Goal: Task Accomplishment & Management: Use online tool/utility

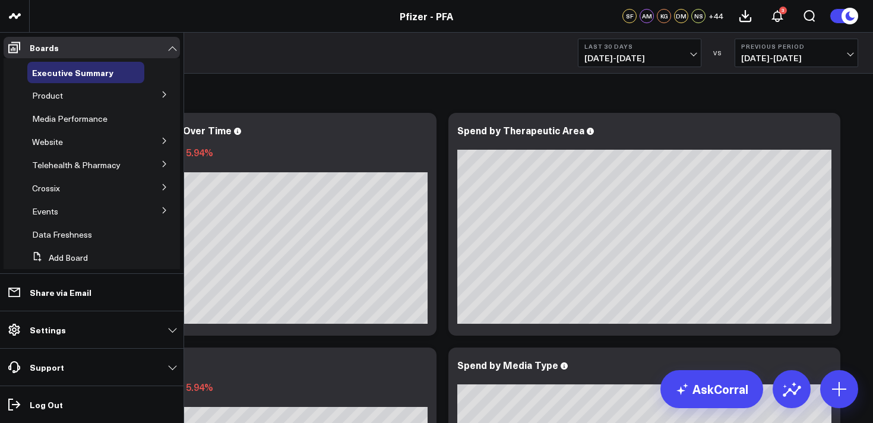
click at [155, 99] on button at bounding box center [164, 94] width 31 height 18
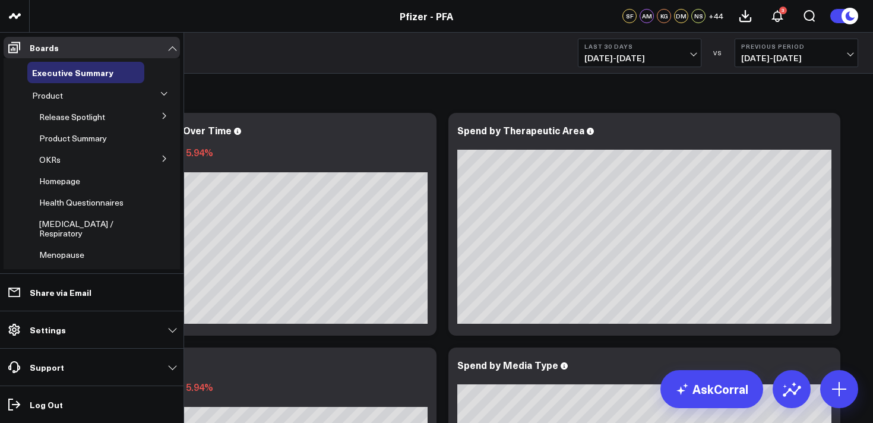
click at [161, 115] on icon at bounding box center [164, 115] width 7 height 7
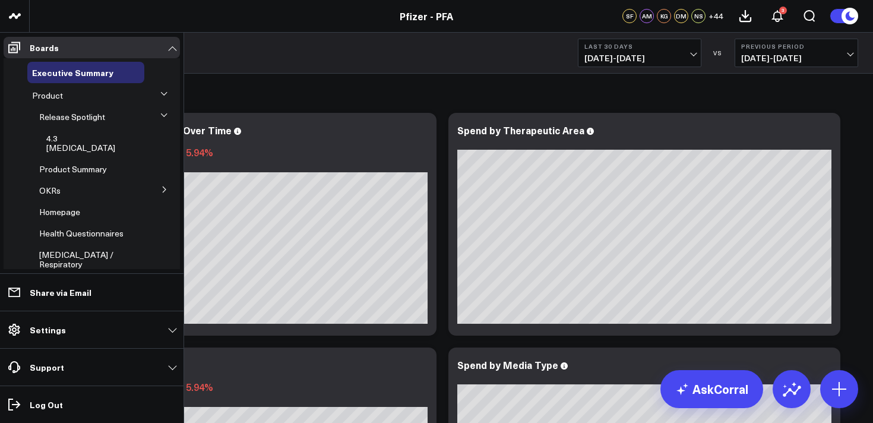
click at [160, 115] on icon at bounding box center [163, 115] width 7 height 7
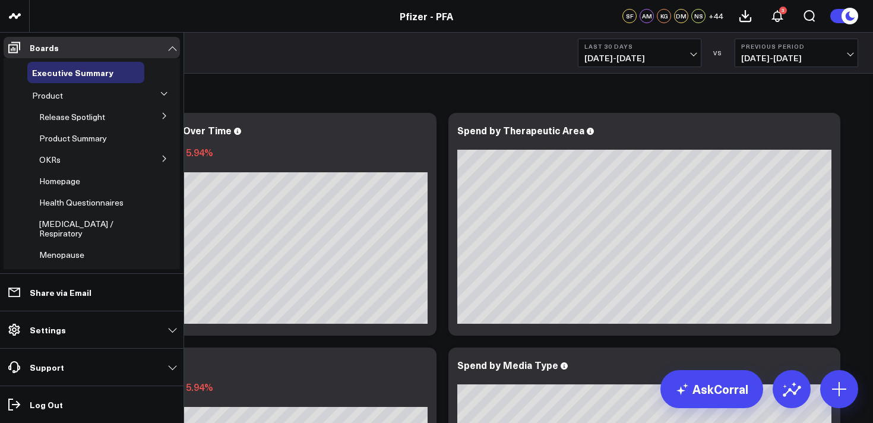
click at [157, 164] on button at bounding box center [164, 158] width 31 height 18
click at [65, 160] on icon at bounding box center [66, 160] width 2 height 2
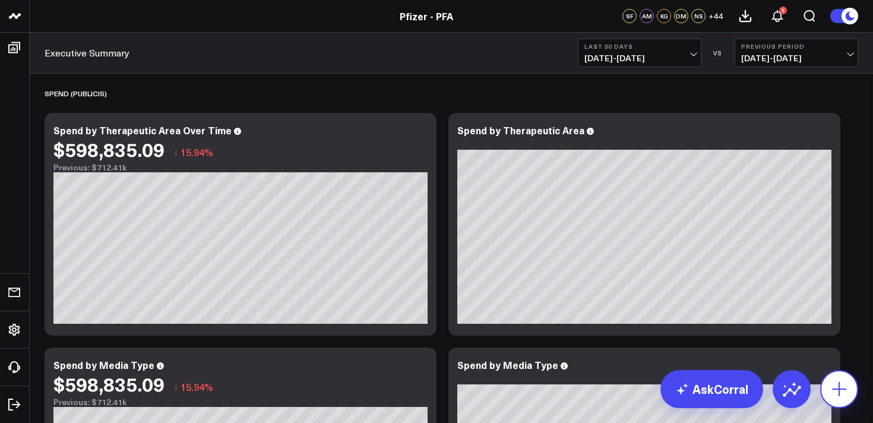
click at [844, 387] on icon at bounding box center [838, 388] width 19 height 19
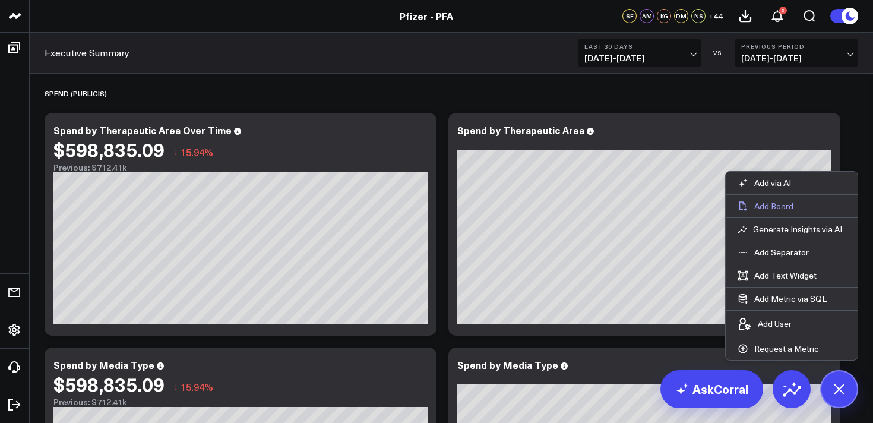
click at [773, 207] on p "Add Board" at bounding box center [773, 206] width 39 height 11
click at [780, 209] on p "Add Board" at bounding box center [773, 206] width 39 height 11
click at [776, 209] on p "Add Board" at bounding box center [773, 206] width 39 height 11
click at [783, 201] on p "Add Board" at bounding box center [773, 206] width 39 height 11
click at [776, 204] on p "Add Board" at bounding box center [773, 206] width 39 height 11
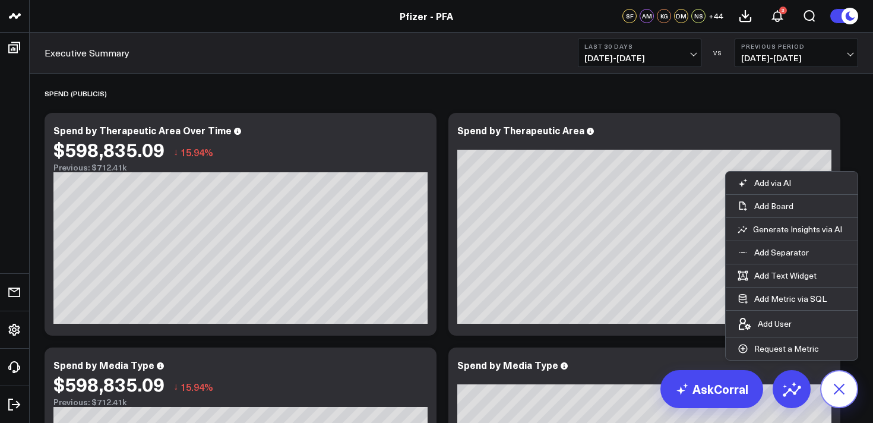
click at [847, 393] on icon at bounding box center [838, 388] width 27 height 27
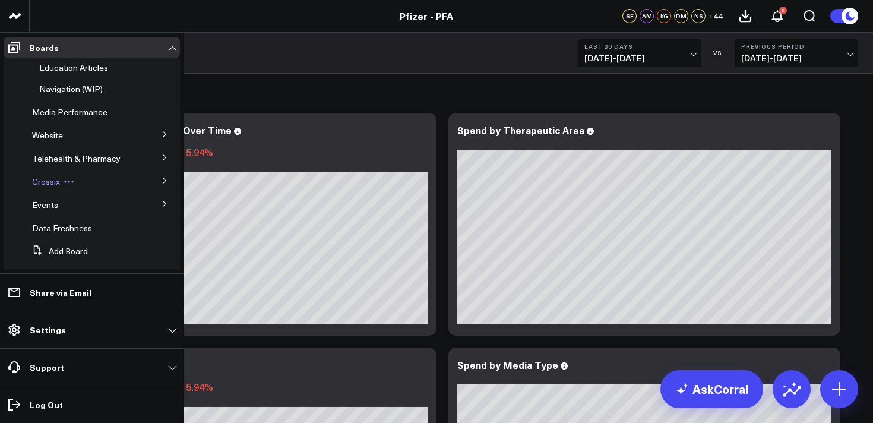
scroll to position [358, 0]
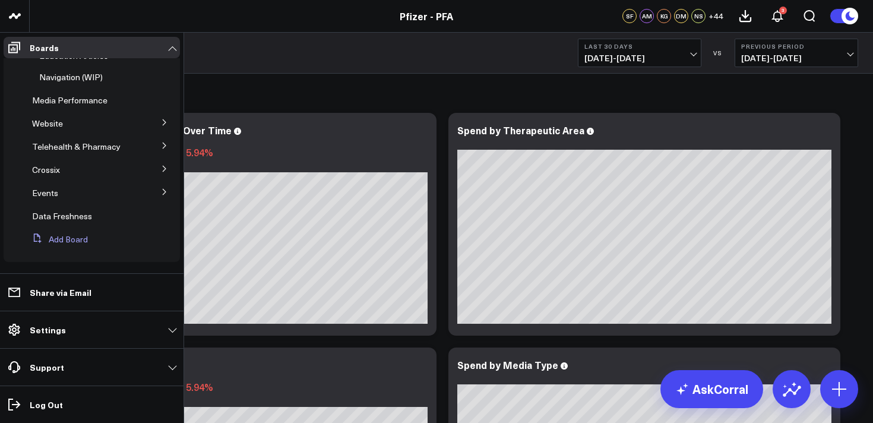
click at [74, 243] on button "Add Board" at bounding box center [57, 239] width 61 height 21
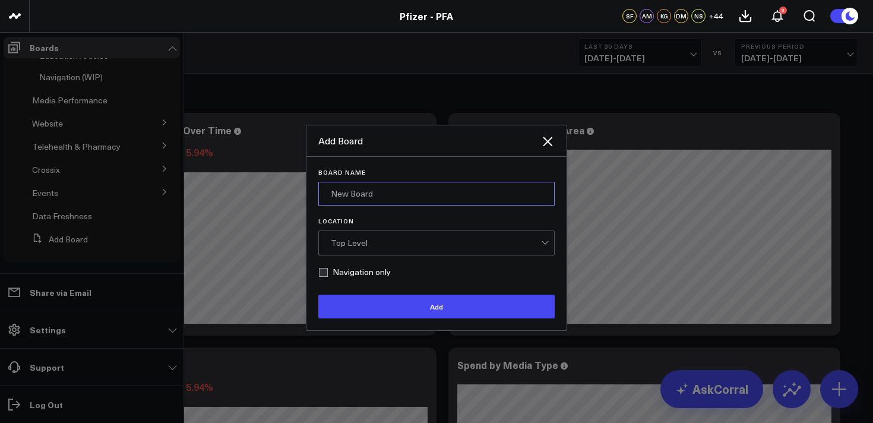
click at [353, 201] on input "Board Name" at bounding box center [436, 194] width 236 height 24
click at [369, 242] on div "Top Level" at bounding box center [436, 242] width 210 height 9
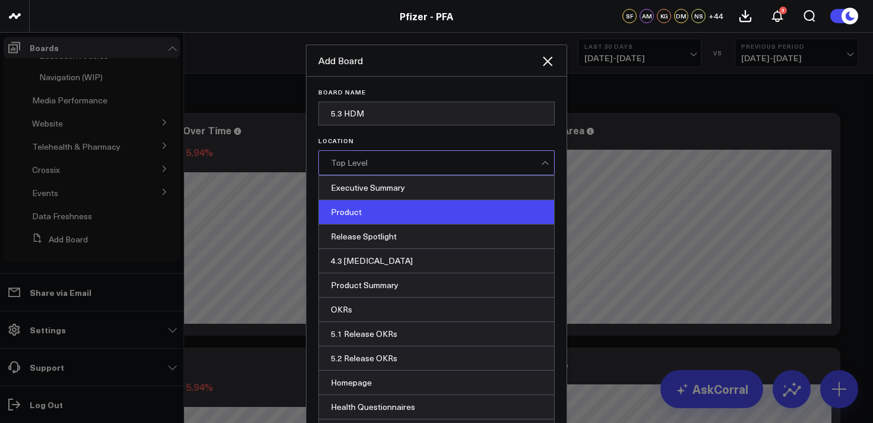
scroll to position [113, 0]
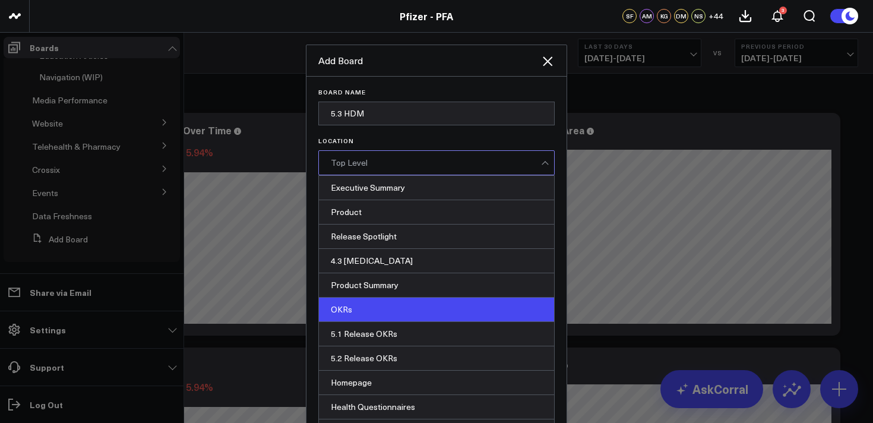
click at [380, 297] on div "OKRs" at bounding box center [436, 309] width 235 height 24
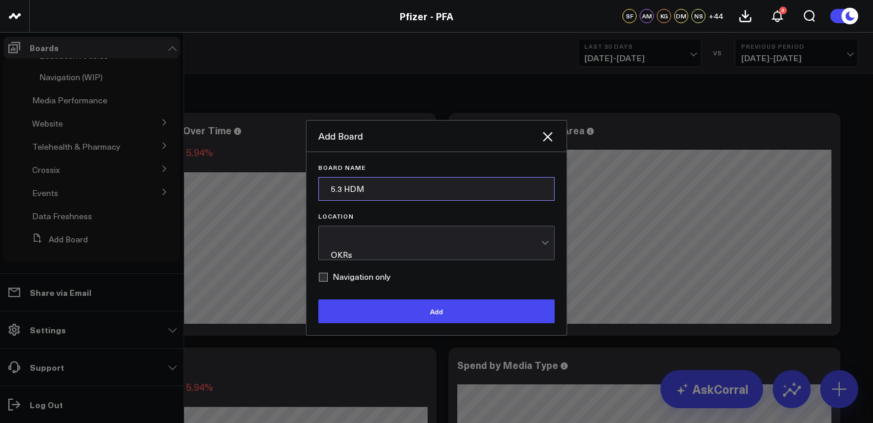
click at [356, 191] on input "5.3 HDM" at bounding box center [436, 189] width 236 height 24
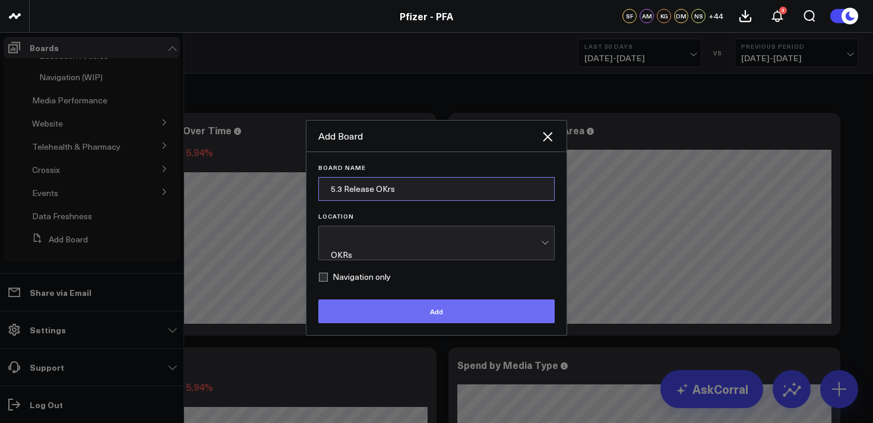
type input "5.3 Release OKrs"
click at [399, 307] on button "Add" at bounding box center [436, 311] width 236 height 24
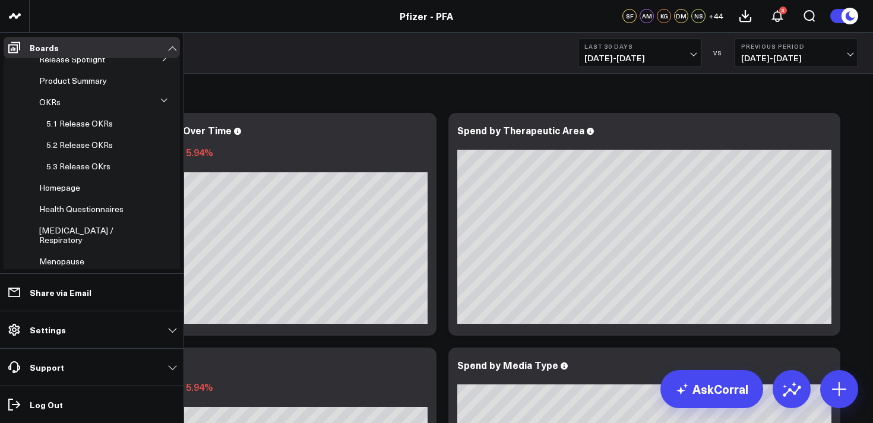
scroll to position [16, 0]
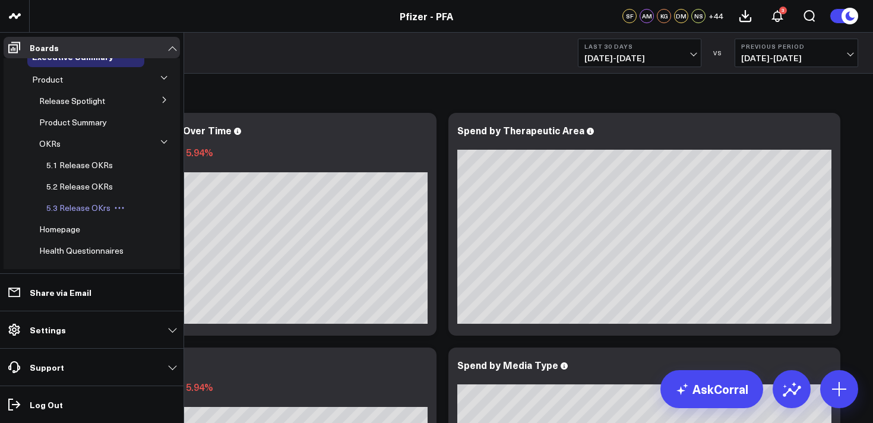
click at [119, 208] on icon at bounding box center [119, 207] width 11 height 11
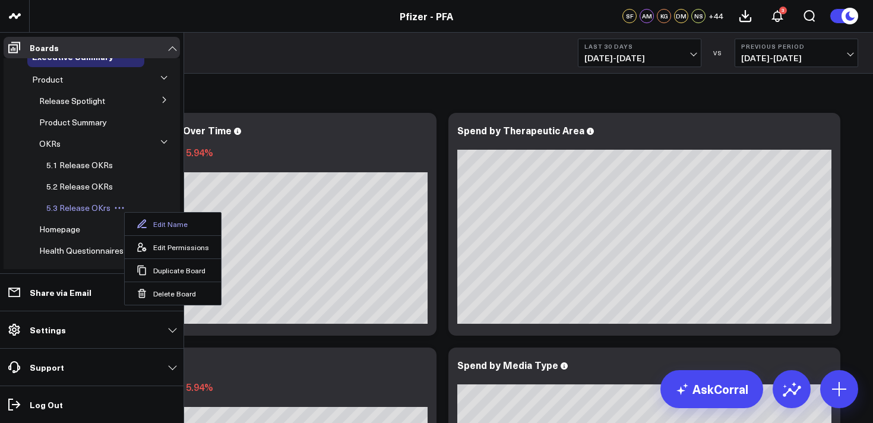
click at [150, 225] on button "Edit Name" at bounding box center [173, 224] width 96 height 23
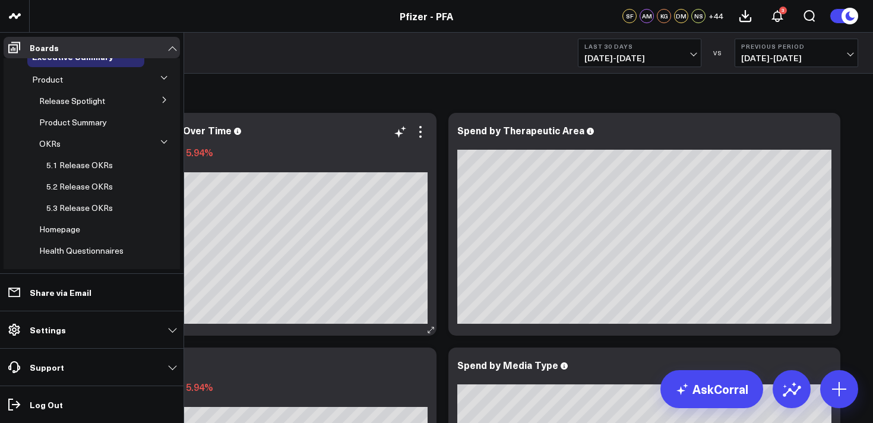
scroll to position [0, 0]
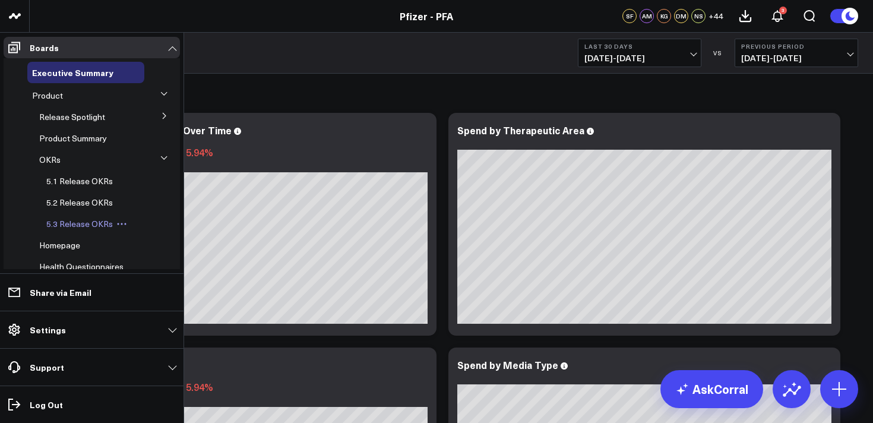
click at [90, 228] on span "5.3 Release OKRs" at bounding box center [79, 223] width 66 height 11
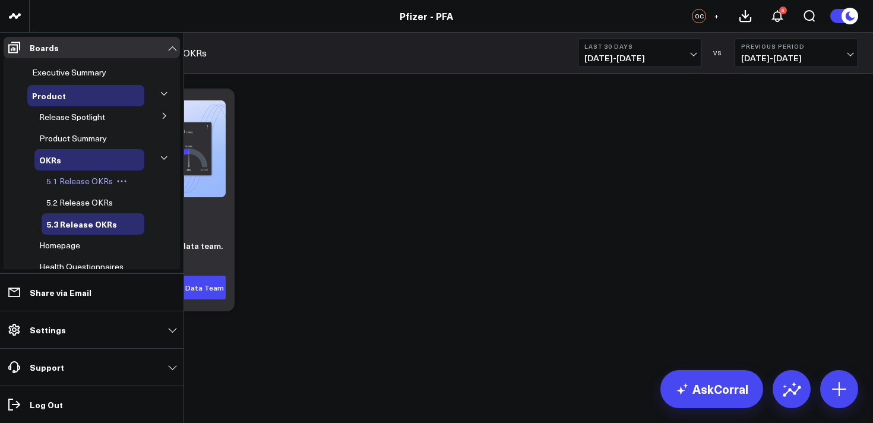
click at [69, 183] on span "5.1 Release OKRs" at bounding box center [79, 180] width 66 height 11
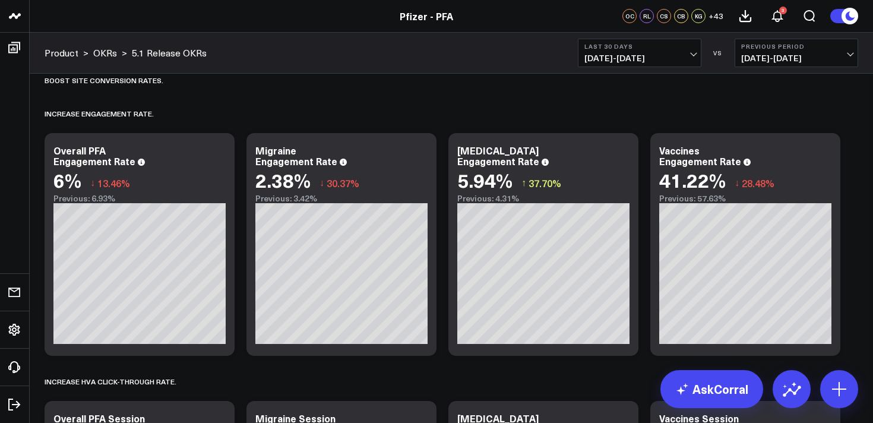
scroll to position [547, 0]
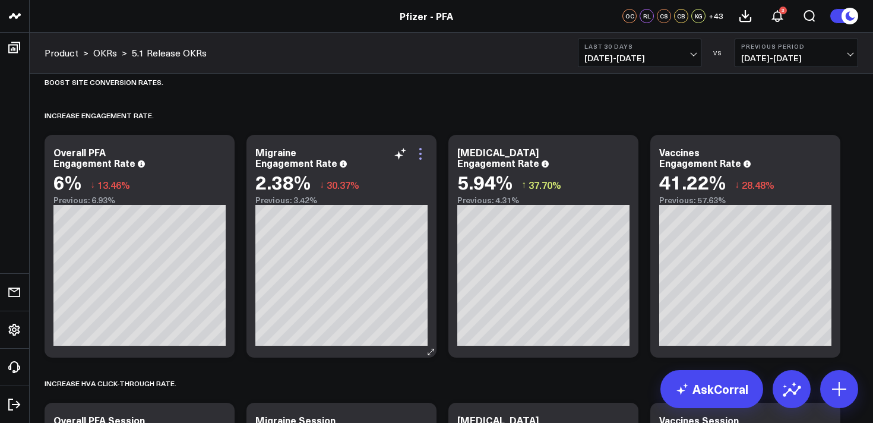
click at [420, 155] on icon at bounding box center [420, 154] width 14 height 14
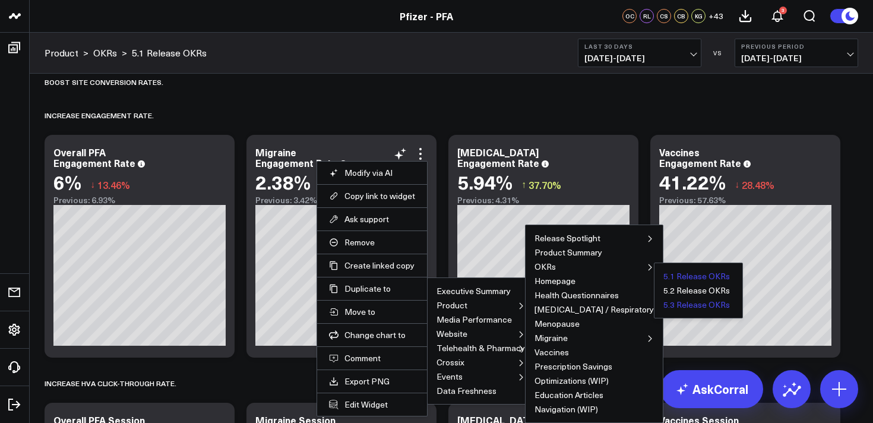
click at [663, 306] on button "5.3 Release OKRs" at bounding box center [696, 304] width 66 height 8
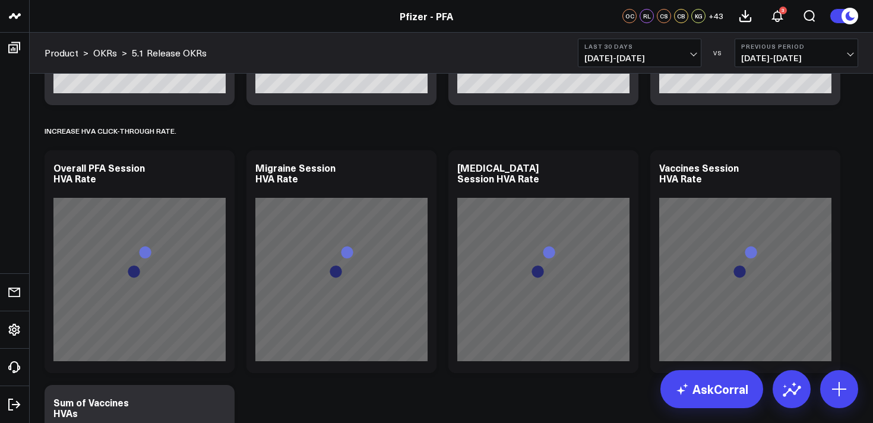
scroll to position [800, 0]
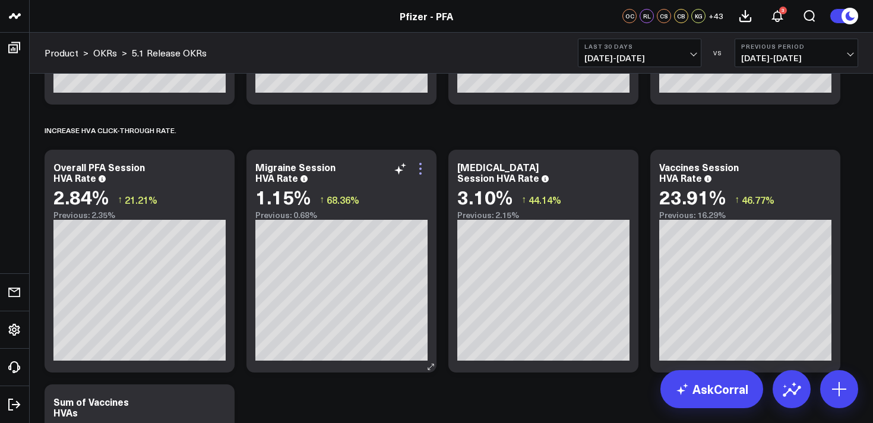
click at [421, 169] on icon at bounding box center [420, 168] width 2 height 2
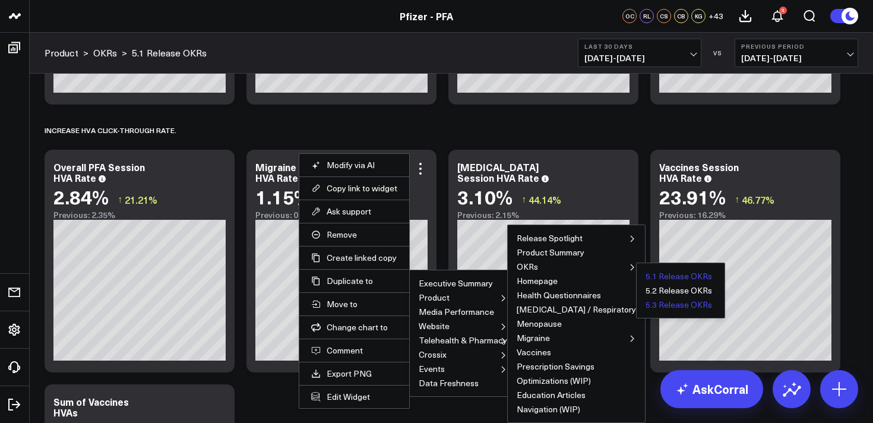
click at [645, 306] on button "5.3 Release OKRs" at bounding box center [678, 304] width 66 height 8
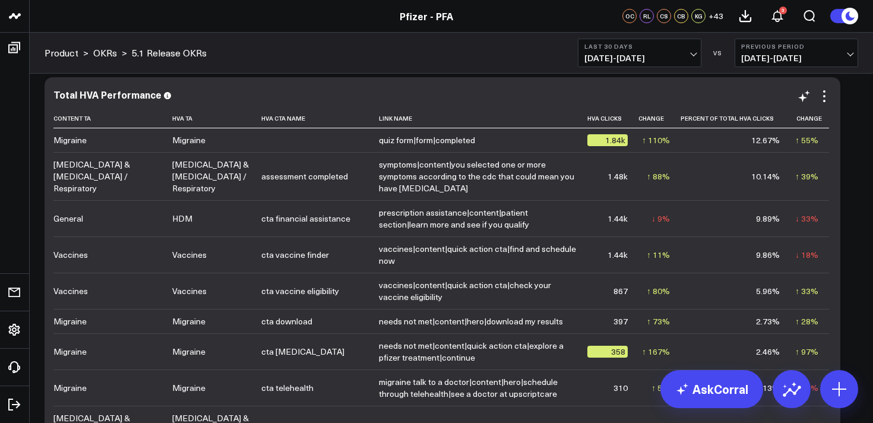
scroll to position [1346, 0]
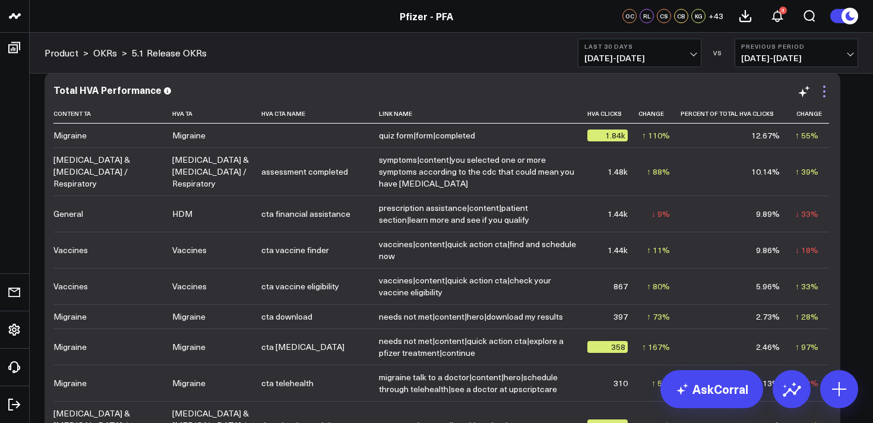
click at [825, 94] on icon at bounding box center [824, 91] width 14 height 14
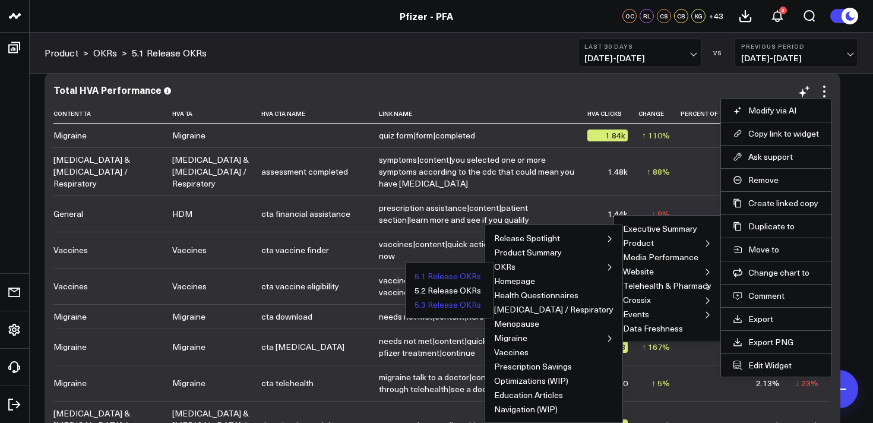
click at [481, 308] on button "5.3 Release OKRs" at bounding box center [447, 304] width 66 height 8
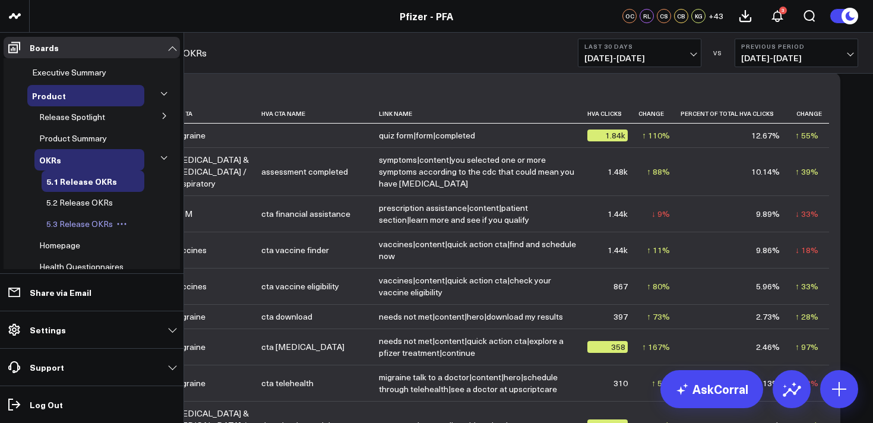
click at [85, 227] on span "5.3 Release OKRs" at bounding box center [79, 223] width 66 height 11
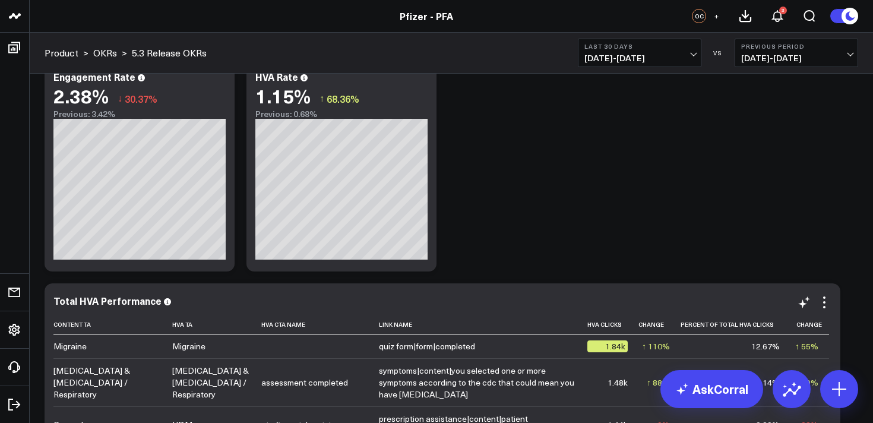
scroll to position [127, 0]
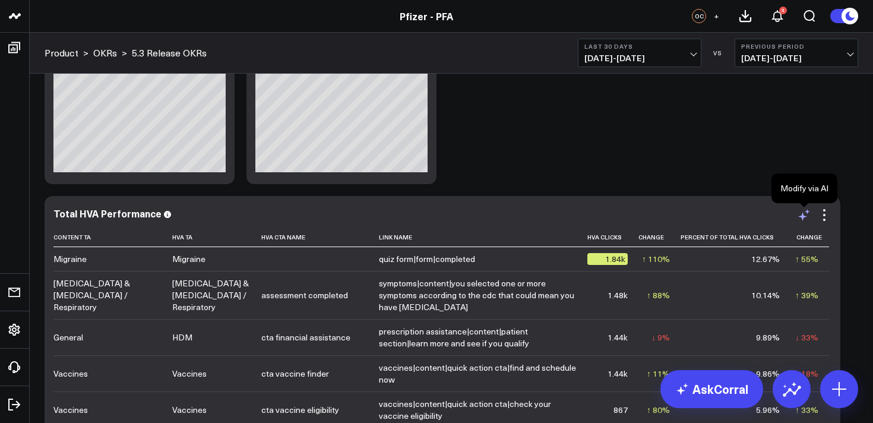
click at [807, 219] on icon at bounding box center [804, 215] width 14 height 14
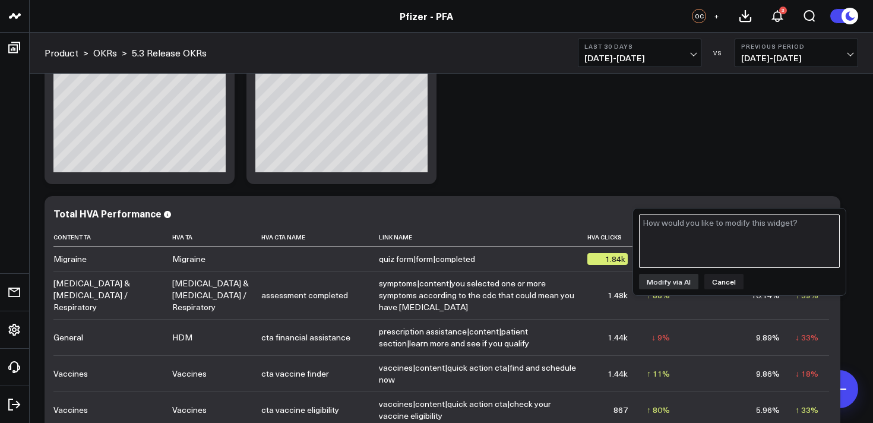
click at [797, 232] on textarea at bounding box center [739, 240] width 201 height 53
type textarea "Filter to HVA TA = HDM"
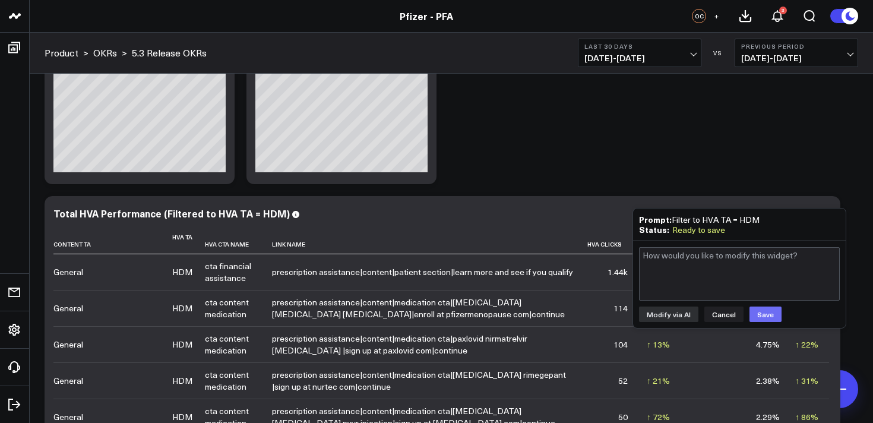
click at [758, 313] on button "Save" at bounding box center [765, 313] width 32 height 15
click at [593, 163] on div "Modify via AI Copy link to widget Ask support Remove Create linked copy Executi…" at bounding box center [451, 307] width 825 height 704
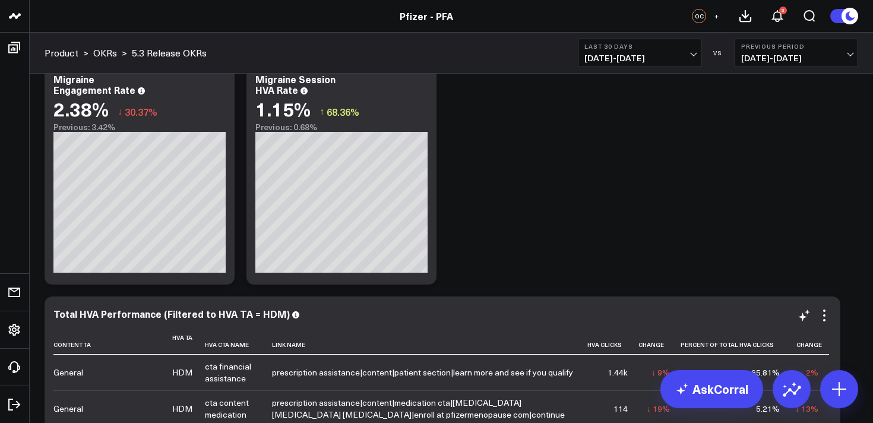
scroll to position [0, 0]
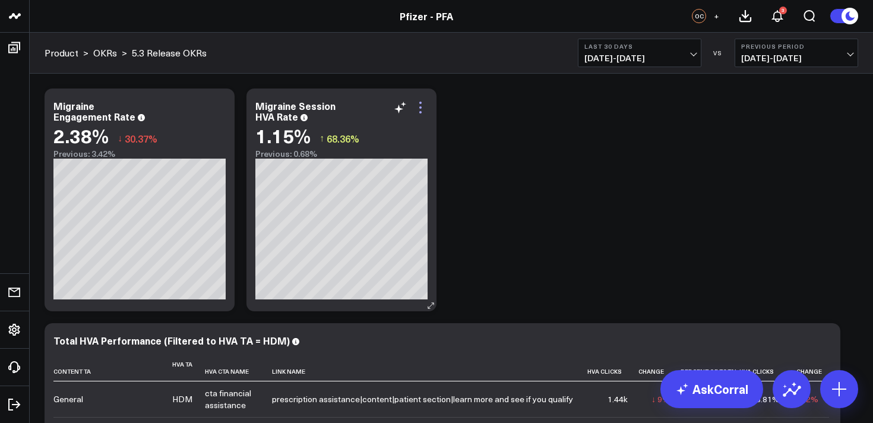
click at [424, 109] on icon at bounding box center [420, 107] width 14 height 14
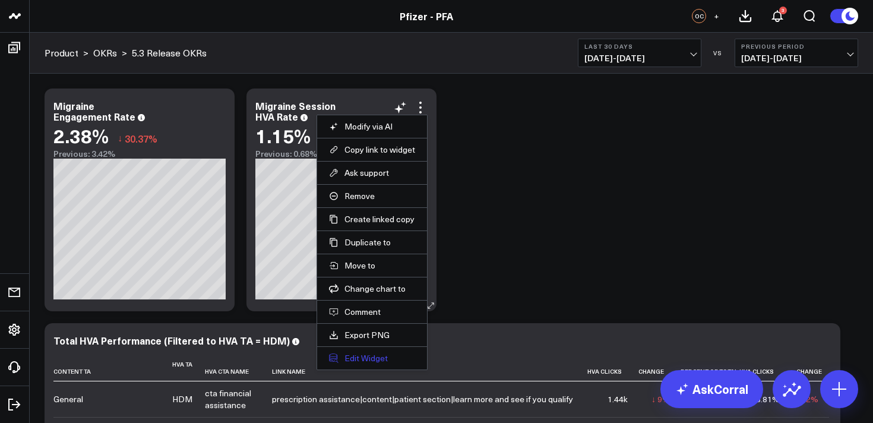
click at [363, 360] on button "Edit Widget" at bounding box center [372, 358] width 86 height 11
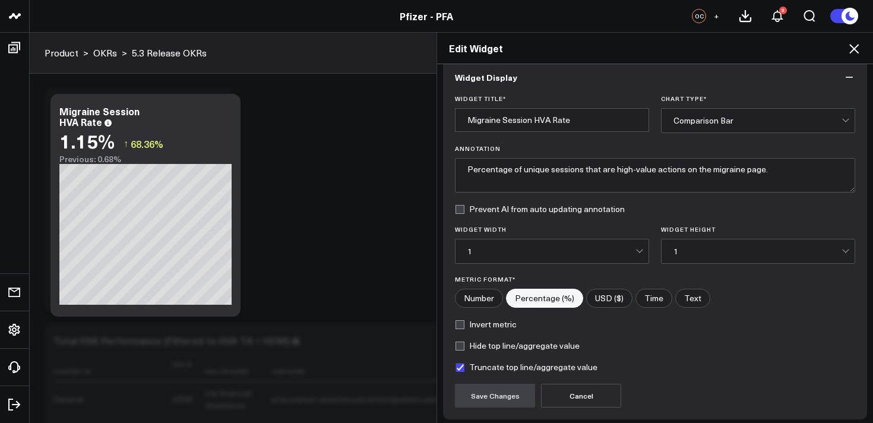
scroll to position [19, 0]
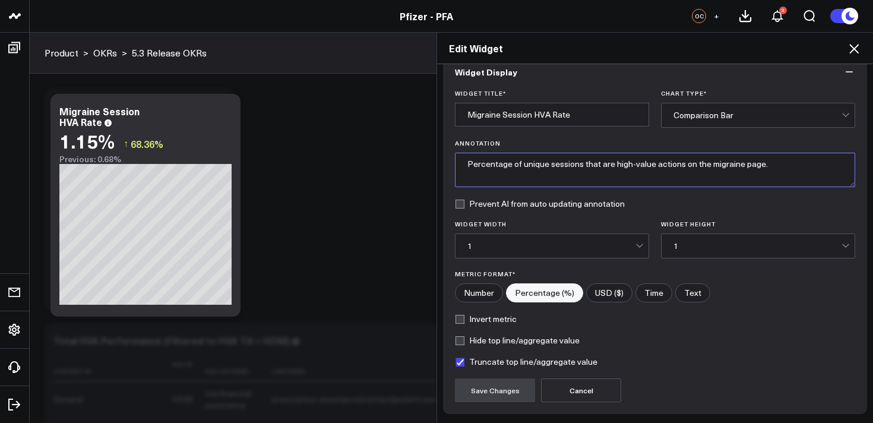
click at [724, 166] on textarea "Percentage of unique sessions that are high-value actions on the migraine page." at bounding box center [655, 170] width 400 height 34
type textarea "Percentage of unique sessions that are high-value actions on the Prescription A…"
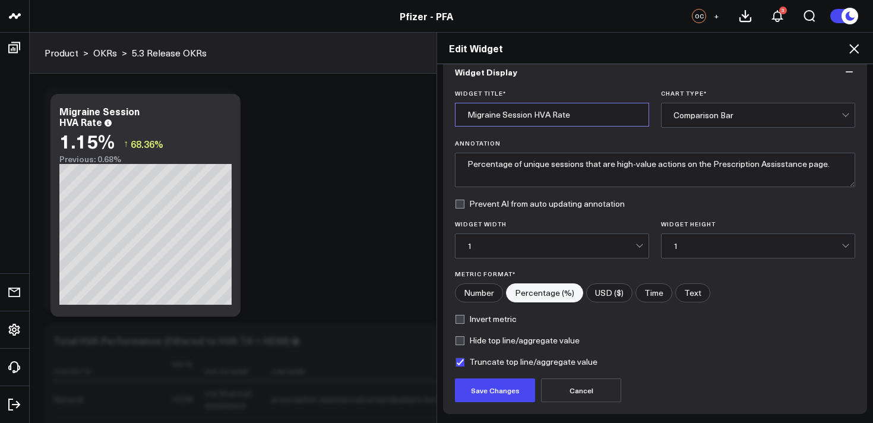
drag, startPoint x: 532, startPoint y: 120, endPoint x: 464, endPoint y: 115, distance: 67.9
click at [464, 115] on input "Migraine Session HVA Rate" at bounding box center [552, 115] width 194 height 24
type input "Prescription Assistance HVA Rate"
click at [500, 390] on button "Save Changes" at bounding box center [495, 390] width 80 height 24
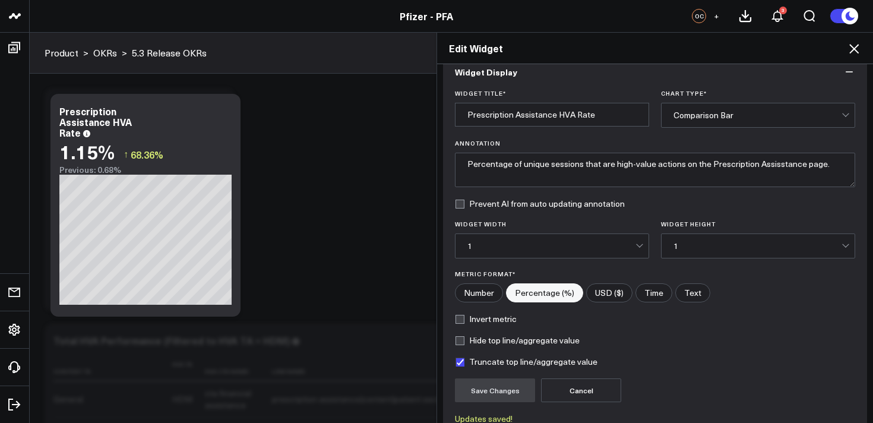
scroll to position [129, 0]
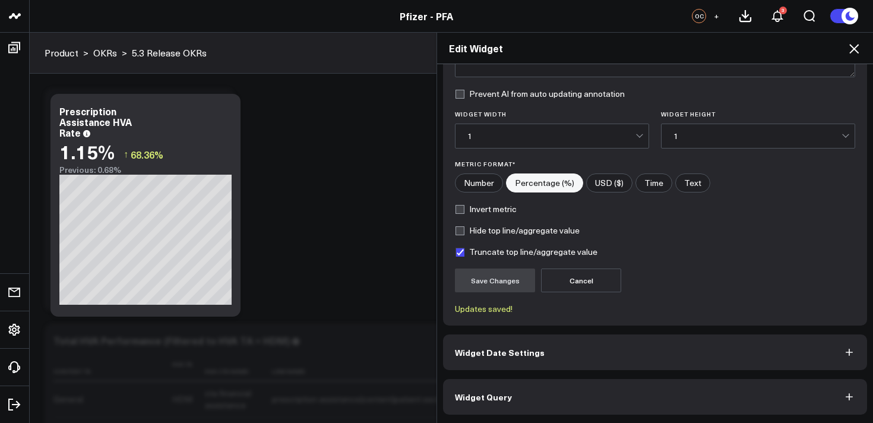
click at [575, 399] on button "Widget Query" at bounding box center [655, 397] width 424 height 36
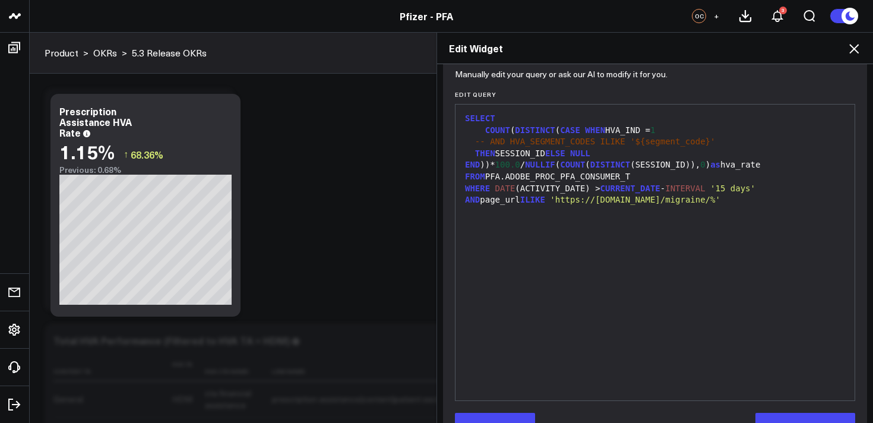
scroll to position [159, 0]
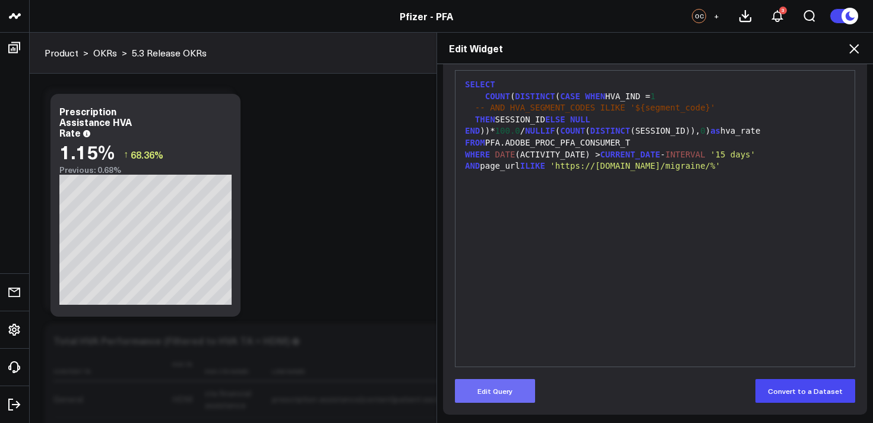
click at [512, 391] on button "Edit Query" at bounding box center [495, 391] width 80 height 24
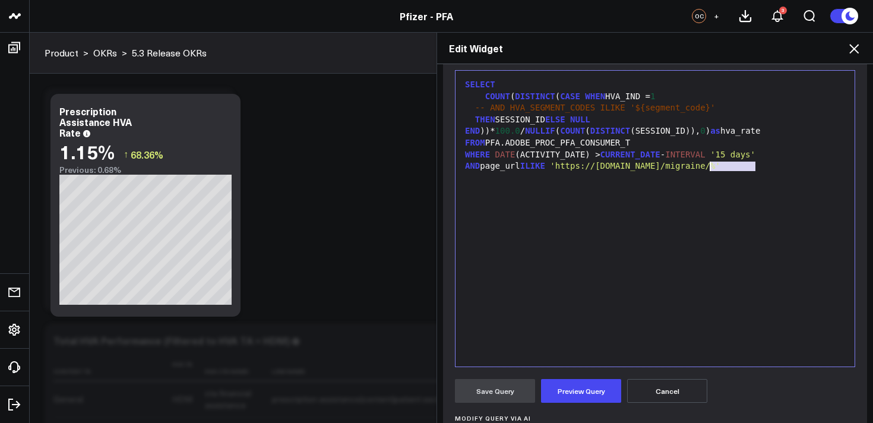
drag, startPoint x: 755, startPoint y: 170, endPoint x: 711, endPoint y: 170, distance: 44.5
click at [711, 170] on span "'https://www.pfizerforall.com/migraine/%'" at bounding box center [635, 165] width 170 height 9
click at [582, 395] on button "Preview Query" at bounding box center [581, 391] width 80 height 24
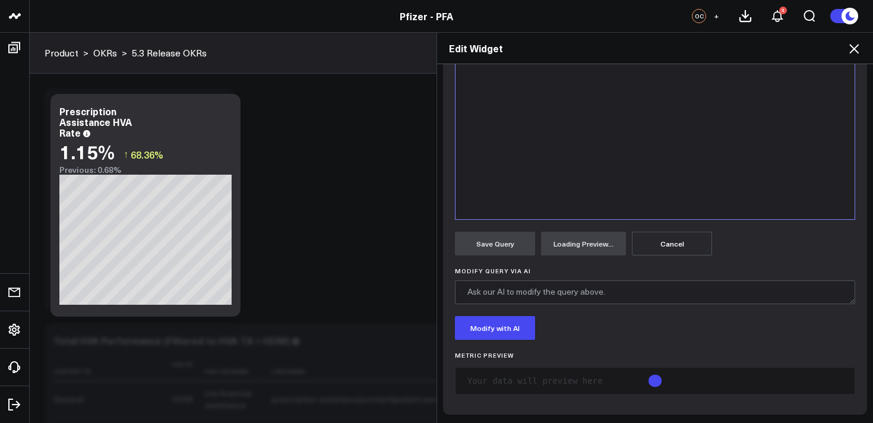
scroll to position [356, 0]
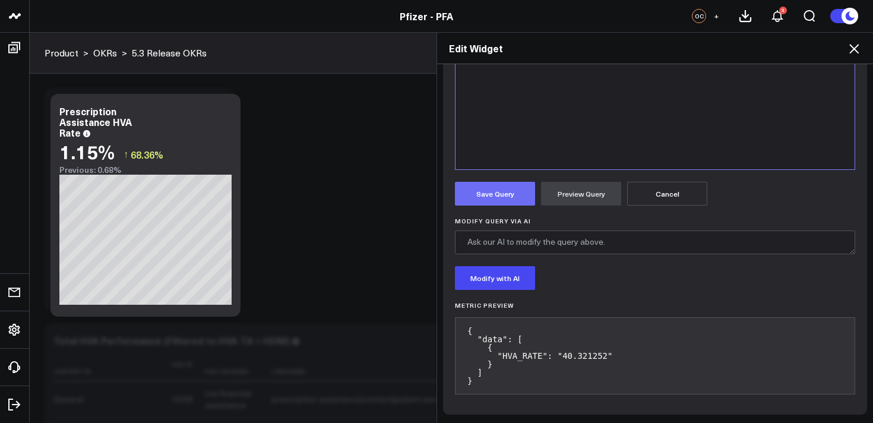
click at [494, 190] on button "Save Query" at bounding box center [495, 194] width 80 height 24
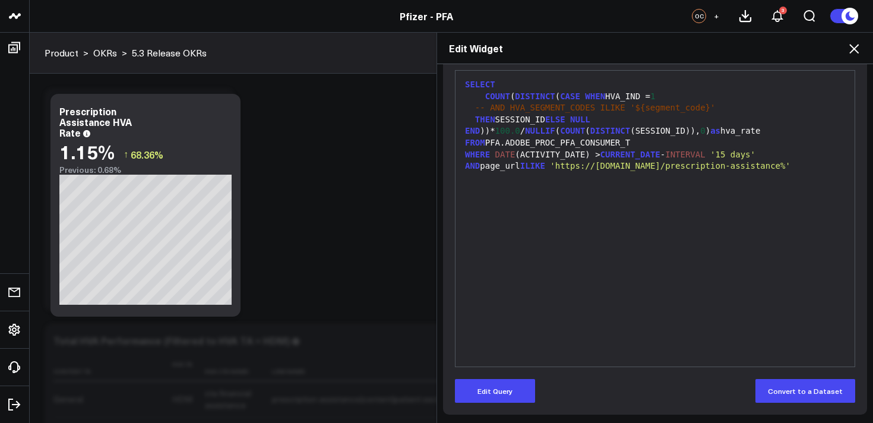
scroll to position [159, 0]
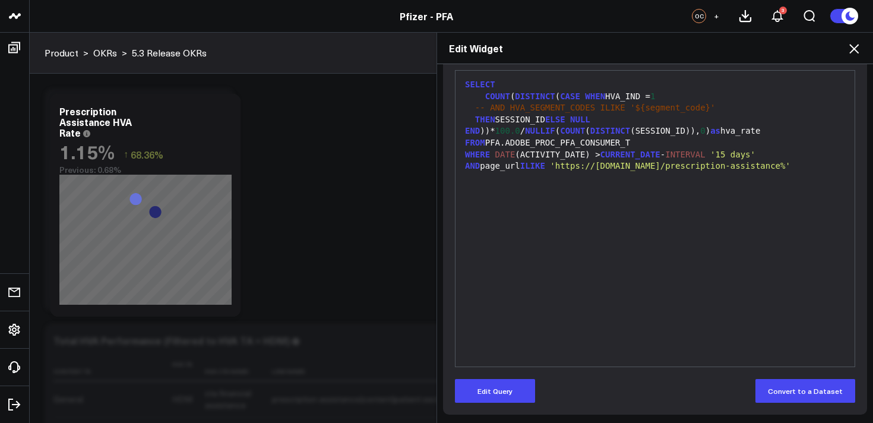
click at [857, 47] on icon at bounding box center [854, 49] width 14 height 14
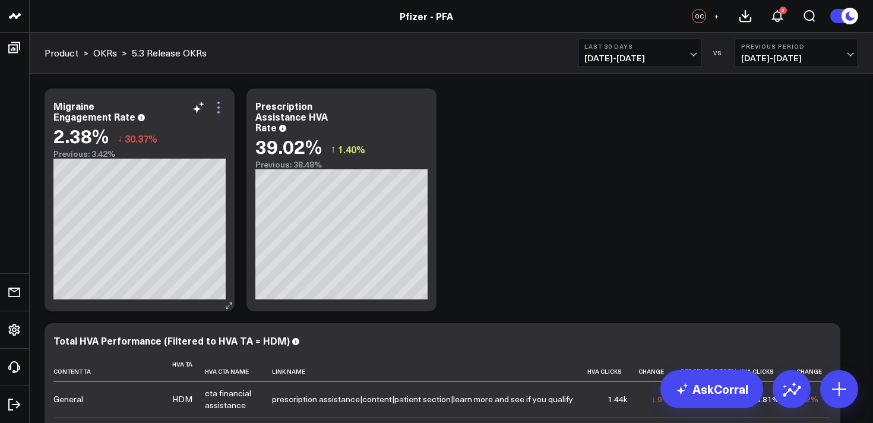
click at [221, 107] on icon at bounding box center [218, 107] width 14 height 14
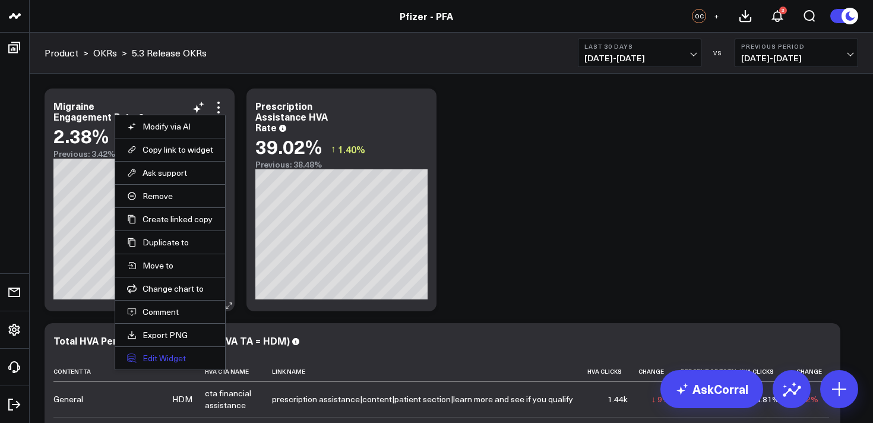
click at [163, 360] on button "Edit Widget" at bounding box center [170, 358] width 86 height 11
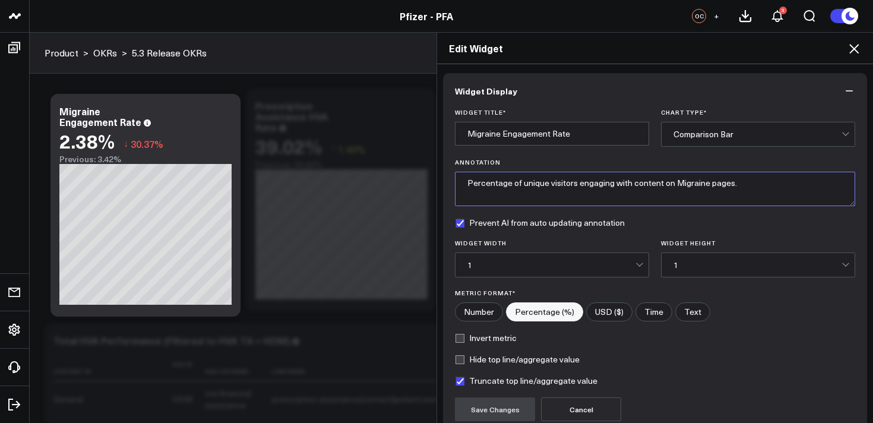
drag, startPoint x: 732, startPoint y: 184, endPoint x: 674, endPoint y: 185, distance: 57.6
click at [674, 185] on textarea "Percentage of unique visitors engaging with content on Migraine pages." at bounding box center [655, 189] width 400 height 34
click at [757, 188] on textarea "Percentage of unique visitors engaging with content on the Prescription Assisst…" at bounding box center [655, 189] width 400 height 34
drag, startPoint x: 775, startPoint y: 185, endPoint x: 689, endPoint y: 186, distance: 86.1
click at [689, 186] on textarea "Percentage of unique visitors engaging with content on the Prescription Assista…" at bounding box center [655, 189] width 400 height 34
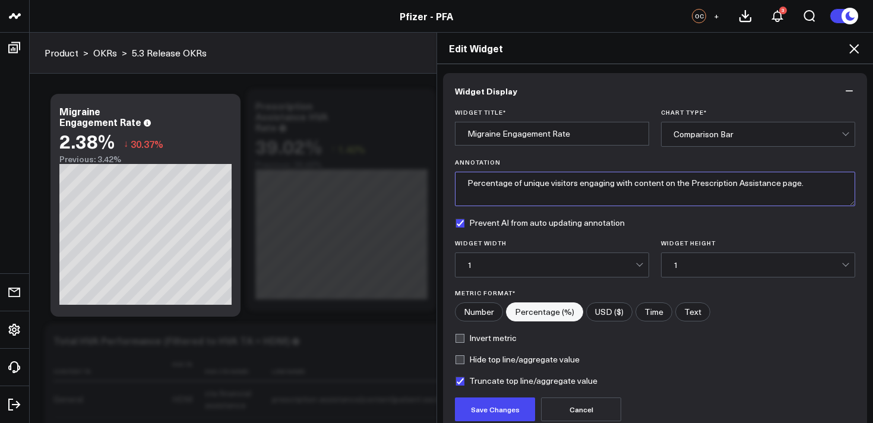
type textarea "Percentage of unique visitors engaging with content on the Prescription Assista…"
click at [479, 136] on input "Migraine Engagement Rate" at bounding box center [552, 134] width 194 height 24
paste input "Prescription Assistanc"
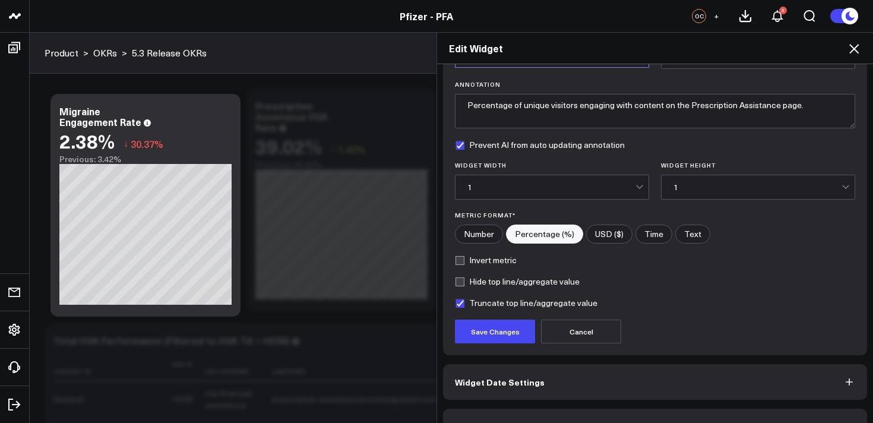
scroll to position [88, 0]
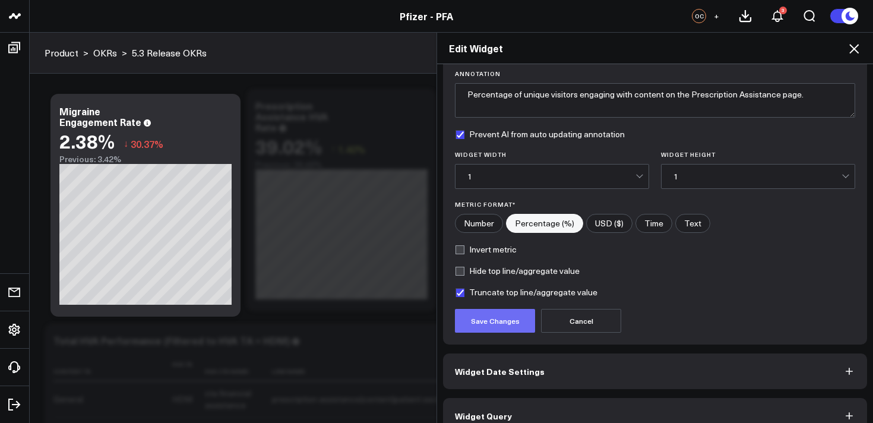
type input "Prescription Assistance Engagement Rate"
click at [504, 323] on button "Save Changes" at bounding box center [495, 321] width 80 height 24
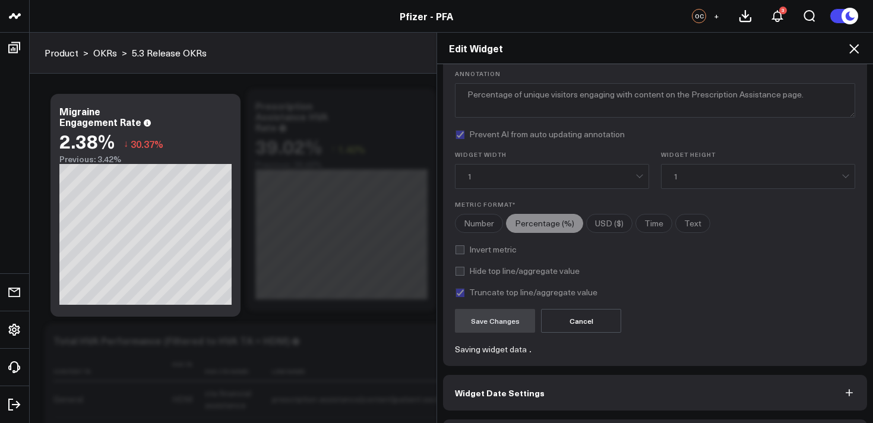
scroll to position [129, 0]
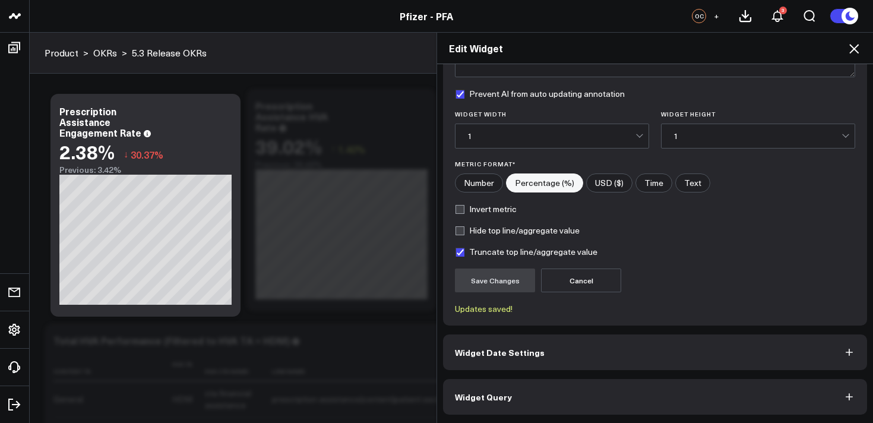
click at [639, 401] on button "Widget Query" at bounding box center [655, 397] width 424 height 36
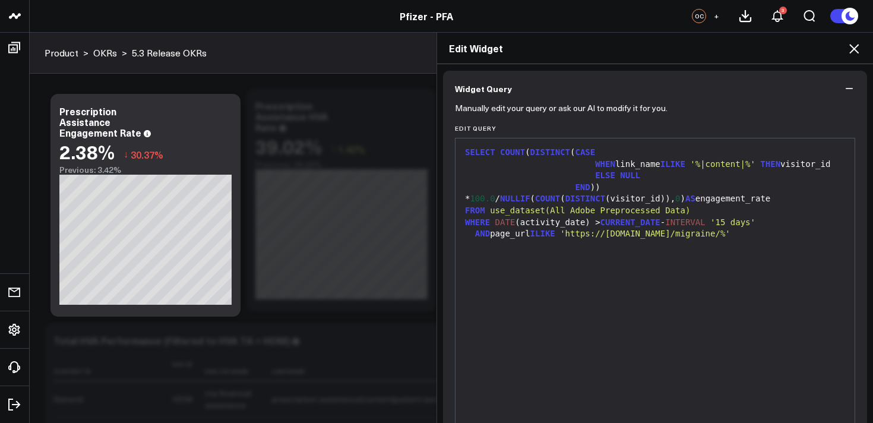
scroll to position [156, 0]
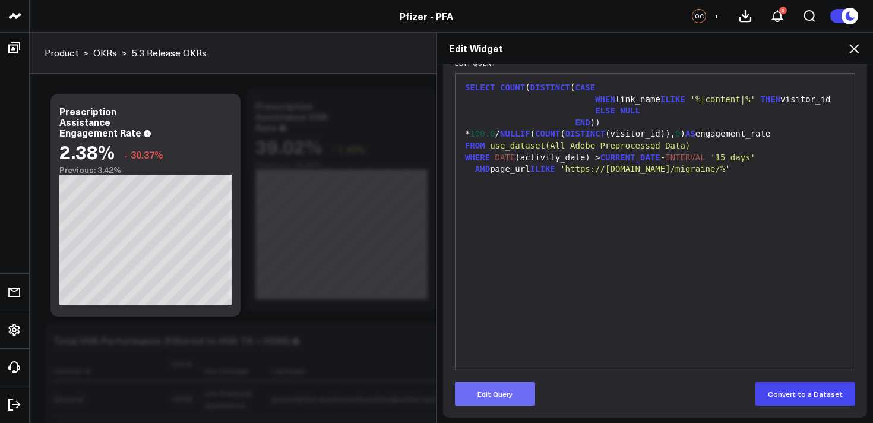
click at [508, 398] on button "Edit Query" at bounding box center [495, 394] width 80 height 24
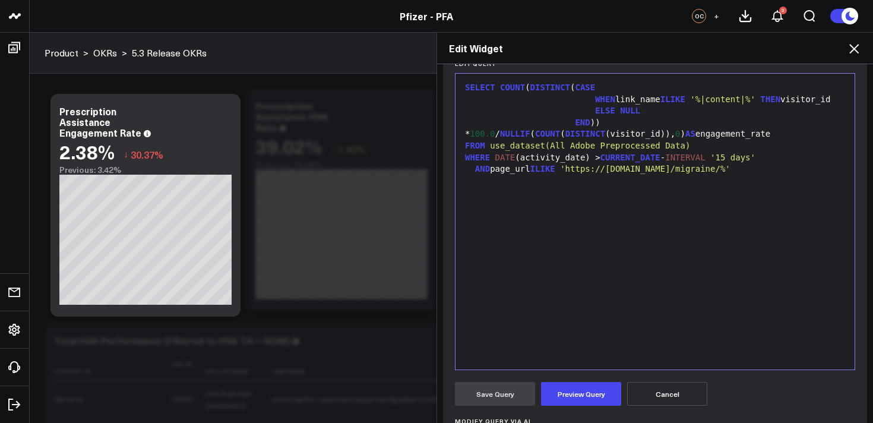
click at [730, 173] on span "'https://www.pfizerforall.com/migraine/%'" at bounding box center [645, 168] width 170 height 9
drag, startPoint x: 766, startPoint y: 182, endPoint x: 721, endPoint y: 182, distance: 45.1
click at [721, 173] on span "'https://www.pfizerforall.com/migraine/%'" at bounding box center [645, 168] width 170 height 9
click at [574, 392] on button "Preview Query" at bounding box center [581, 394] width 80 height 24
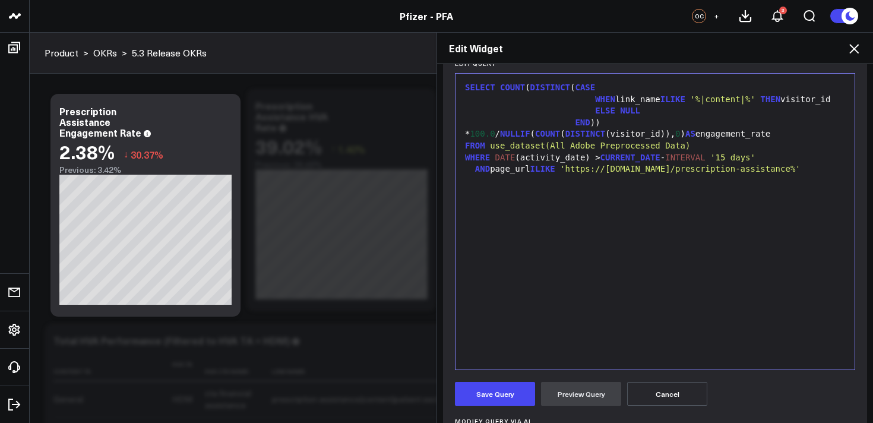
scroll to position [356, 0]
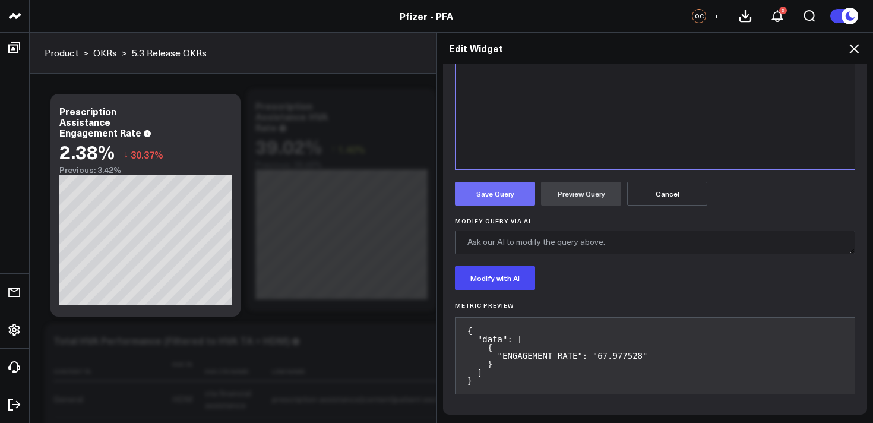
click at [517, 194] on button "Save Query" at bounding box center [495, 194] width 80 height 24
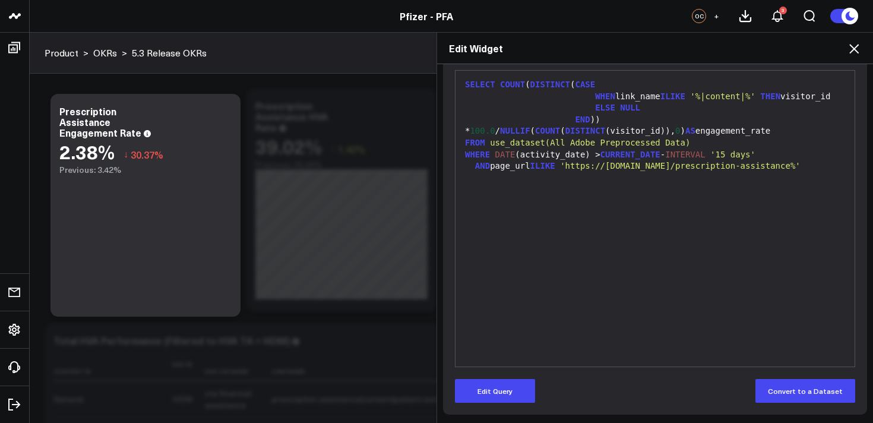
scroll to position [159, 0]
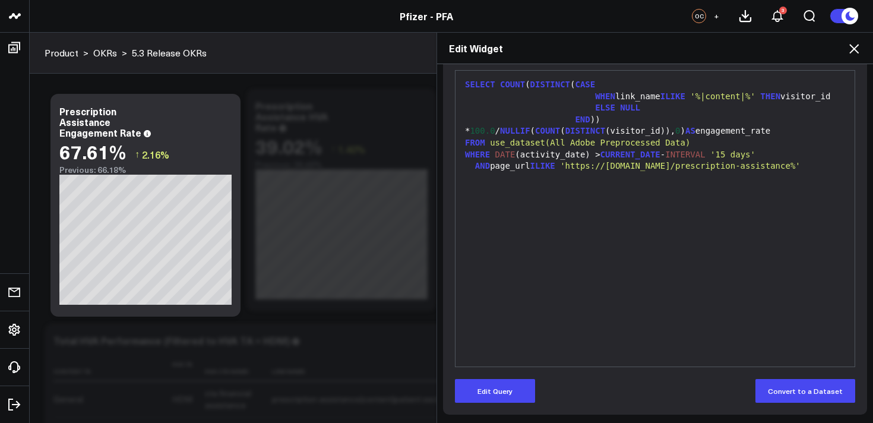
click at [854, 50] on icon at bounding box center [853, 48] width 9 height 9
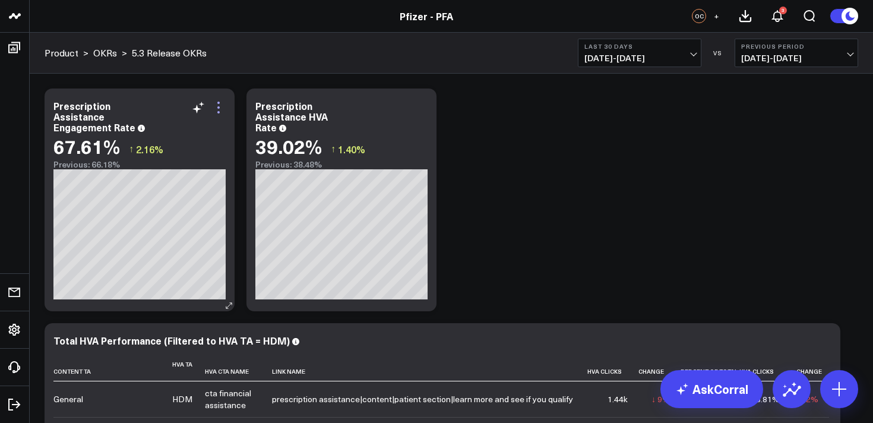
click at [219, 109] on icon at bounding box center [218, 107] width 14 height 14
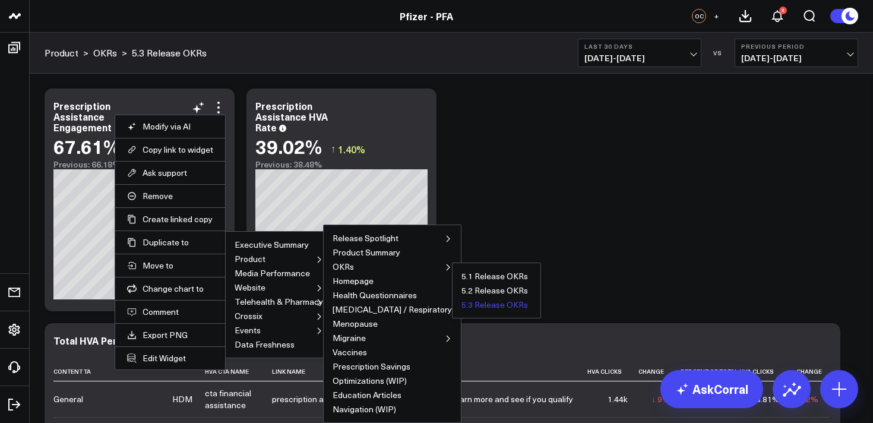
click at [461, 307] on button "5.3 Release OKRs" at bounding box center [494, 304] width 66 height 8
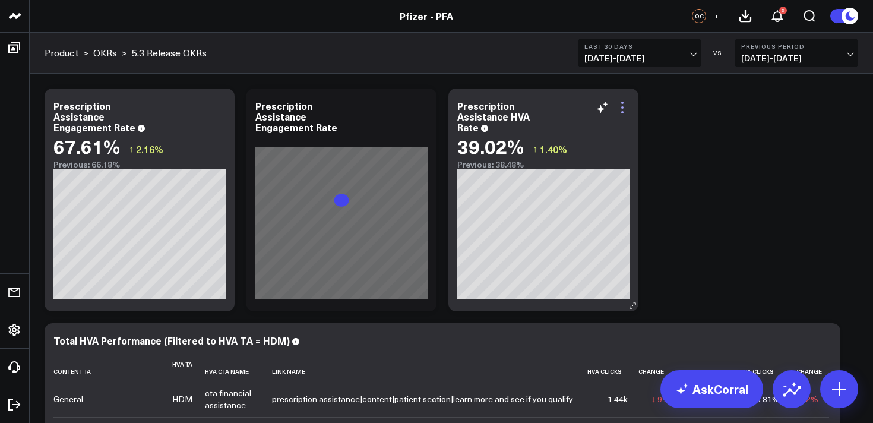
click at [624, 112] on icon at bounding box center [622, 107] width 14 height 14
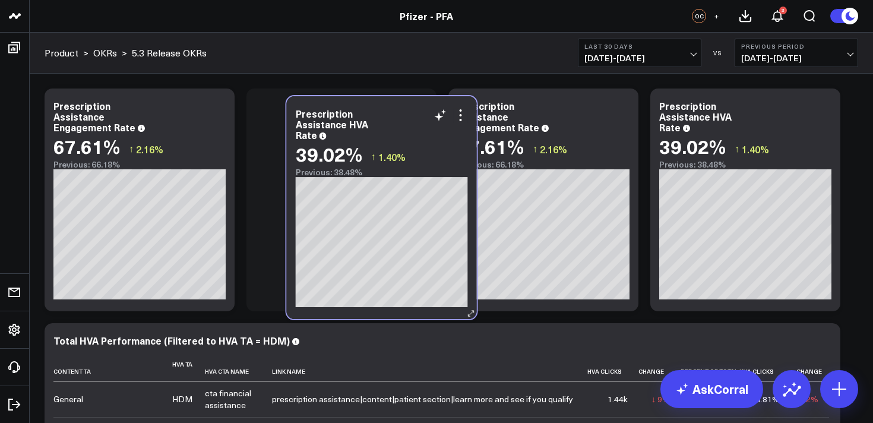
drag, startPoint x: 603, startPoint y: 95, endPoint x: 438, endPoint y: 102, distance: 165.2
click at [438, 102] on div "Prescription Assistance HVA Rate 39.02% ↑ 1.40% Previous: 38.48%" at bounding box center [382, 207] width 190 height 223
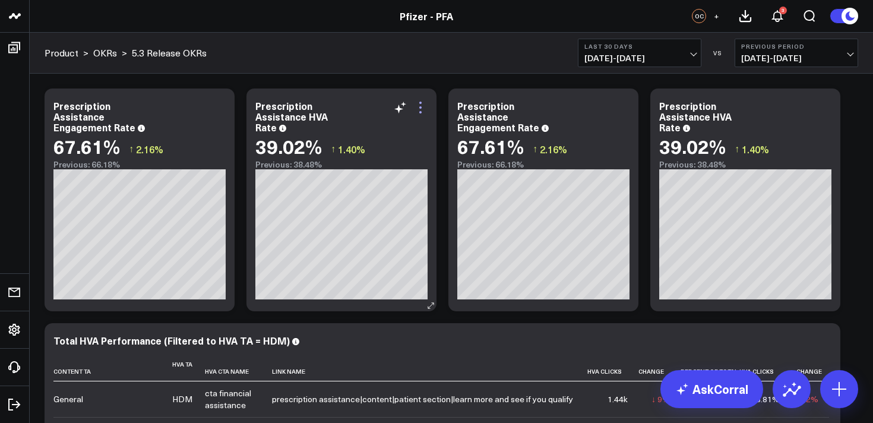
click at [420, 110] on icon at bounding box center [420, 107] width 14 height 14
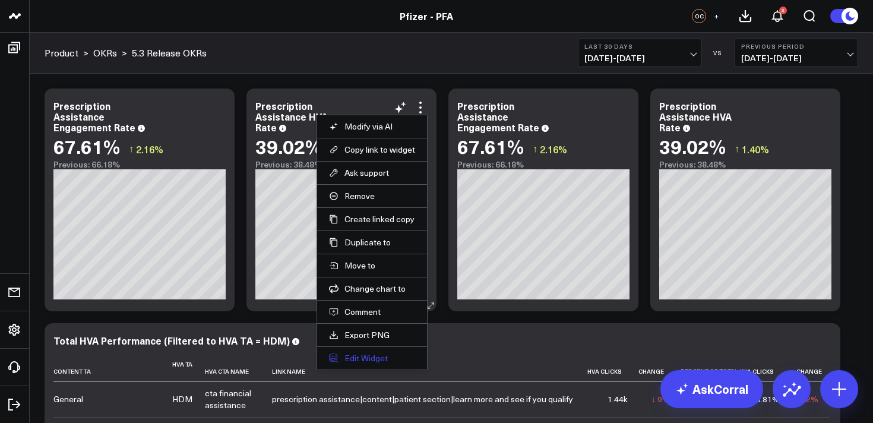
click at [358, 359] on button "Edit Widget" at bounding box center [372, 358] width 86 height 11
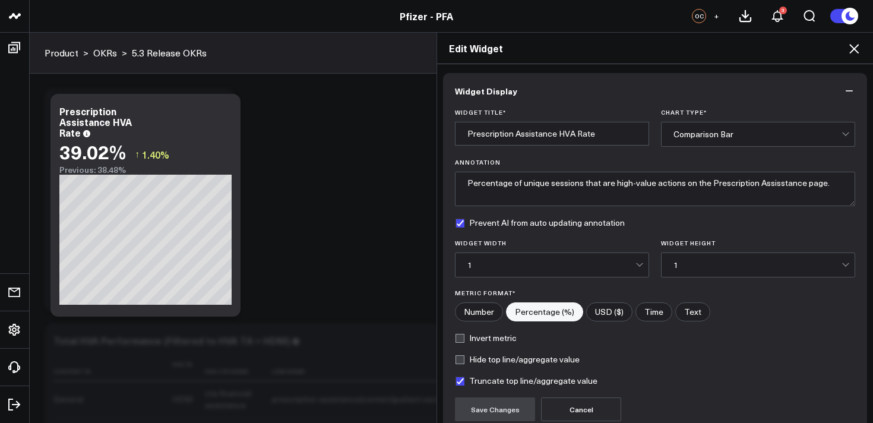
scroll to position [107, 0]
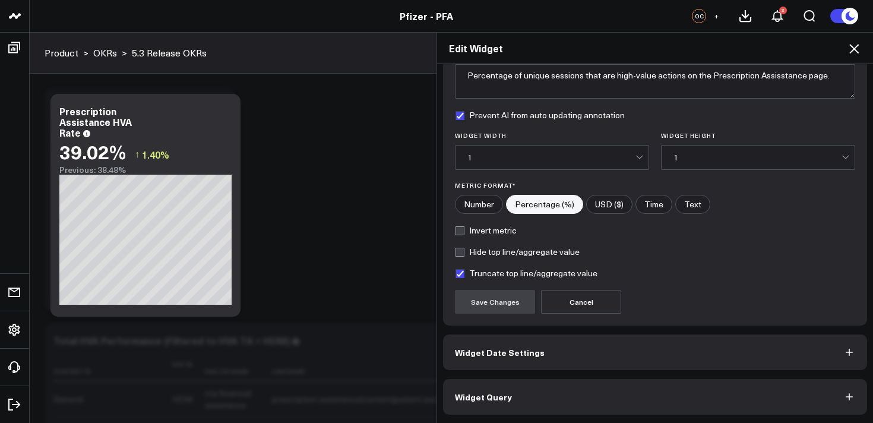
click at [561, 397] on button "Widget Query" at bounding box center [655, 397] width 424 height 36
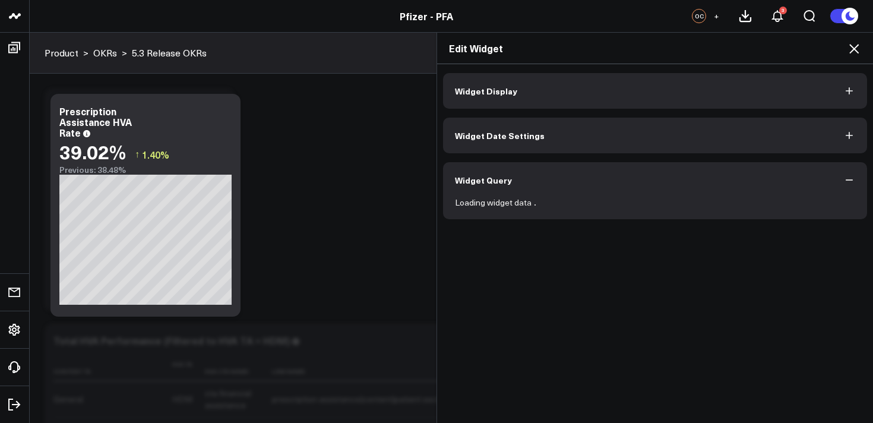
scroll to position [0, 0]
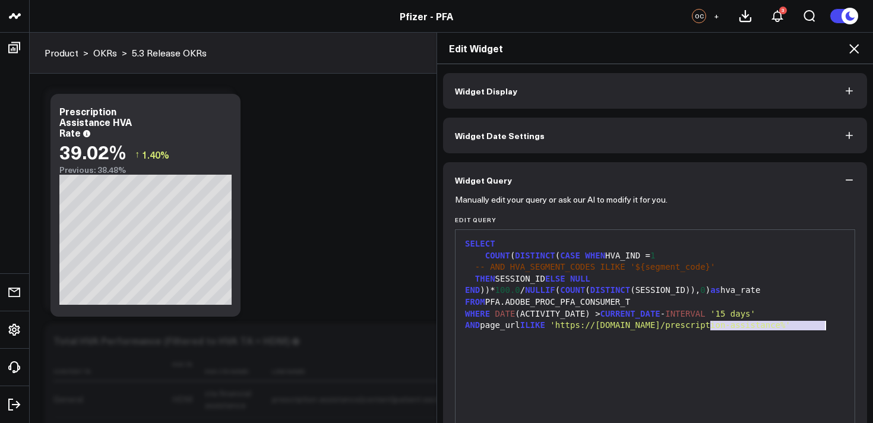
drag, startPoint x: 711, startPoint y: 327, endPoint x: 824, endPoint y: 327, distance: 113.4
click at [790, 327] on span "'https://[DOMAIN_NAME]/prescription-assistance%'" at bounding box center [670, 324] width 240 height 9
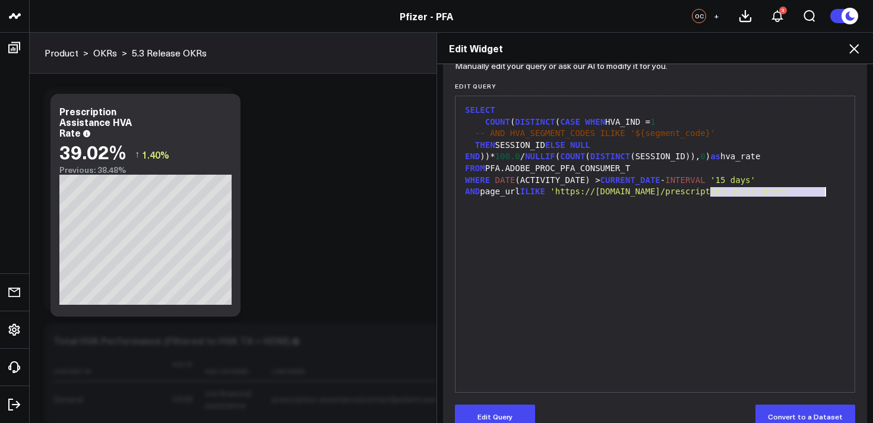
scroll to position [159, 0]
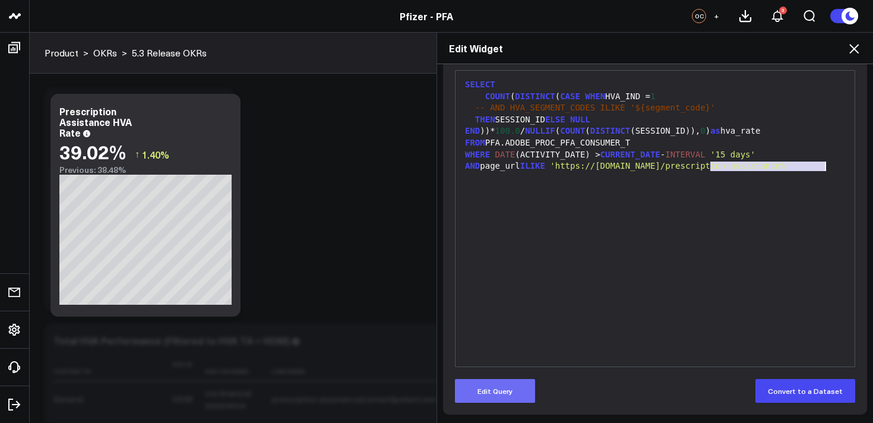
click at [523, 385] on button "Edit Query" at bounding box center [495, 391] width 80 height 24
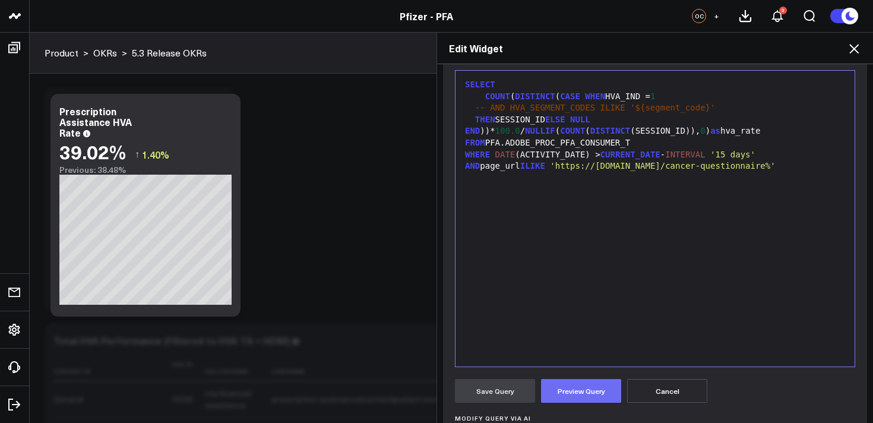
click at [576, 397] on button "Preview Query" at bounding box center [581, 391] width 80 height 24
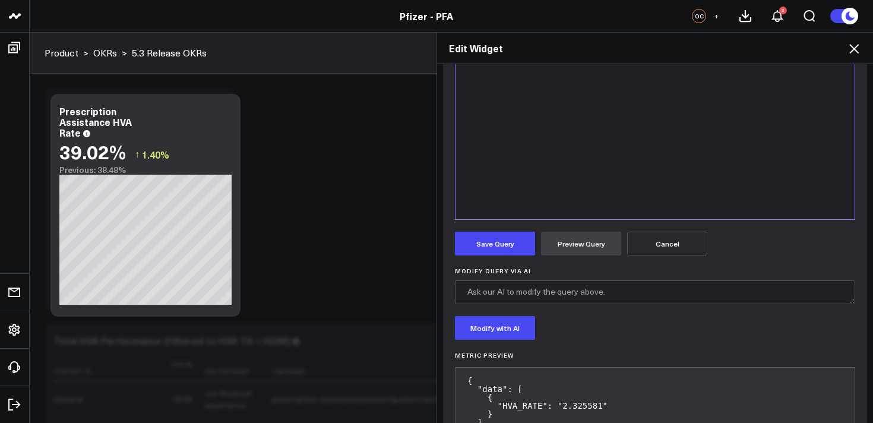
scroll to position [356, 0]
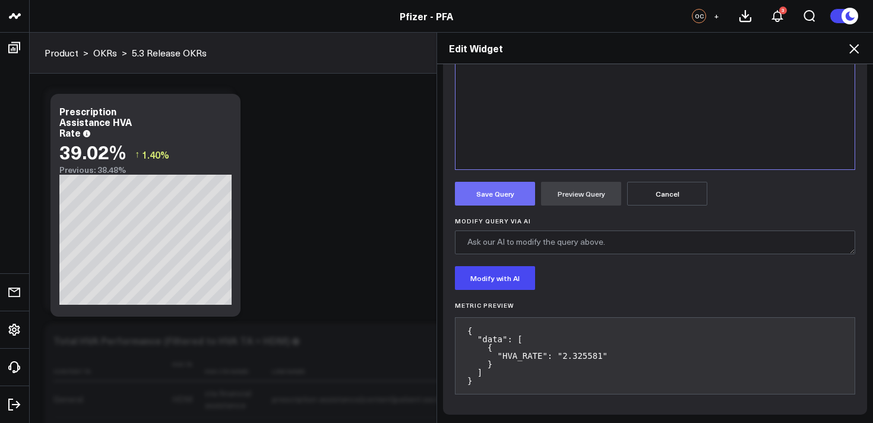
click at [492, 199] on button "Save Query" at bounding box center [495, 194] width 80 height 24
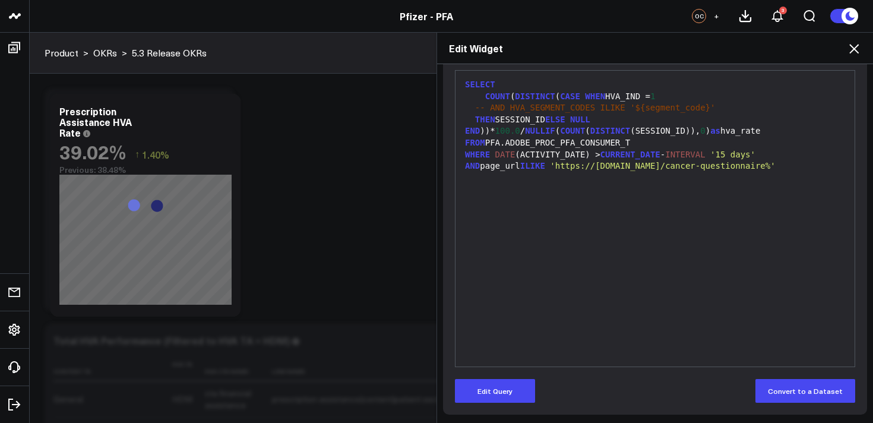
scroll to position [0, 0]
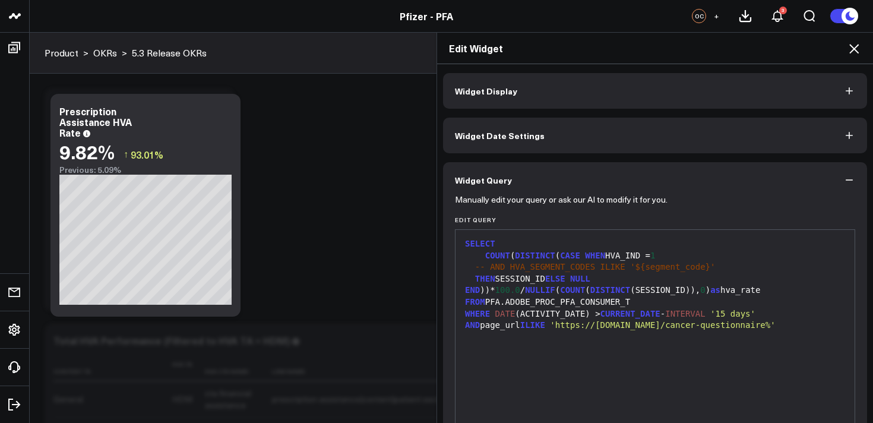
click at [614, 103] on button "Widget Display" at bounding box center [655, 91] width 424 height 36
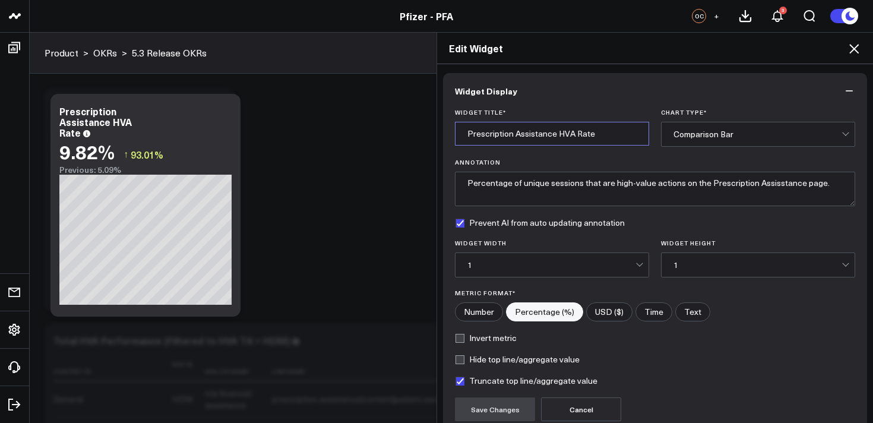
drag, startPoint x: 555, startPoint y: 136, endPoint x: 452, endPoint y: 137, distance: 102.7
click at [450, 137] on div "Widget Title * Prescription Assistance HVA Rate Chart Type * Comparison Bar Ann…" at bounding box center [655, 271] width 424 height 324
drag, startPoint x: 550, startPoint y: 134, endPoint x: 436, endPoint y: 133, distance: 114.0
click at [436, 133] on div "Edit Widget Widget Display Widget Title * Cancer Questionnaire HVA Rate Chart T…" at bounding box center [654, 227] width 436 height 391
type input "[MEDICAL_DATA] Questionnaire HVA Rate"
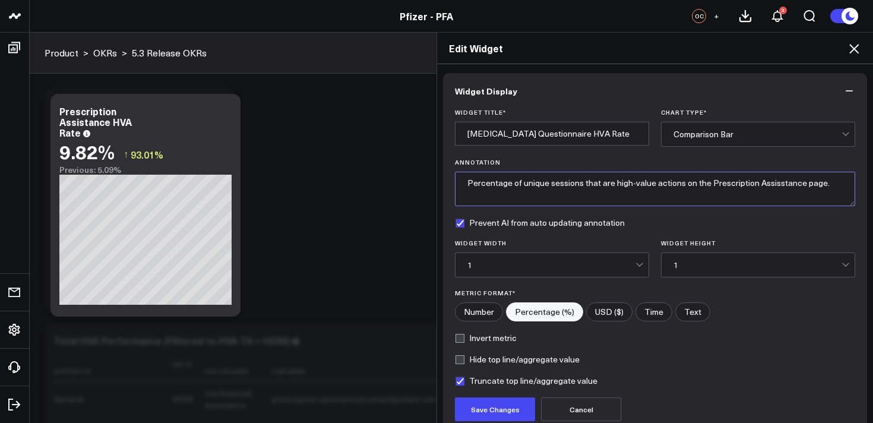
drag, startPoint x: 803, startPoint y: 186, endPoint x: 709, endPoint y: 186, distance: 94.4
click at [708, 186] on textarea "Percentage of unique sessions that are high-value actions on the Prescription A…" at bounding box center [655, 189] width 400 height 34
paste textarea "[MEDICAL_DATA] Questionnair"
type textarea "Percentage of unique sessions that are high-value actions on the Cancer Questio…"
click at [506, 407] on button "Save Changes" at bounding box center [495, 409] width 80 height 24
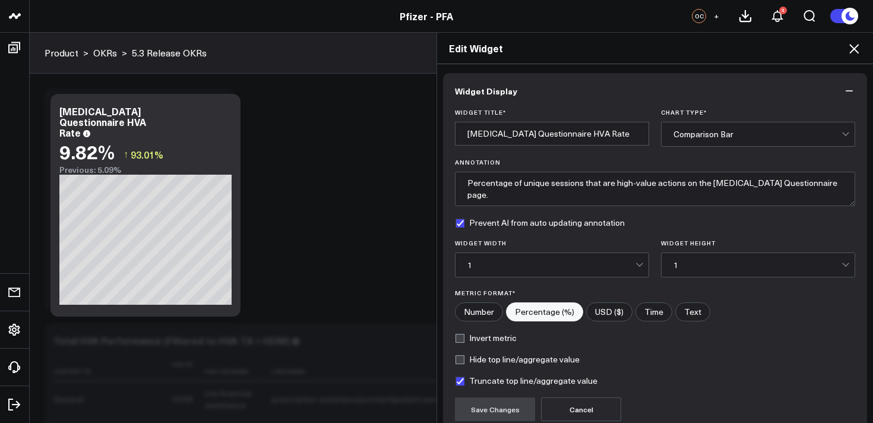
click at [855, 50] on icon at bounding box center [853, 48] width 9 height 9
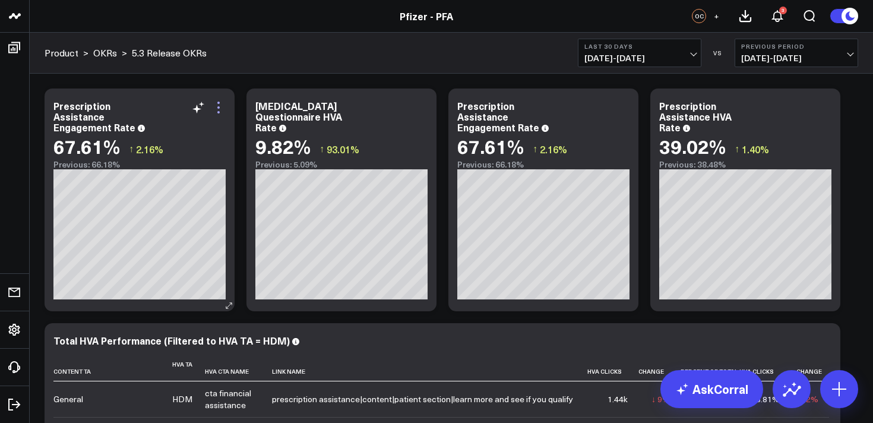
click at [220, 112] on icon at bounding box center [218, 107] width 14 height 14
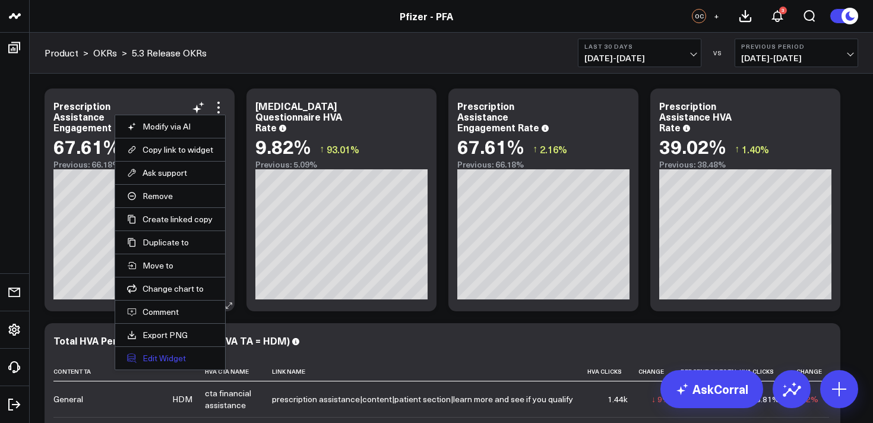
click at [158, 357] on button "Edit Widget" at bounding box center [170, 358] width 86 height 11
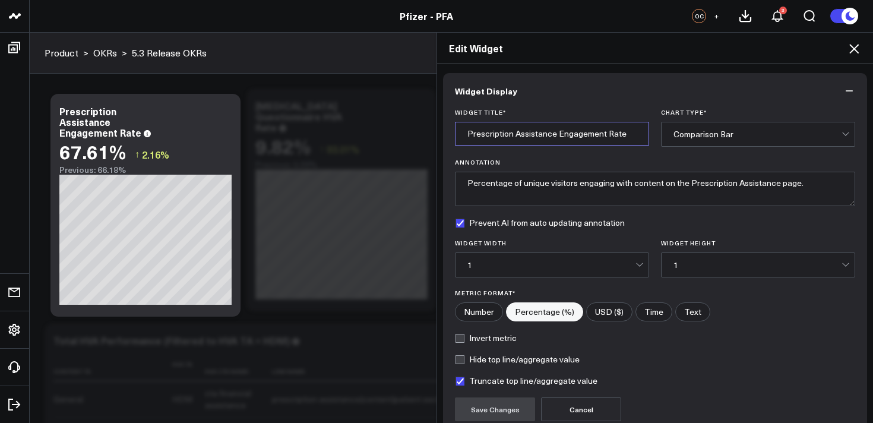
drag, startPoint x: 558, startPoint y: 137, endPoint x: 437, endPoint y: 137, distance: 121.1
click at [437, 137] on div "Widget Display Widget Title * Prescription Assistance Engagement Rate Chart Typ…" at bounding box center [655, 243] width 436 height 359
paste input "[MEDICAL_DATA] Questionnair"
type input "[MEDICAL_DATA] Questionnaire Engagement Rate"
drag, startPoint x: 777, startPoint y: 185, endPoint x: 688, endPoint y: 186, distance: 89.7
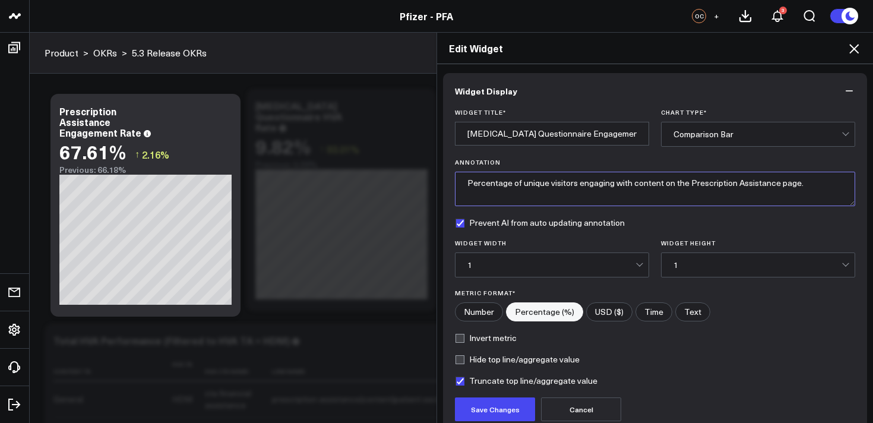
click at [688, 186] on textarea "Percentage of unique visitors engaging with content on the Prescription Assista…" at bounding box center [655, 189] width 400 height 34
paste textarea "[MEDICAL_DATA] Questionnair"
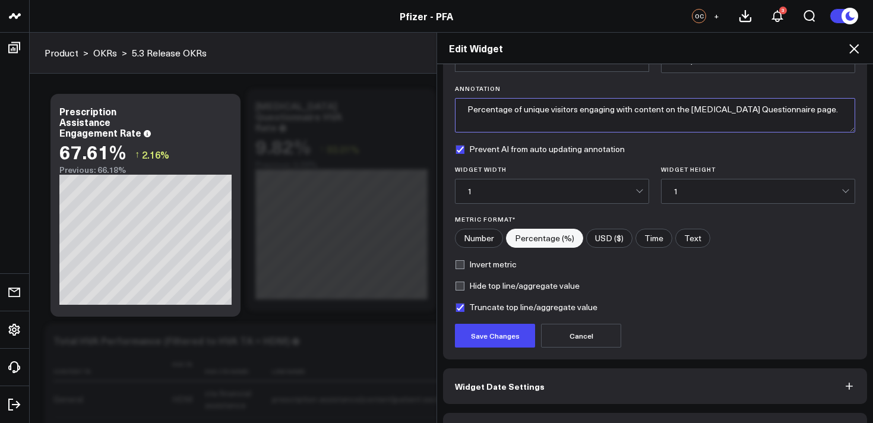
scroll to position [100, 0]
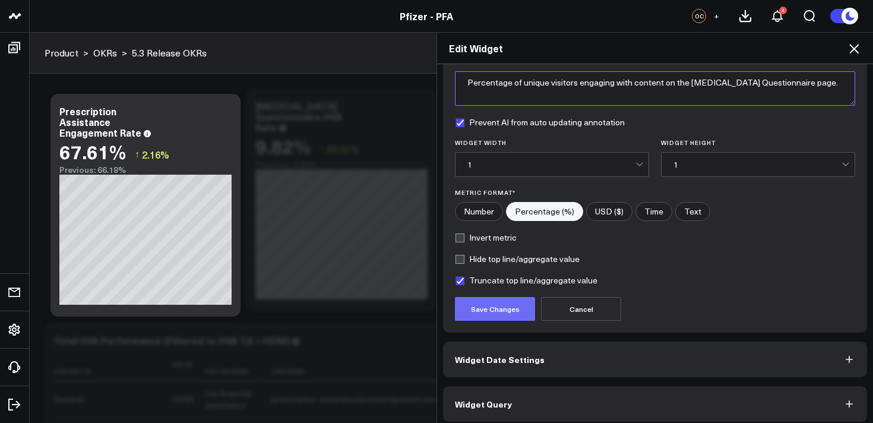
type textarea "Percentage of unique visitors engaging with content on the [MEDICAL_DATA] Quest…"
click at [506, 316] on button "Save Changes" at bounding box center [495, 309] width 80 height 24
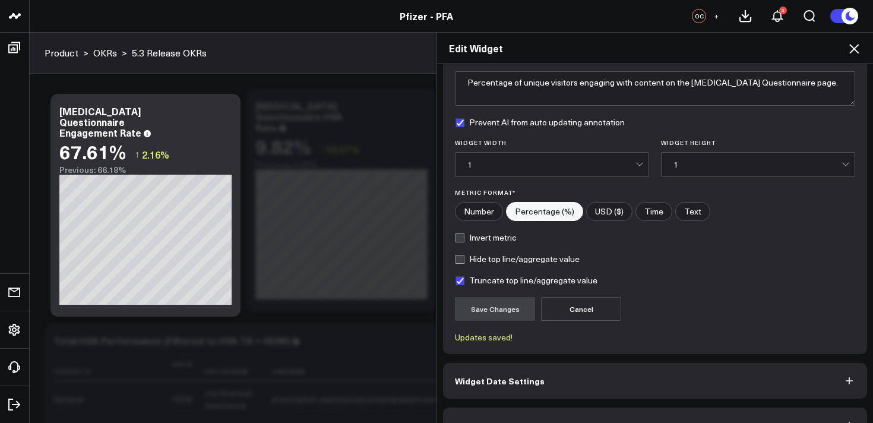
scroll to position [129, 0]
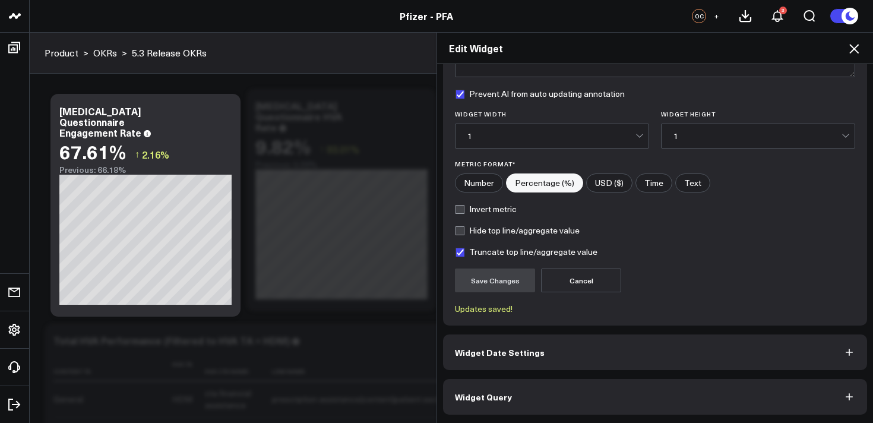
click at [610, 392] on button "Widget Query" at bounding box center [655, 397] width 424 height 36
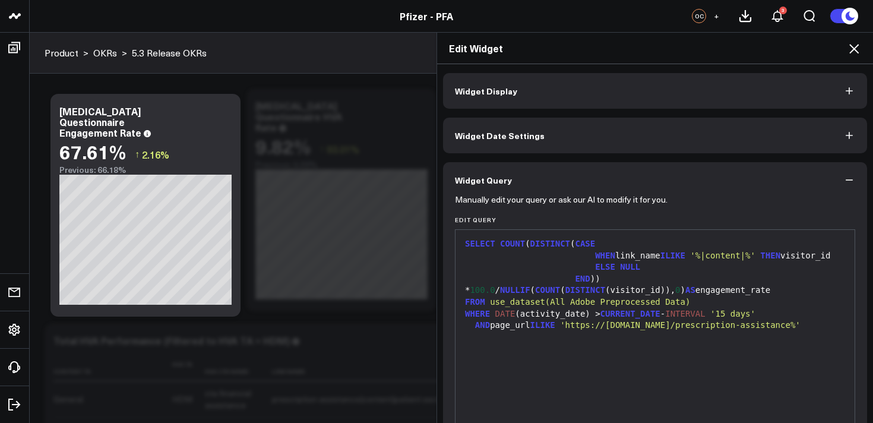
scroll to position [159, 0]
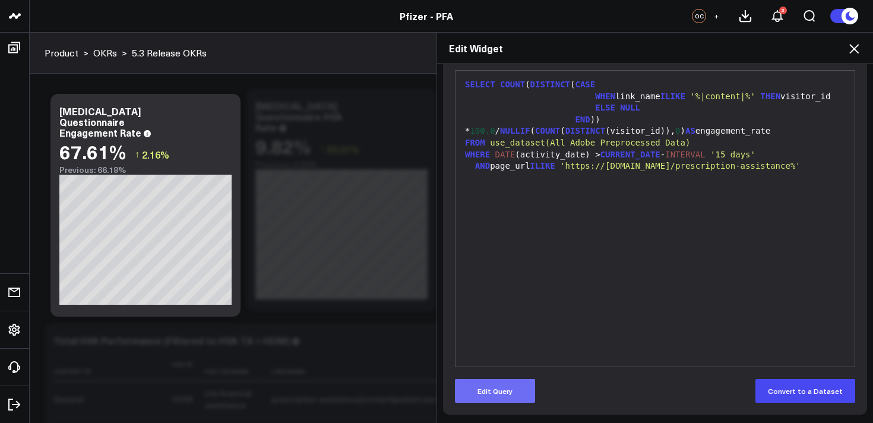
click at [501, 396] on button "Edit Query" at bounding box center [495, 391] width 80 height 24
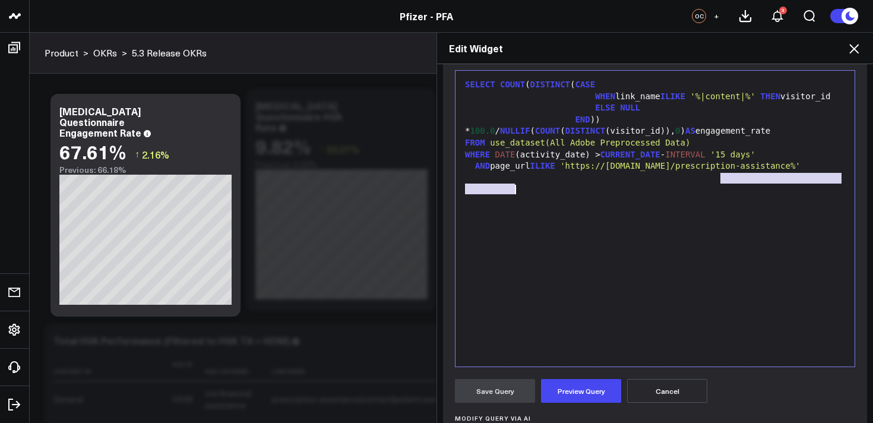
drag, startPoint x: 721, startPoint y: 181, endPoint x: 514, endPoint y: 193, distance: 207.5
click at [560, 170] on span "'https://www.pfizerforall.com/prescription-assistance%'" at bounding box center [680, 165] width 240 height 9
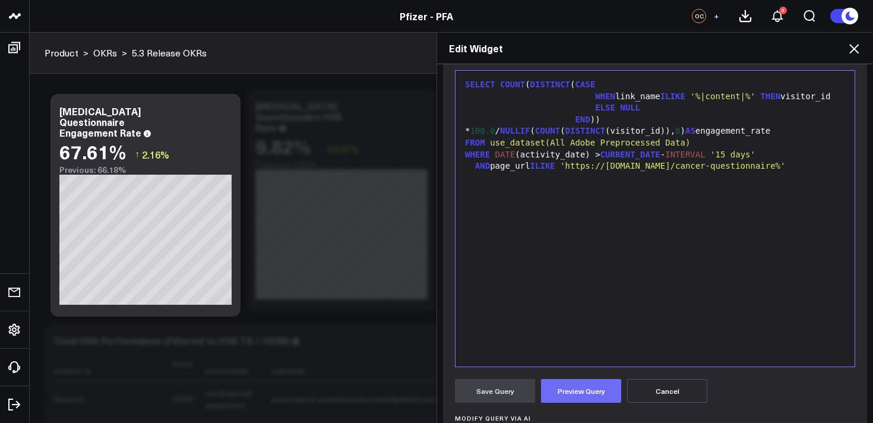
click at [584, 392] on button "Preview Query" at bounding box center [581, 391] width 80 height 24
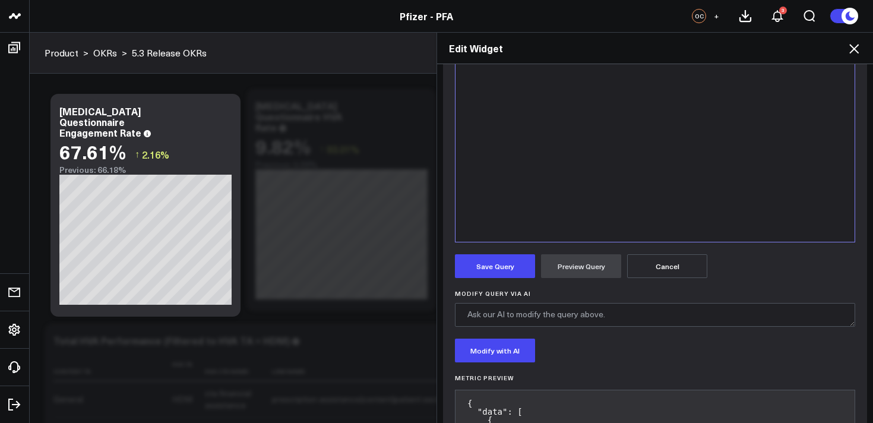
scroll to position [356, 0]
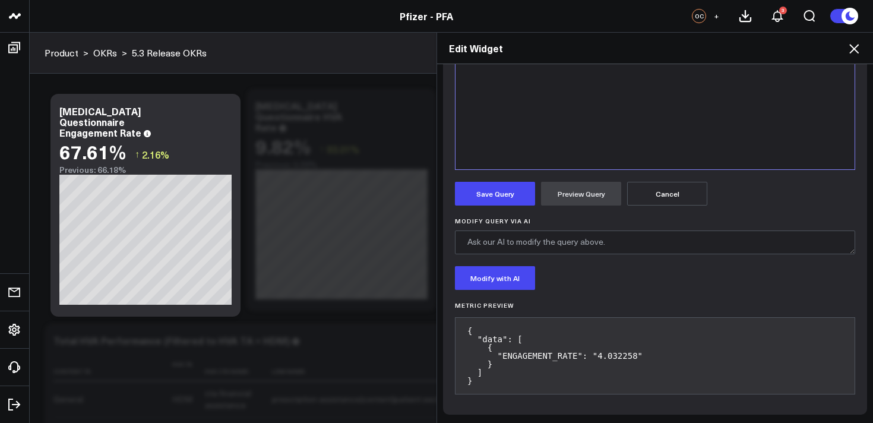
click at [505, 212] on form "Manually edit your query or ask our AI to modify it for you. Edit Query 9 1 2 3…" at bounding box center [655, 121] width 400 height 561
click at [508, 196] on button "Save Query" at bounding box center [495, 194] width 80 height 24
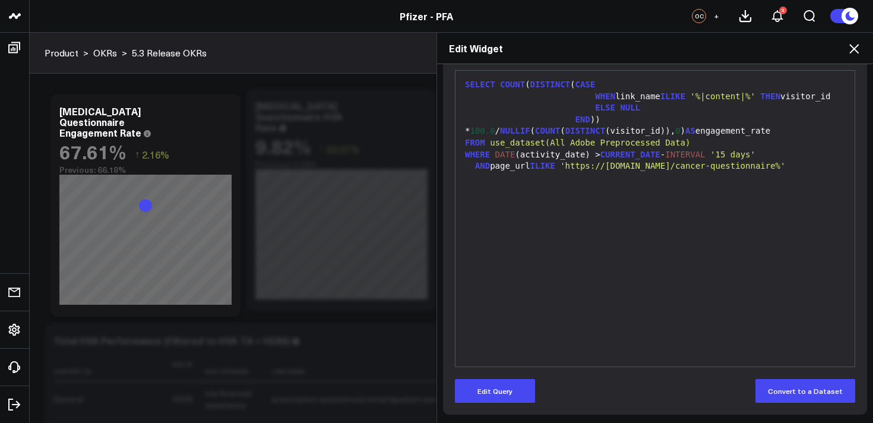
click at [853, 50] on icon at bounding box center [854, 49] width 14 height 14
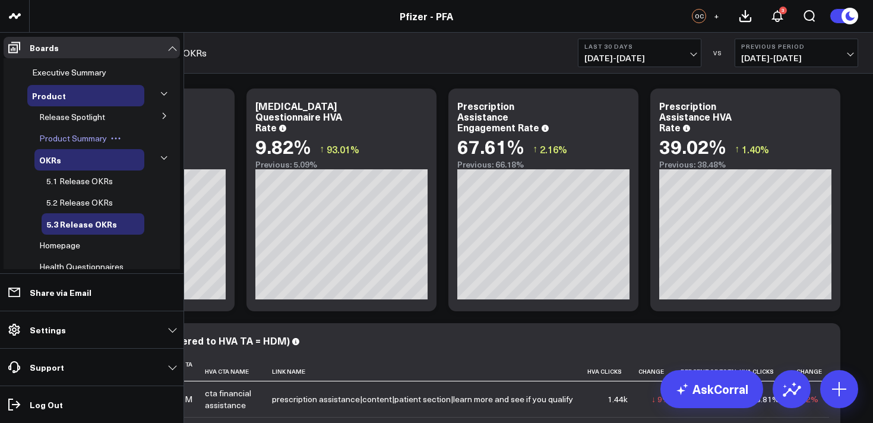
click at [91, 139] on span "Product Summary" at bounding box center [73, 137] width 68 height 11
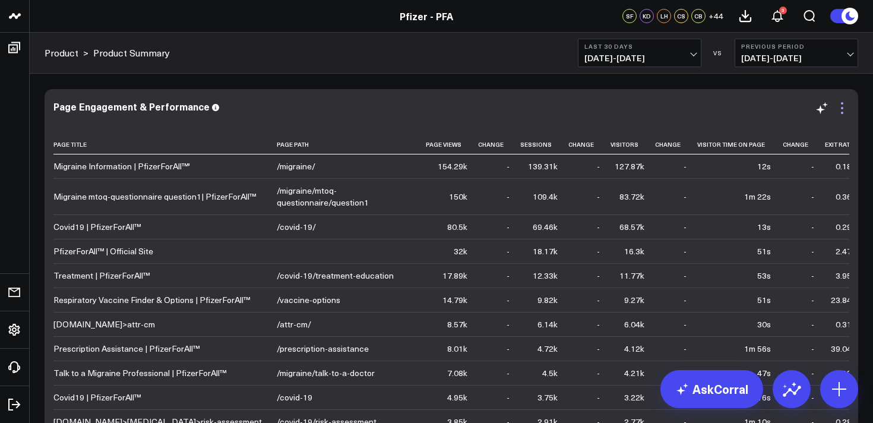
click at [843, 110] on icon at bounding box center [842, 108] width 14 height 14
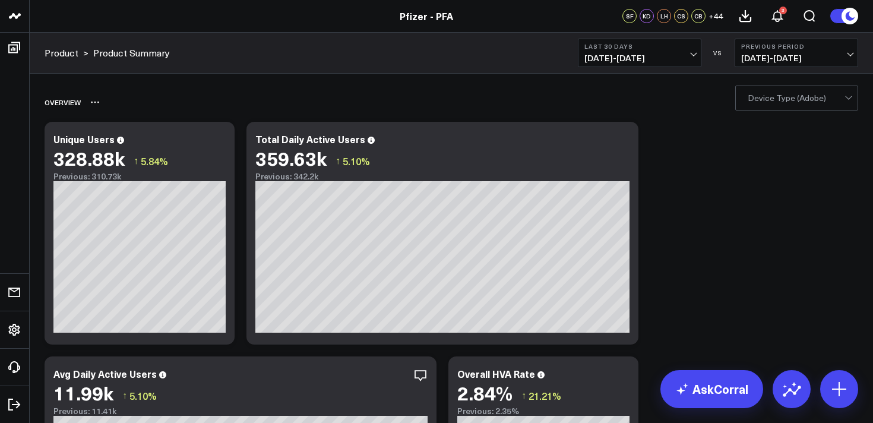
scroll to position [21, 0]
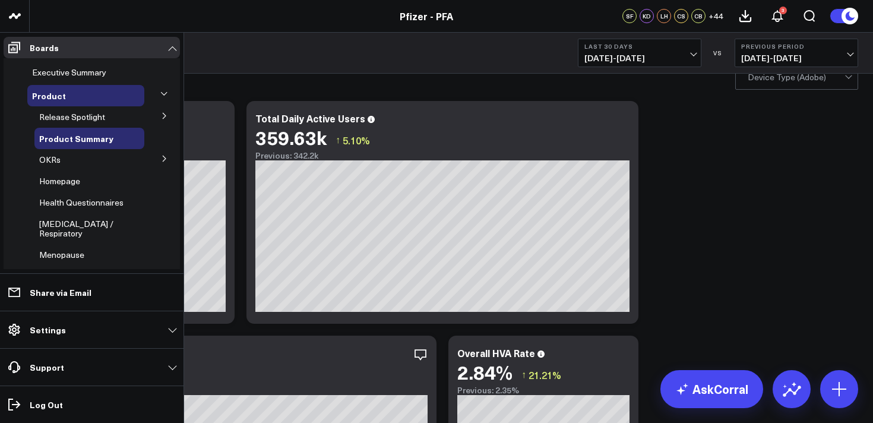
click at [161, 118] on icon at bounding box center [164, 115] width 7 height 7
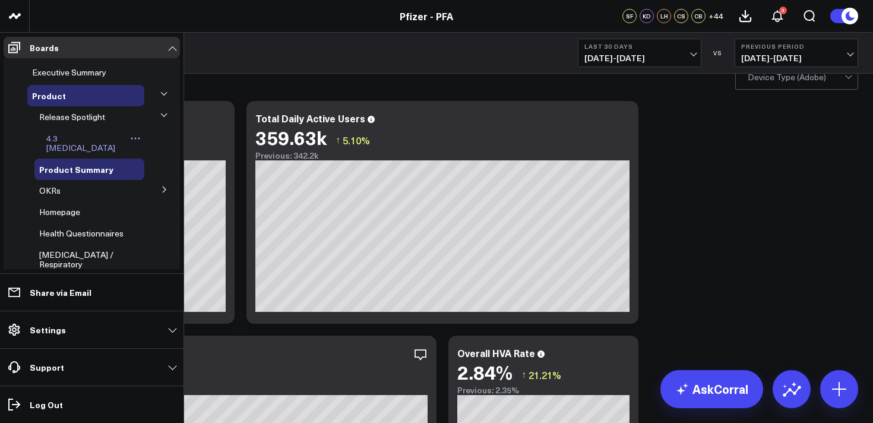
click at [74, 140] on span "4.3 [MEDICAL_DATA]" at bounding box center [80, 142] width 69 height 21
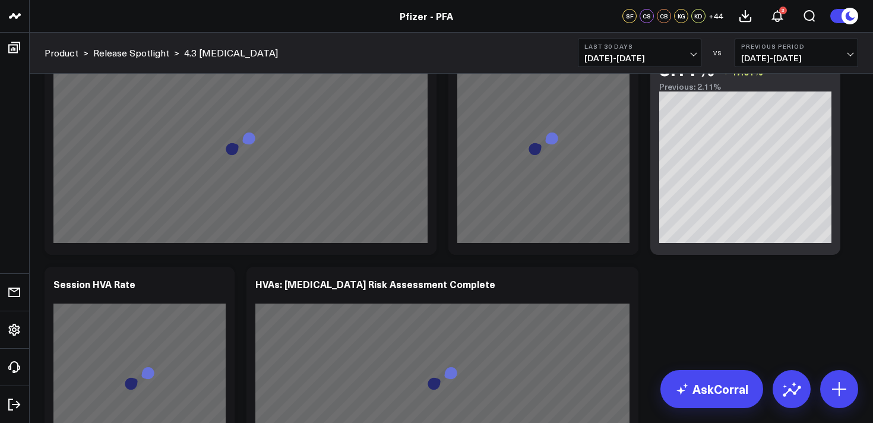
scroll to position [2459, 0]
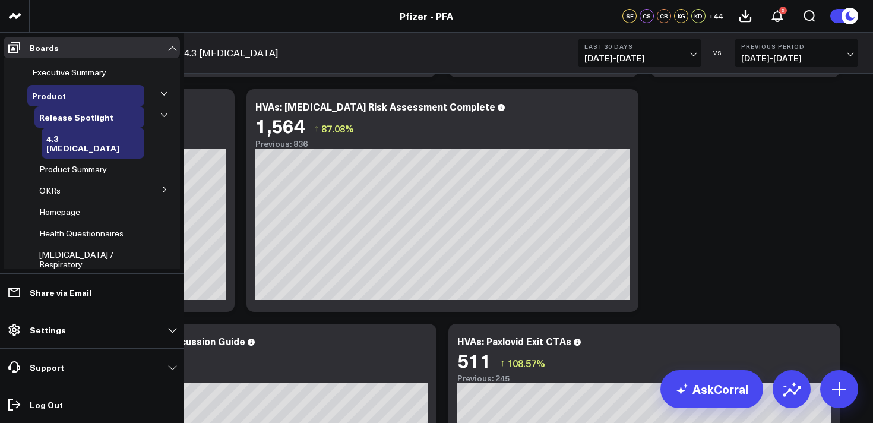
click at [161, 186] on icon at bounding box center [164, 189] width 7 height 7
click at [93, 206] on span "5.1 Release OKRs" at bounding box center [79, 211] width 66 height 11
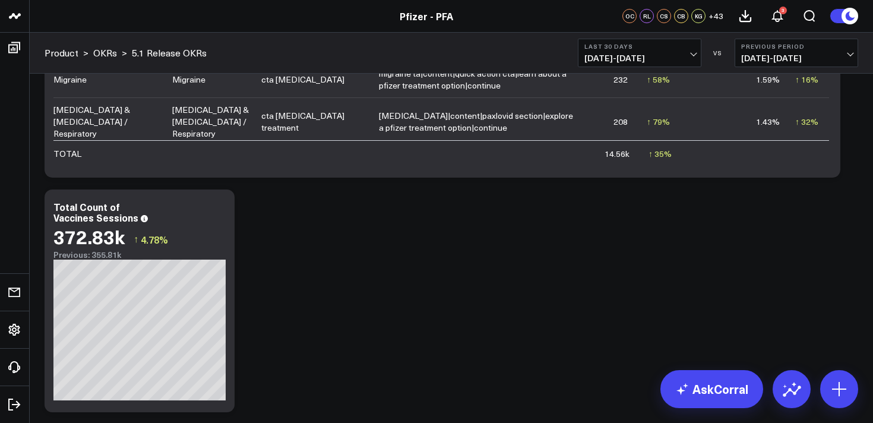
scroll to position [1765, 0]
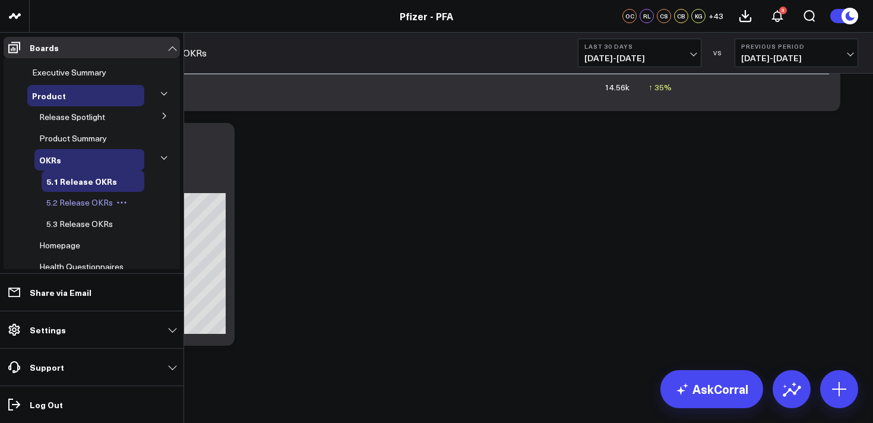
click at [93, 204] on span "5.2 Release OKRs" at bounding box center [79, 202] width 66 height 11
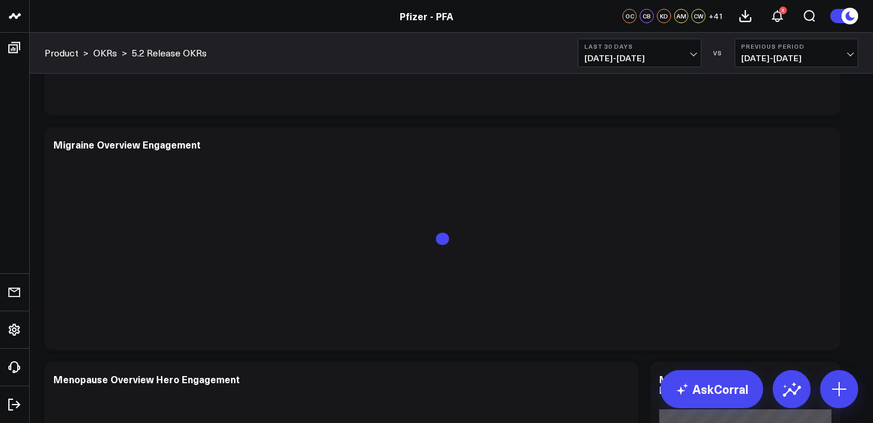
scroll to position [3018, 0]
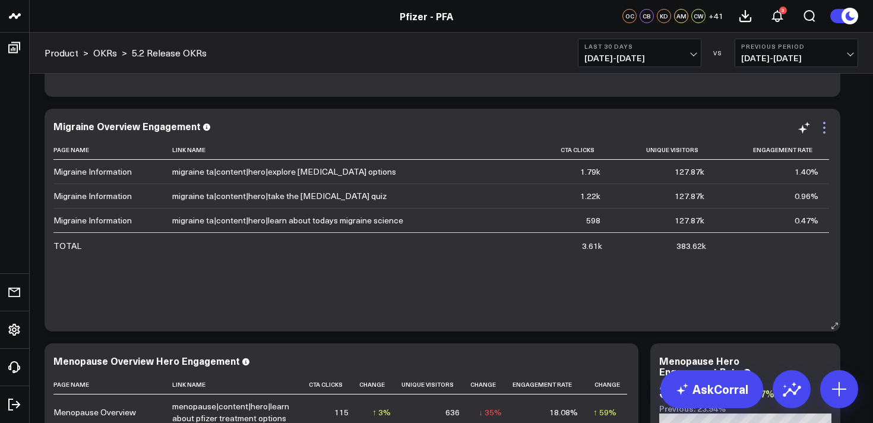
click at [825, 129] on icon at bounding box center [824, 128] width 14 height 14
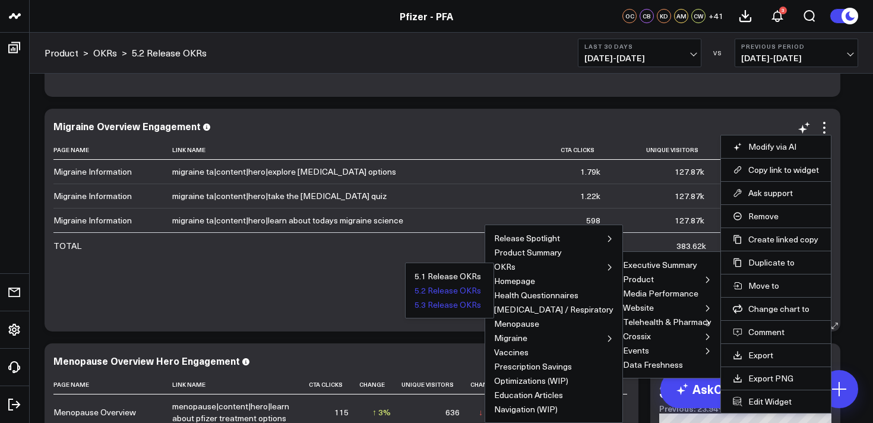
click at [481, 308] on button "5.3 Release OKRs" at bounding box center [447, 304] width 66 height 8
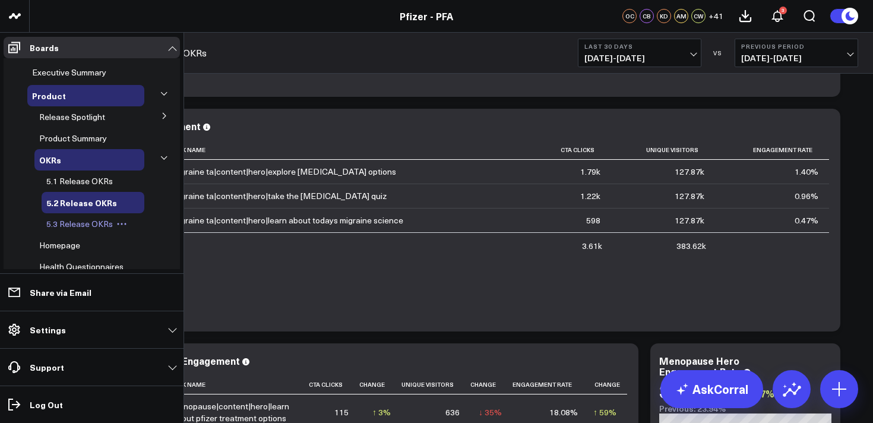
click at [88, 221] on span "5.3 Release OKRs" at bounding box center [79, 223] width 66 height 11
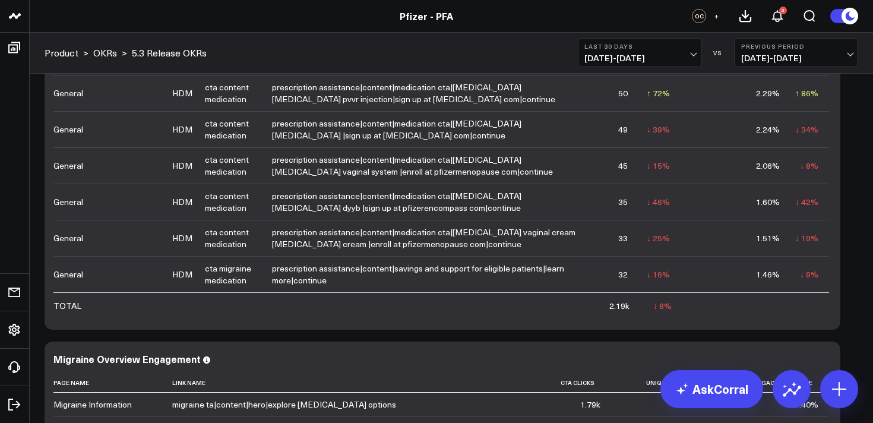
scroll to position [416, 0]
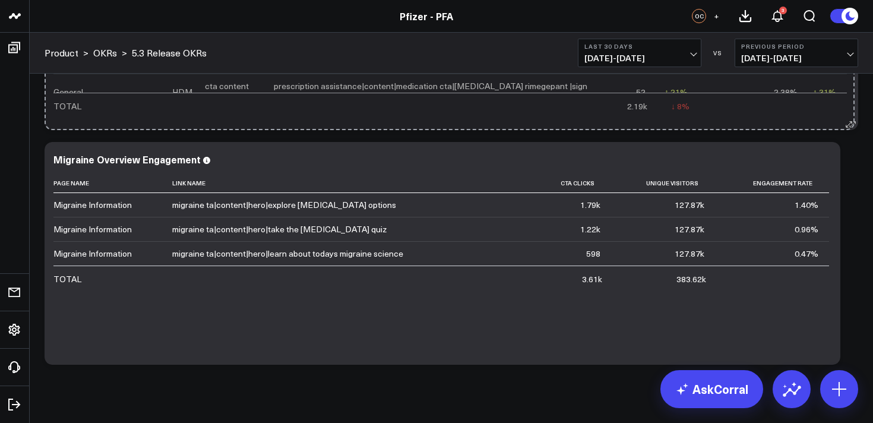
drag, startPoint x: 832, startPoint y: 360, endPoint x: 847, endPoint y: 117, distance: 243.2
click at [847, 117] on div "Total HVA Performance (Filtered to HVA TA = HDM) Content Ta Hva Ta Hva Cta Name…" at bounding box center [451, 18] width 813 height 223
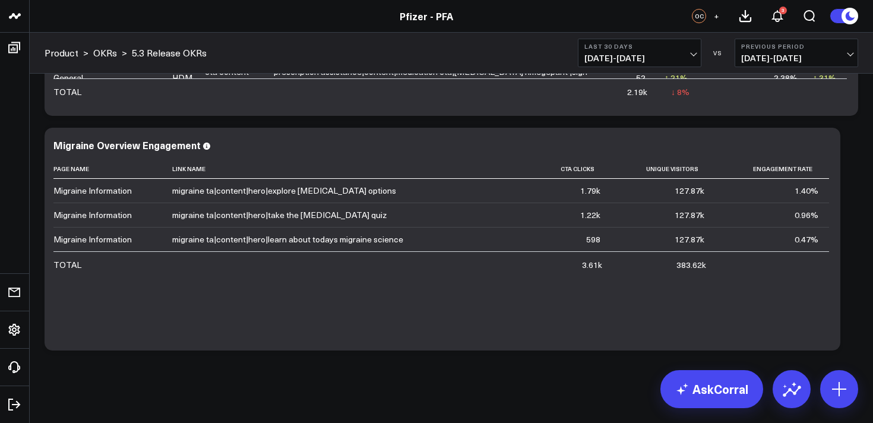
scroll to position [435, 0]
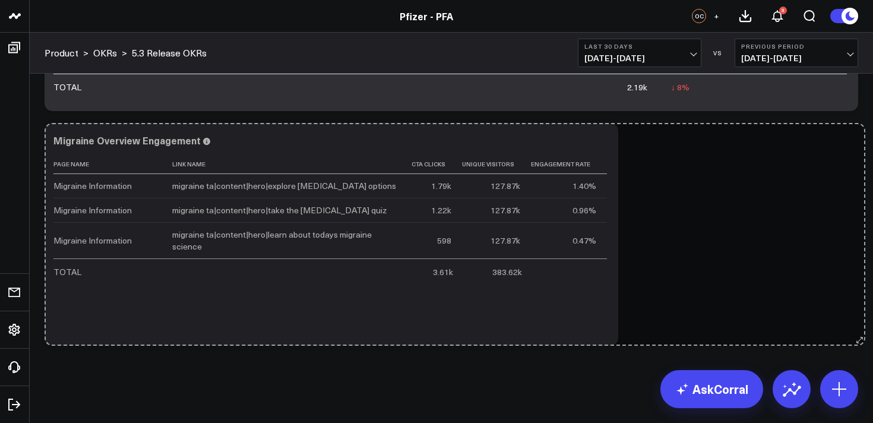
drag, startPoint x: 834, startPoint y: 339, endPoint x: 857, endPoint y: 338, distance: 23.8
click at [858, 338] on div "Modify via AI Copy link to widget Ask support Remove Create linked copy Executi…" at bounding box center [451, 0] width 825 height 704
drag, startPoint x: 603, startPoint y: 341, endPoint x: 846, endPoint y: 325, distance: 243.9
click at [846, 325] on div "Modify via AI Copy link to widget Ask support Remove Create linked copy Executi…" at bounding box center [451, 0] width 825 height 704
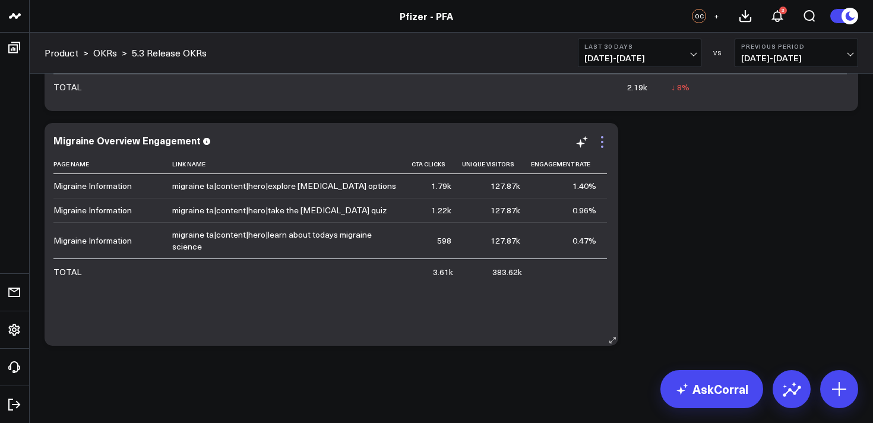
click at [601, 146] on icon at bounding box center [602, 146] width 2 height 2
click at [644, 215] on div "Modify via AI Copy link to widget Ask support Remove Create linked copy Executi…" at bounding box center [451, 0] width 825 height 704
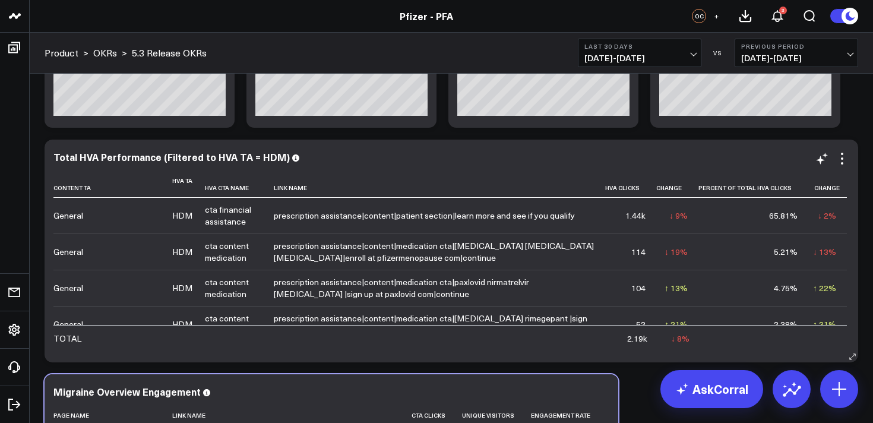
scroll to position [185, 0]
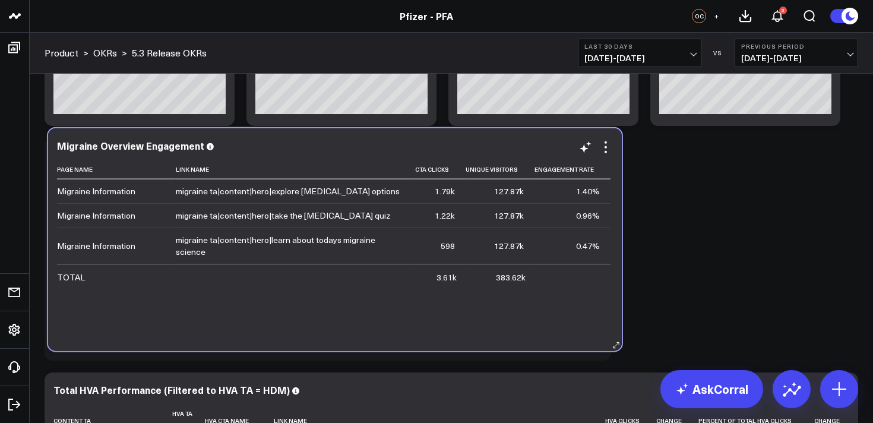
drag, startPoint x: 411, startPoint y: 383, endPoint x: 415, endPoint y: 145, distance: 238.1
click at [415, 145] on div "Migraine Overview Engagement Page Name Link Name Cta Clicks Unique Visitors Eng…" at bounding box center [335, 239] width 574 height 223
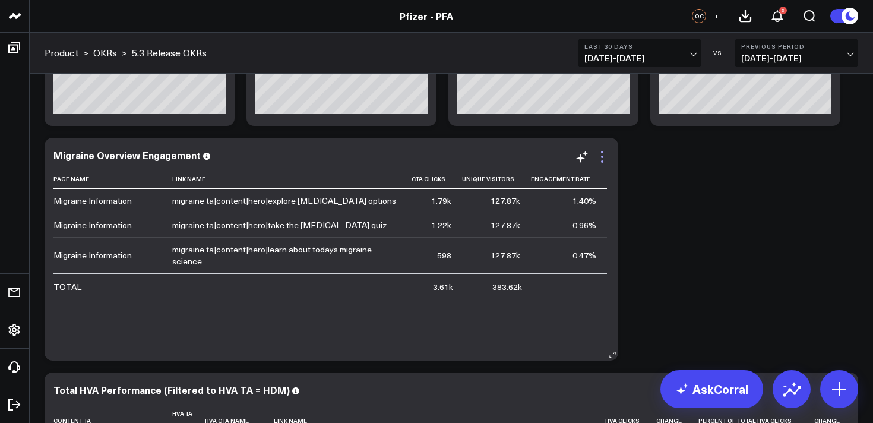
click at [600, 157] on icon at bounding box center [602, 157] width 14 height 14
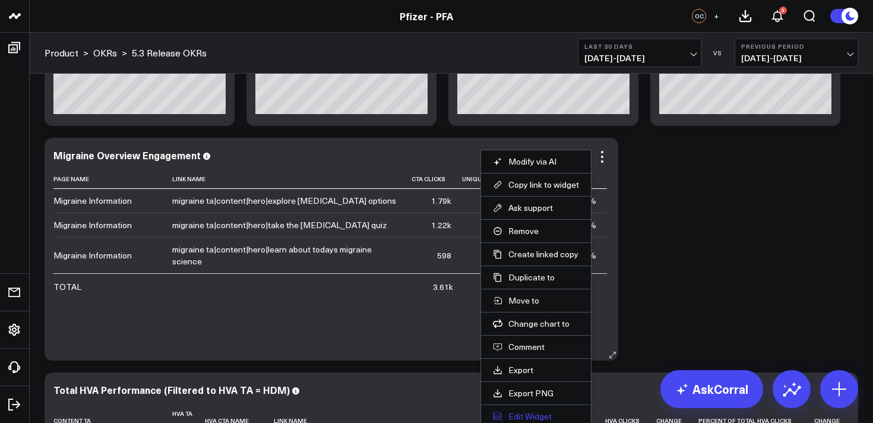
click at [508, 414] on button "Edit Widget" at bounding box center [536, 416] width 86 height 11
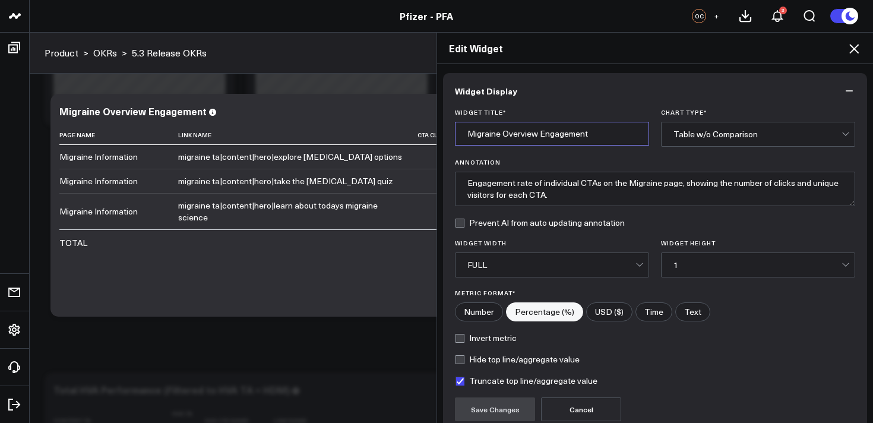
drag, startPoint x: 539, startPoint y: 135, endPoint x: 426, endPoint y: 135, distance: 112.8
click at [426, 135] on div "Edit Widget Widget Display Widget Title * Migraine Overview Engagement Chart Ty…" at bounding box center [436, 227] width 873 height 391
drag, startPoint x: 552, startPoint y: 136, endPoint x: 440, endPoint y: 131, distance: 111.7
click at [440, 131] on div "Widget Display Widget Title * Cancer Questionnaire Engagement Chart Type * Tabl…" at bounding box center [655, 243] width 436 height 359
type input "[MEDICAL_DATA] Questionnaire Engagement"
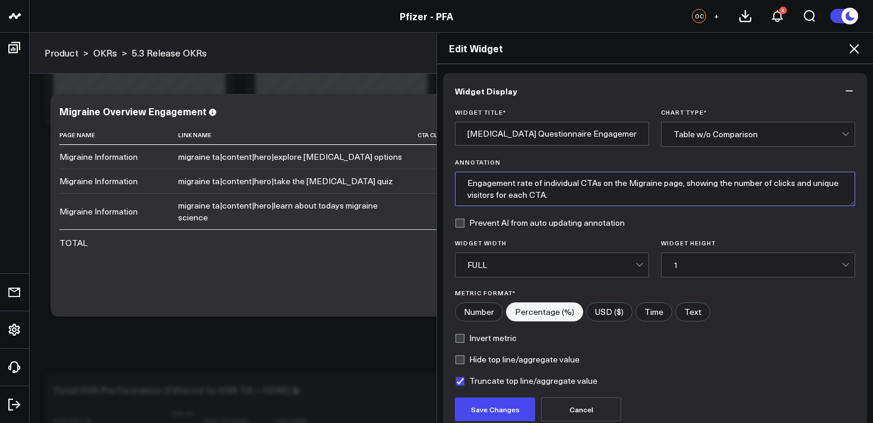
click at [643, 185] on textarea "Engagement rate of individual CTAs on the Migraine page, showing the number of …" at bounding box center [655, 189] width 400 height 34
paste textarea "[MEDICAL_DATA] Questionnaire"
type textarea "Engagement rate of individual CTAs on the [MEDICAL_DATA] Questionnaire page, sh…"
click at [495, 411] on button "Save Changes" at bounding box center [495, 409] width 80 height 24
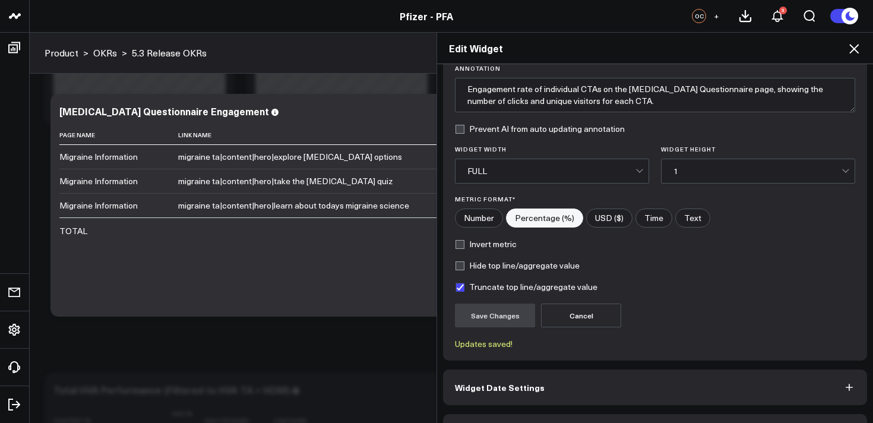
scroll to position [129, 0]
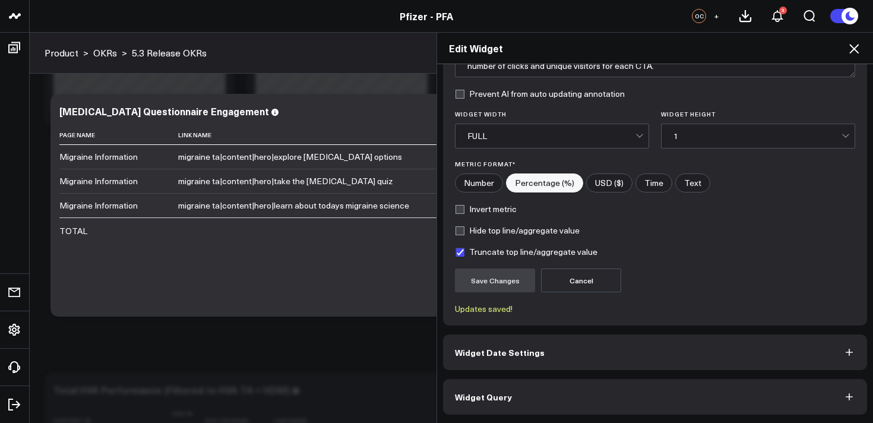
click at [626, 398] on button "Widget Query" at bounding box center [655, 397] width 424 height 36
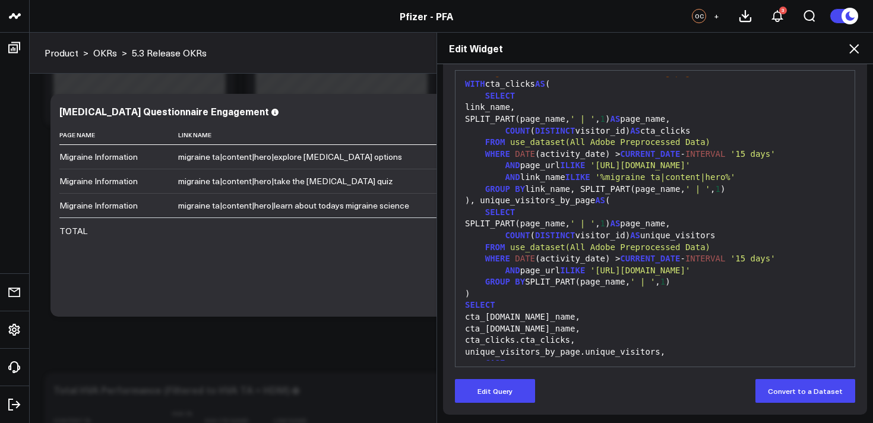
scroll to position [21, 0]
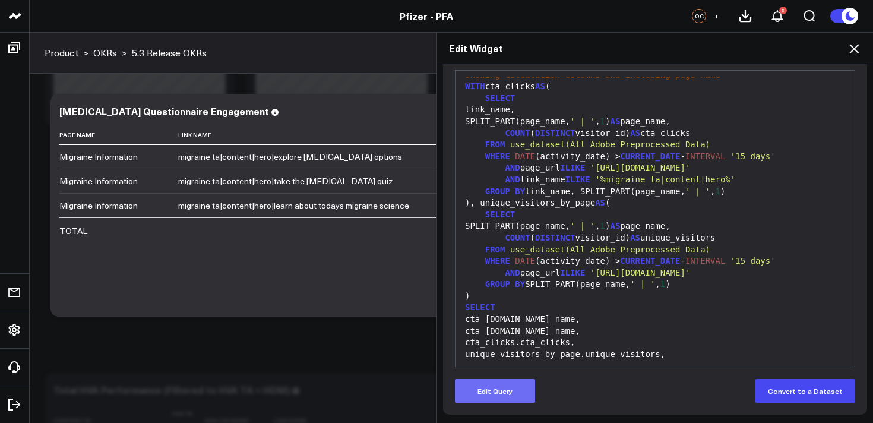
click at [509, 389] on button "Edit Query" at bounding box center [495, 391] width 80 height 24
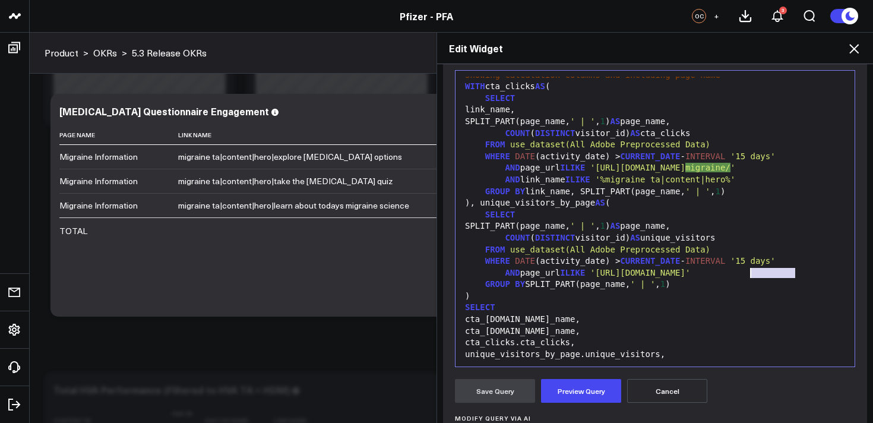
drag, startPoint x: 796, startPoint y: 271, endPoint x: 752, endPoint y: 271, distance: 44.5
click at [690, 271] on span "'https://www.pfizerforall.com/migraine/'" at bounding box center [640, 272] width 100 height 9
drag, startPoint x: 796, startPoint y: 167, endPoint x: 750, endPoint y: 168, distance: 45.7
click at [690, 168] on span "'https://www.pfizerforall.com/migraine/'" at bounding box center [640, 167] width 100 height 9
drag, startPoint x: 671, startPoint y: 191, endPoint x: 615, endPoint y: 192, distance: 56.4
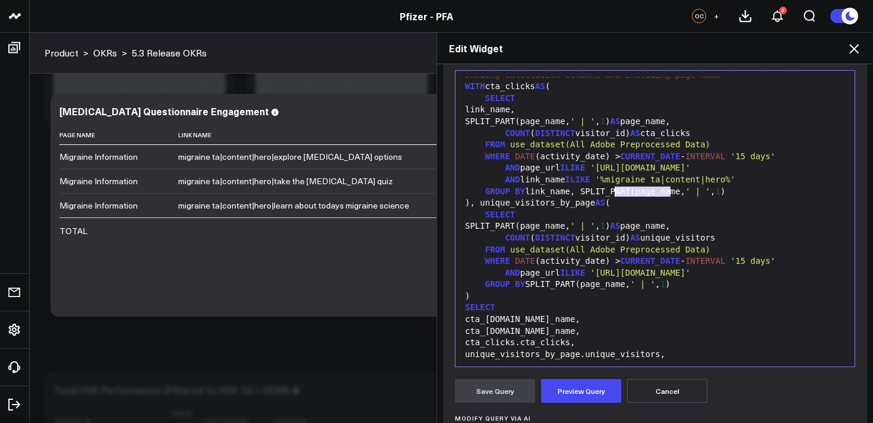
click at [615, 184] on span "'%migraine ta|content|hero%'" at bounding box center [665, 179] width 140 height 9
click at [673, 184] on span "'%|content|hero%'" at bounding box center [637, 179] width 85 height 9
click at [575, 393] on button "Preview Query" at bounding box center [581, 391] width 80 height 24
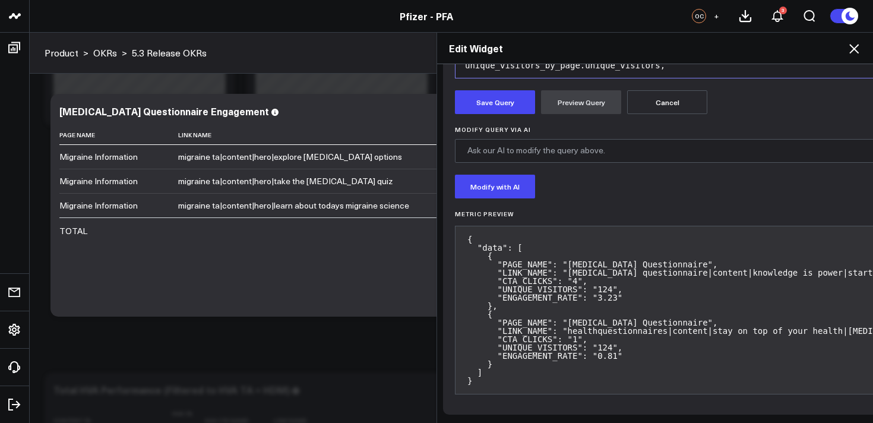
scroll to position [454, 0]
click at [501, 93] on button "Save Query" at bounding box center [495, 102] width 80 height 24
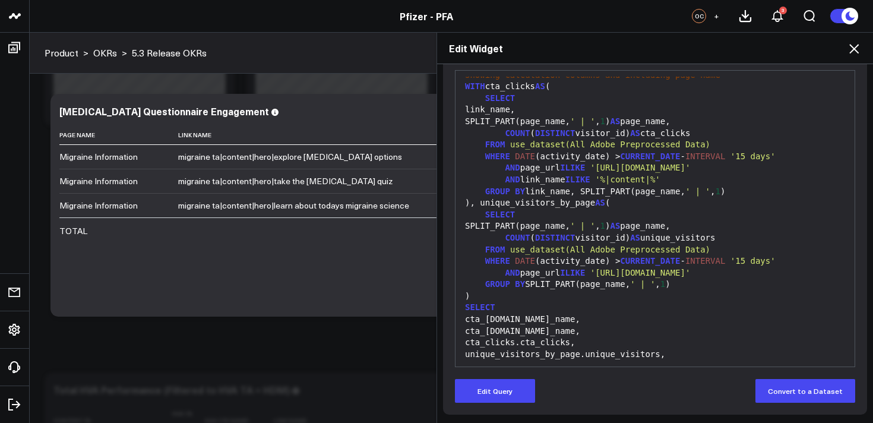
scroll to position [159, 0]
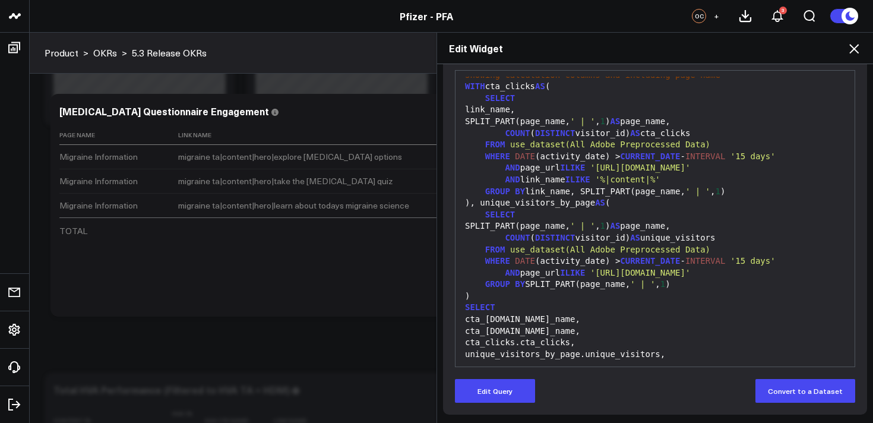
click at [858, 46] on icon at bounding box center [854, 49] width 14 height 14
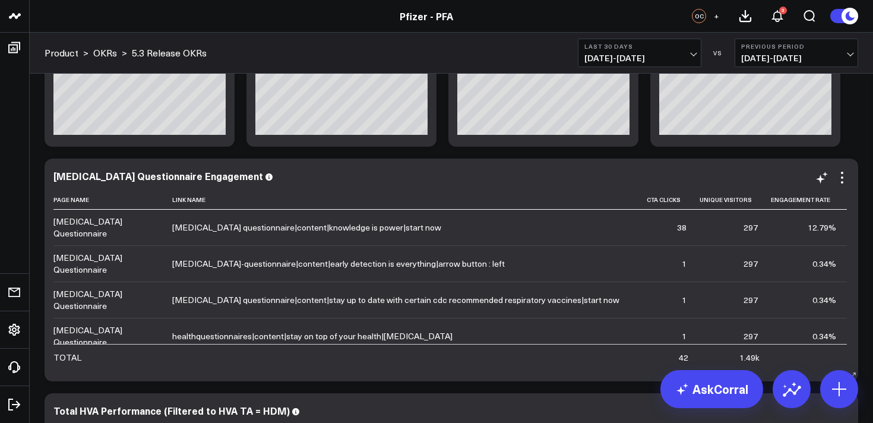
scroll to position [163, 0]
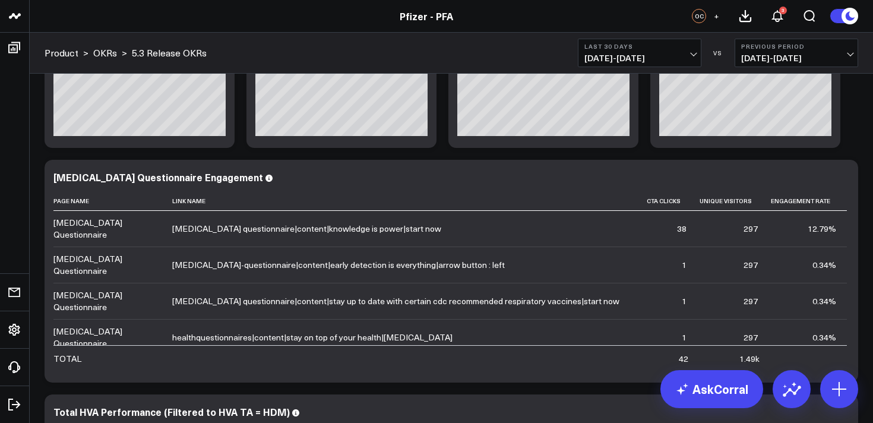
click at [632, 56] on span "07/19/25 - 08/17/25" at bounding box center [639, 57] width 110 height 9
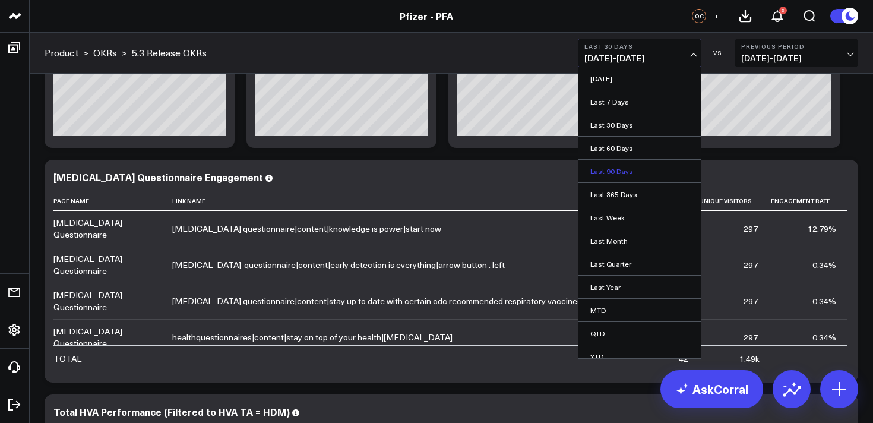
click at [614, 173] on link "Last 90 Days" at bounding box center [639, 171] width 122 height 23
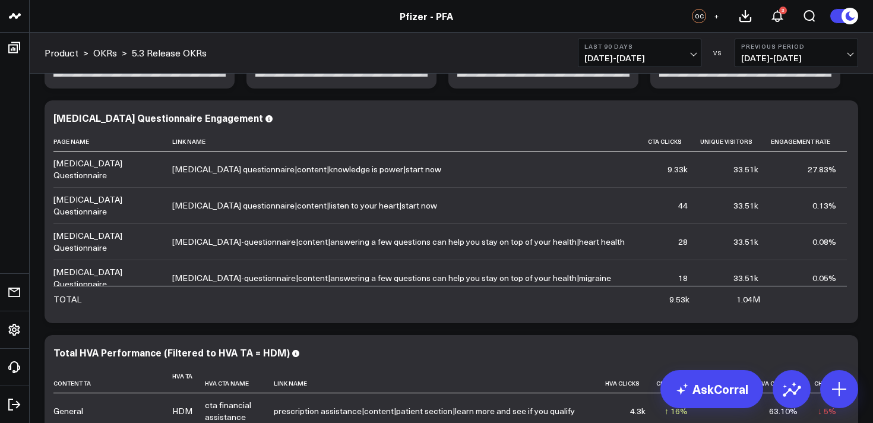
scroll to position [221, 0]
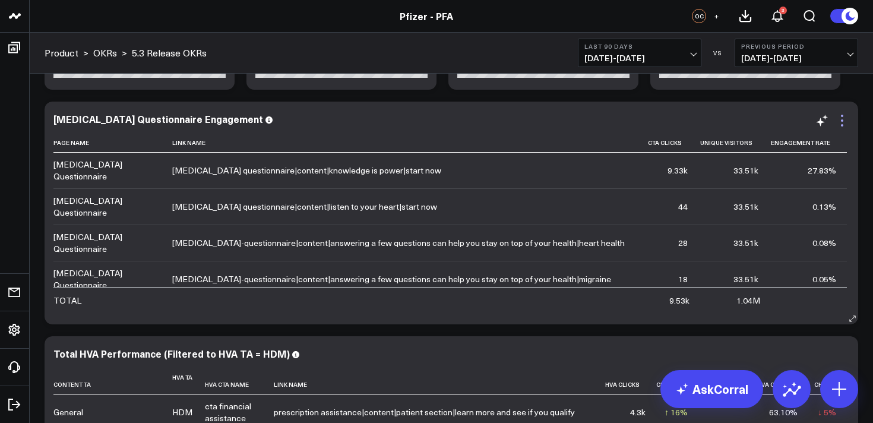
click at [840, 121] on icon at bounding box center [842, 120] width 14 height 14
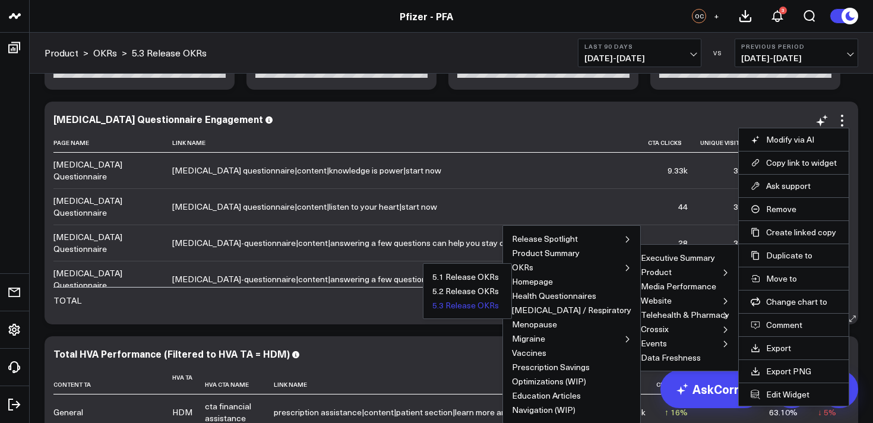
click at [499, 308] on button "5.3 Release OKRs" at bounding box center [465, 305] width 66 height 8
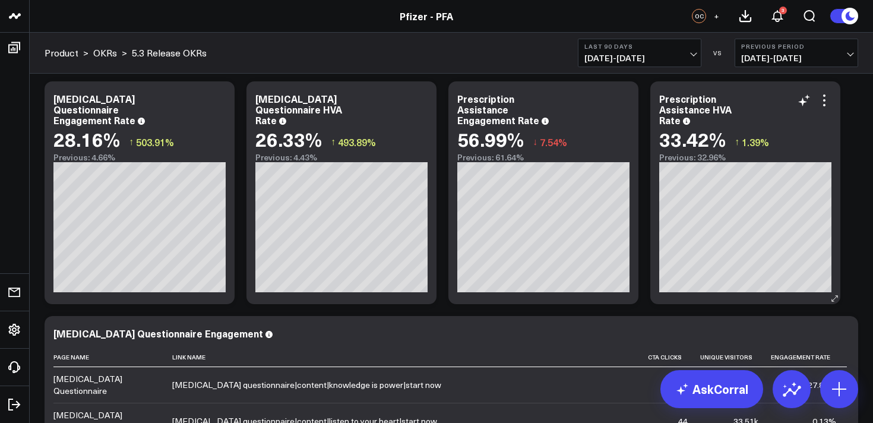
scroll to position [0, 0]
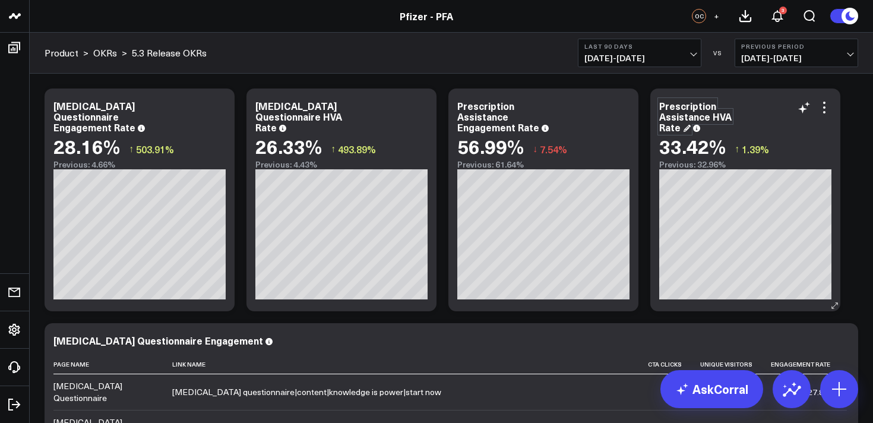
click at [696, 115] on div "Prescription Assistance HVA Rate" at bounding box center [695, 116] width 72 height 34
drag, startPoint x: 711, startPoint y: 116, endPoint x: 661, endPoint y: 104, distance: 51.7
click at [661, 104] on div "Prescription Assistance HVA Rate" at bounding box center [695, 116] width 72 height 34
copy div "Prescription Assistance"
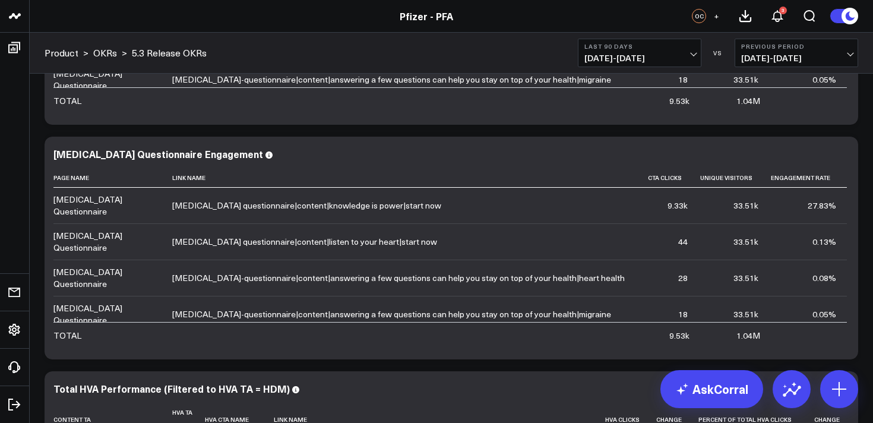
scroll to position [427, 0]
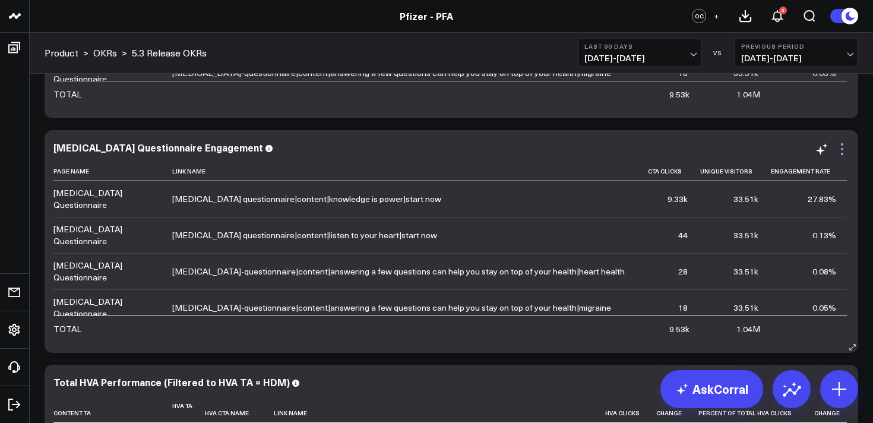
click at [842, 150] on icon at bounding box center [842, 149] width 14 height 14
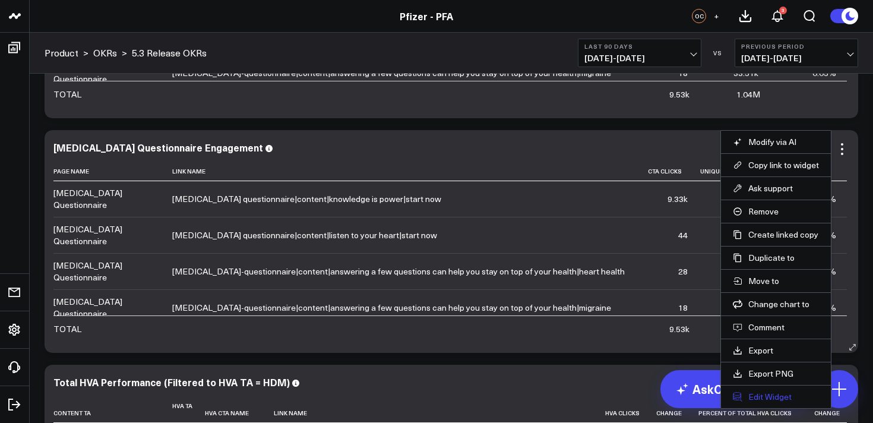
click at [753, 398] on button "Edit Widget" at bounding box center [776, 396] width 86 height 11
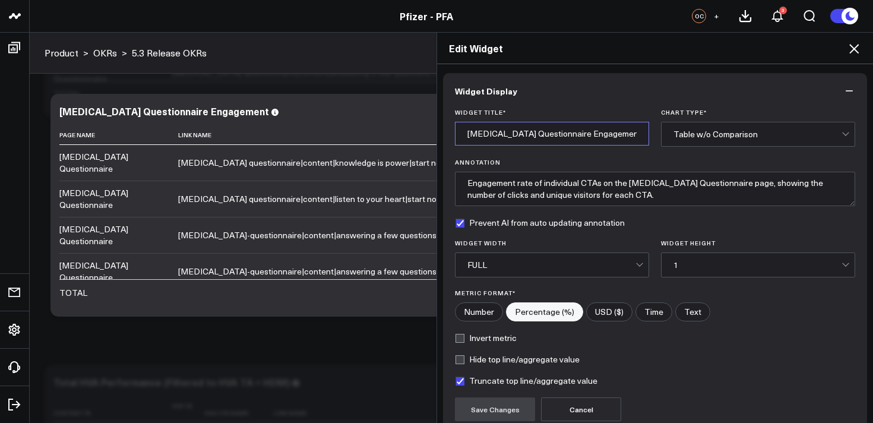
drag, startPoint x: 551, startPoint y: 135, endPoint x: 446, endPoint y: 135, distance: 105.1
click at [446, 135] on div "Widget Title * Cancer Questionnaire Engagement Chart Type * Table w/o Compariso…" at bounding box center [655, 271] width 424 height 324
paste input "Prescription Assistanc"
type input "Prescription Assistance Engagement"
drag, startPoint x: 710, startPoint y: 185, endPoint x: 628, endPoint y: 187, distance: 82.0
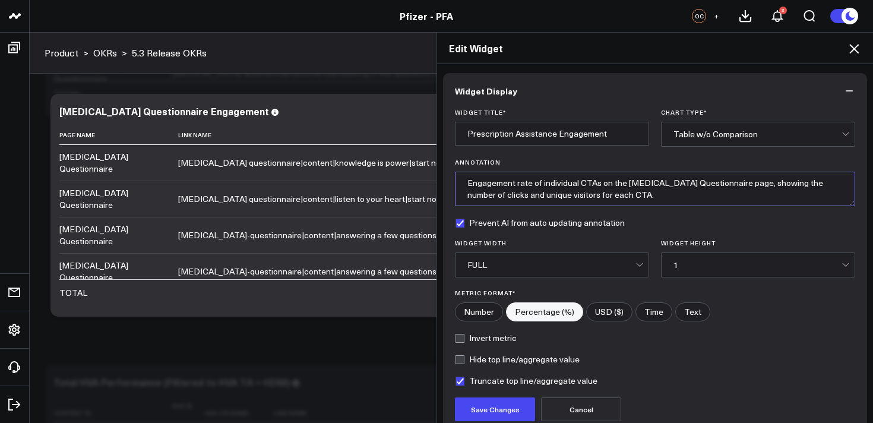
click at [628, 187] on textarea "Engagement rate of individual CTAs on the Cancer Questionnaire page, showing th…" at bounding box center [655, 189] width 400 height 34
paste textarea "Prescription Assistanc"
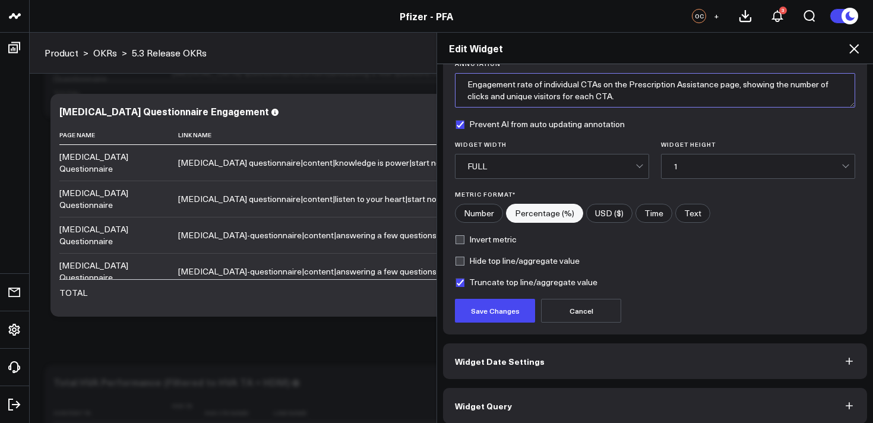
scroll to position [101, 0]
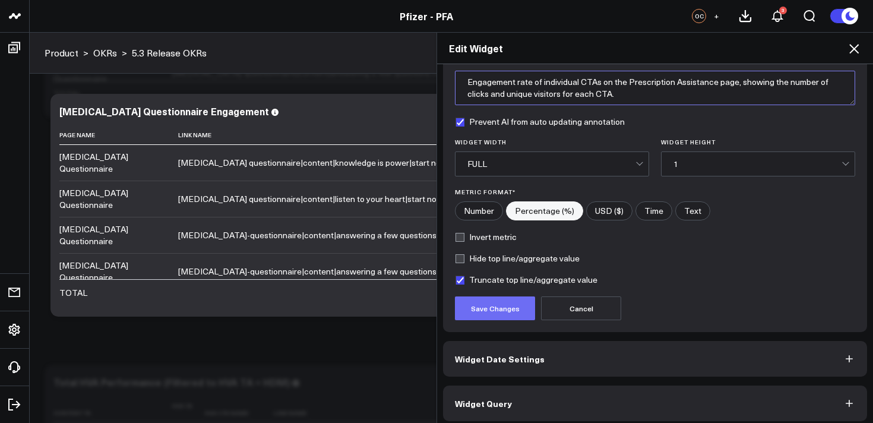
type textarea "Engagement rate of individual CTAs on the Prescription Assistance page, showing…"
click at [513, 310] on button "Save Changes" at bounding box center [495, 308] width 80 height 24
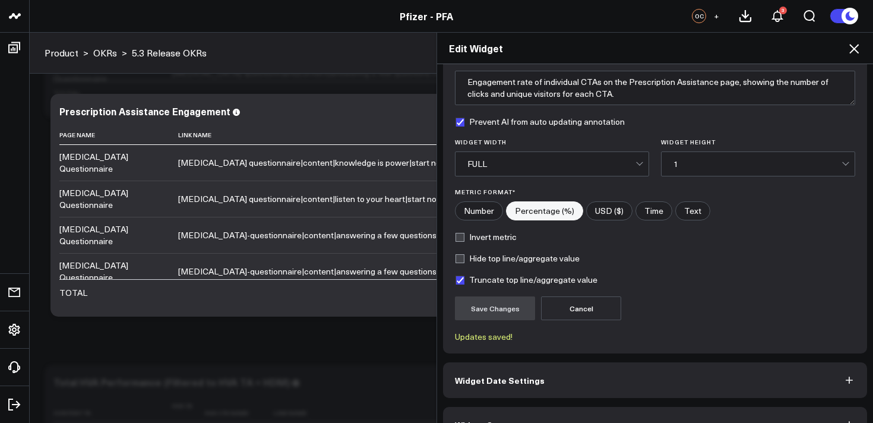
scroll to position [129, 0]
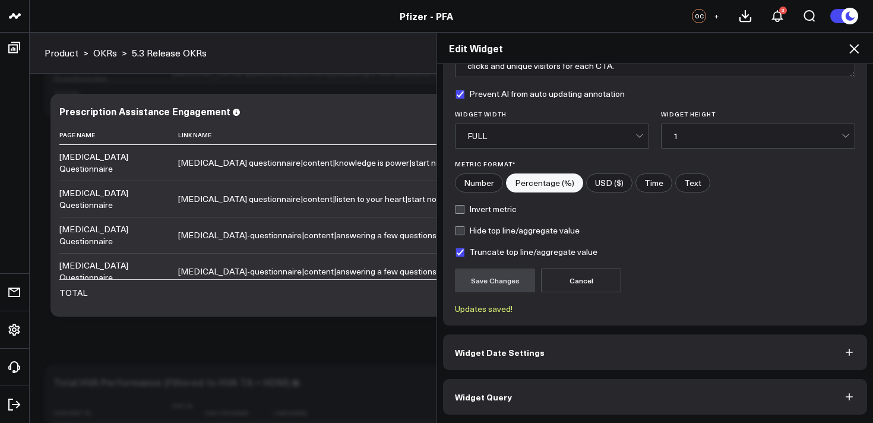
click at [552, 398] on button "Widget Query" at bounding box center [655, 397] width 424 height 36
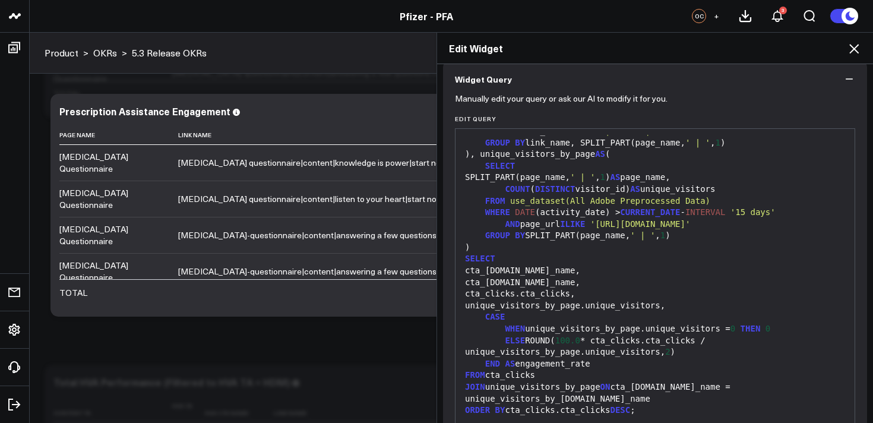
scroll to position [159, 0]
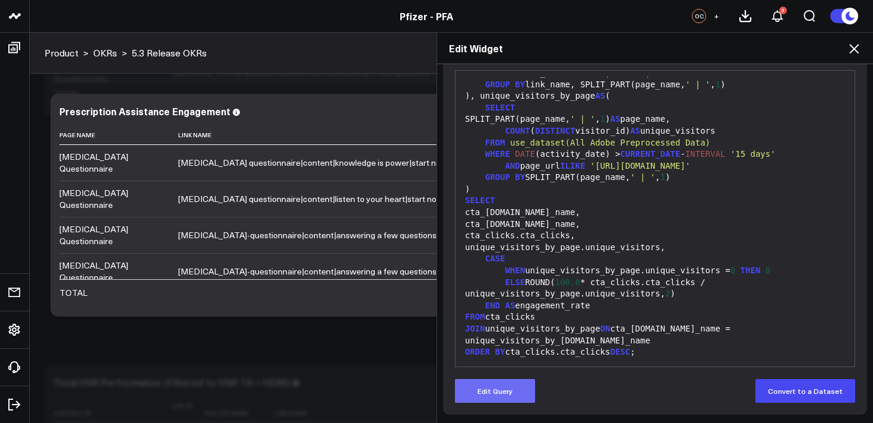
click at [512, 392] on button "Edit Query" at bounding box center [495, 391] width 80 height 24
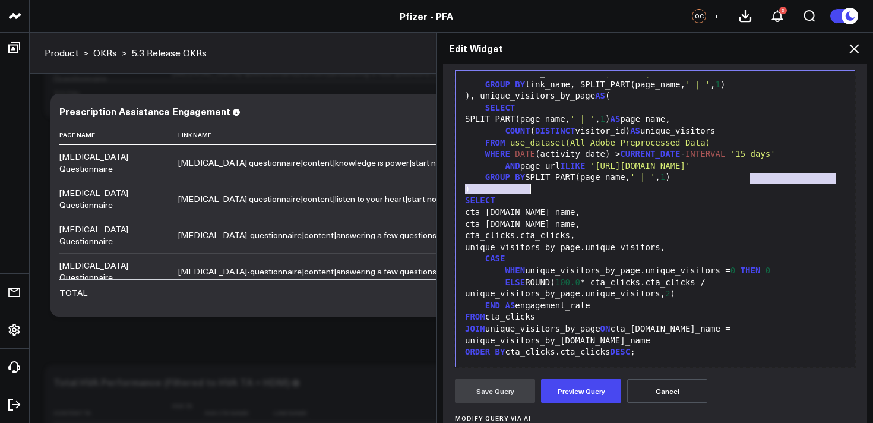
drag, startPoint x: 751, startPoint y: 154, endPoint x: 530, endPoint y: 166, distance: 221.2
click at [590, 166] on span "'https://www.pfizerforall.com/cancer-questionnaire'" at bounding box center [640, 165] width 100 height 9
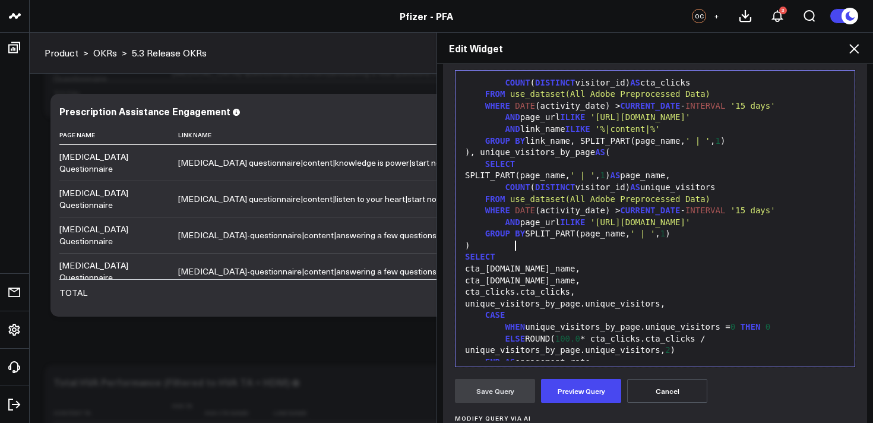
scroll to position [57, 0]
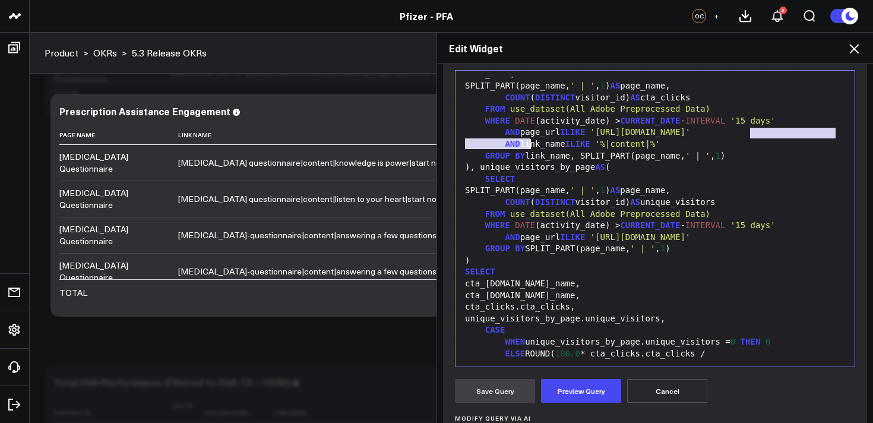
drag, startPoint x: 750, startPoint y: 134, endPoint x: 530, endPoint y: 143, distance: 220.4
click at [590, 137] on span "'https://www.pfizerforall.com/cancer-questionnaire'" at bounding box center [640, 131] width 100 height 9
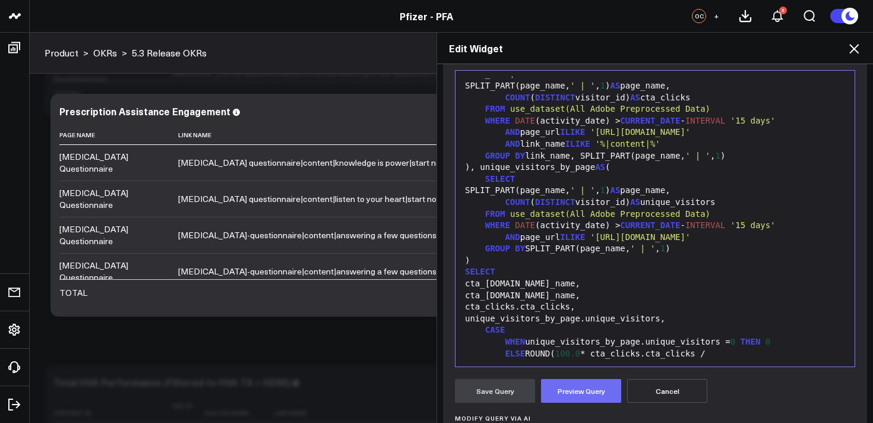
click at [571, 391] on button "Preview Query" at bounding box center [581, 391] width 80 height 24
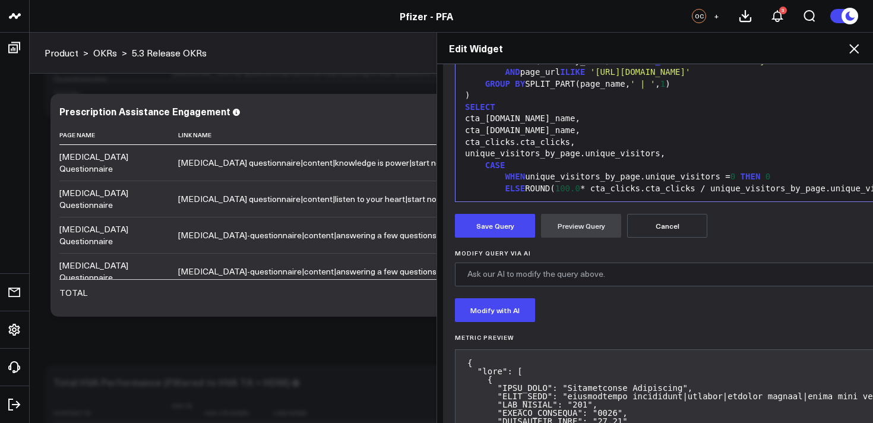
scroll to position [329, 0]
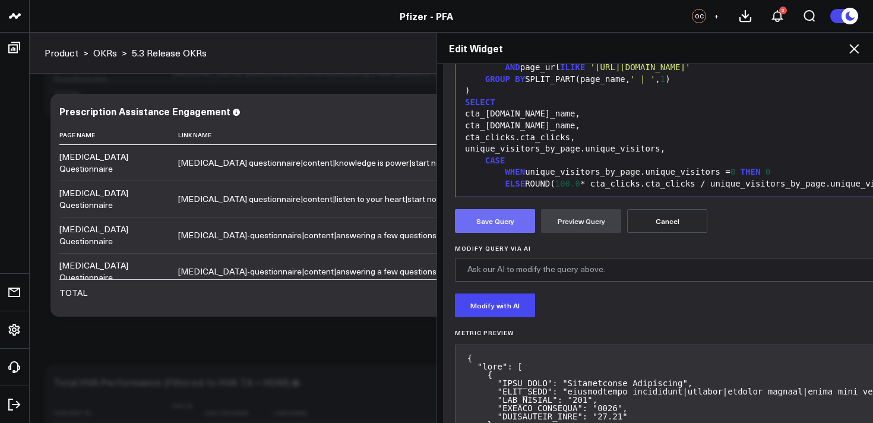
click at [502, 213] on button "Save Query" at bounding box center [495, 221] width 80 height 24
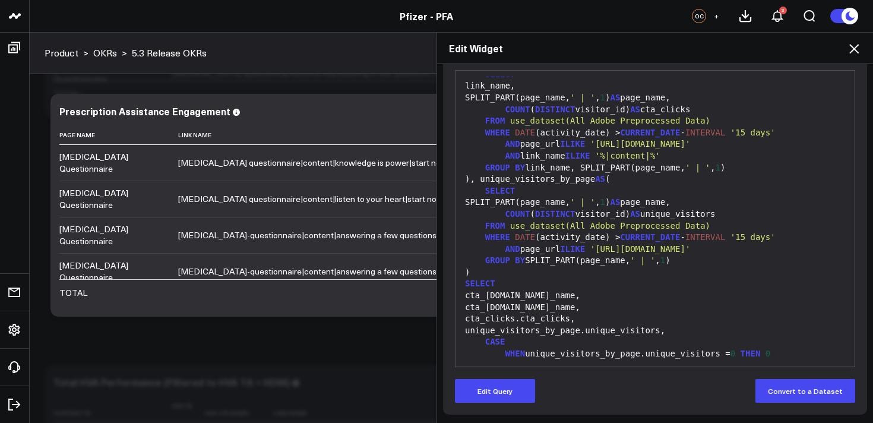
scroll to position [57, 0]
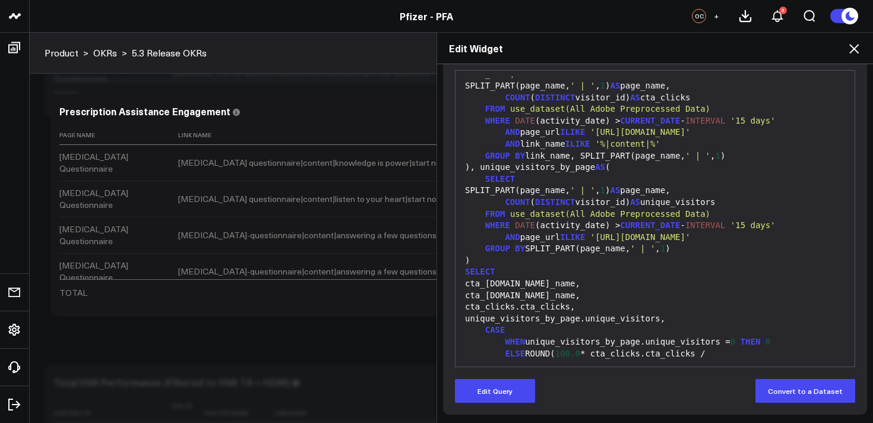
click at [855, 46] on icon at bounding box center [854, 49] width 14 height 14
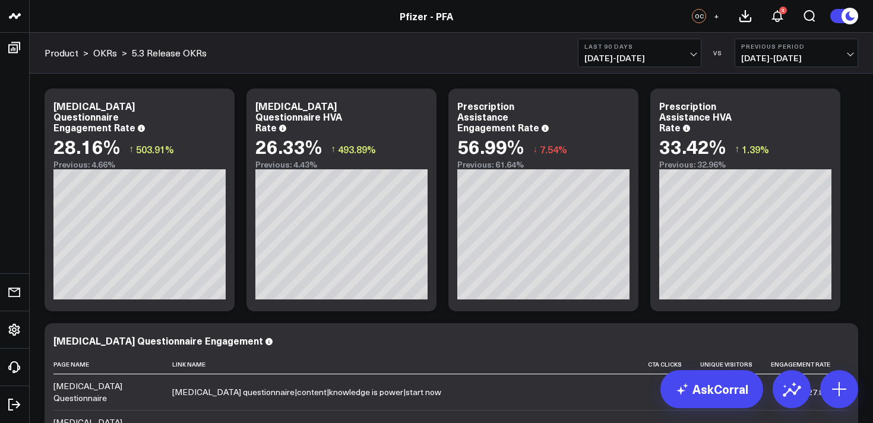
click at [632, 49] on b "Last 90 Days" at bounding box center [639, 46] width 110 height 7
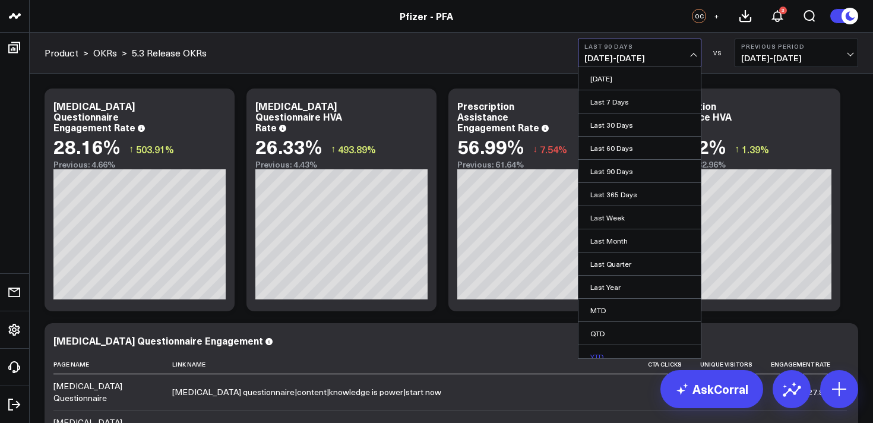
scroll to position [33, 0]
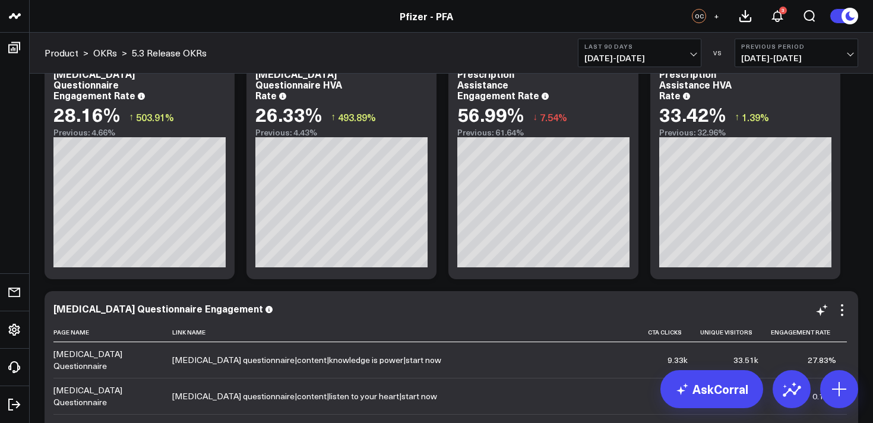
scroll to position [61, 0]
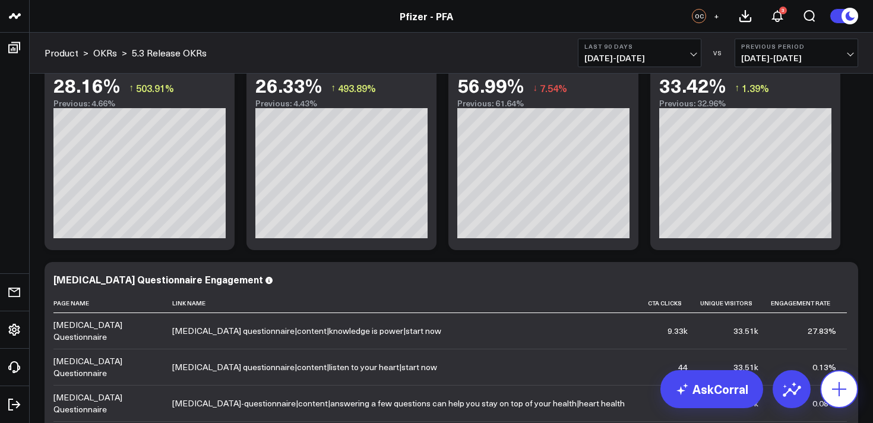
click at [841, 386] on icon at bounding box center [838, 388] width 19 height 19
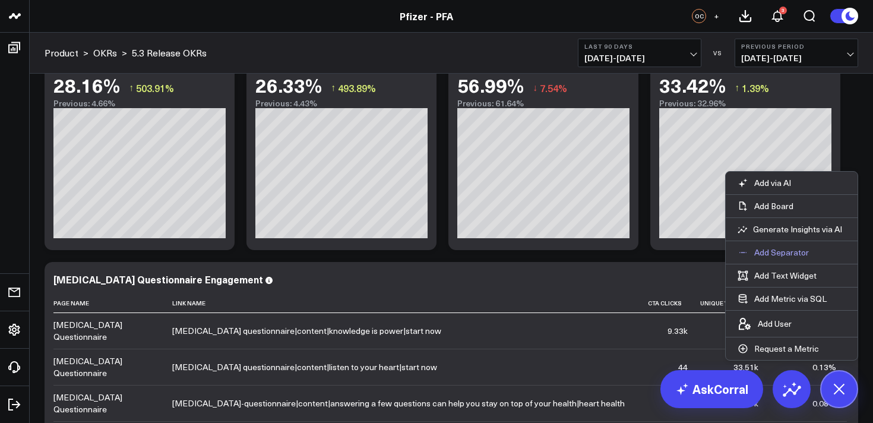
click at [778, 253] on p "Add Separator" at bounding box center [781, 252] width 55 height 11
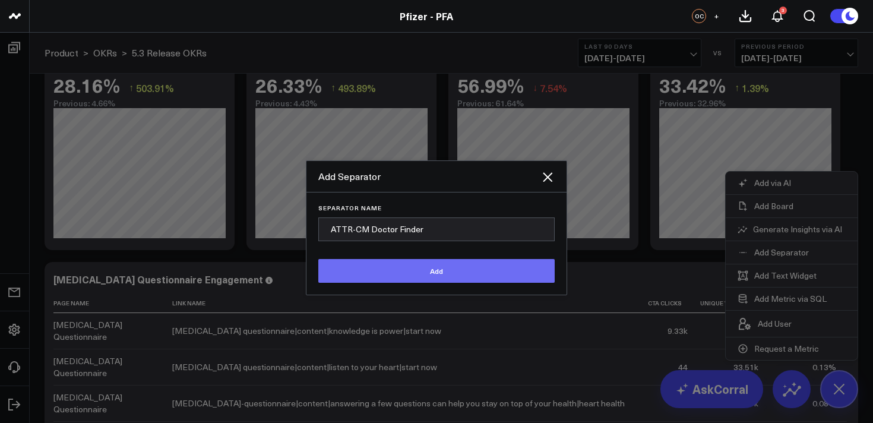
type input "ATTR-CM Doctor Finder"
click at [392, 278] on button "Add" at bounding box center [436, 271] width 236 height 24
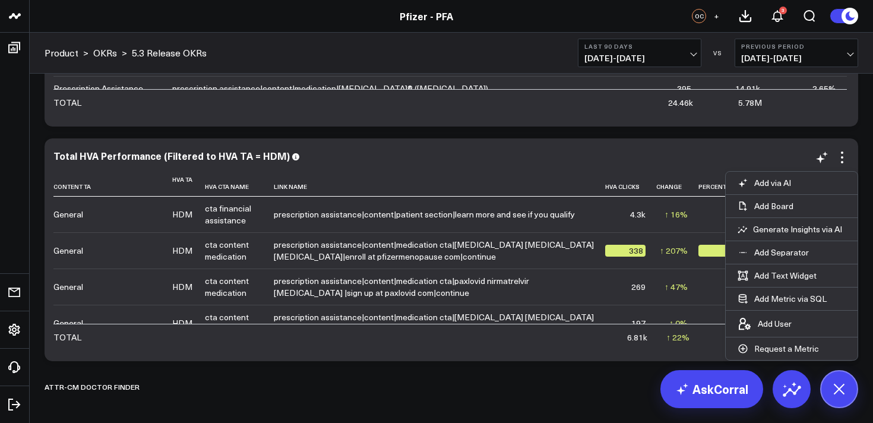
scroll to position [669, 0]
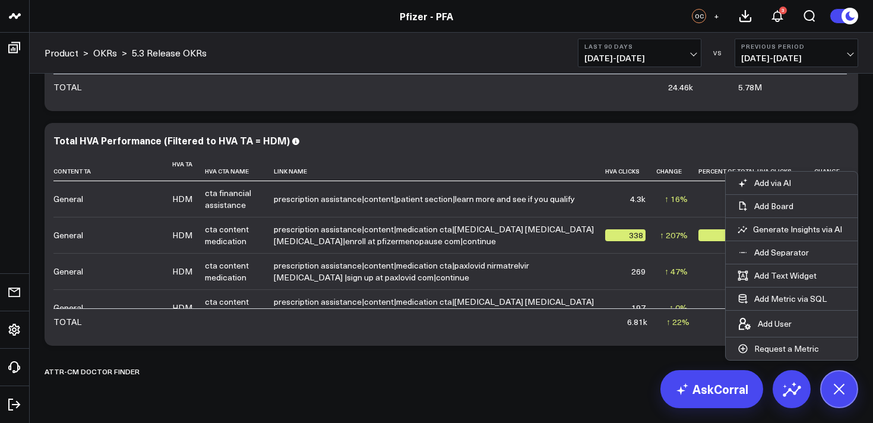
click at [854, 389] on button at bounding box center [839, 389] width 38 height 38
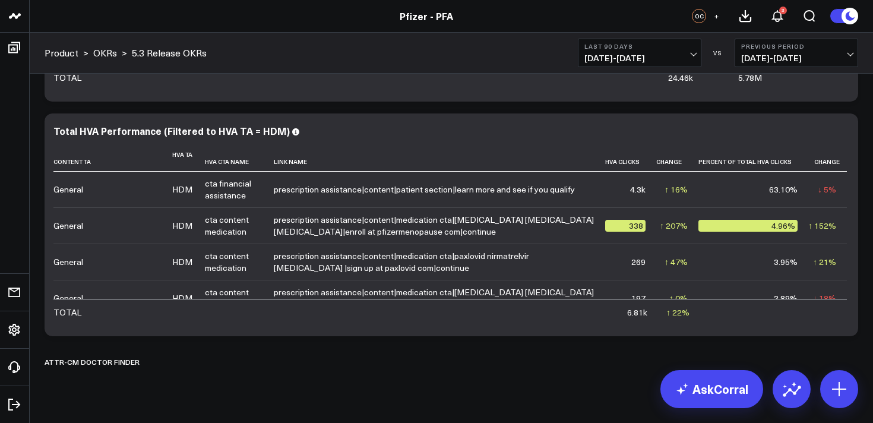
scroll to position [679, 0]
click at [841, 137] on icon at bounding box center [842, 136] width 2 height 2
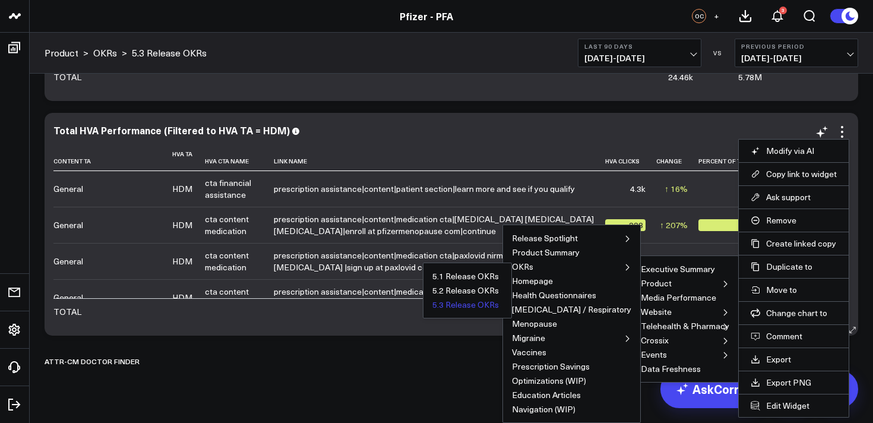
click at [499, 305] on button "5.3 Release OKRs" at bounding box center [465, 304] width 66 height 8
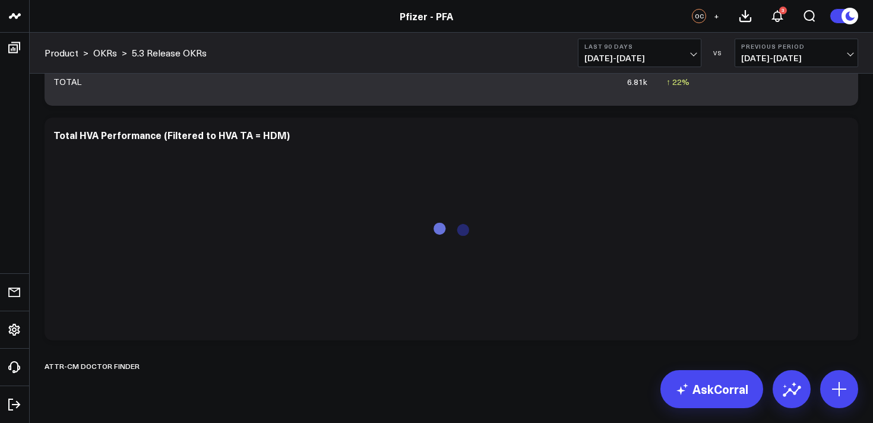
scroll to position [937, 0]
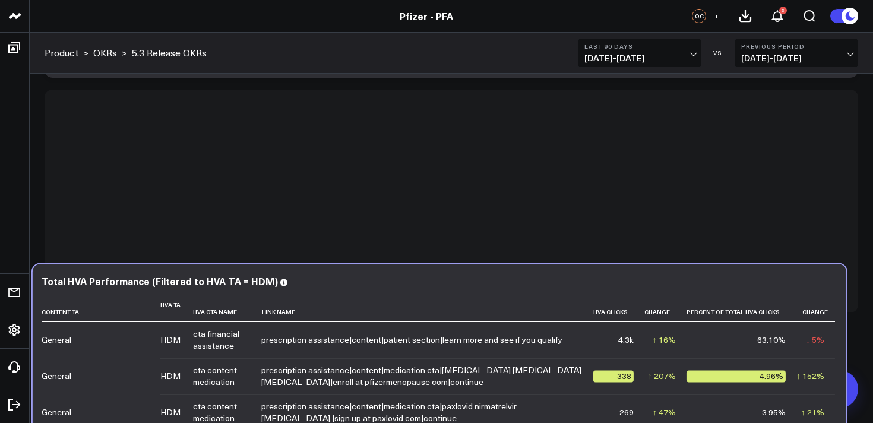
drag, startPoint x: 404, startPoint y: 299, endPoint x: 390, endPoint y: 473, distance: 174.5
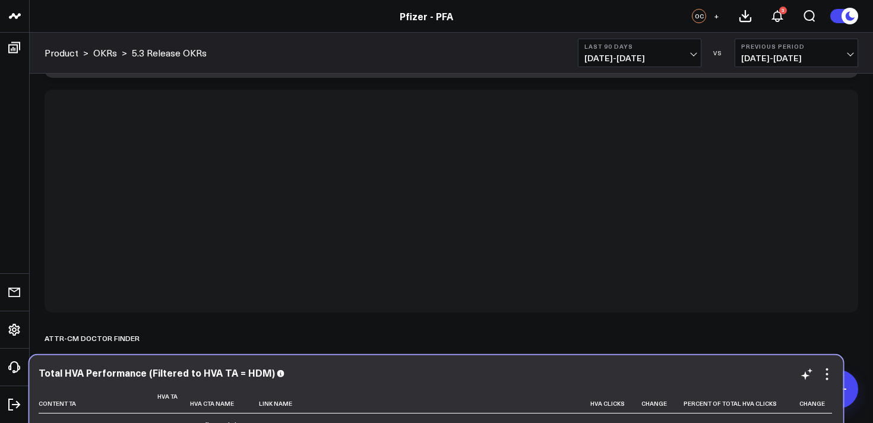
drag, startPoint x: 363, startPoint y: 102, endPoint x: 346, endPoint y: 368, distance: 265.9
click at [346, 368] on div "Total HVA Performance (Filtered to HVA TA = HDM)" at bounding box center [437, 372] width 796 height 11
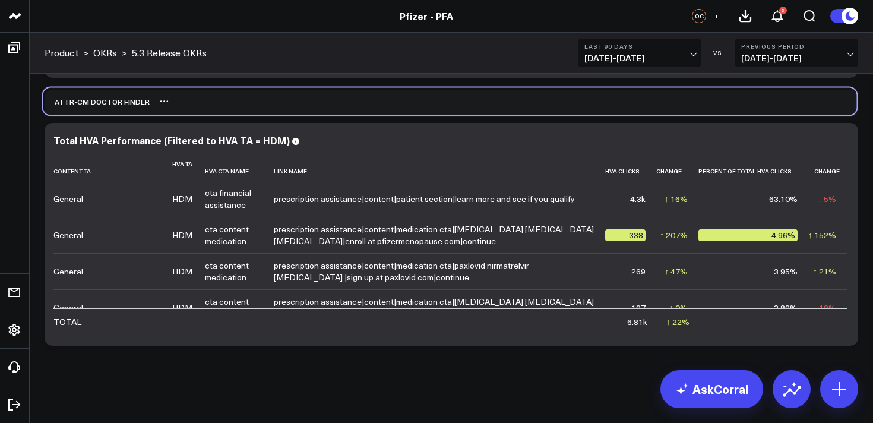
drag, startPoint x: 167, startPoint y: 348, endPoint x: 165, endPoint y: 110, distance: 237.5
click at [165, 111] on div "ATTR-CM Doctor Finder" at bounding box center [449, 101] width 813 height 27
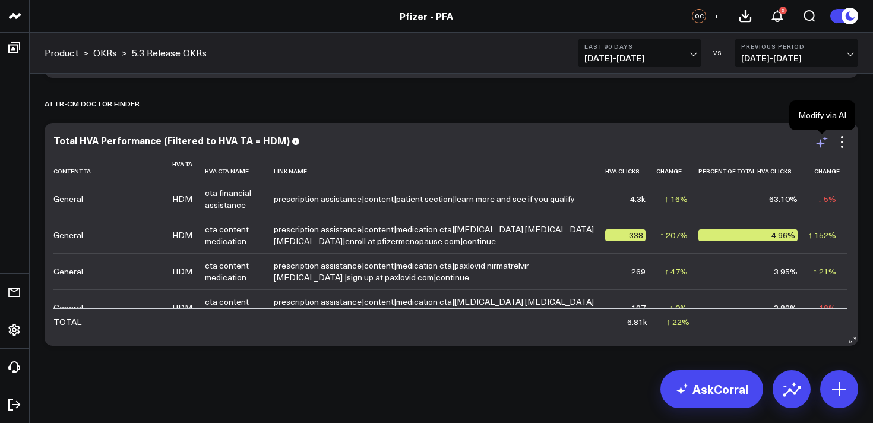
click at [823, 140] on icon at bounding box center [822, 142] width 14 height 14
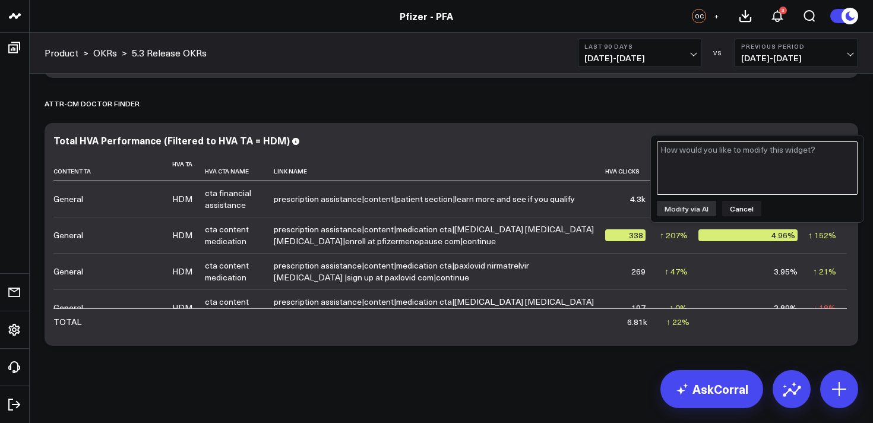
click at [773, 152] on textarea at bounding box center [757, 167] width 201 height 53
click at [723, 151] on textarea "Filter to HVA TA - ATTR-CM" at bounding box center [757, 167] width 201 height 53
type textarea "Filter to HVA TA = ATTR-CM"
click at [686, 213] on button "Modify via AI" at bounding box center [686, 208] width 59 height 15
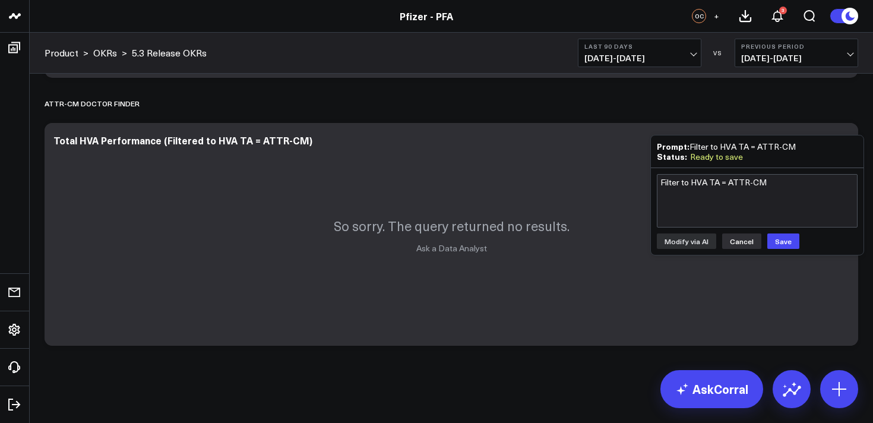
click at [744, 239] on button "Cancel" at bounding box center [741, 240] width 39 height 15
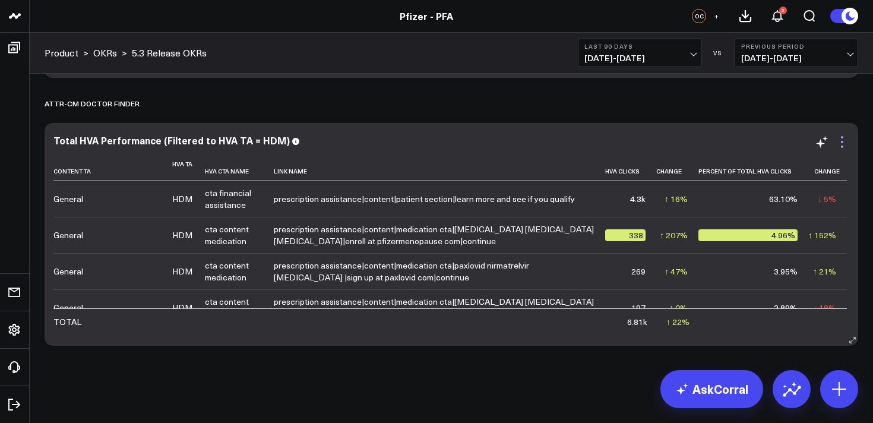
click at [842, 142] on icon at bounding box center [842, 142] width 14 height 14
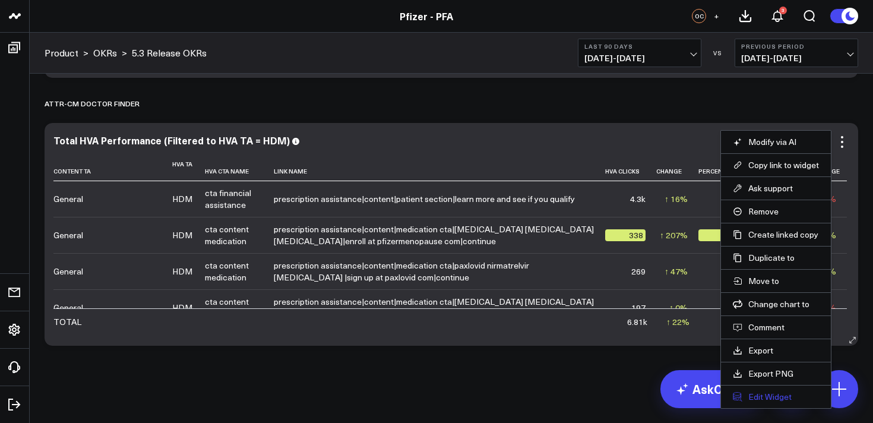
click at [772, 397] on button "Edit Widget" at bounding box center [776, 396] width 86 height 11
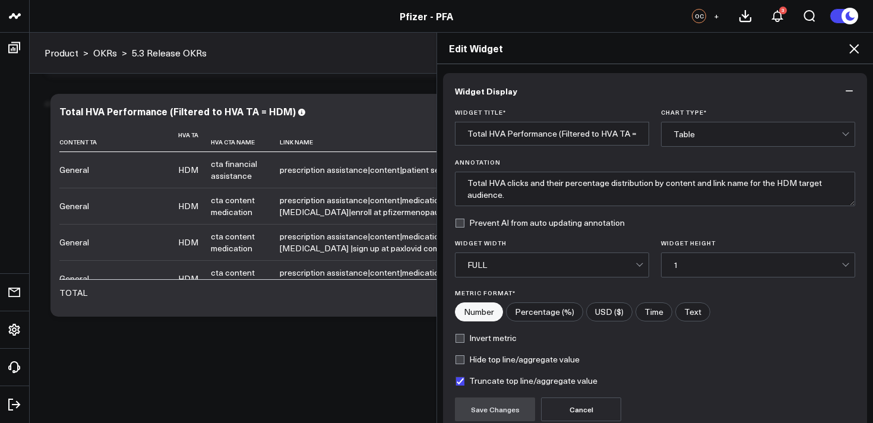
scroll to position [107, 0]
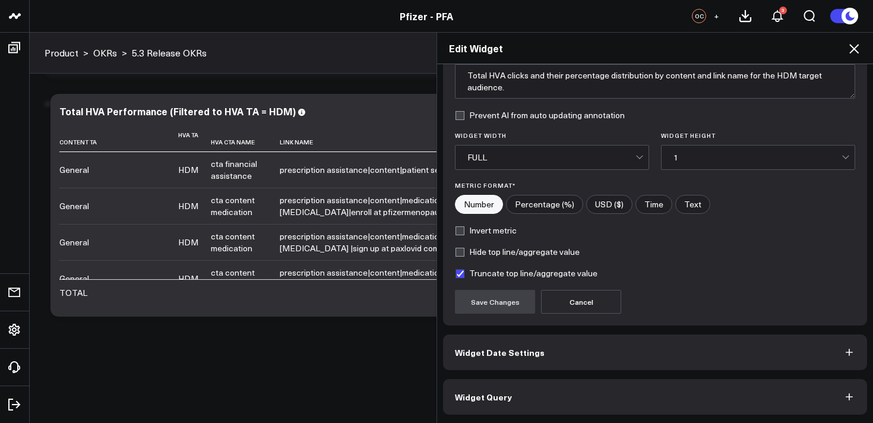
click at [623, 385] on button "Widget Query" at bounding box center [655, 397] width 424 height 36
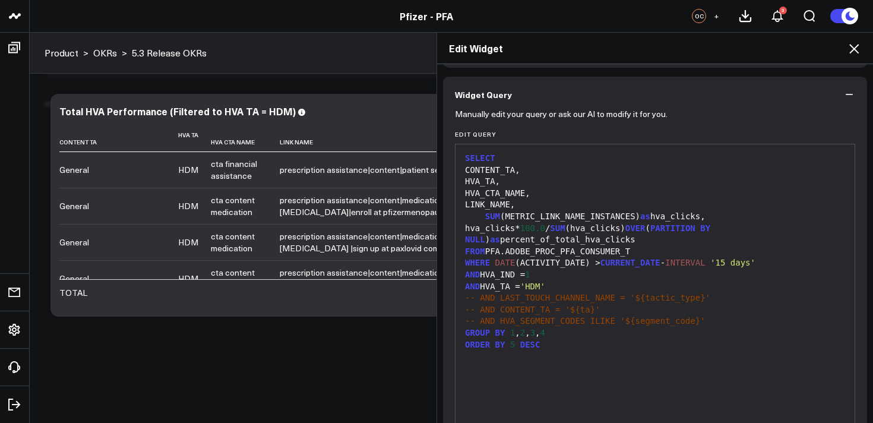
scroll to position [96, 0]
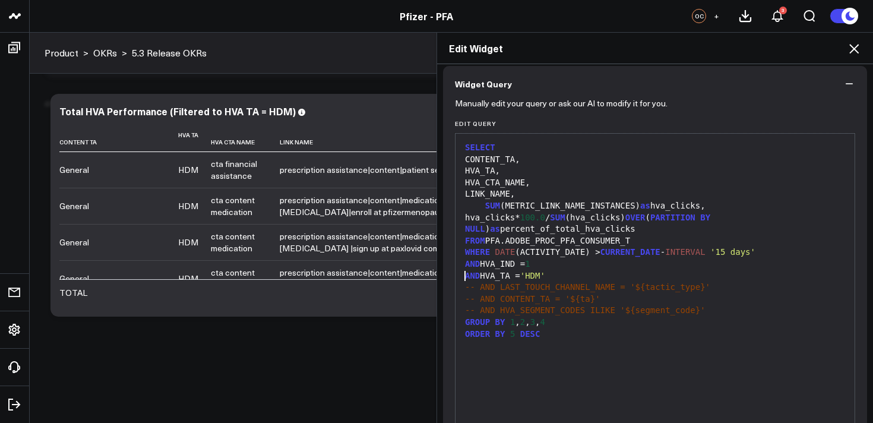
click at [465, 276] on span "AND" at bounding box center [472, 275] width 15 height 9
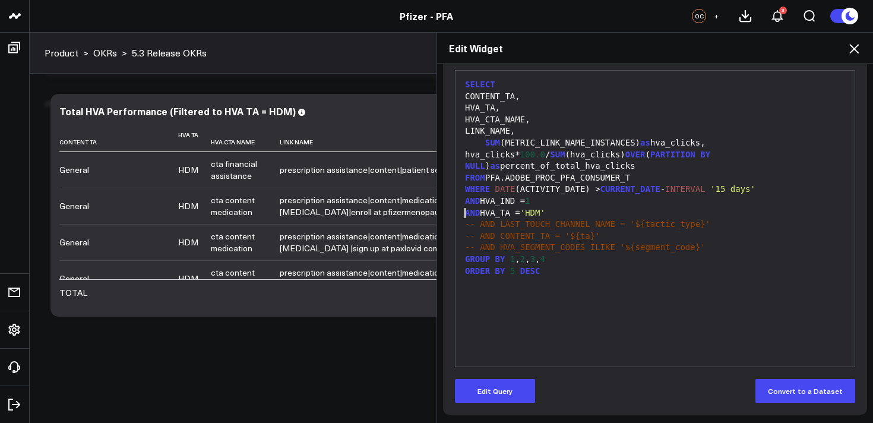
click at [502, 372] on form "Manually edit your query or ask our AI to modify it for you. Edit Query 99 1 2 …" at bounding box center [655, 221] width 400 height 364
click at [498, 388] on button "Edit Query" at bounding box center [495, 391] width 80 height 24
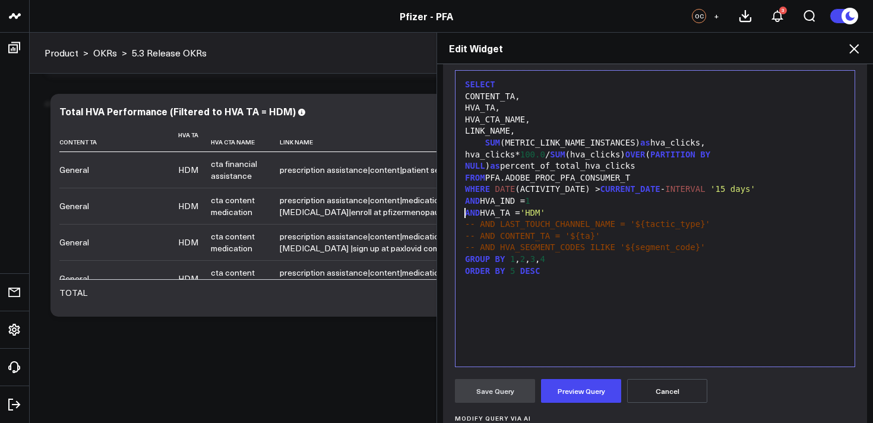
click at [465, 216] on span "AND" at bounding box center [472, 212] width 15 height 9
click at [573, 391] on button "Preview Query" at bounding box center [581, 391] width 80 height 24
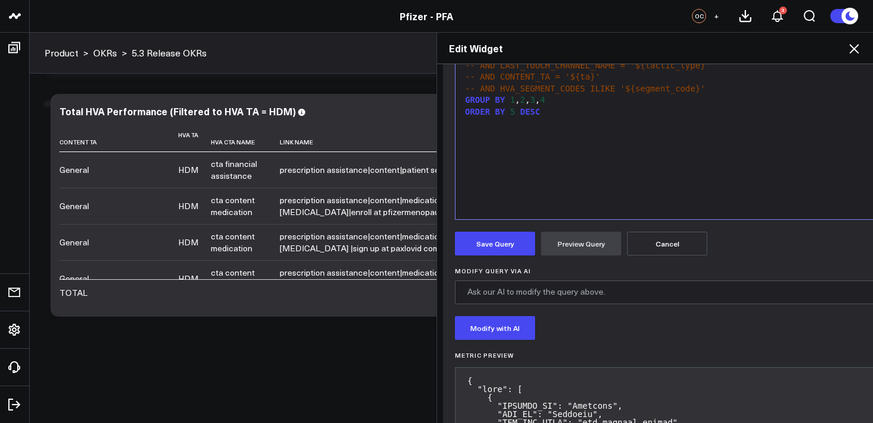
scroll to position [322, 0]
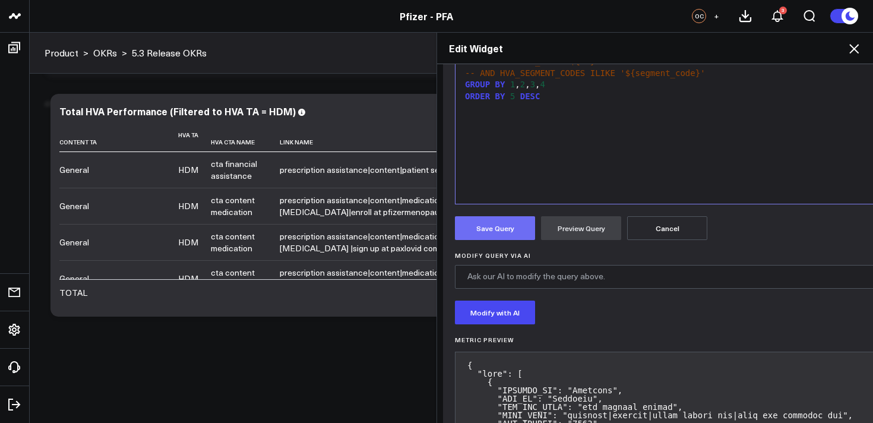
click at [496, 227] on button "Save Query" at bounding box center [495, 228] width 80 height 24
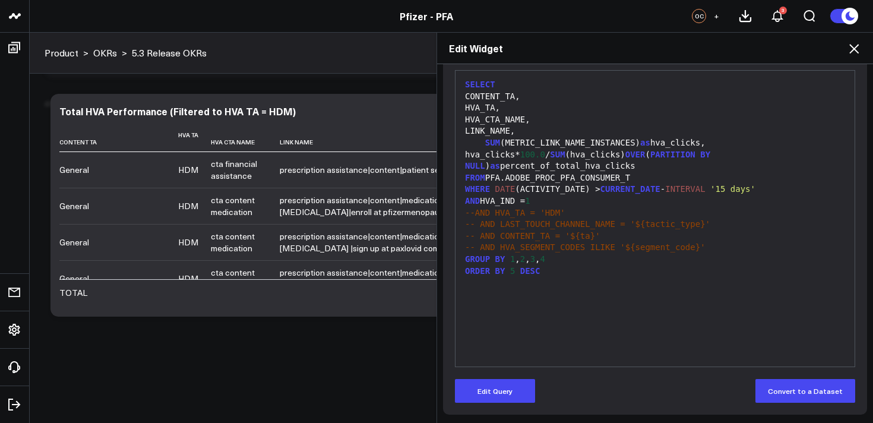
scroll to position [159, 0]
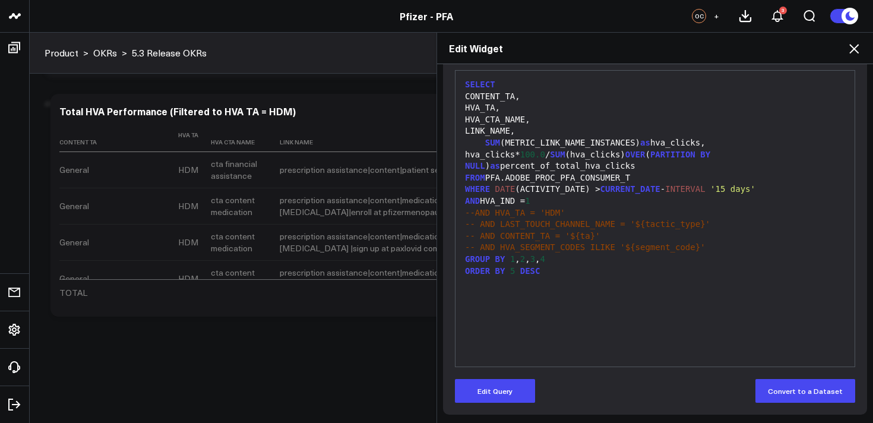
click at [854, 51] on icon at bounding box center [854, 49] width 14 height 14
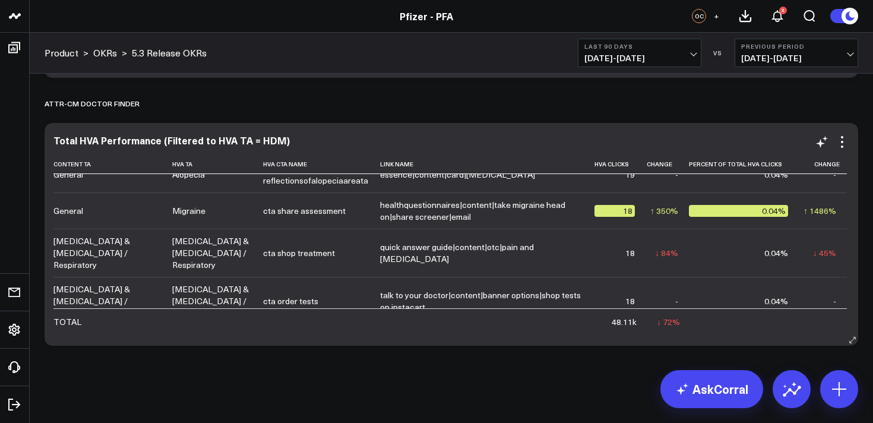
scroll to position [6074, 0]
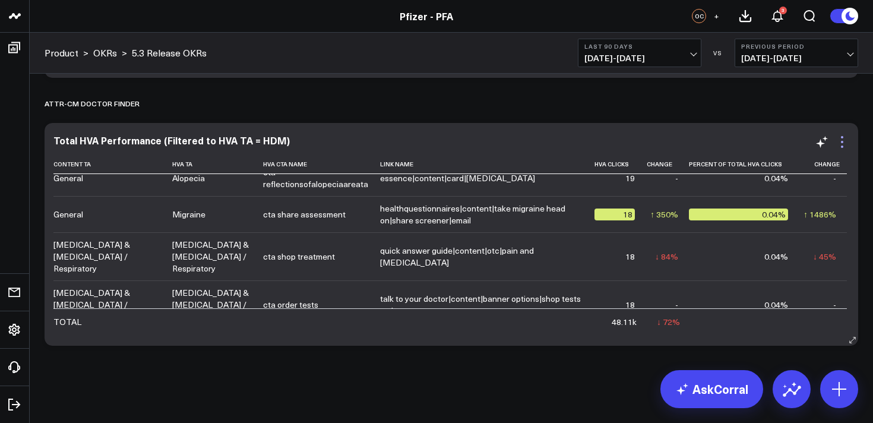
click at [846, 139] on icon at bounding box center [842, 142] width 14 height 14
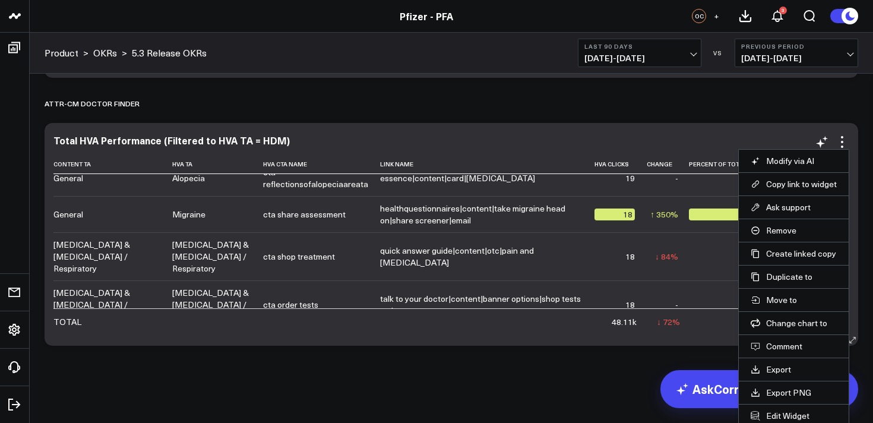
scroll to position [942, 0]
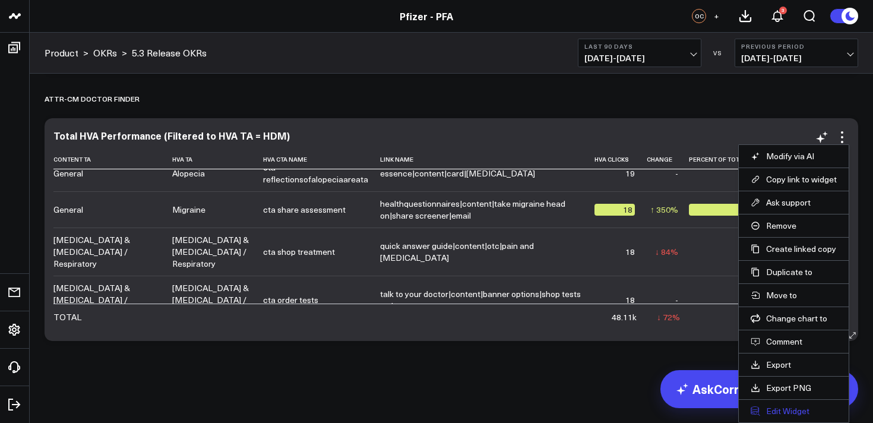
click at [796, 411] on button "Edit Widget" at bounding box center [793, 411] width 86 height 11
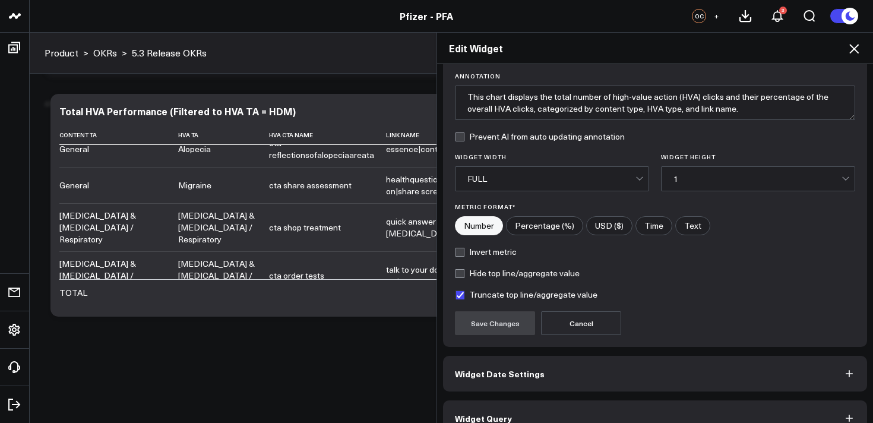
scroll to position [107, 0]
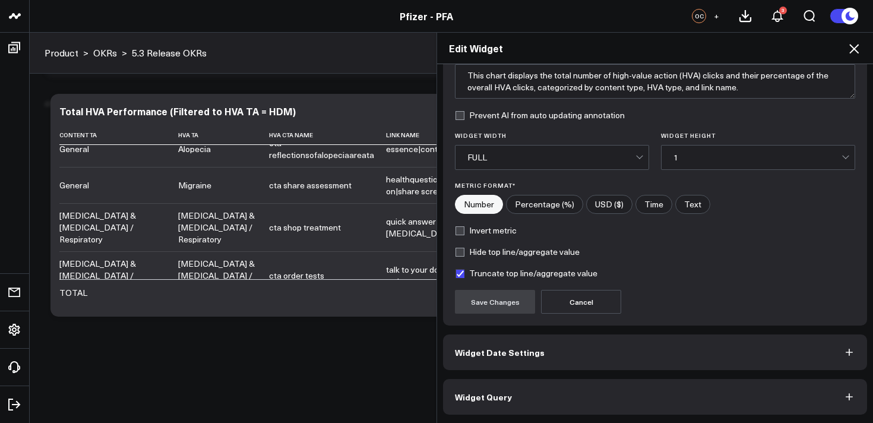
click at [570, 396] on button "Widget Query" at bounding box center [655, 397] width 424 height 36
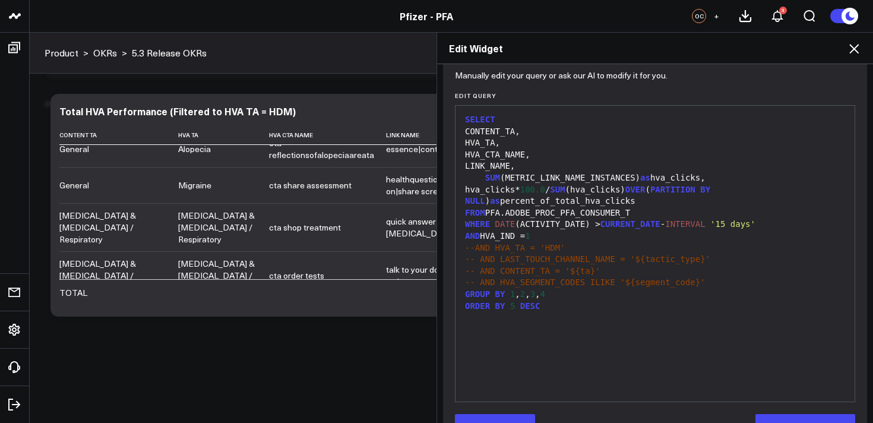
scroll to position [159, 0]
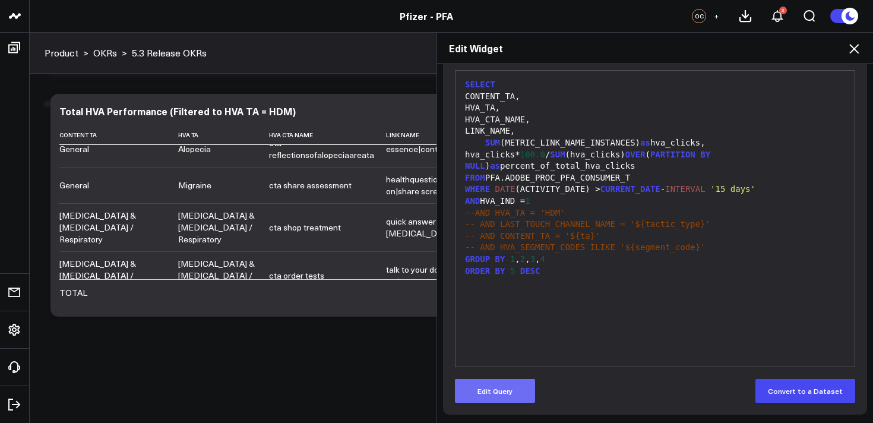
click at [505, 385] on button "Edit Query" at bounding box center [495, 391] width 80 height 24
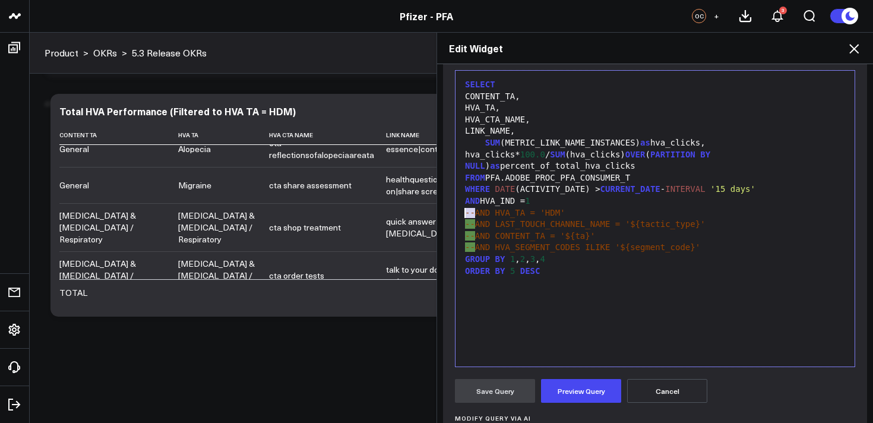
drag, startPoint x: 476, startPoint y: 211, endPoint x: 452, endPoint y: 211, distance: 23.7
click at [545, 211] on span "'HDM'" at bounding box center [532, 212] width 25 height 9
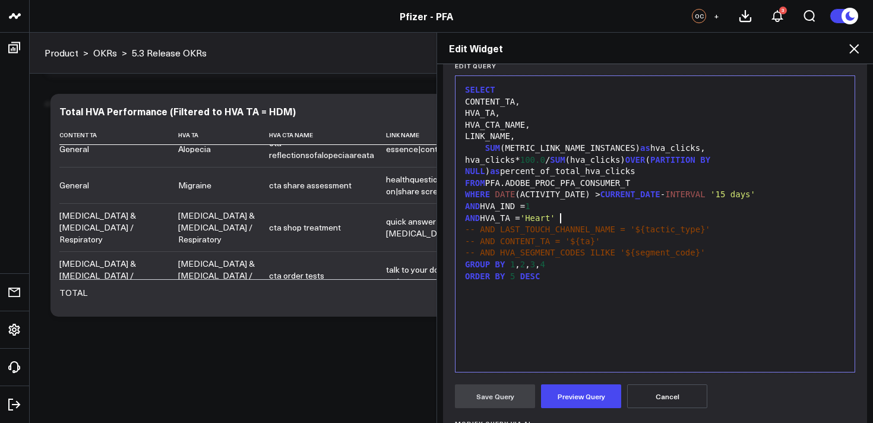
scroll to position [170, 0]
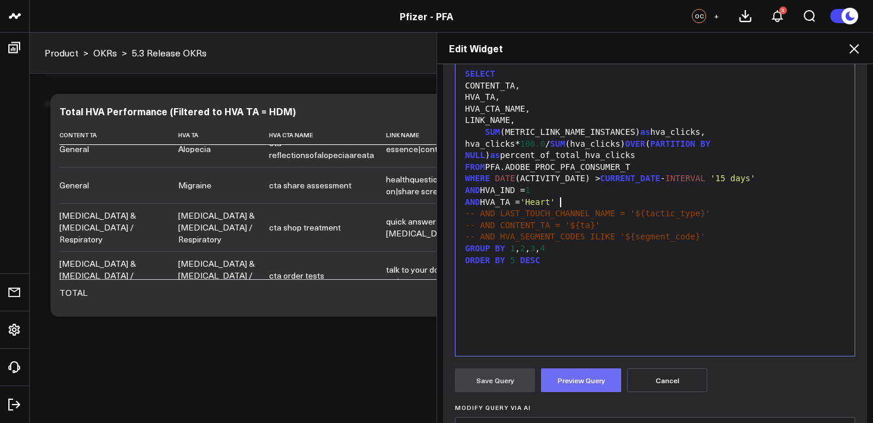
click at [587, 375] on button "Preview Query" at bounding box center [581, 380] width 80 height 24
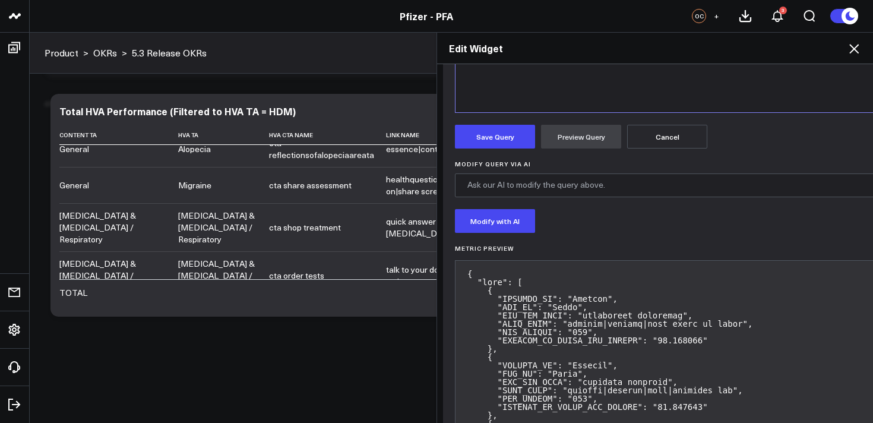
scroll to position [413, 0]
click at [489, 136] on button "Save Query" at bounding box center [495, 137] width 80 height 24
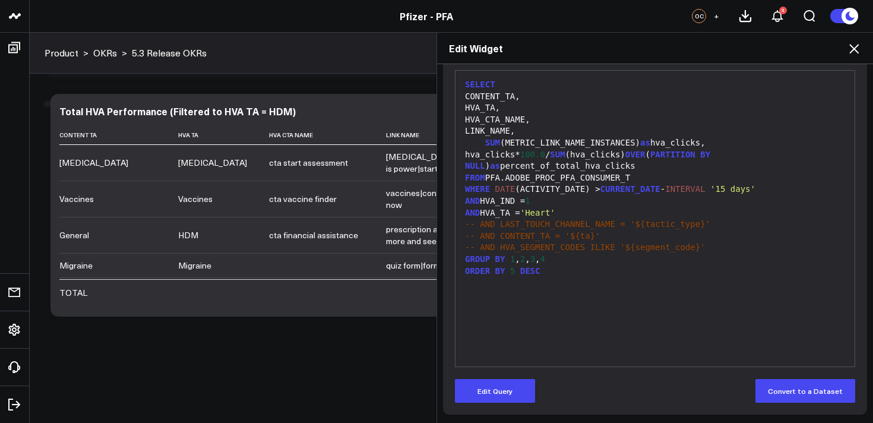
scroll to position [159, 0]
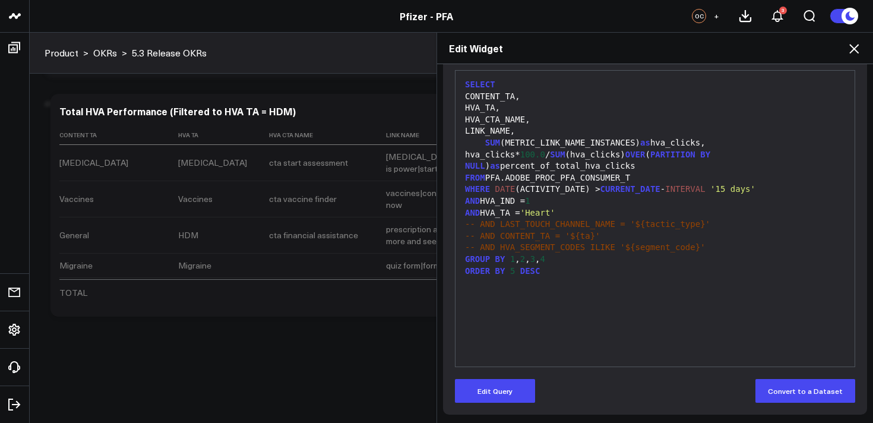
click at [857, 47] on icon at bounding box center [854, 49] width 14 height 14
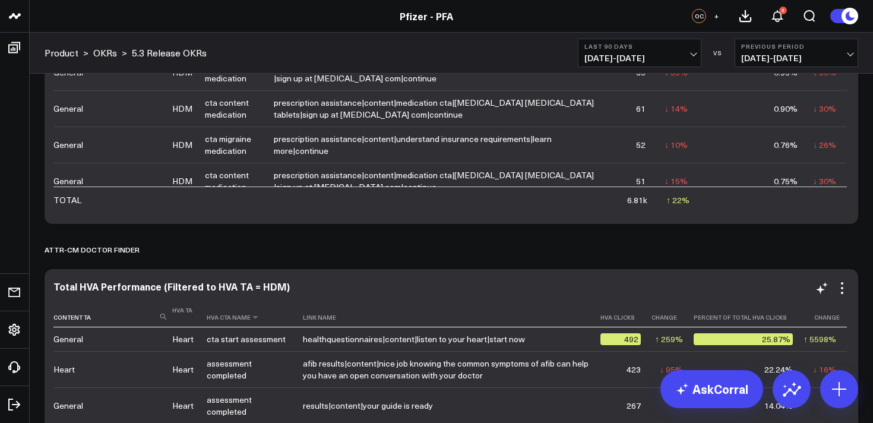
scroll to position [793, 0]
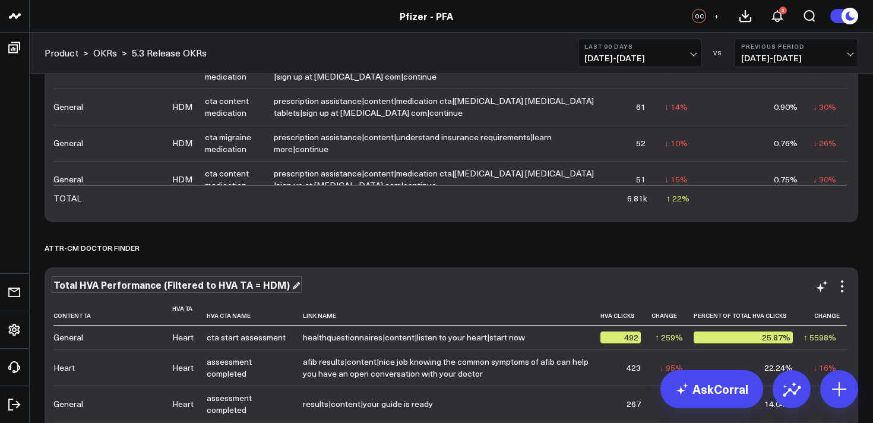
click at [260, 286] on div "Total HVA Performance (Filtered to HVA TA = HDM)" at bounding box center [176, 284] width 246 height 13
click at [359, 252] on div "ATTR-CM Doctor Finder" at bounding box center [451, 247] width 813 height 27
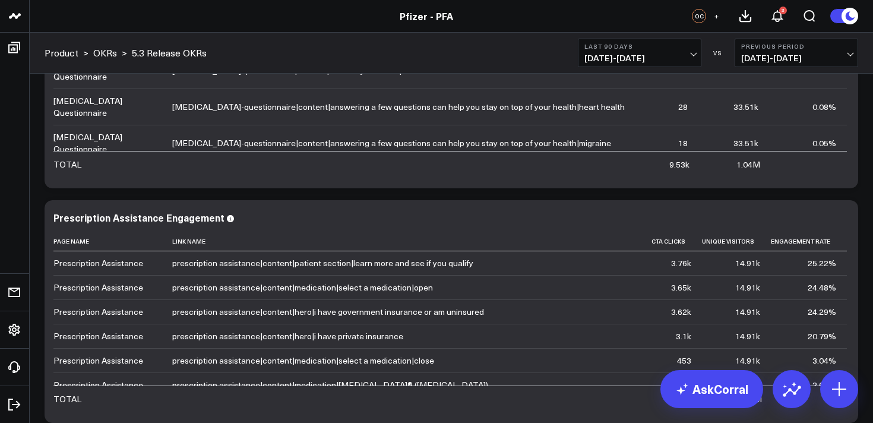
scroll to position [362, 0]
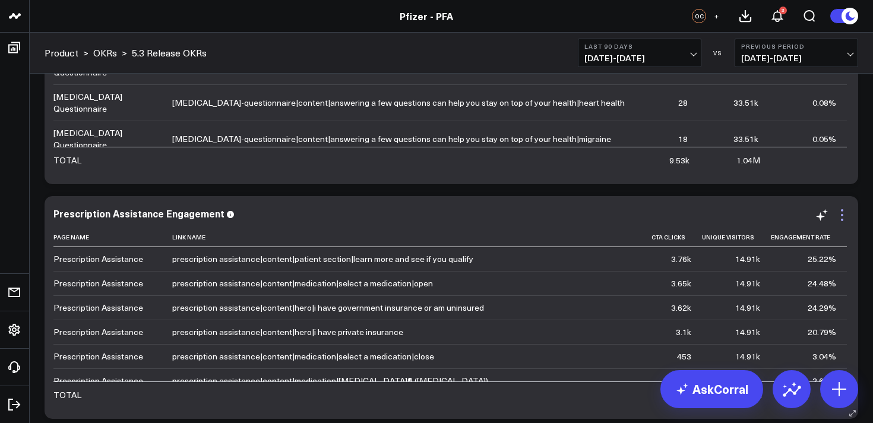
click at [843, 214] on icon at bounding box center [842, 215] width 14 height 14
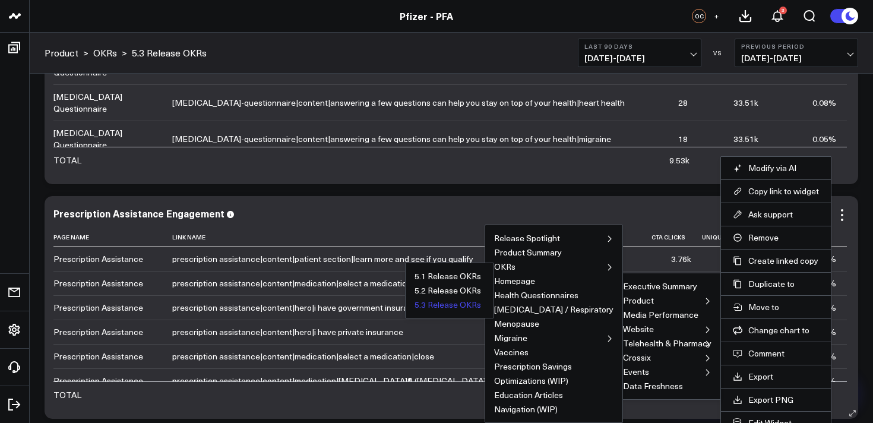
click at [481, 306] on button "5.3 Release OKRs" at bounding box center [447, 304] width 66 height 8
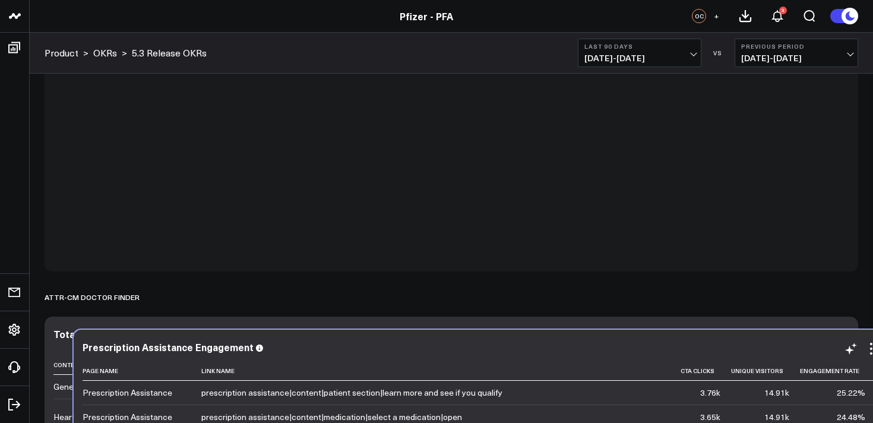
scroll to position [1019, 0]
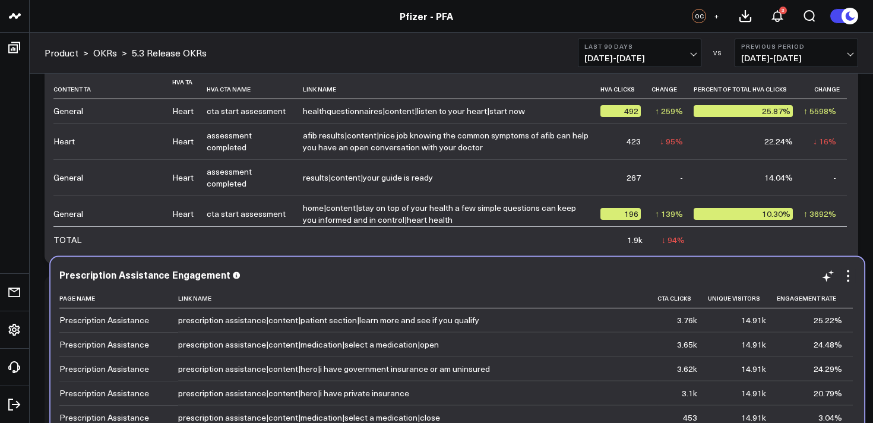
drag, startPoint x: 397, startPoint y: 78, endPoint x: 405, endPoint y: 275, distance: 196.7
click at [405, 275] on div "Prescription Assistance Engagement Page Name Link Name Cta Clicks Unique Visito…" at bounding box center [456, 368] width 813 height 223
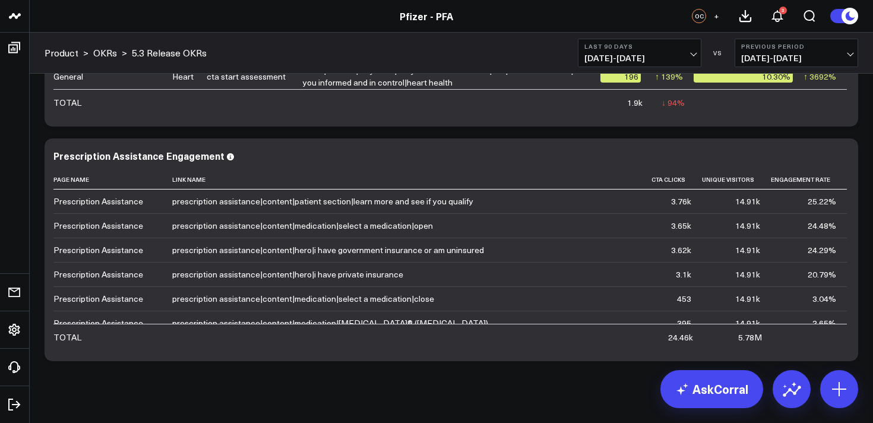
scroll to position [1155, 0]
click at [845, 159] on icon at bounding box center [842, 158] width 14 height 14
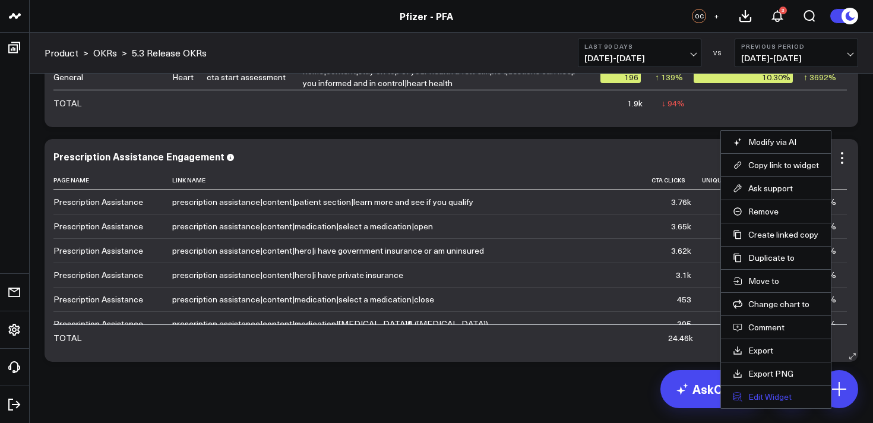
click at [752, 397] on button "Edit Widget" at bounding box center [776, 396] width 86 height 11
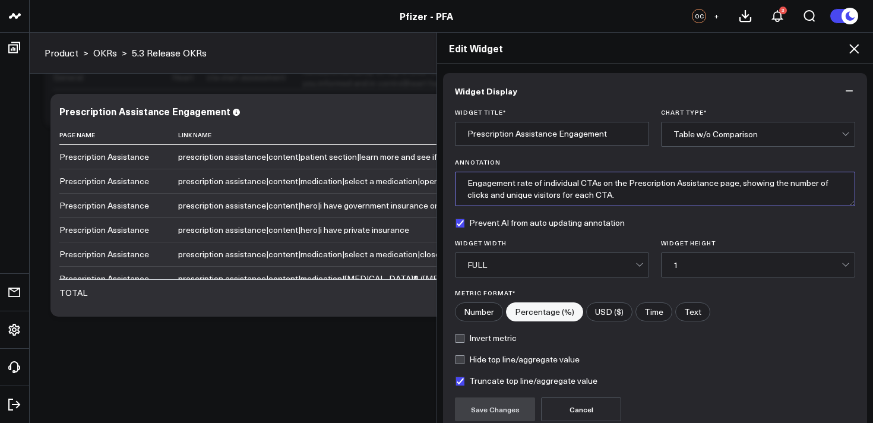
drag, startPoint x: 626, startPoint y: 182, endPoint x: 708, endPoint y: 180, distance: 81.9
click at [708, 182] on textarea "Engagement rate of individual CTAs on the Prescription Assistance page, showing…" at bounding box center [655, 189] width 400 height 34
drag, startPoint x: 664, startPoint y: 183, endPoint x: 628, endPoint y: 185, distance: 36.2
click at [628, 185] on textarea "Engagement rate of individual CTAs on the ATTR-CM page, showing the number of c…" at bounding box center [655, 189] width 400 height 34
type textarea "Engagement rate of individual CTAs on the ATTR-CM page, showing the number of c…"
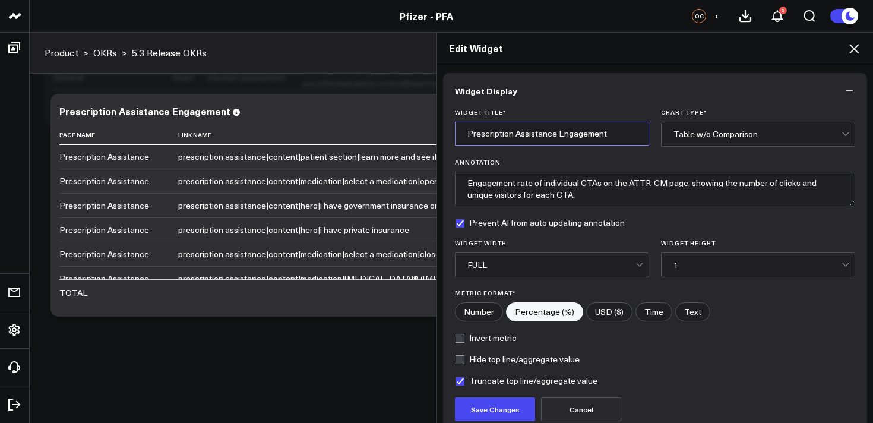
drag, startPoint x: 556, startPoint y: 134, endPoint x: 449, endPoint y: 134, distance: 106.9
click at [449, 134] on div "Widget Title * Prescription Assistance Engagement Chart Type * Table w/o Compar…" at bounding box center [655, 271] width 424 height 324
paste input "ATTR-CM"
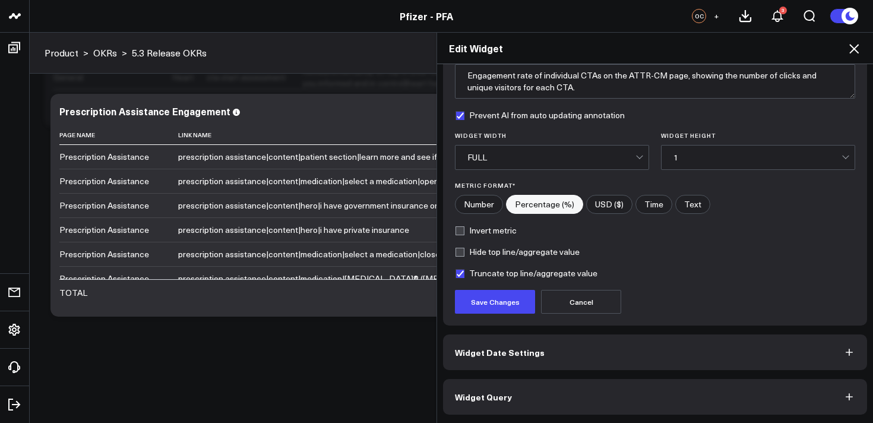
type input "ATTR-CM Engagement"
click at [601, 406] on button "Widget Query" at bounding box center [655, 397] width 424 height 36
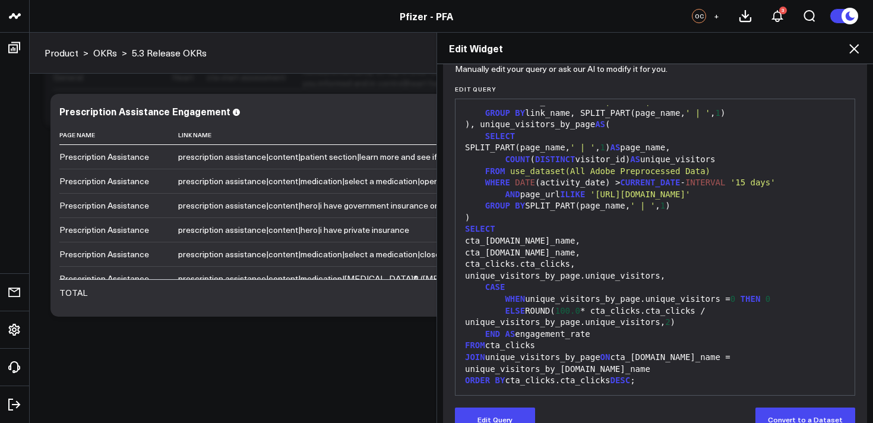
scroll to position [159, 0]
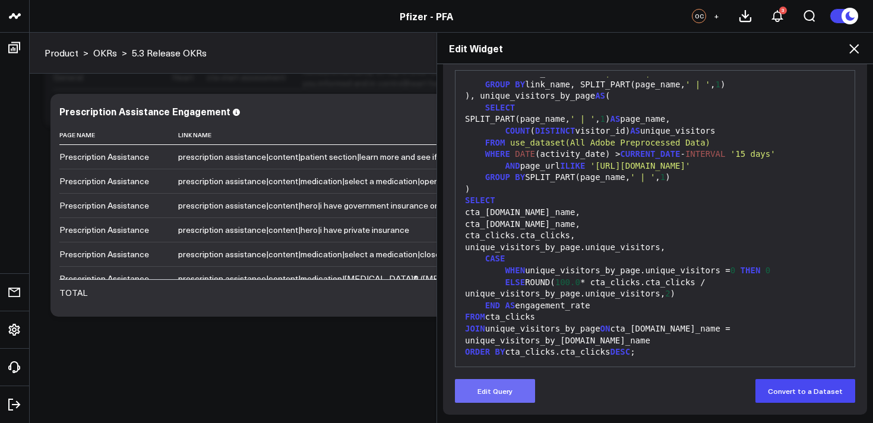
click at [513, 391] on button "Edit Query" at bounding box center [495, 391] width 80 height 24
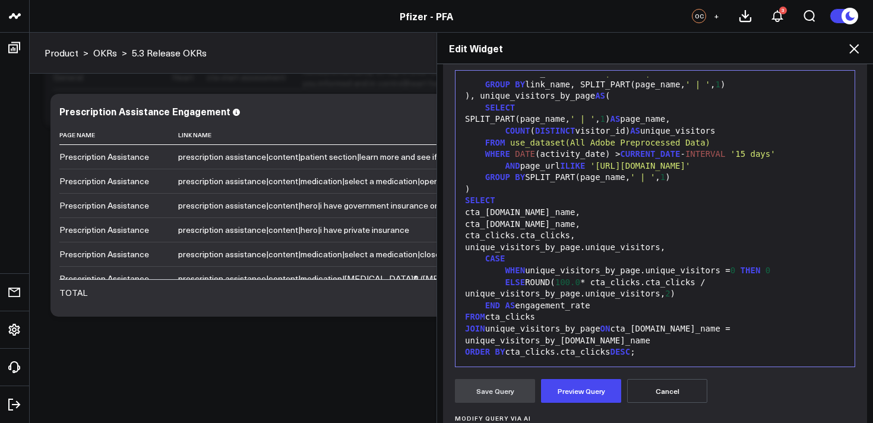
scroll to position [131, 0]
drag, startPoint x: 514, startPoint y: 187, endPoint x: 750, endPoint y: 175, distance: 236.0
click at [690, 170] on span "'https://www.pfizerforall.com/prescription-assistance'" at bounding box center [640, 165] width 100 height 9
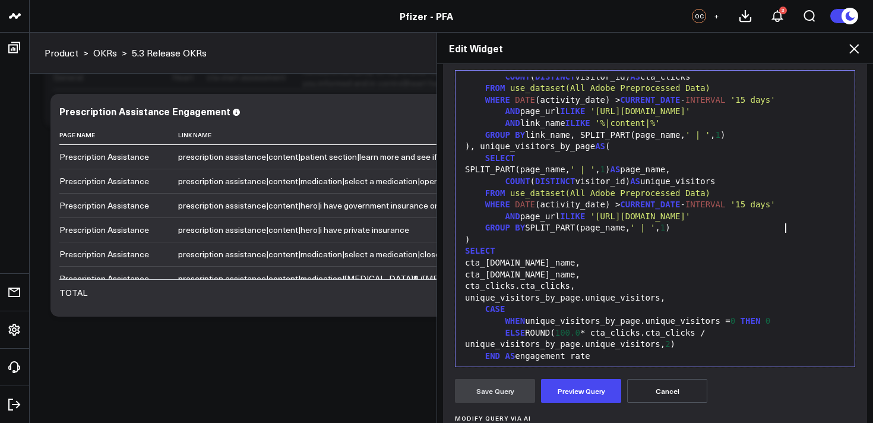
scroll to position [74, 0]
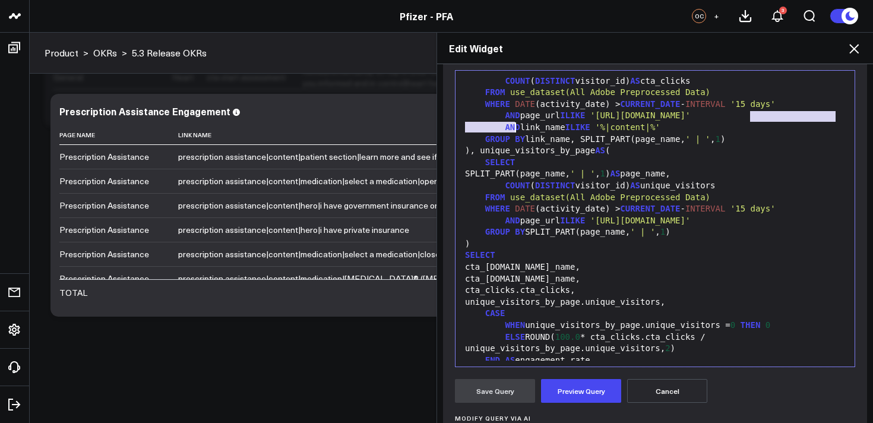
drag, startPoint x: 750, startPoint y: 117, endPoint x: 514, endPoint y: 129, distance: 236.0
click at [590, 120] on span "'https://www.pfizerforall.com/prescription-assistance'" at bounding box center [640, 114] width 100 height 9
click at [579, 392] on button "Preview Query" at bounding box center [581, 391] width 80 height 24
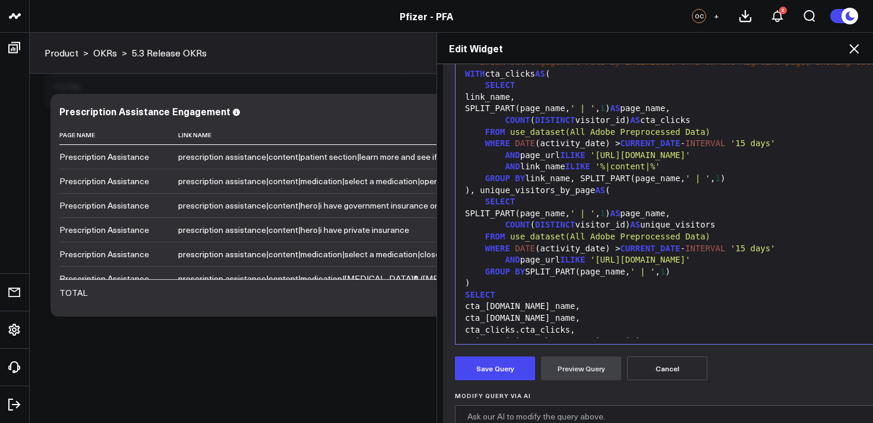
scroll to position [73, 0]
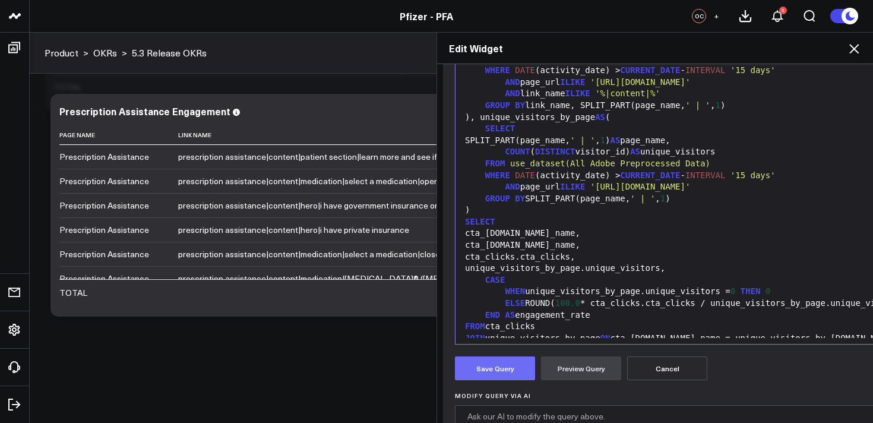
click at [503, 369] on button "Save Query" at bounding box center [495, 368] width 80 height 24
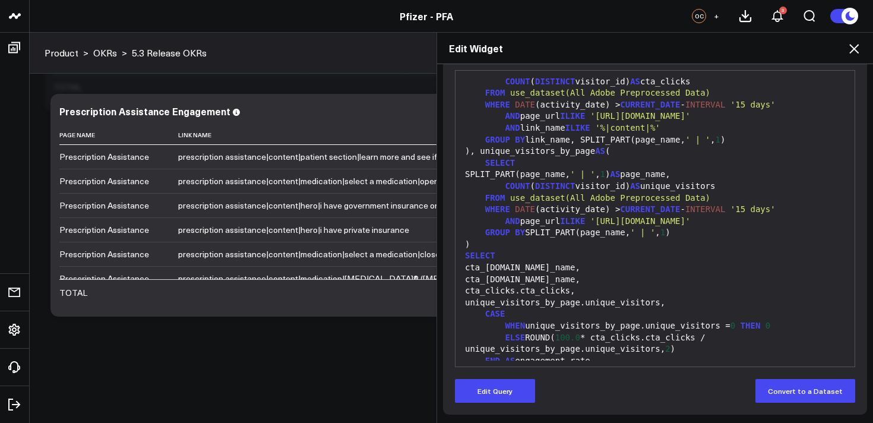
scroll to position [84, 0]
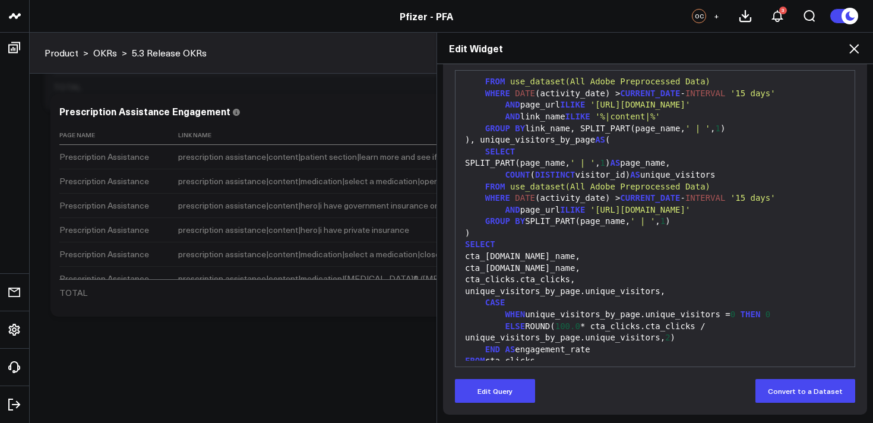
click at [857, 46] on icon at bounding box center [853, 48] width 9 height 9
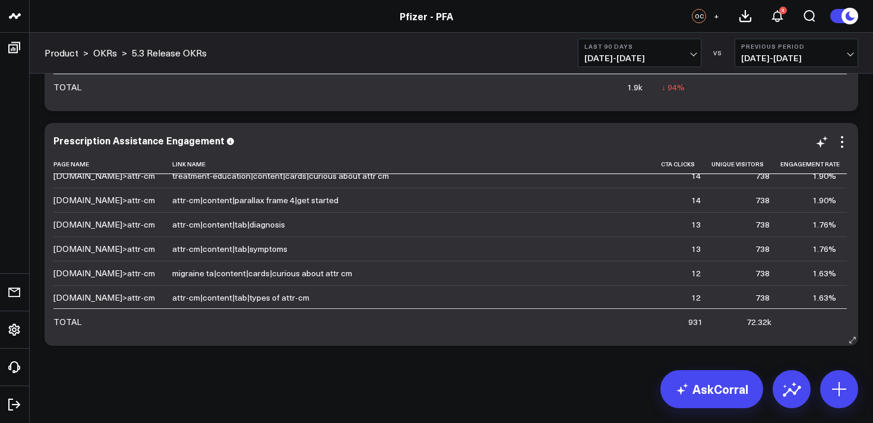
scroll to position [351, 0]
click at [167, 140] on div "Prescription Assistance Engagement" at bounding box center [143, 140] width 181 height 13
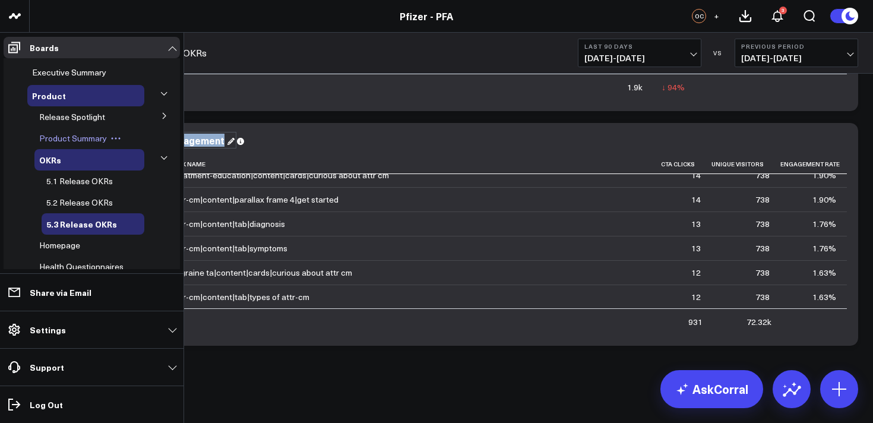
drag, startPoint x: 162, startPoint y: 140, endPoint x: 54, endPoint y: 143, distance: 108.1
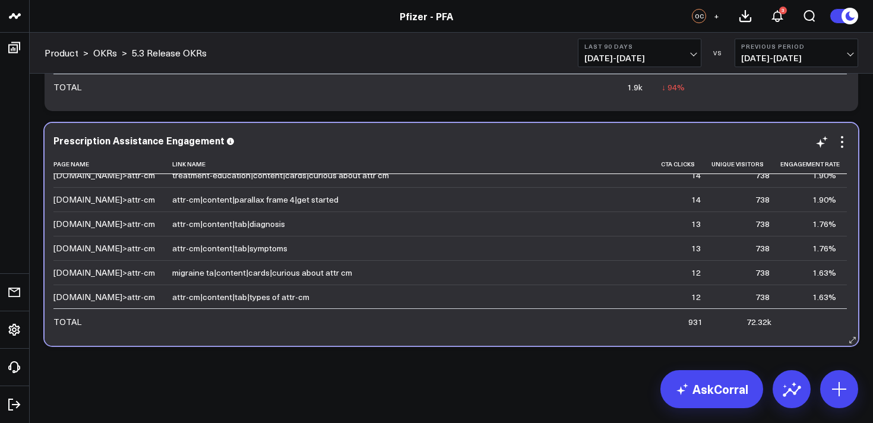
click at [254, 146] on div "Prescription Assistance Engagement" at bounding box center [451, 142] width 796 height 14
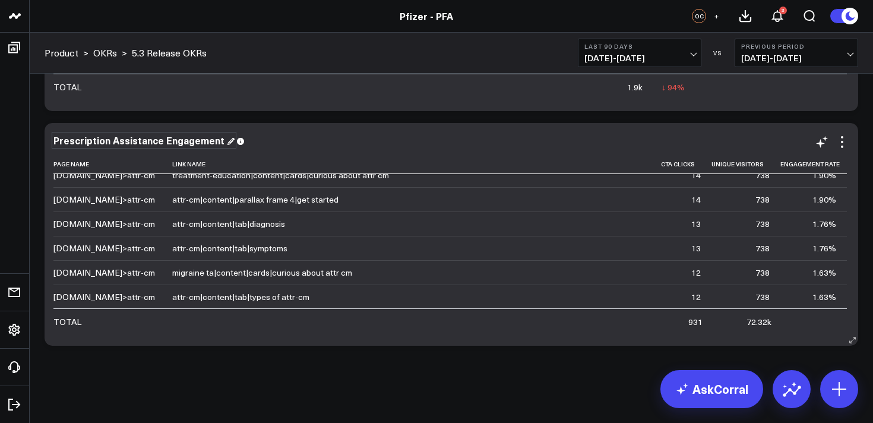
drag, startPoint x: 161, startPoint y: 138, endPoint x: 87, endPoint y: 137, distance: 74.2
click at [87, 137] on div "Prescription Assistance Engagement" at bounding box center [143, 140] width 181 height 13
drag, startPoint x: 163, startPoint y: 140, endPoint x: 50, endPoint y: 144, distance: 112.3
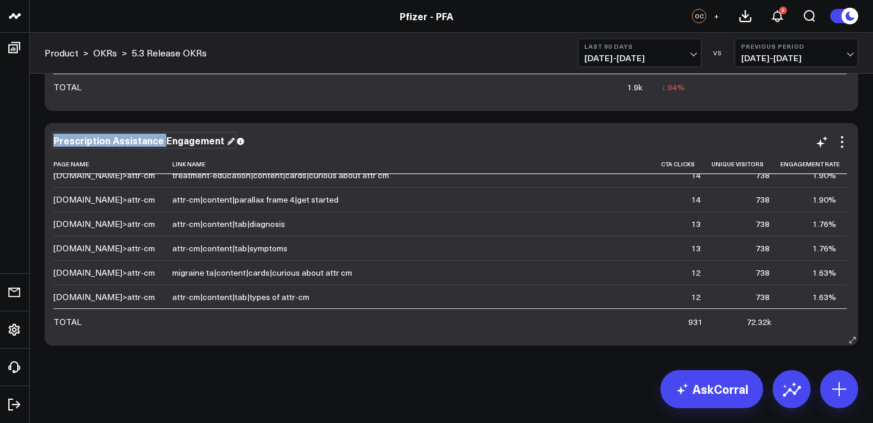
click at [51, 144] on div "Prescription Assistance Engagement Page Name Link Name Cta Clicks Unique Visito…" at bounding box center [451, 234] width 813 height 223
click at [842, 146] on icon at bounding box center [842, 146] width 2 height 2
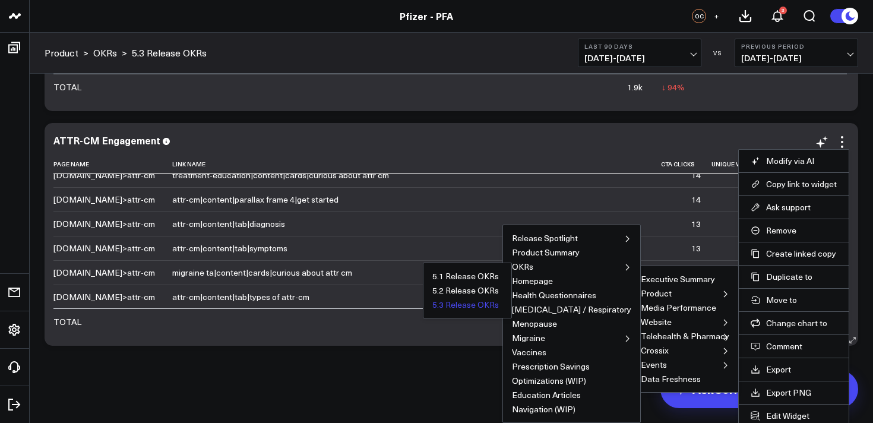
click at [492, 308] on button "5.3 Release OKRs" at bounding box center [465, 304] width 66 height 8
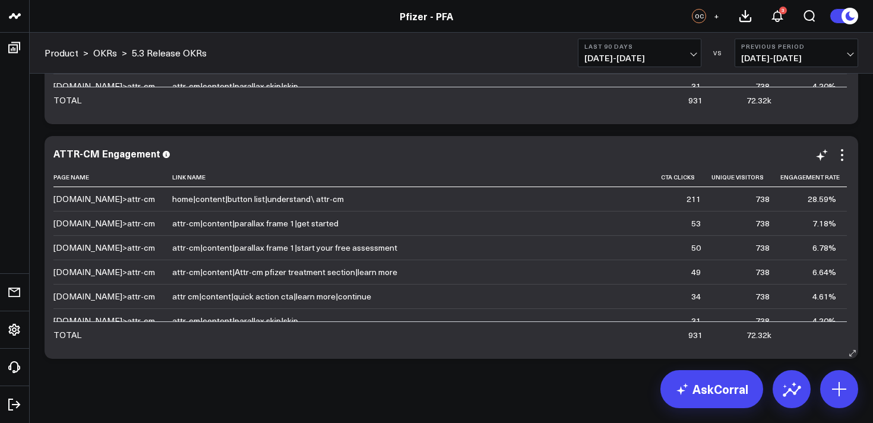
scroll to position [1406, 0]
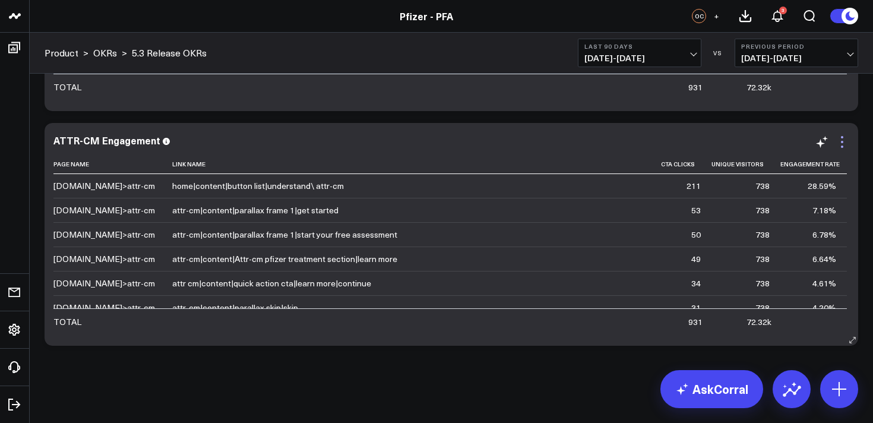
click at [842, 143] on icon at bounding box center [842, 142] width 14 height 14
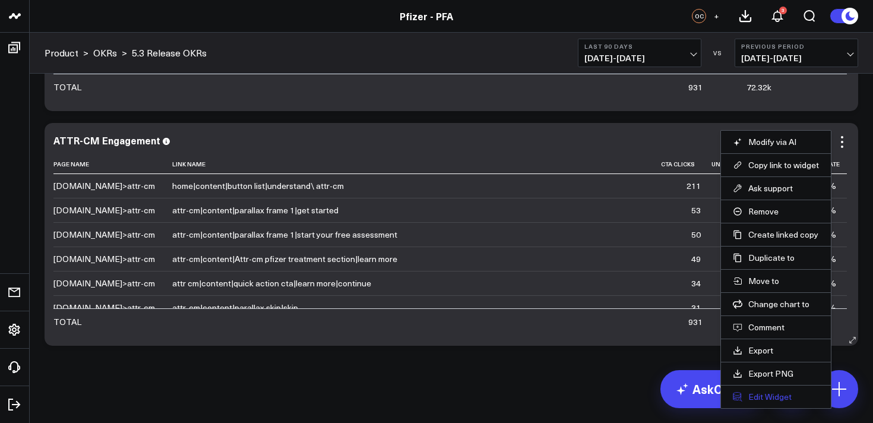
click at [776, 397] on button "Edit Widget" at bounding box center [776, 396] width 86 height 11
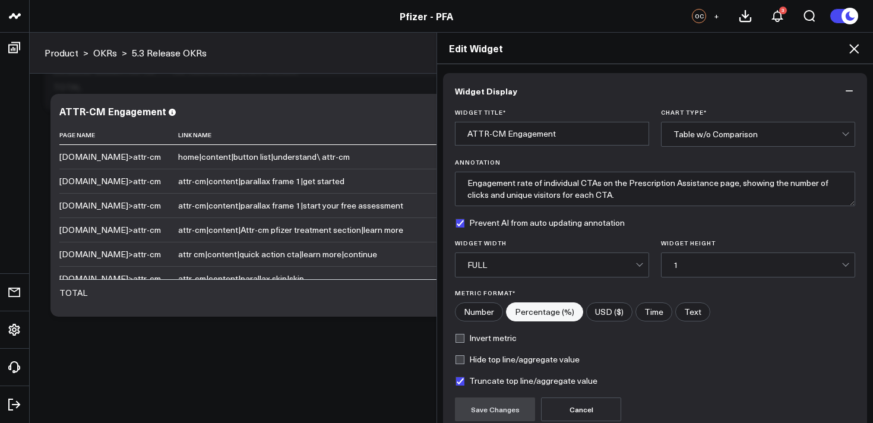
scroll to position [107, 0]
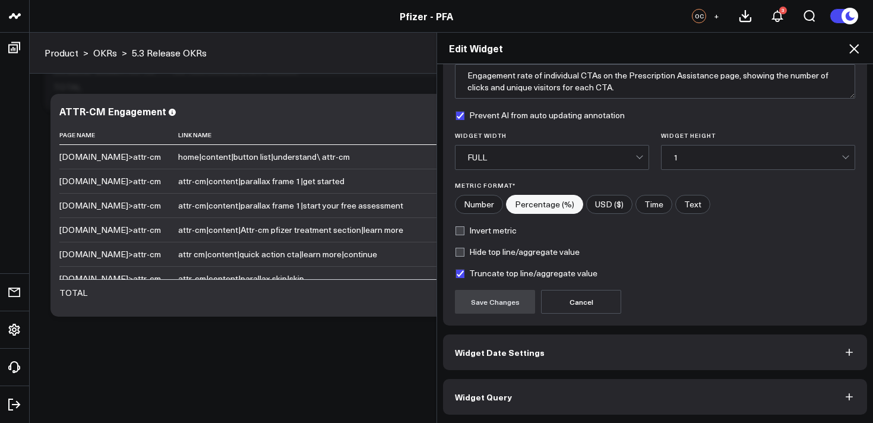
click at [619, 402] on button "Widget Query" at bounding box center [655, 397] width 424 height 36
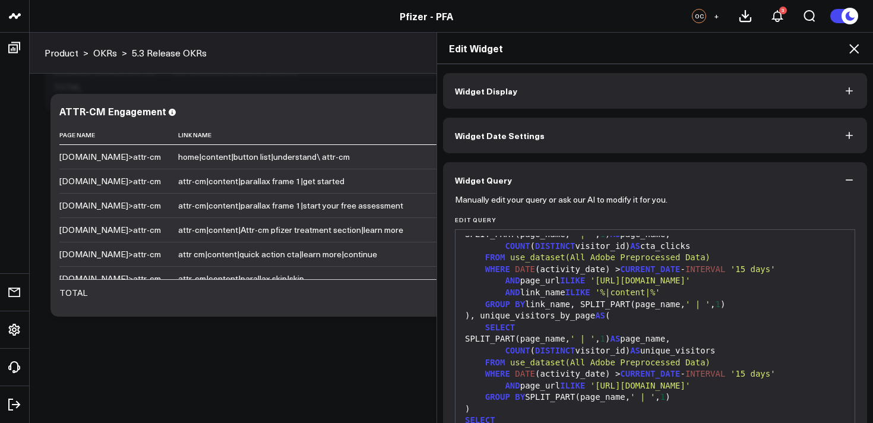
scroll to position [69, 0]
click at [690, 282] on span "'https://www.pfizerforall.com/attr-cm'" at bounding box center [640, 278] width 100 height 9
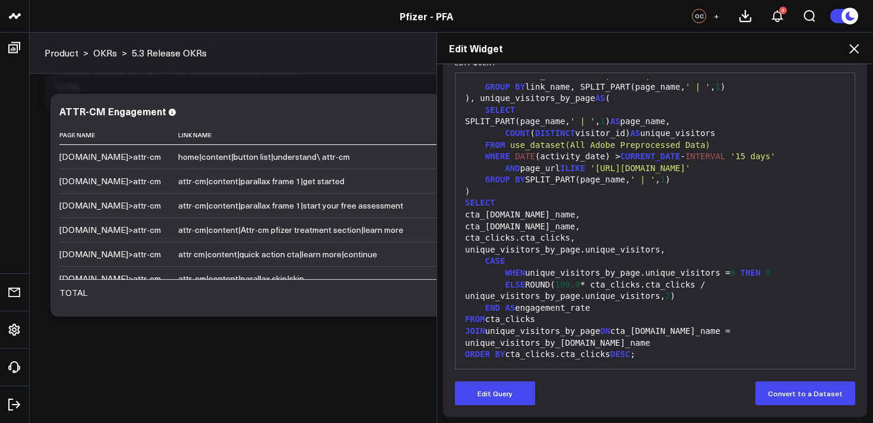
scroll to position [159, 0]
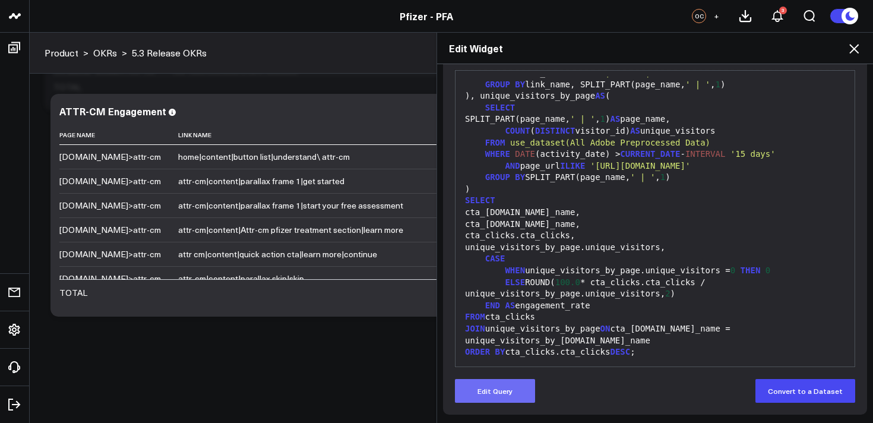
click at [495, 395] on button "Edit Query" at bounding box center [495, 391] width 80 height 24
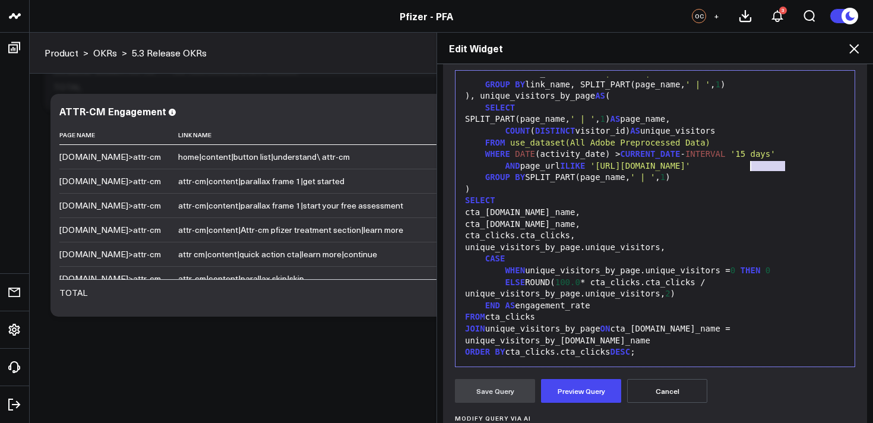
drag, startPoint x: 787, startPoint y: 171, endPoint x: 750, endPoint y: 169, distance: 36.9
click at [750, 169] on div "AND page_url ILIKE 'https://www.pfizerforall.com/attr-cm'" at bounding box center [654, 166] width 387 height 12
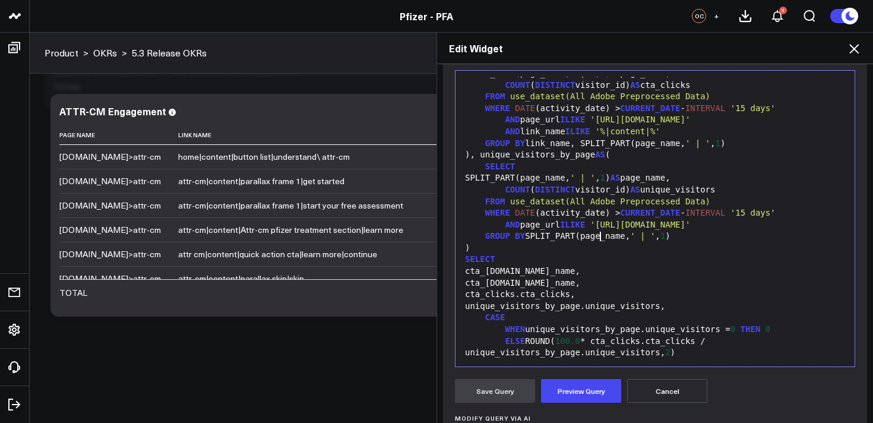
scroll to position [64, 0]
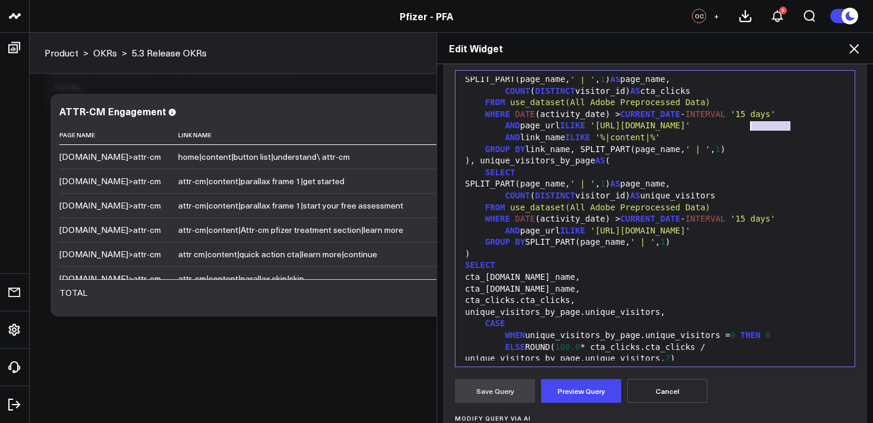
drag, startPoint x: 788, startPoint y: 126, endPoint x: 752, endPoint y: 126, distance: 36.2
click at [690, 126] on span "'https://www.pfizerforall.com/attr-cm'" at bounding box center [640, 125] width 100 height 9
click at [690, 127] on span "'https://www.pfizerforall.com/attr-cm'" at bounding box center [640, 125] width 100 height 9
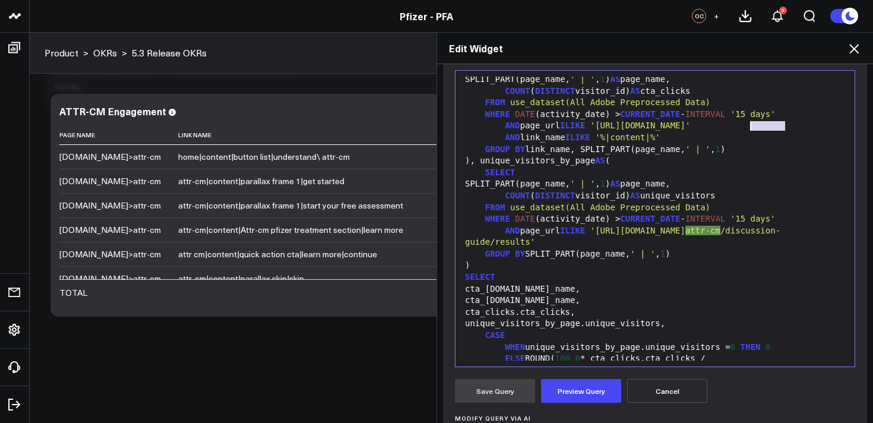
drag, startPoint x: 787, startPoint y: 126, endPoint x: 750, endPoint y: 128, distance: 36.2
click at [690, 128] on span "'https://www.pfizerforall.com/attr-cm'" at bounding box center [640, 125] width 100 height 9
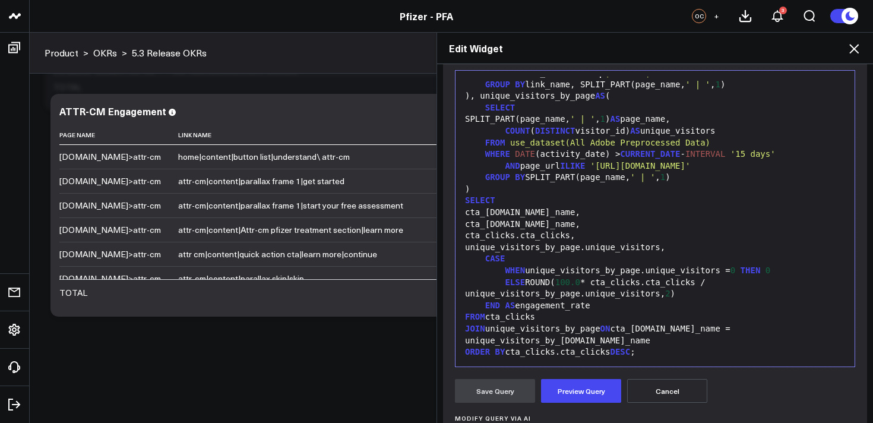
scroll to position [148, 0]
click at [591, 387] on button "Preview Query" at bounding box center [581, 391] width 80 height 24
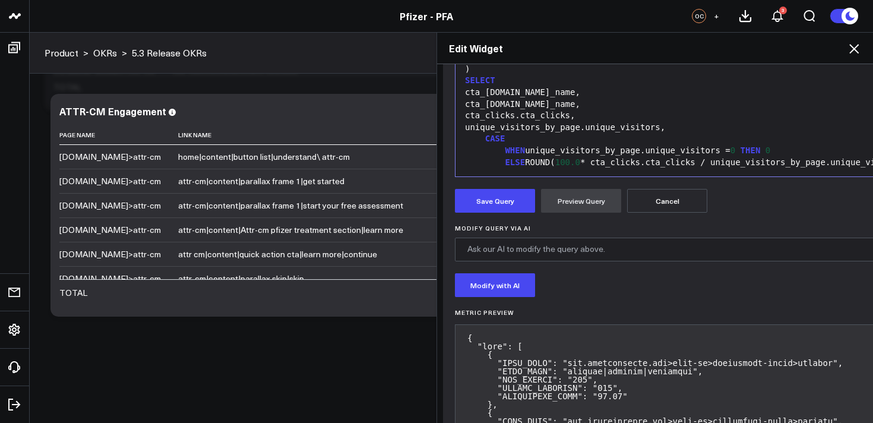
scroll to position [350, 0]
click at [495, 193] on button "Save Query" at bounding box center [495, 200] width 80 height 24
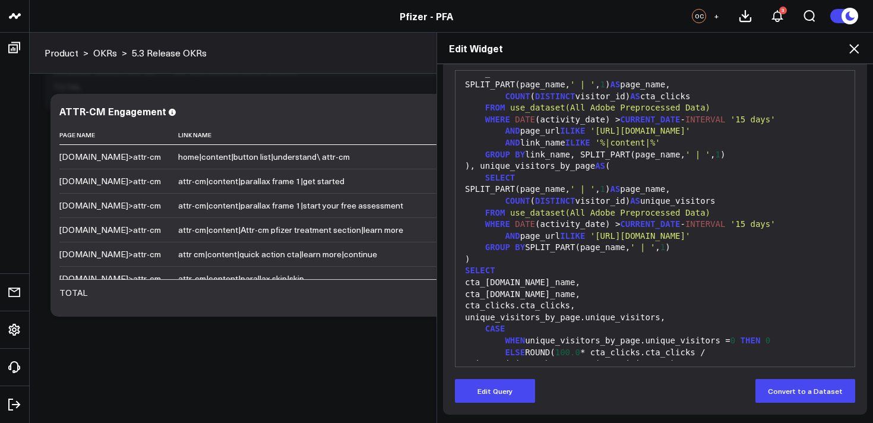
scroll to position [159, 0]
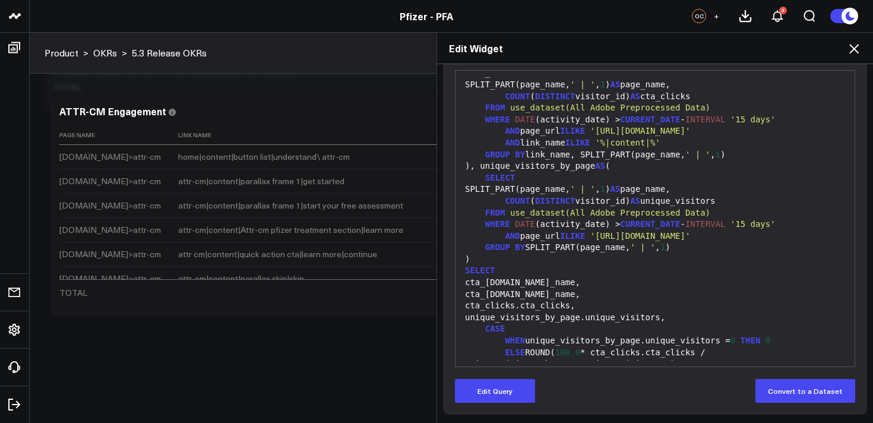
click at [854, 47] on icon at bounding box center [853, 48] width 9 height 9
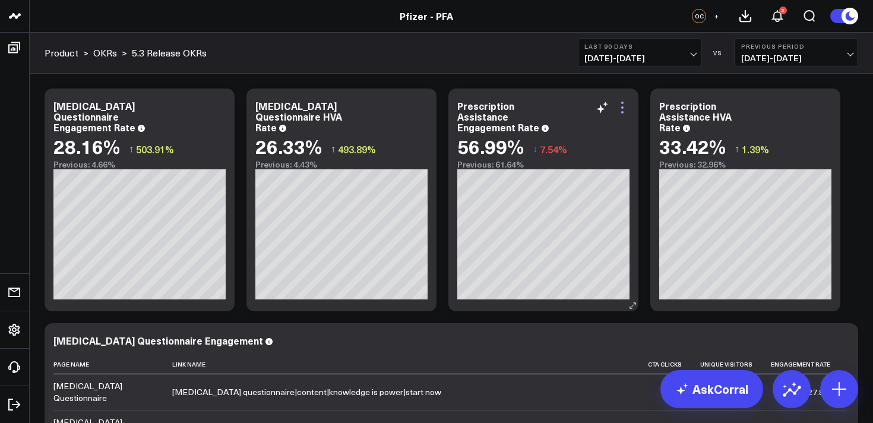
click at [623, 109] on icon at bounding box center [622, 107] width 14 height 14
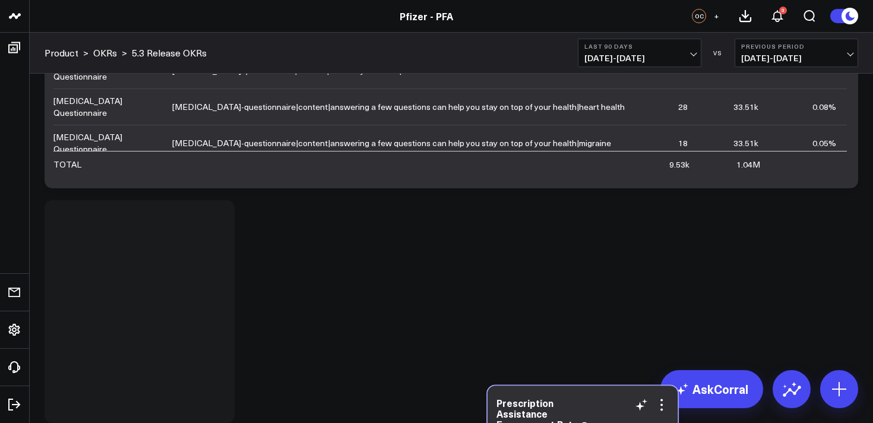
scroll to position [389, 0]
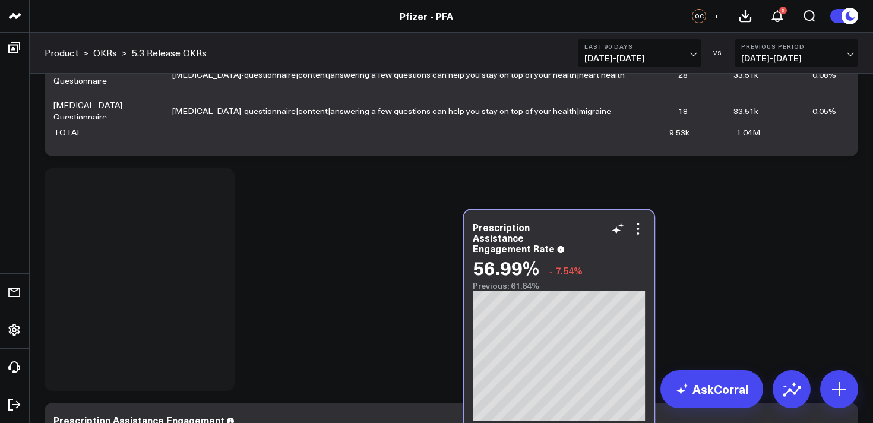
drag, startPoint x: 775, startPoint y: 88, endPoint x: 590, endPoint y: 223, distance: 228.7
click at [590, 223] on div "Prescription Assistance Engagement Rate 56.99% ↓ 7.54% Previous: 61.64%" at bounding box center [559, 321] width 190 height 223
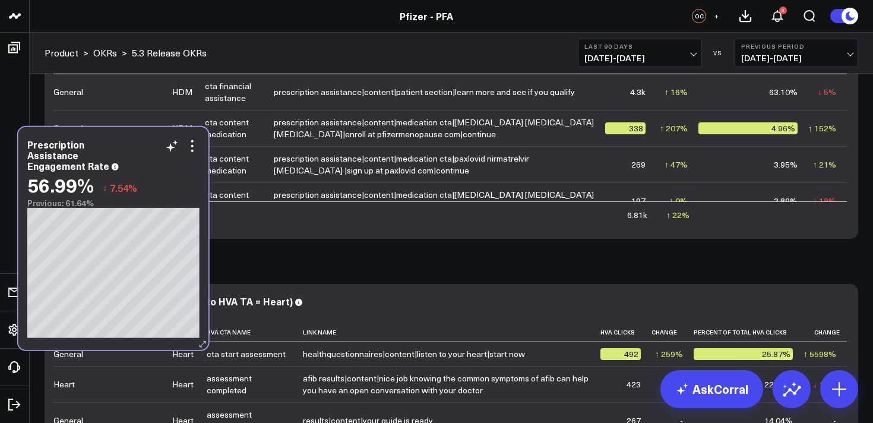
scroll to position [1017, 0]
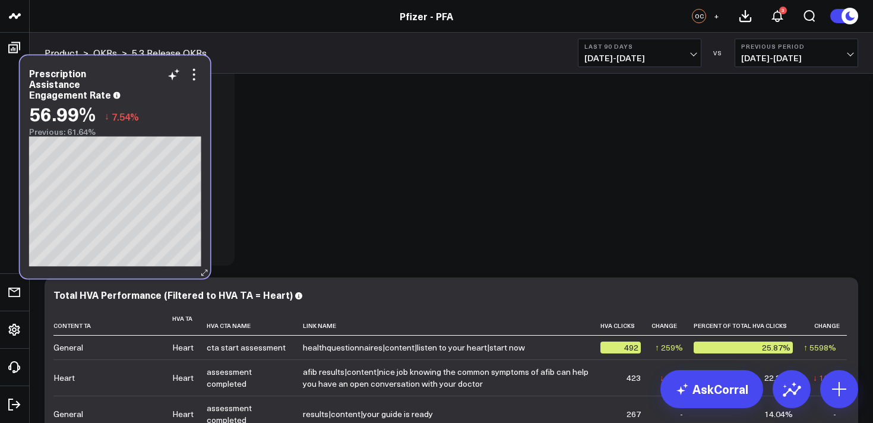
drag, startPoint x: 219, startPoint y: 107, endPoint x: 192, endPoint y: 277, distance: 171.3
click at [192, 276] on div "Prescription Assistance Engagement Rate 56.99% ↓ 7.54% Previous: 61.64%" at bounding box center [115, 167] width 190 height 223
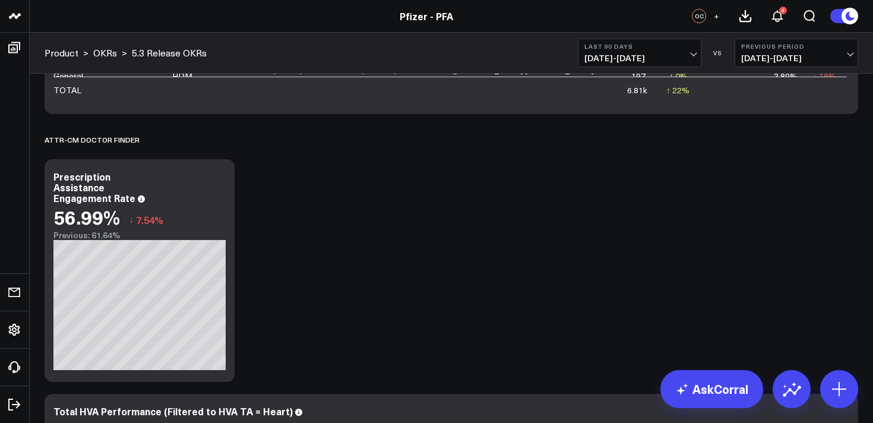
scroll to position [898, 0]
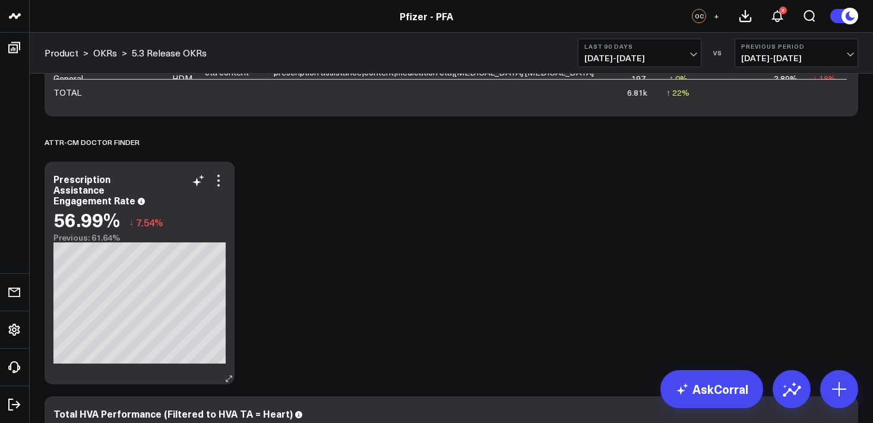
drag, startPoint x: 102, startPoint y: 191, endPoint x: 53, endPoint y: 175, distance: 51.8
click at [53, 175] on div "Prescription Assistance Engagement Rate 56.99% ↓ 7.54% Previous: 61.64%" at bounding box center [140, 272] width 190 height 223
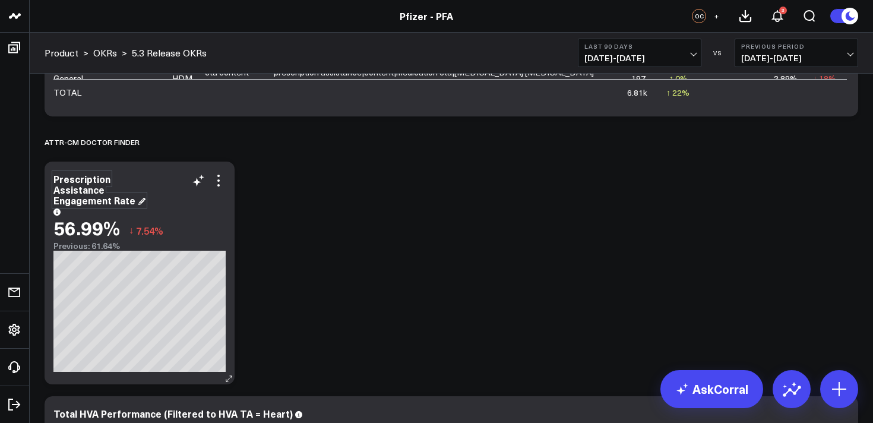
click at [71, 185] on div "Prescription Assistance Engagement Rate" at bounding box center [99, 189] width 92 height 34
drag, startPoint x: 102, startPoint y: 189, endPoint x: 50, endPoint y: 179, distance: 53.2
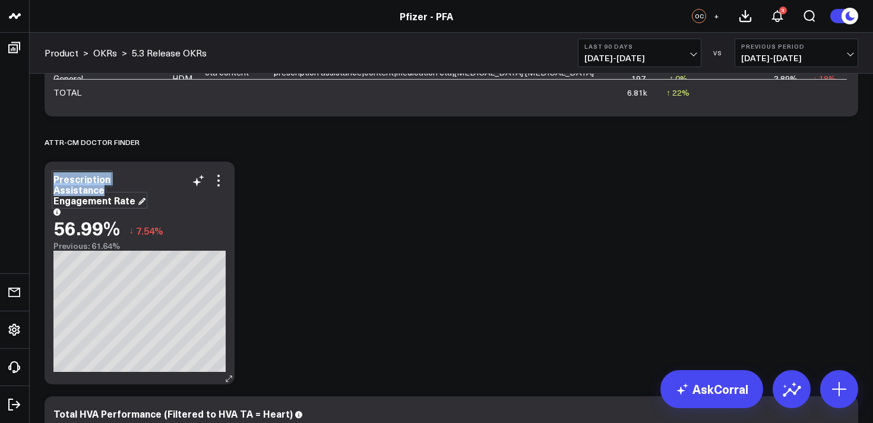
click at [50, 179] on div "Prescription Assistance Engagement Rate 56.99% ↓ 7.54% Previous: 61.64%" at bounding box center [140, 272] width 190 height 223
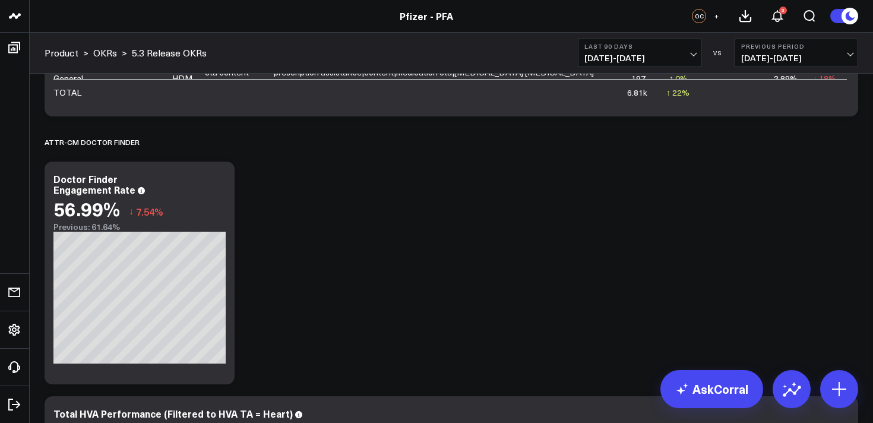
click at [272, 230] on div "Modify via AI Copy link to widget Ask support Remove Create linked copy Executi…" at bounding box center [451, 138] width 825 height 1909
click at [222, 179] on icon at bounding box center [218, 180] width 14 height 14
click at [278, 160] on div "Modify via AI Copy link to widget Ask support Remove Create linked copy Executi…" at bounding box center [451, 138] width 825 height 1909
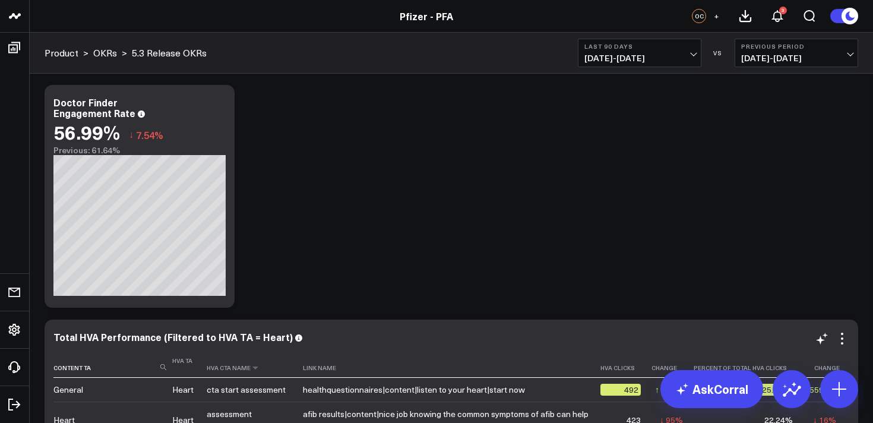
scroll to position [941, 0]
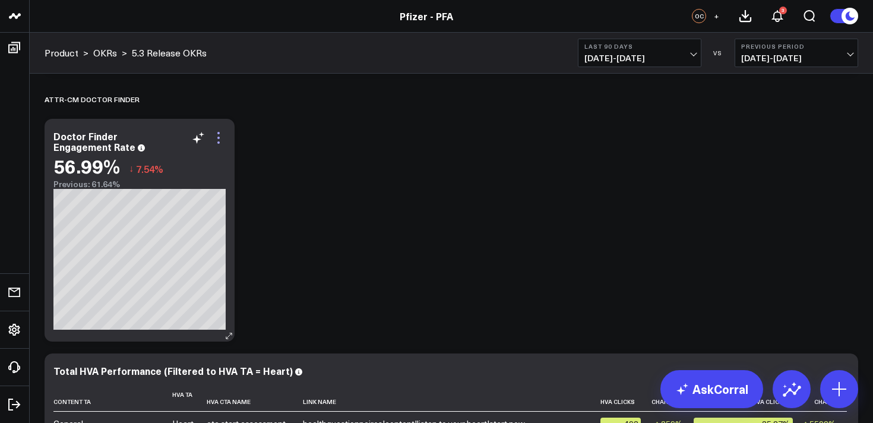
click at [217, 140] on icon at bounding box center [218, 138] width 14 height 14
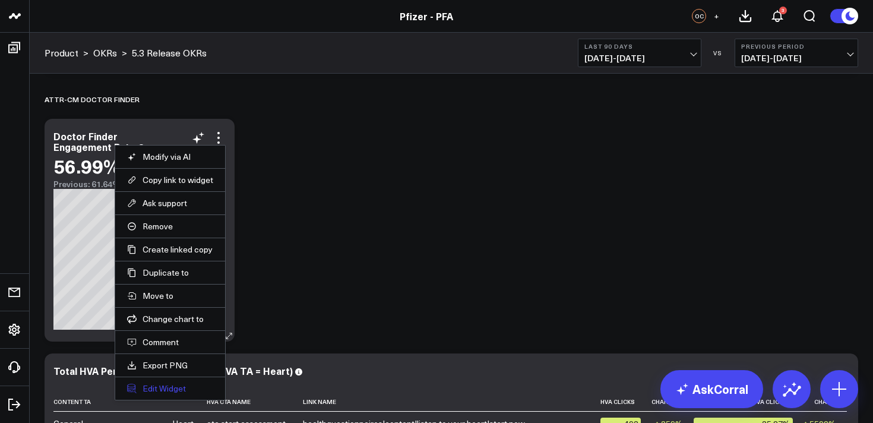
click at [168, 384] on button "Edit Widget" at bounding box center [170, 388] width 86 height 11
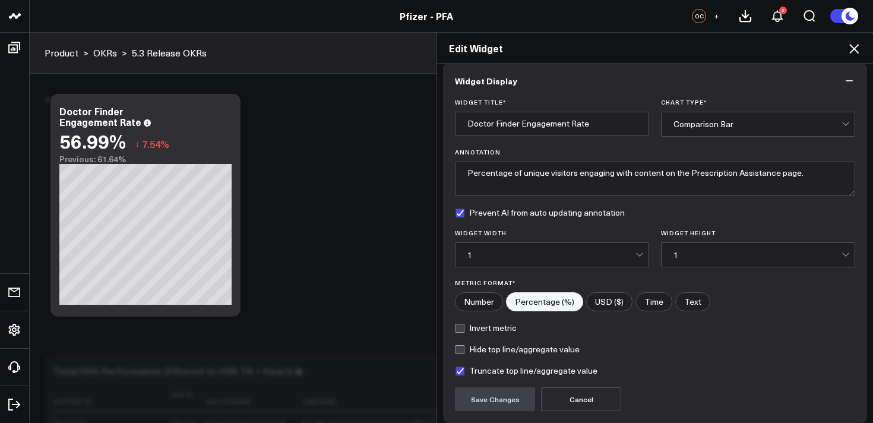
scroll to position [11, 0]
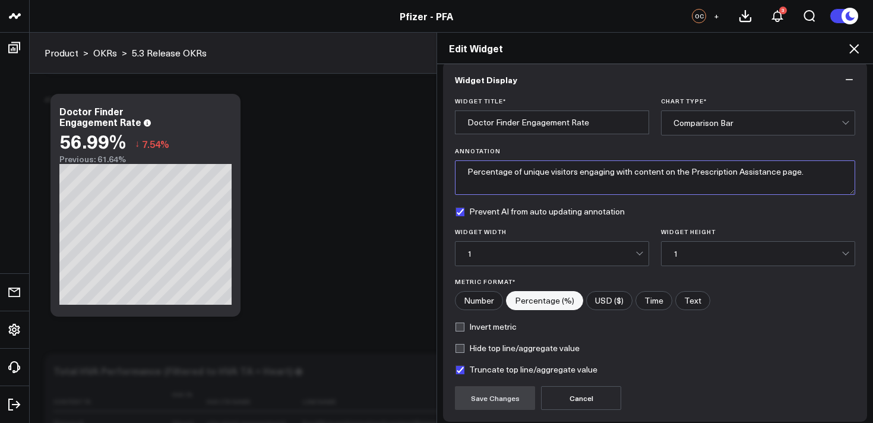
drag, startPoint x: 688, startPoint y: 173, endPoint x: 774, endPoint y: 175, distance: 85.5
click at [774, 175] on textarea "Percentage of unique visitors engaging with content on the Prescription Assista…" at bounding box center [655, 177] width 400 height 34
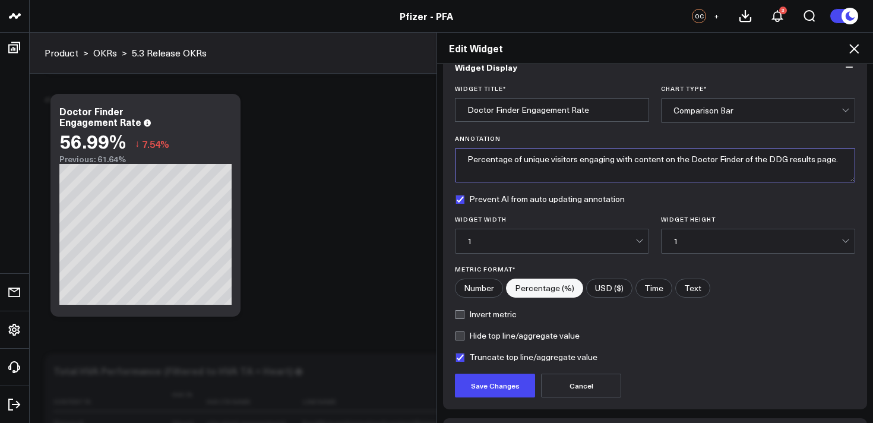
scroll to position [29, 0]
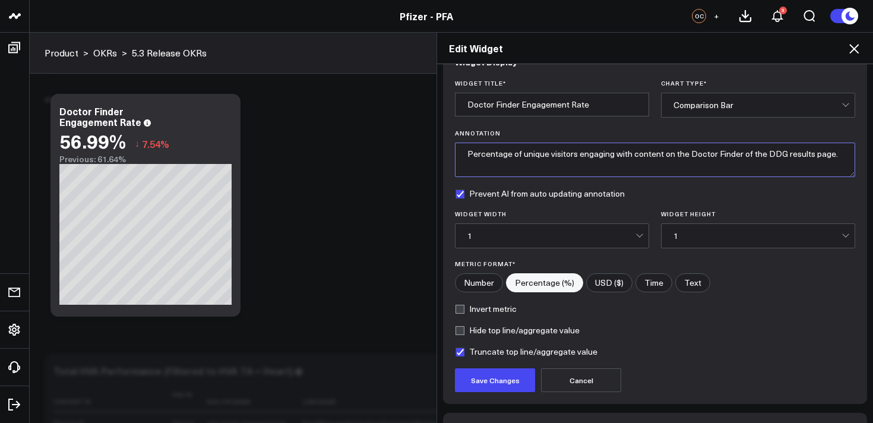
type textarea "Percentage of unique visitors engaging with content on the Doctor Finder of the…"
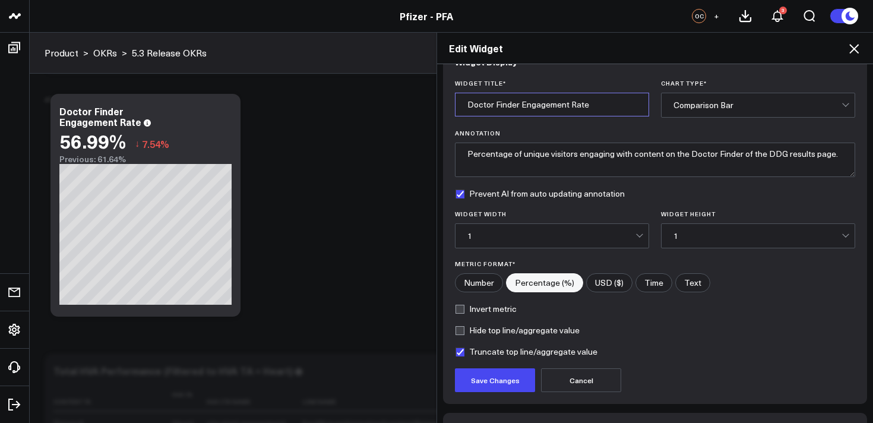
click at [467, 105] on input "Doctor Finder Engagement Rate" at bounding box center [552, 105] width 194 height 24
click at [464, 106] on input "Results: Doctor Finder Engagement Rate" at bounding box center [552, 105] width 194 height 24
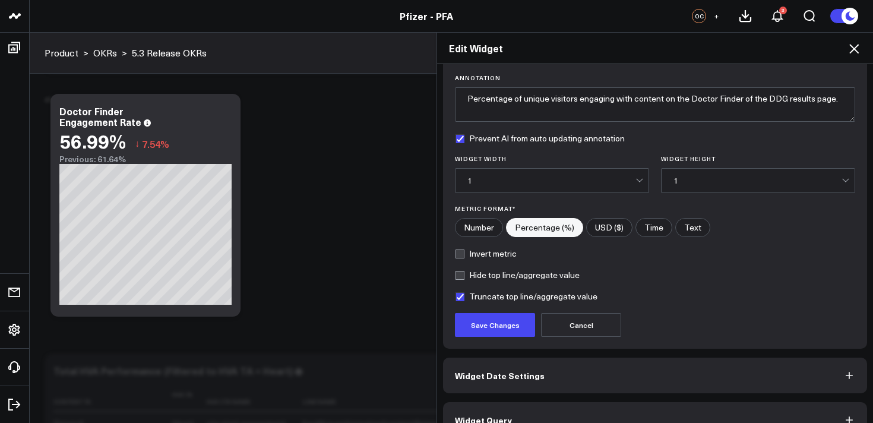
scroll to position [107, 0]
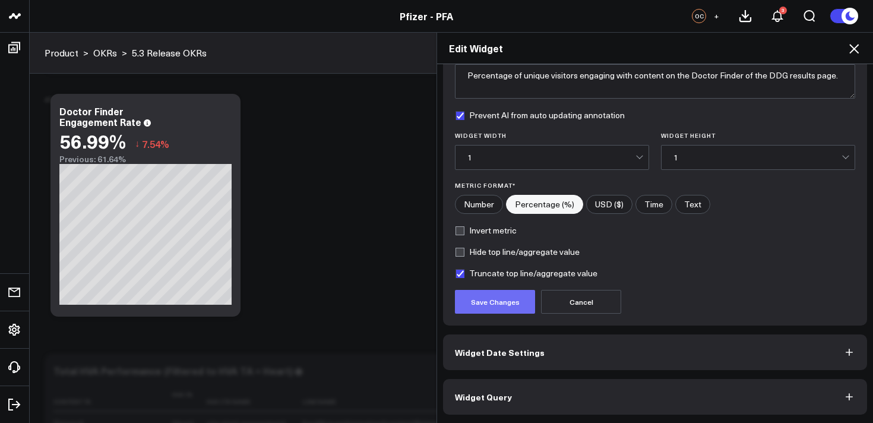
type input "DDG Results: Doctor Finder Engagement Rate"
click at [501, 303] on button "Save Changes" at bounding box center [495, 302] width 80 height 24
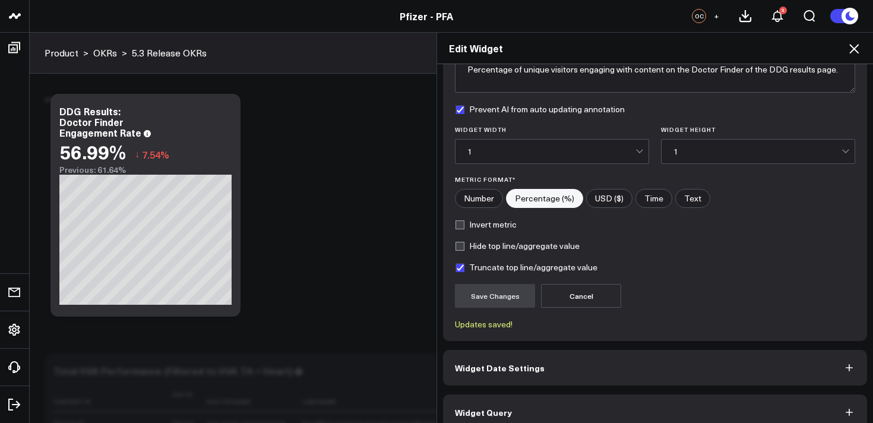
scroll to position [129, 0]
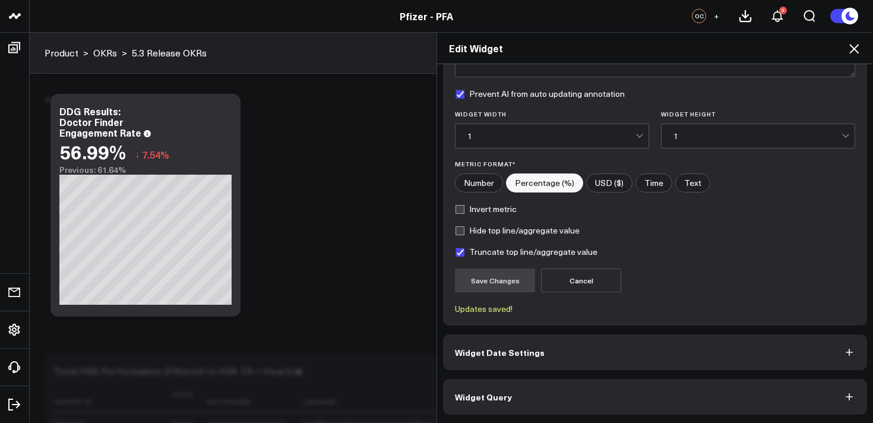
click at [647, 392] on button "Widget Query" at bounding box center [655, 397] width 424 height 36
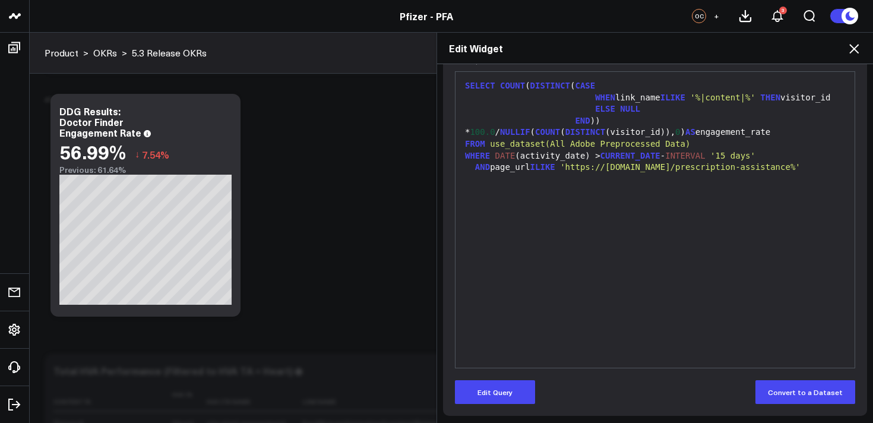
scroll to position [159, 0]
click at [497, 388] on button "Edit Query" at bounding box center [495, 391] width 80 height 24
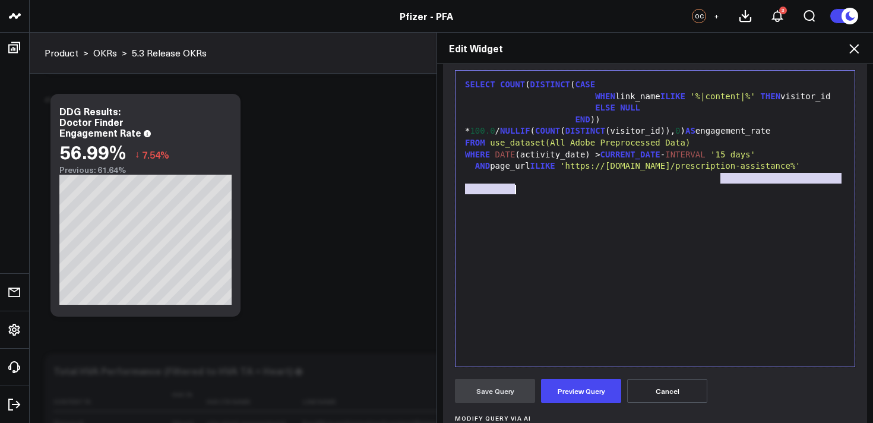
drag, startPoint x: 723, startPoint y: 179, endPoint x: 513, endPoint y: 191, distance: 209.9
click at [560, 170] on span "'https://www.pfizerforall.com/prescription-assistance%'" at bounding box center [680, 165] width 240 height 9
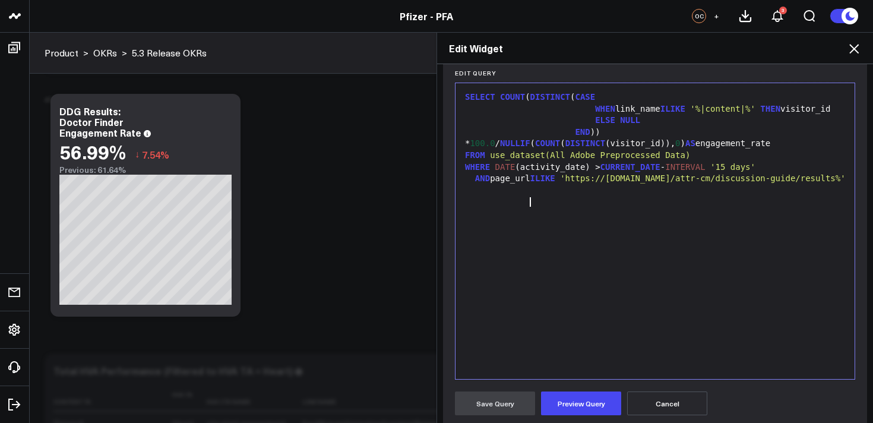
scroll to position [145, 0]
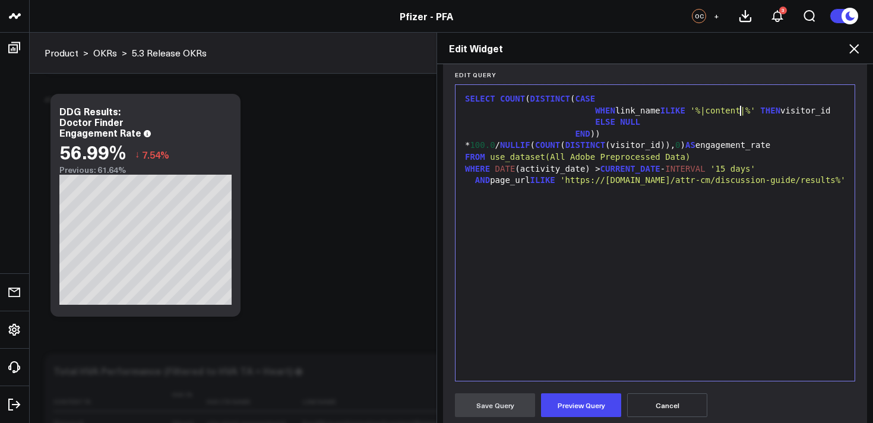
click at [741, 112] on span "'%|content|%'" at bounding box center [722, 110] width 65 height 9
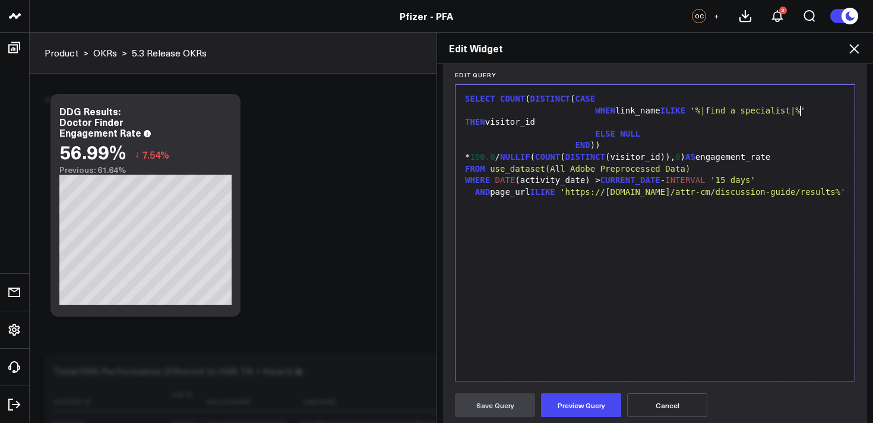
click at [805, 114] on span "'%|find a specialist|%'" at bounding box center [747, 110] width 115 height 9
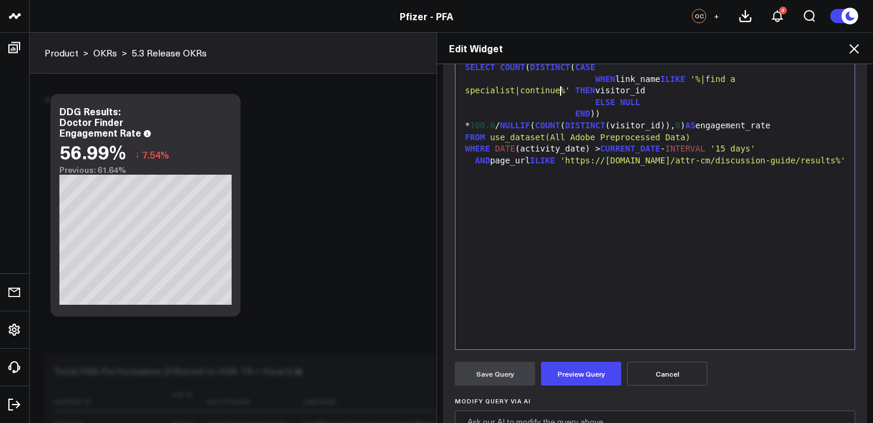
scroll to position [185, 0]
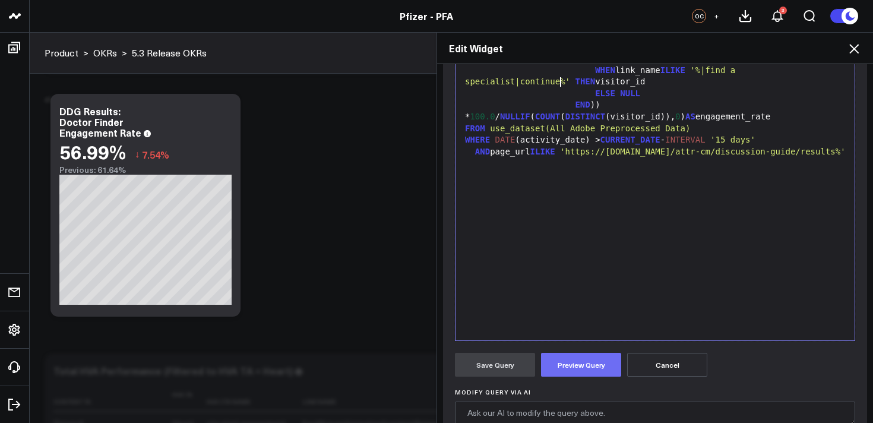
click at [586, 365] on button "Preview Query" at bounding box center [581, 365] width 80 height 24
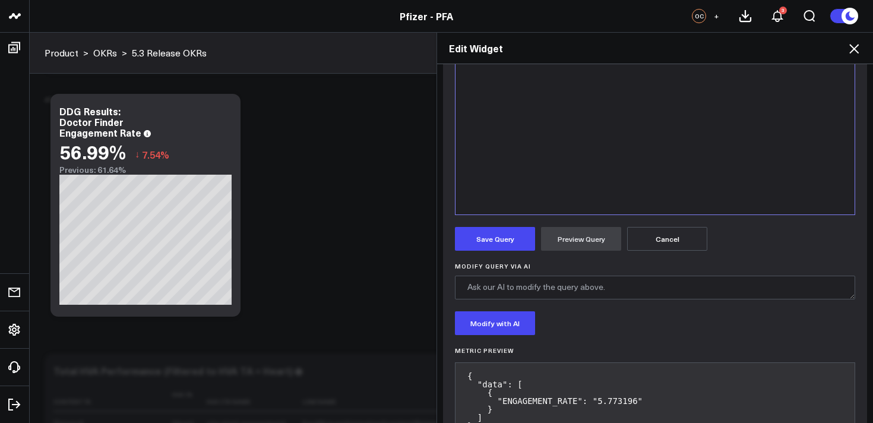
scroll to position [318, 0]
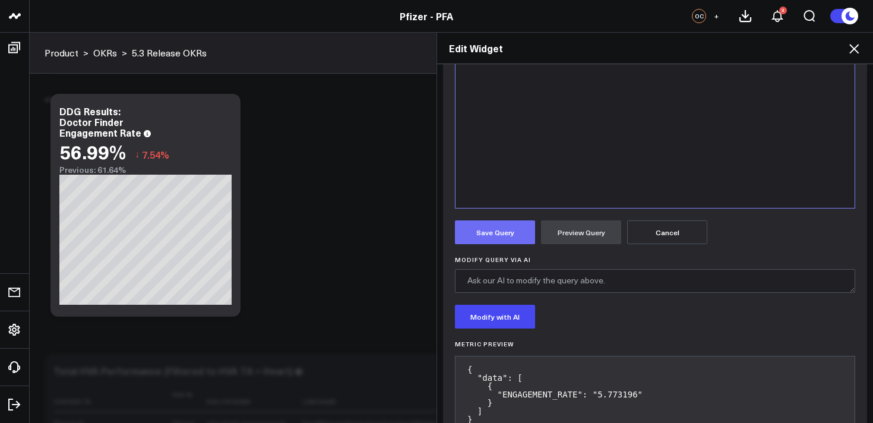
click at [486, 241] on button "Save Query" at bounding box center [495, 232] width 80 height 24
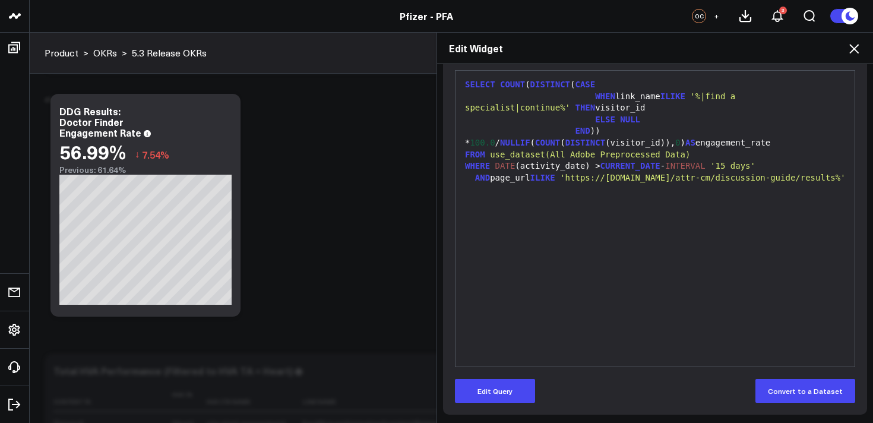
scroll to position [159, 0]
click at [852, 47] on icon at bounding box center [854, 49] width 14 height 14
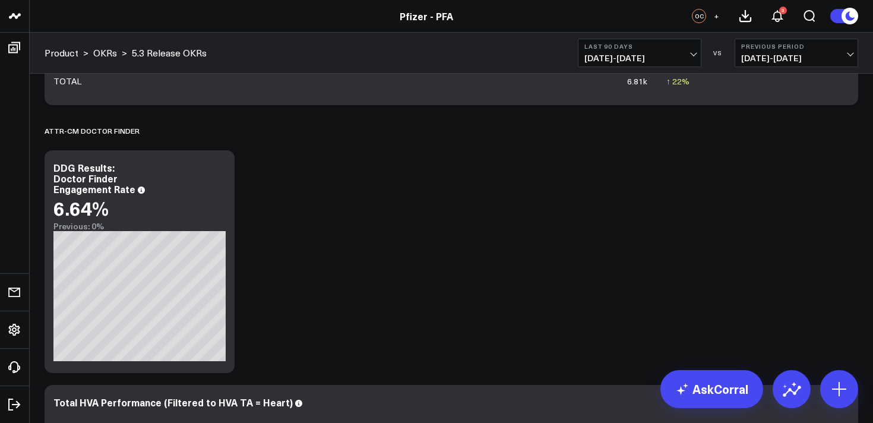
scroll to position [926, 0]
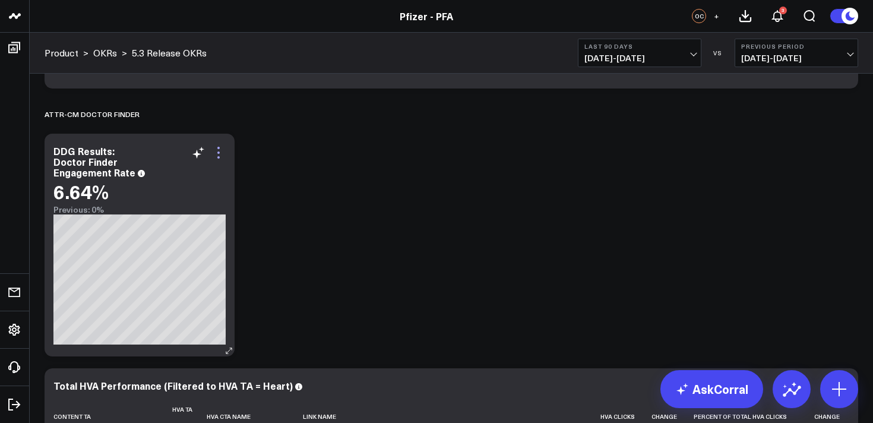
click at [216, 155] on icon at bounding box center [218, 152] width 14 height 14
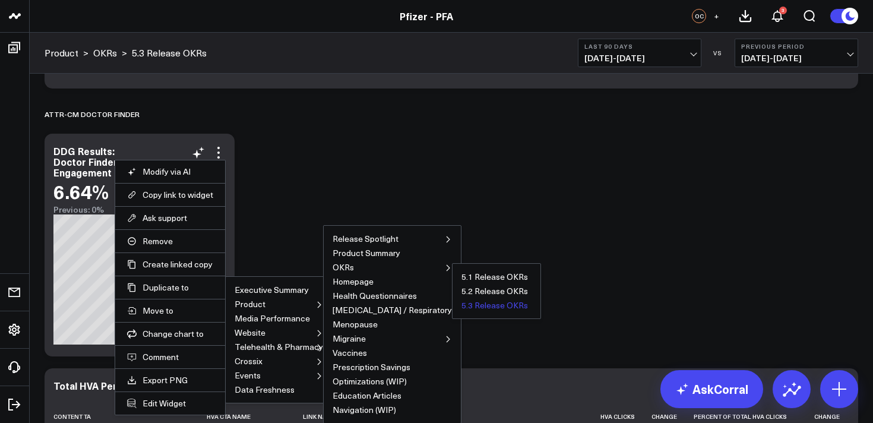
click at [461, 306] on button "5.3 Release OKRs" at bounding box center [494, 305] width 66 height 8
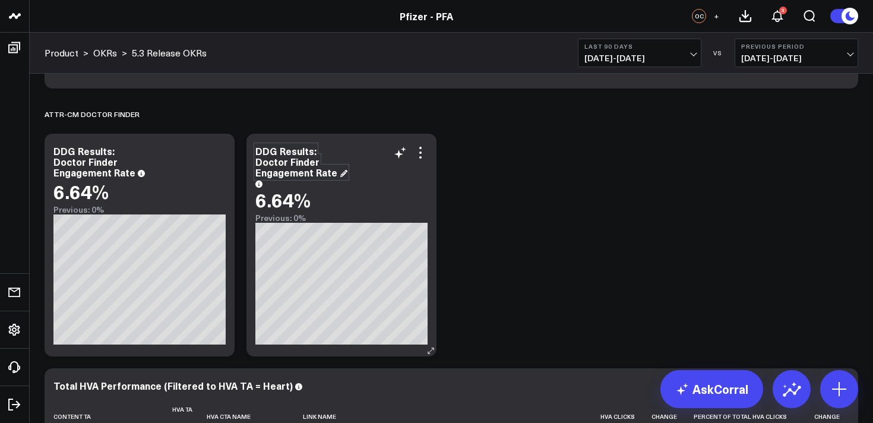
click at [293, 147] on div "DDG Results: Doctor Finder Engagement Rate" at bounding box center [301, 161] width 92 height 34
drag, startPoint x: 311, startPoint y: 151, endPoint x: 246, endPoint y: 148, distance: 64.2
click at [246, 148] on div "DDG Results: Doctor Finder Engagement Rate 6.64% Previous: 0%" at bounding box center [341, 245] width 190 height 223
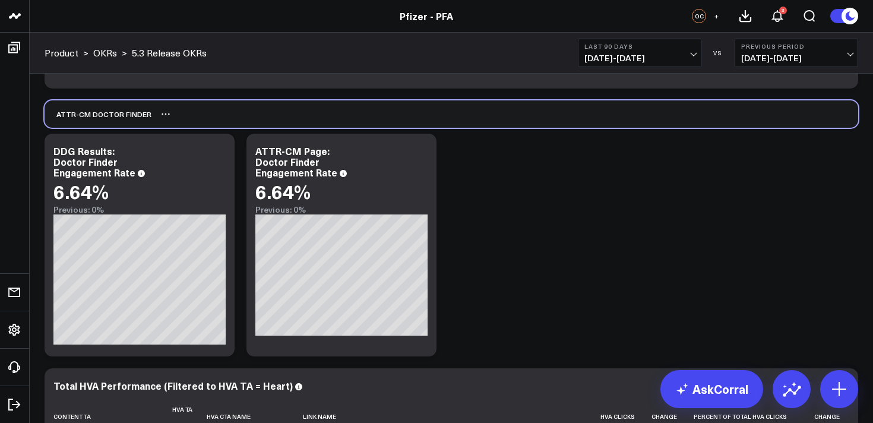
click at [381, 124] on div "ATTR-CM Doctor Finder" at bounding box center [451, 113] width 813 height 27
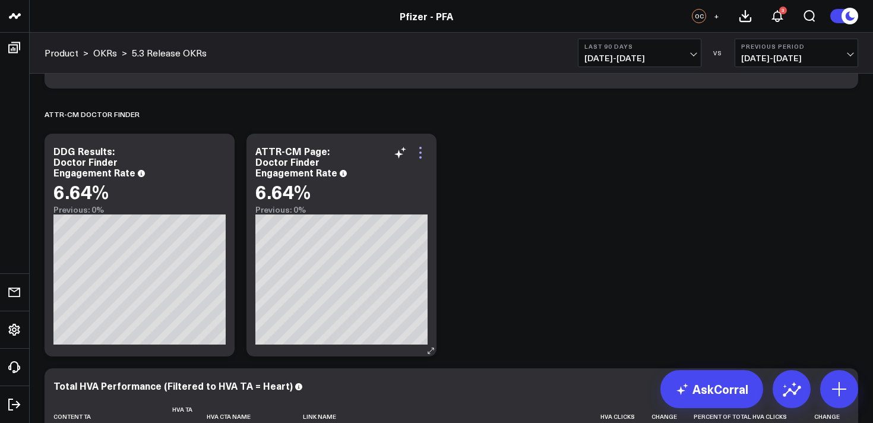
click at [419, 154] on icon at bounding box center [420, 152] width 14 height 14
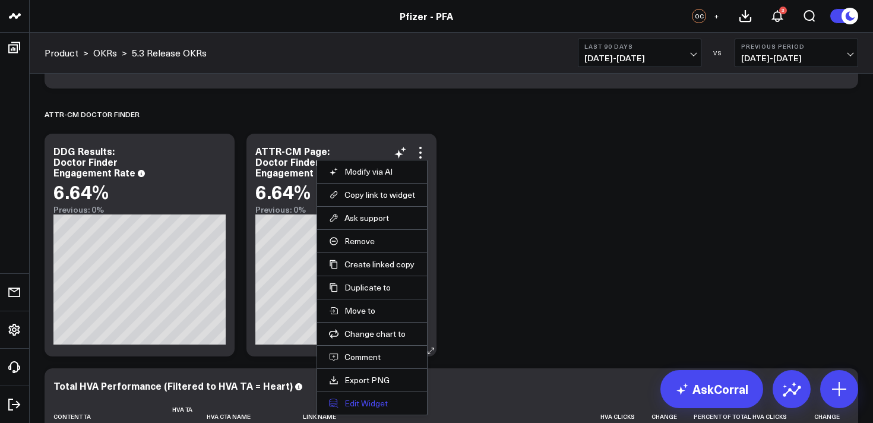
click at [370, 407] on button "Edit Widget" at bounding box center [372, 403] width 86 height 11
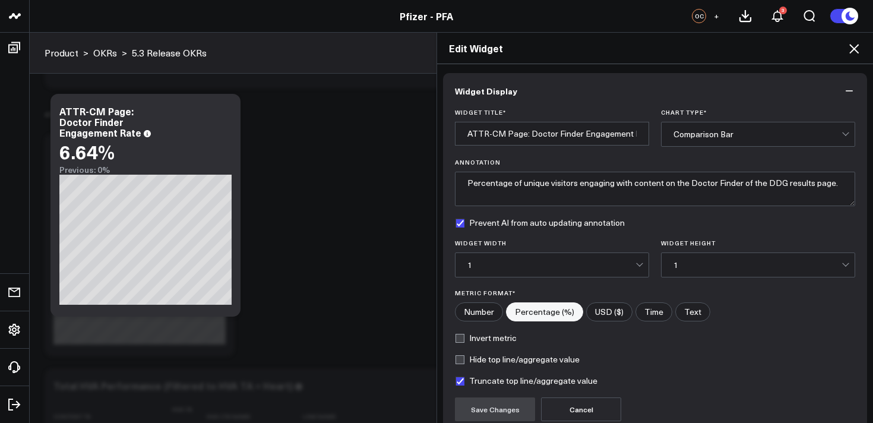
scroll to position [107, 0]
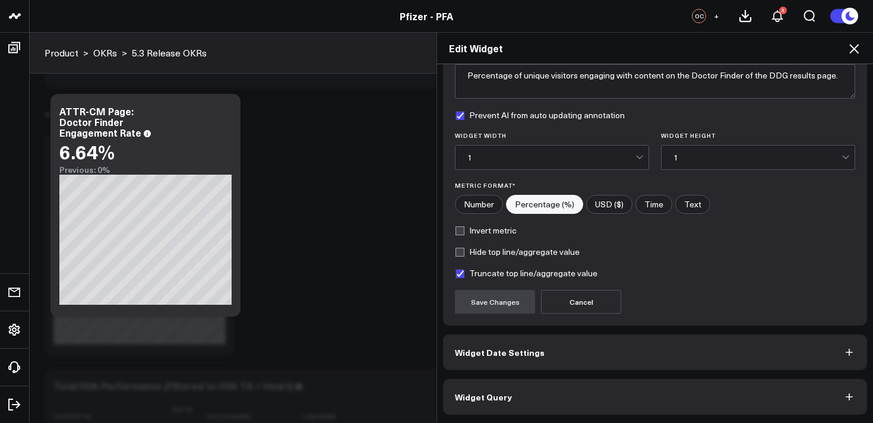
click at [689, 401] on button "Widget Query" at bounding box center [655, 397] width 424 height 36
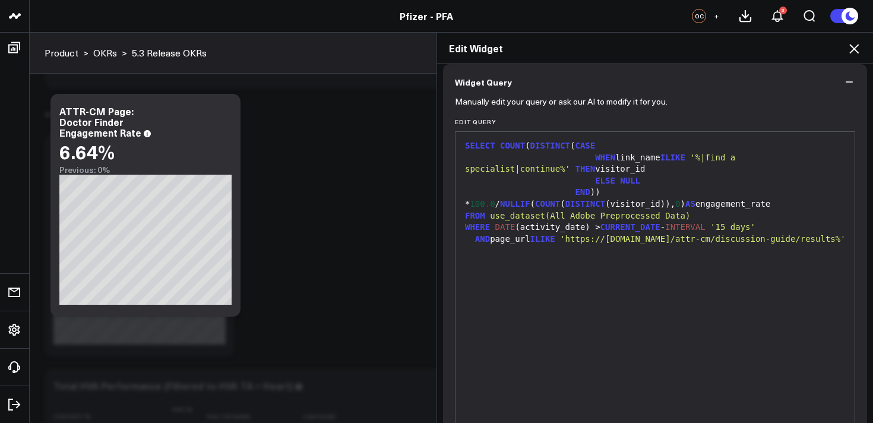
scroll to position [159, 0]
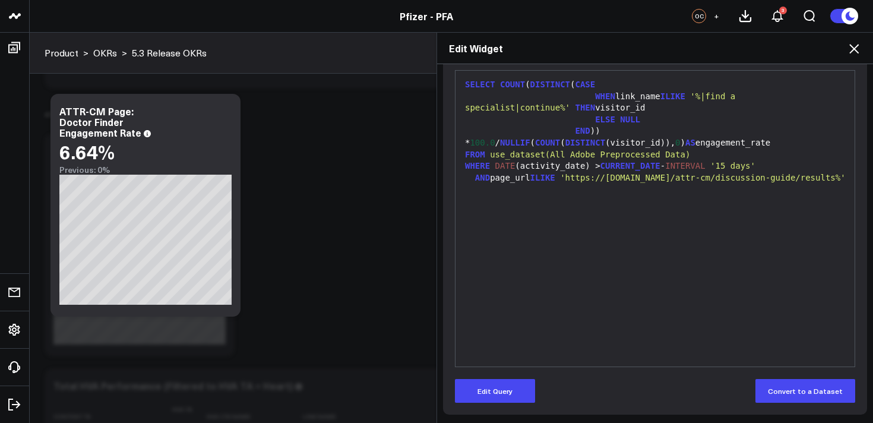
drag, startPoint x: 498, startPoint y: 395, endPoint x: 498, endPoint y: 375, distance: 20.8
click at [498, 395] on button "Edit Query" at bounding box center [495, 391] width 80 height 24
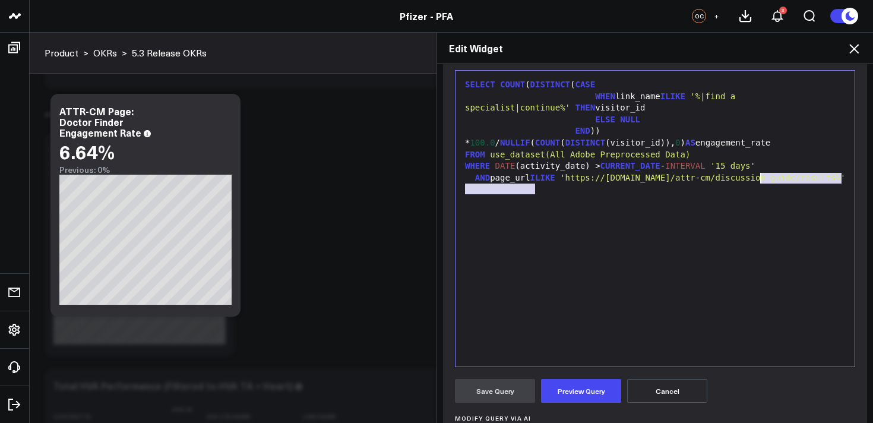
drag, startPoint x: 534, startPoint y: 192, endPoint x: 759, endPoint y: 179, distance: 224.8
click at [759, 180] on span "'https://www.pfizerforall.com/attr-cm/discussion-guide/results%'" at bounding box center [702, 177] width 285 height 9
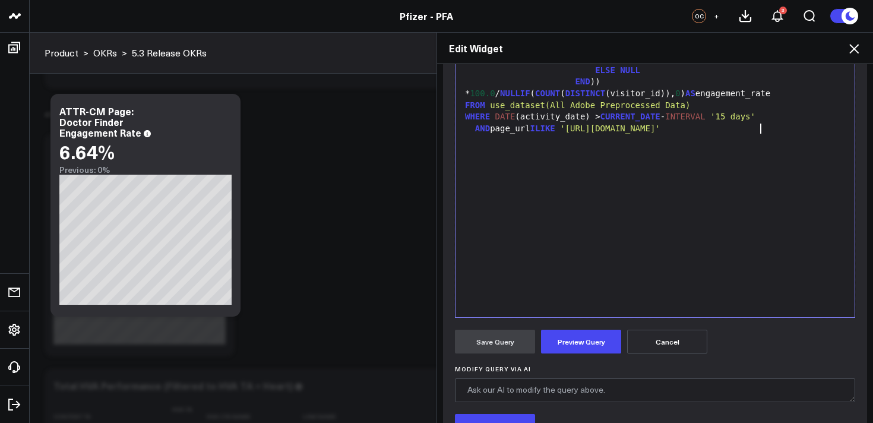
scroll to position [209, 0]
click at [569, 343] on button "Preview Query" at bounding box center [581, 341] width 80 height 24
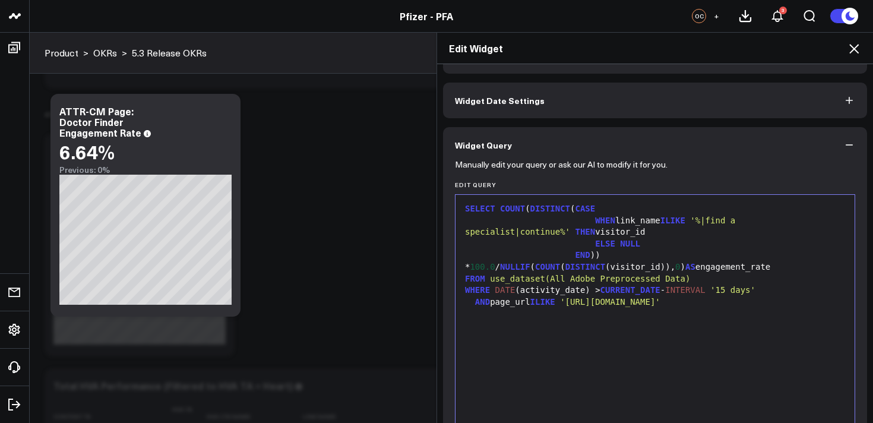
scroll to position [40, 0]
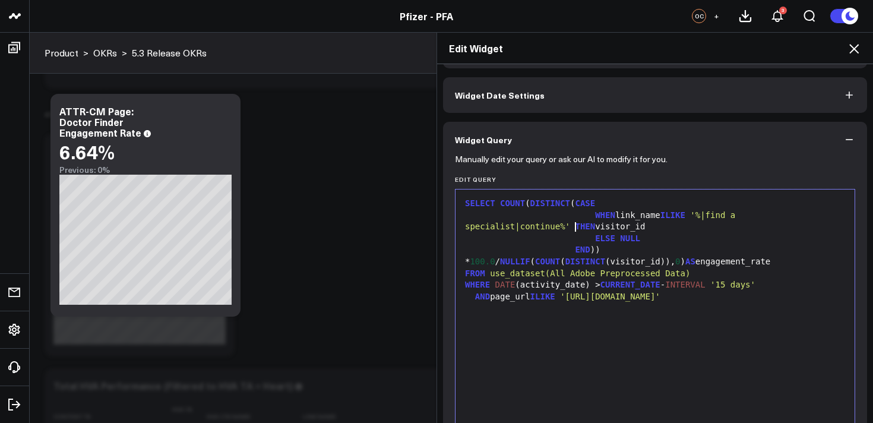
click at [575, 228] on span "THEN" at bounding box center [585, 225] width 20 height 9
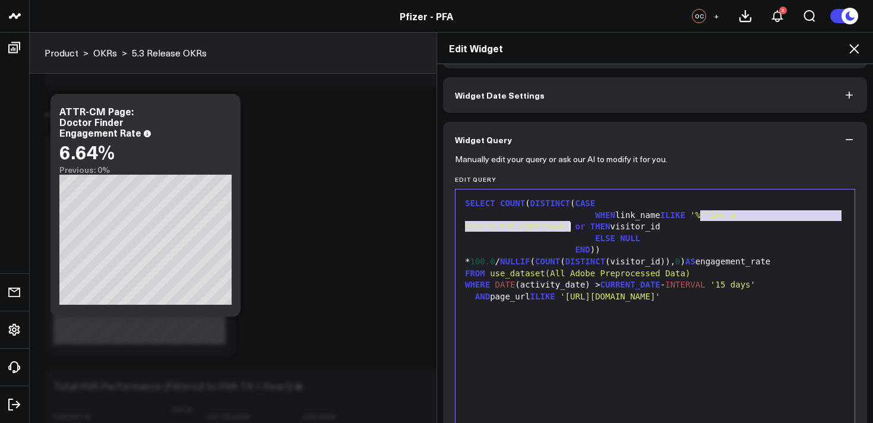
drag, startPoint x: 701, startPoint y: 215, endPoint x: 568, endPoint y: 226, distance: 133.4
click at [568, 226] on span "'%|find a specialist|continue%'" at bounding box center [602, 220] width 275 height 21
copy div "'%|find a specialist|continue%'"
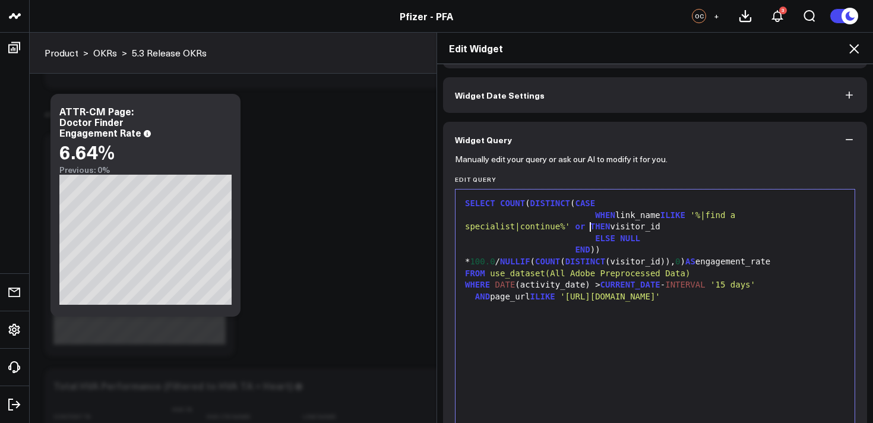
click at [589, 231] on div "WHEN link_name ILIKE '%|find a specialist|continue%' or THEN visitor_id" at bounding box center [654, 221] width 387 height 23
click at [676, 228] on span "'%|find a specialist|continue%'" at bounding box center [667, 225] width 155 height 9
click at [635, 228] on span "'%|find a specialist|continue%'" at bounding box center [557, 225] width 155 height 9
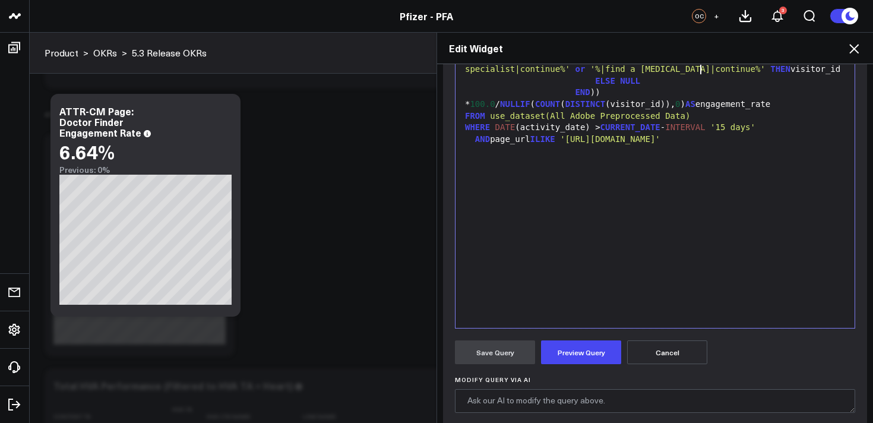
scroll to position [212, 0]
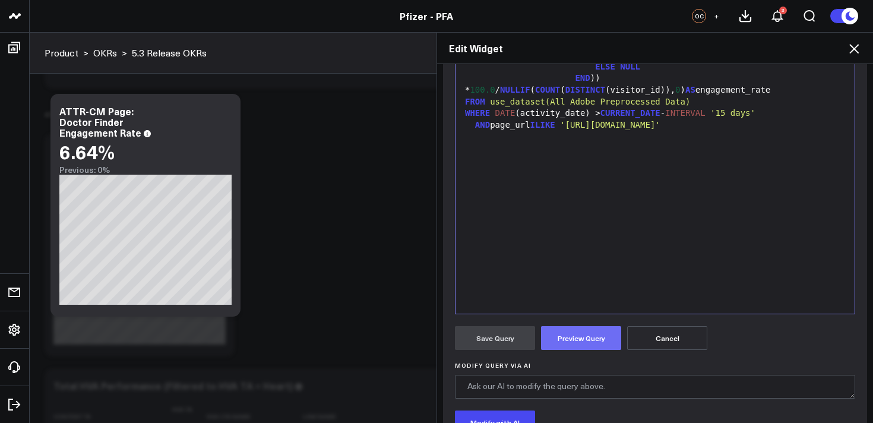
click at [600, 334] on button "Preview Query" at bounding box center [581, 338] width 80 height 24
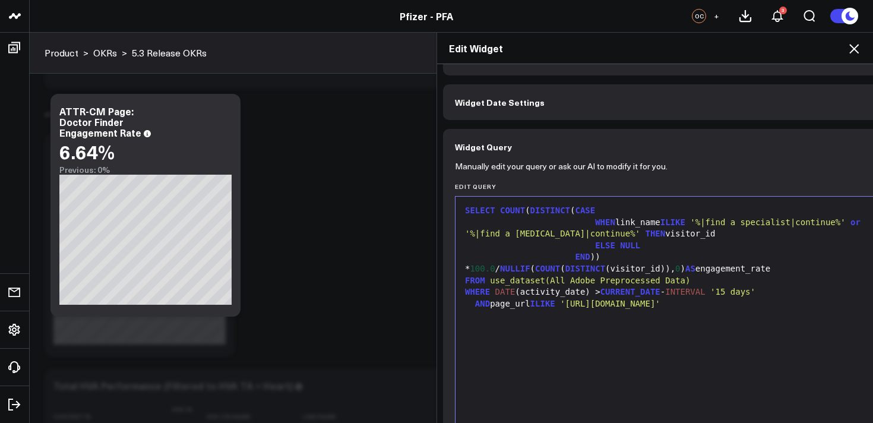
scroll to position [0, 0]
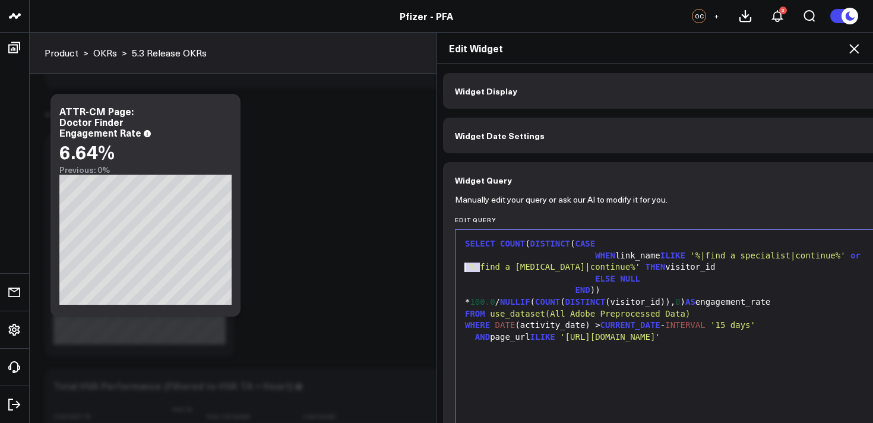
drag, startPoint x: 481, startPoint y: 268, endPoint x: 463, endPoint y: 268, distance: 17.8
click at [463, 268] on div "WHEN link_name ILIKE '%|find a specialist|continue%' or '%|find a cardiologist|…" at bounding box center [672, 261] width 422 height 23
click at [740, 267] on div "WHEN link_name ILIKE '%|find a specialist|continue%' , '%|find a cardiologist|c…" at bounding box center [672, 261] width 422 height 23
click at [702, 256] on span "'%|find a specialist|continue%'" at bounding box center [602, 261] width 275 height 21
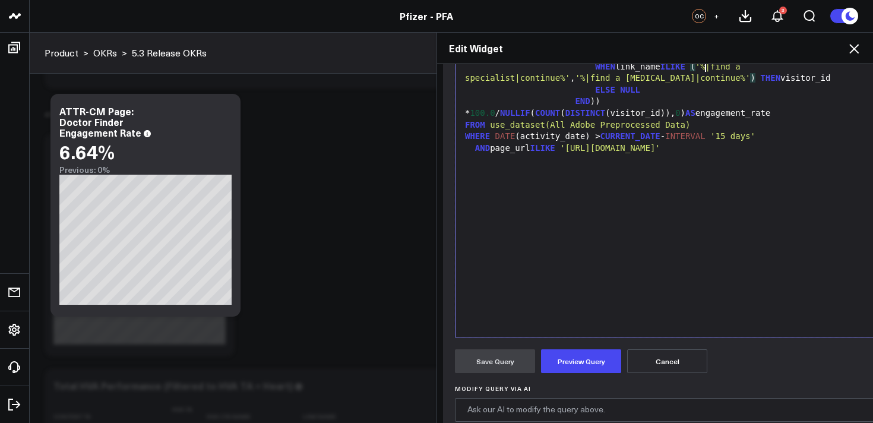
scroll to position [219, 0]
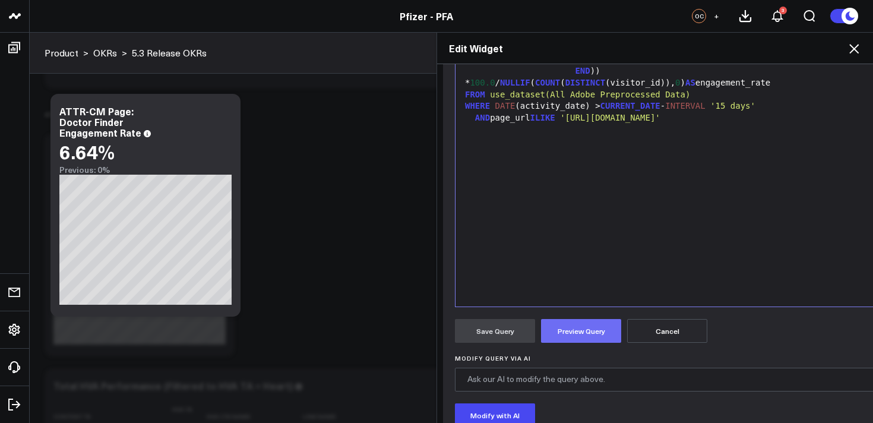
click at [590, 328] on button "Preview Query" at bounding box center [581, 331] width 80 height 24
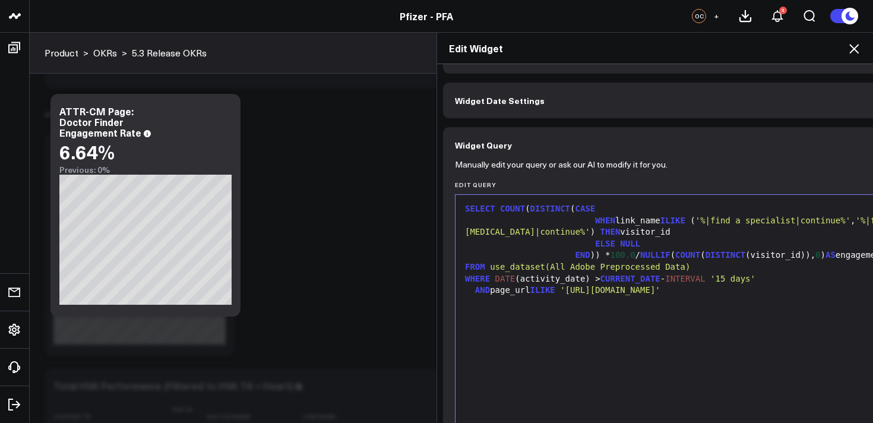
scroll to position [0, 0]
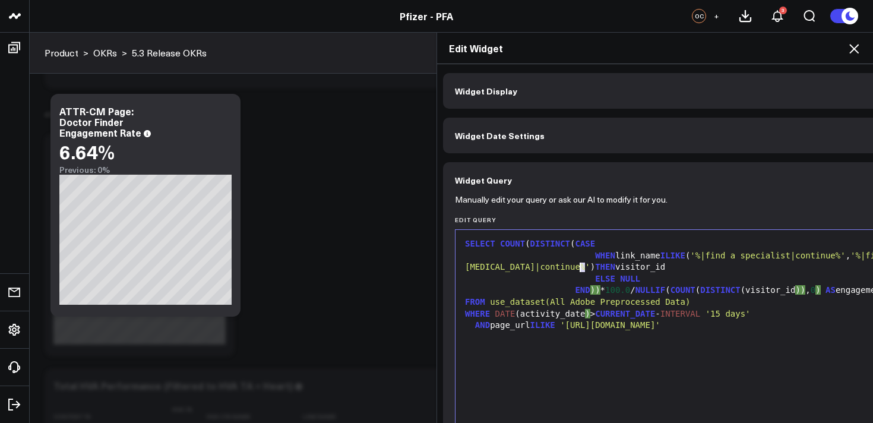
click at [582, 268] on div "WHEN link_name ILIKE ( '%|find a specialist|continue%' , '%|find a cardiologist…" at bounding box center [692, 261] width 463 height 23
click at [579, 268] on span "'%|find a cardiologist|continue%'" at bounding box center [685, 261] width 441 height 21
drag, startPoint x: 587, startPoint y: 267, endPoint x: 457, endPoint y: 270, distance: 129.5
click at [457, 270] on div "Selection deleted 9 1 2 3 4 5 6 7 › ⌄ SELECT COUNT ( DISTINCT ( CASE WHEN link_…" at bounding box center [693, 377] width 476 height 297
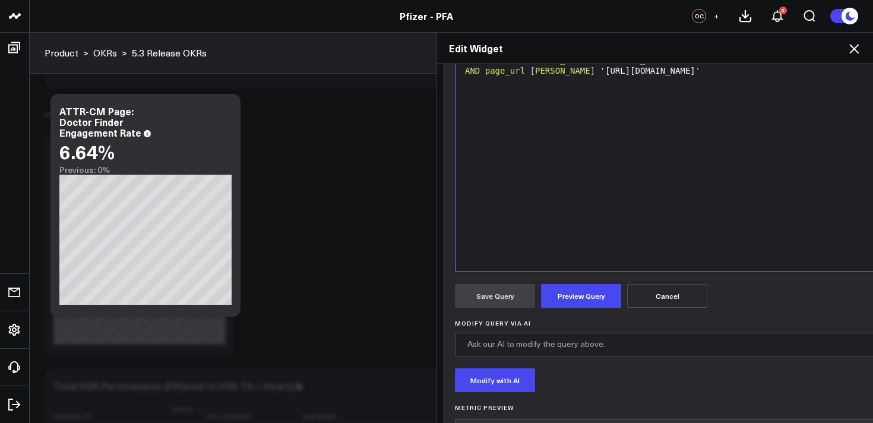
scroll to position [329, 0]
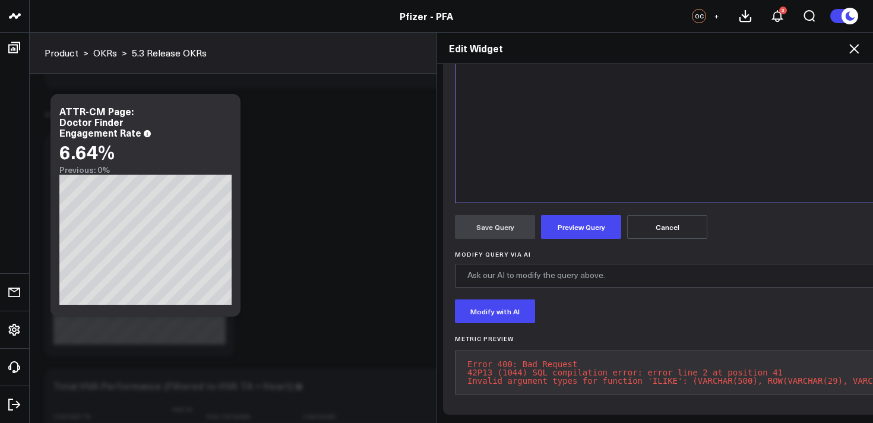
click at [690, 220] on button "Cancel" at bounding box center [667, 227] width 80 height 24
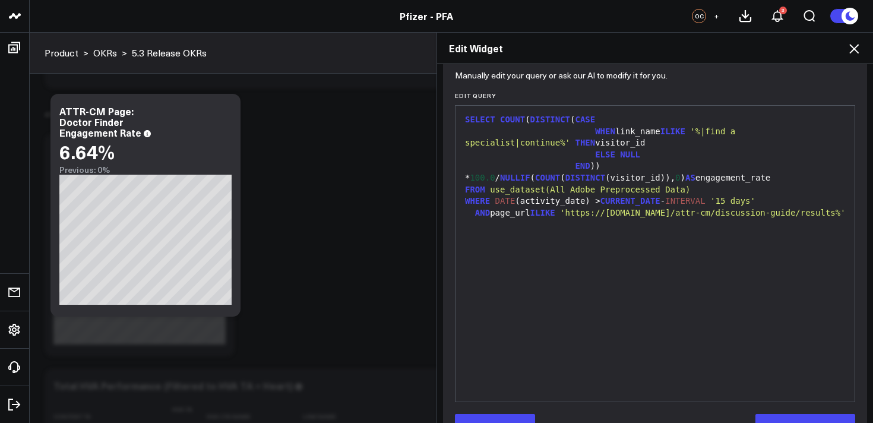
scroll to position [159, 0]
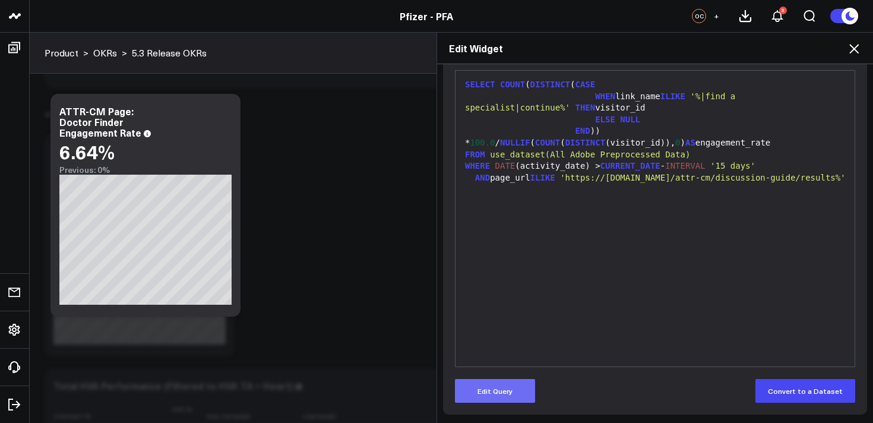
click at [490, 388] on button "Edit Query" at bounding box center [495, 391] width 80 height 24
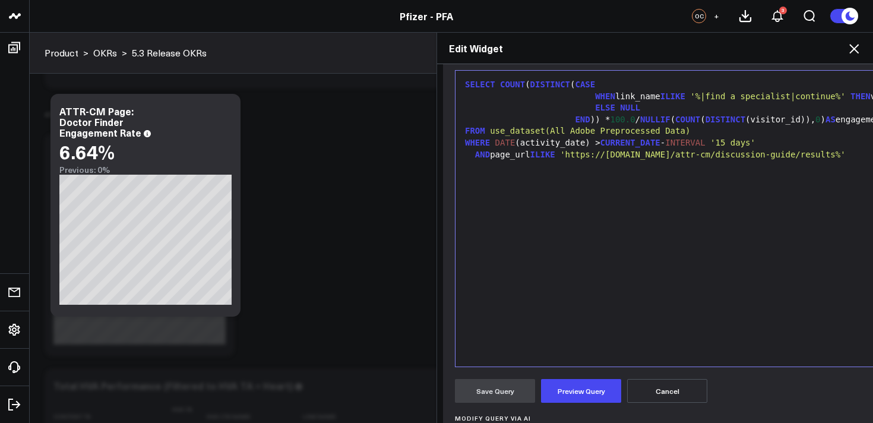
scroll to position [159, 75]
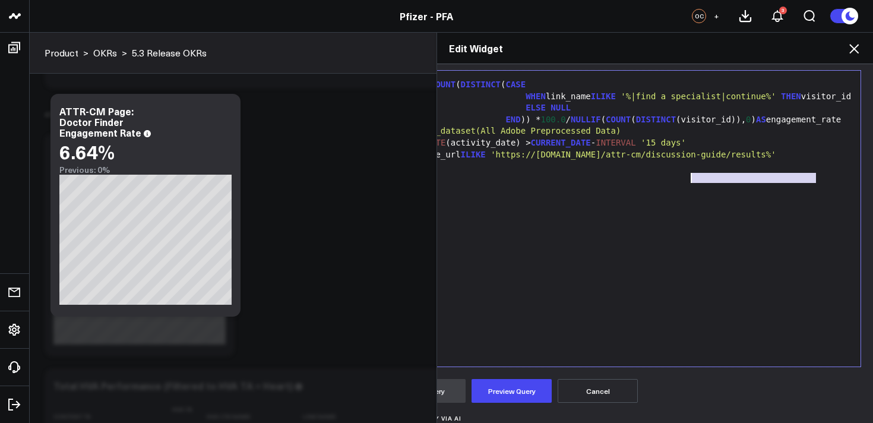
drag, startPoint x: 810, startPoint y: 177, endPoint x: 684, endPoint y: 181, distance: 126.5
click at [683, 159] on span "'https://www.pfizerforall.com/attr-cm/discussion-guide/results%'" at bounding box center [632, 154] width 285 height 9
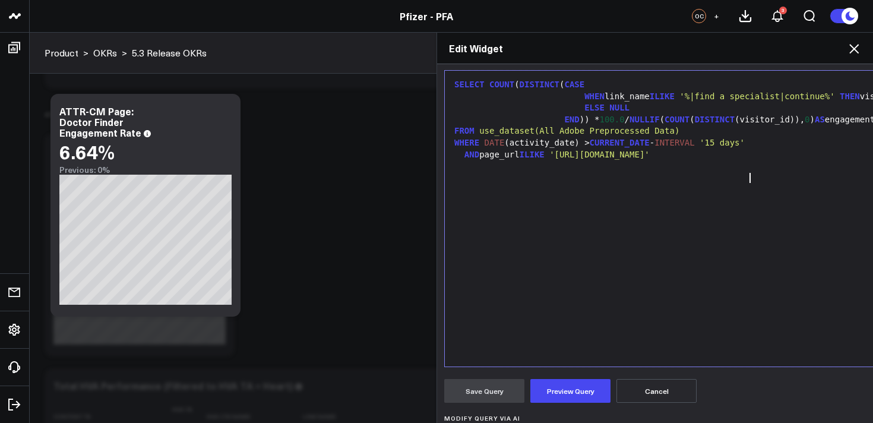
scroll to position [159, 0]
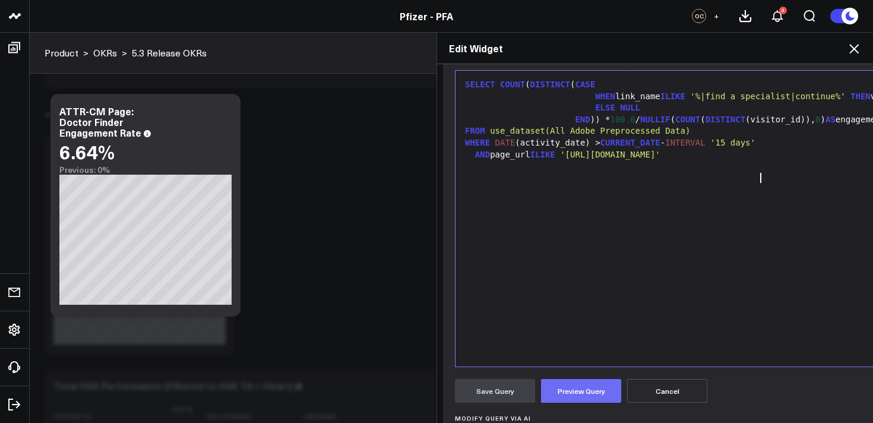
click at [580, 397] on button "Preview Query" at bounding box center [581, 391] width 80 height 24
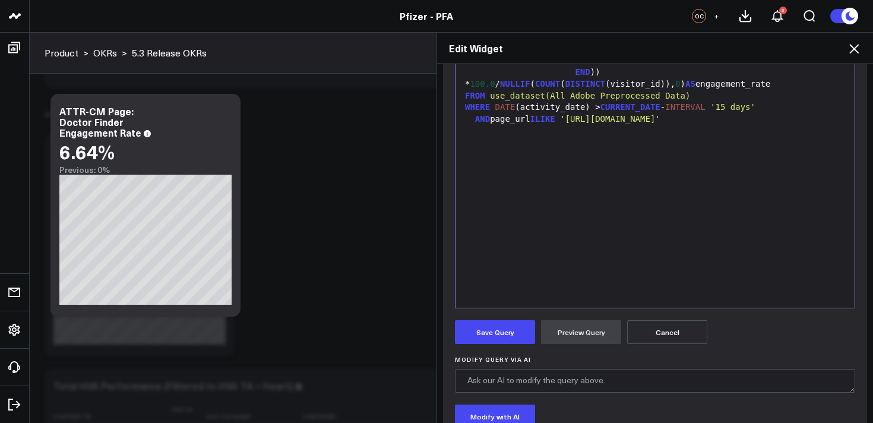
scroll to position [356, 0]
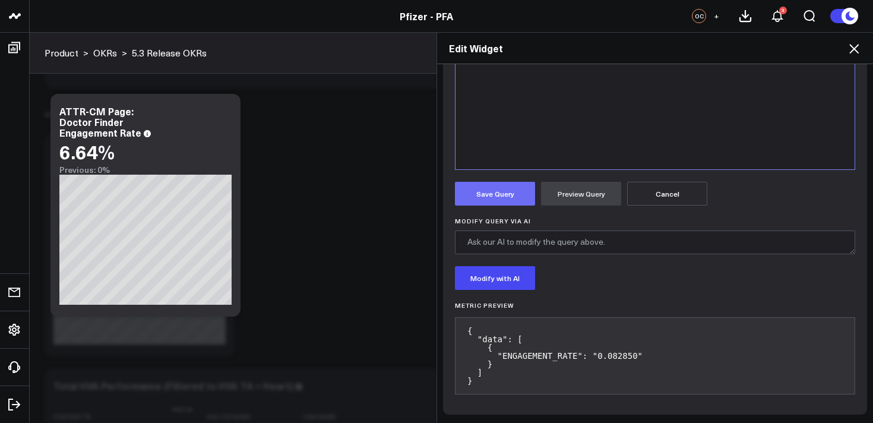
click at [506, 191] on button "Save Query" at bounding box center [495, 194] width 80 height 24
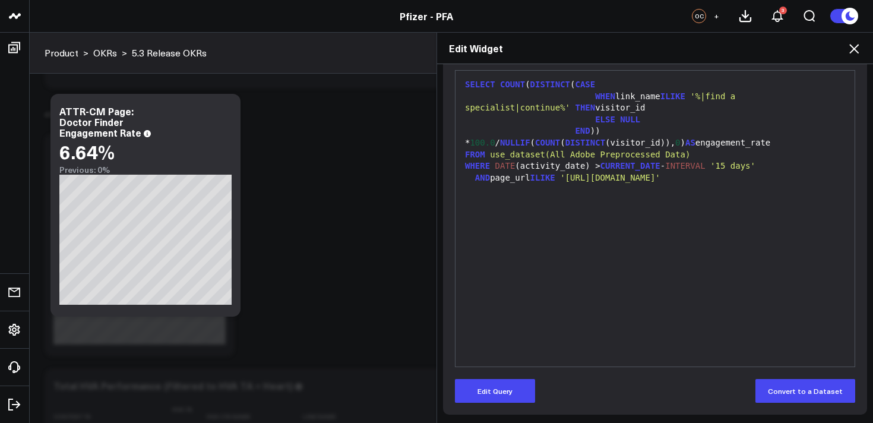
scroll to position [159, 0]
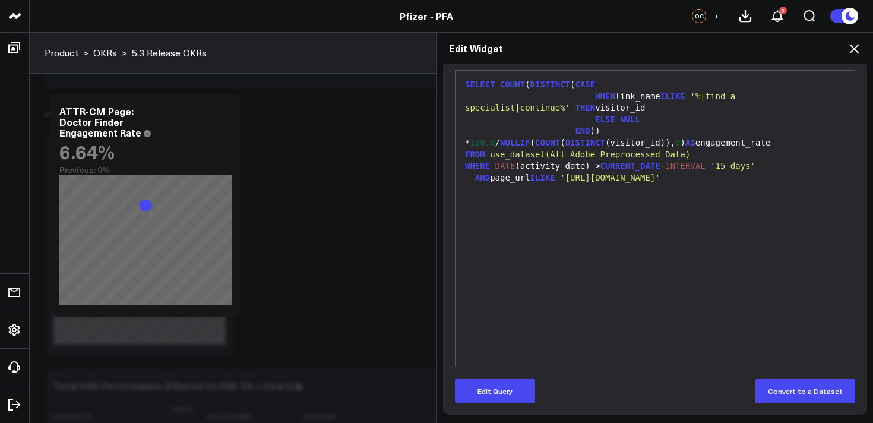
click at [854, 49] on icon at bounding box center [853, 48] width 9 height 9
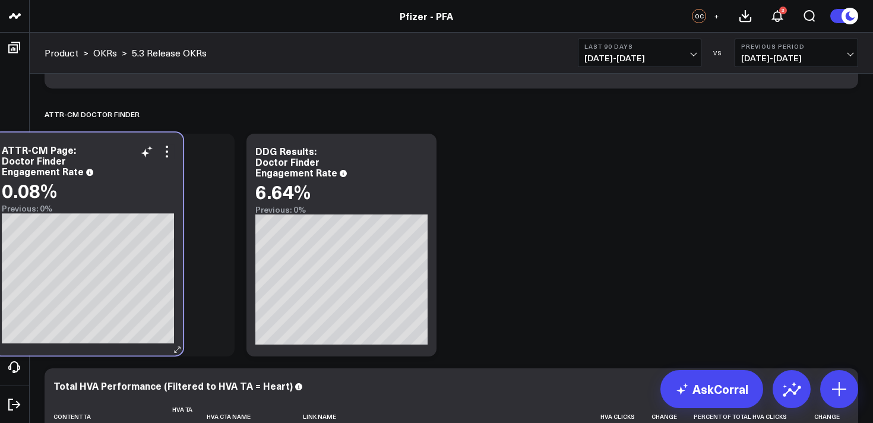
drag, startPoint x: 370, startPoint y: 142, endPoint x: 123, endPoint y: 141, distance: 247.6
click at [123, 141] on div "ATTR-CM Page: Doctor Finder Engagement Rate 0.08% Previous: 0%" at bounding box center [88, 243] width 190 height 223
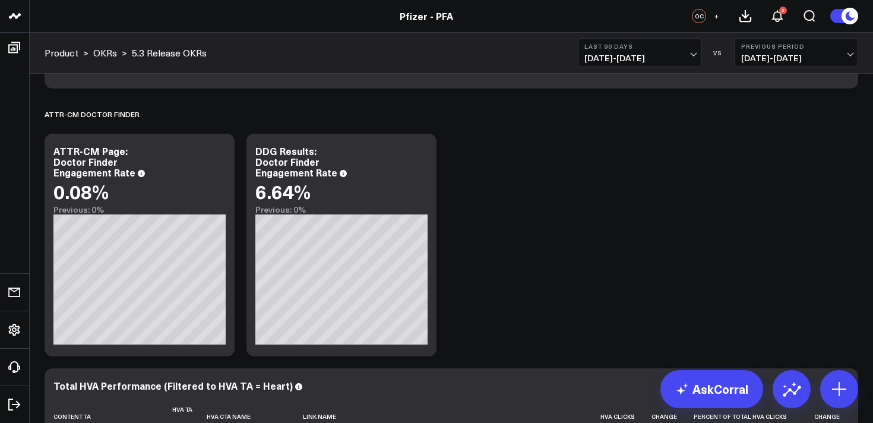
click at [522, 192] on div "Modify via AI Copy link to widget Ask support Remove Create linked copy Executi…" at bounding box center [451, 110] width 825 height 1909
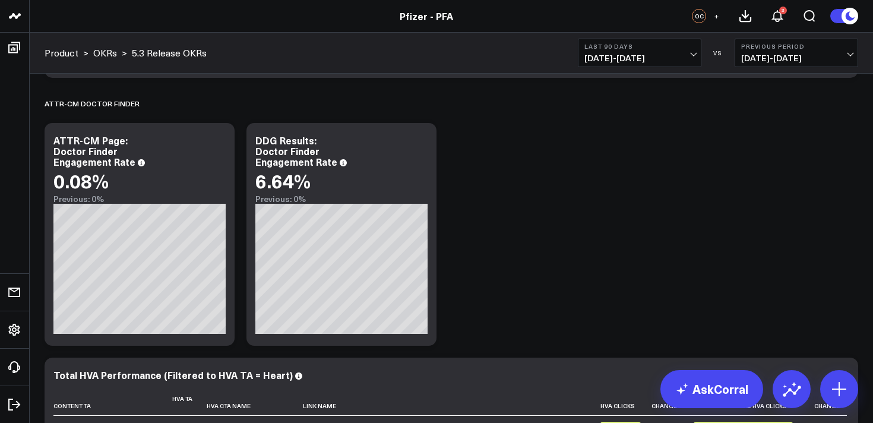
scroll to position [933, 0]
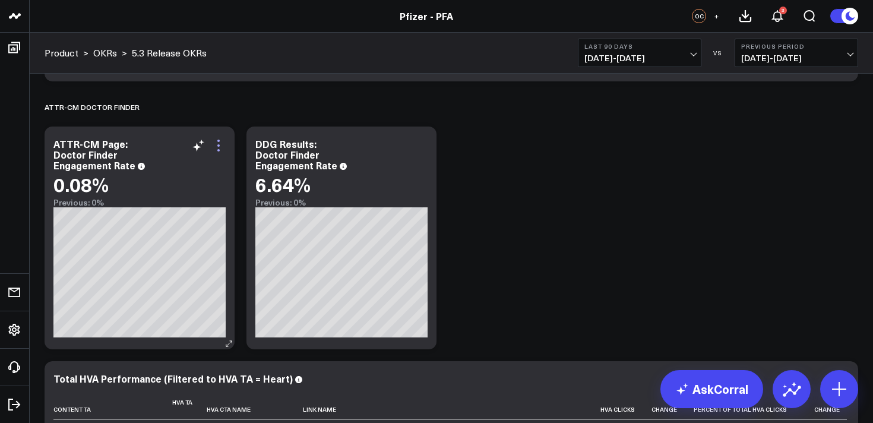
click at [219, 143] on icon at bounding box center [218, 145] width 14 height 14
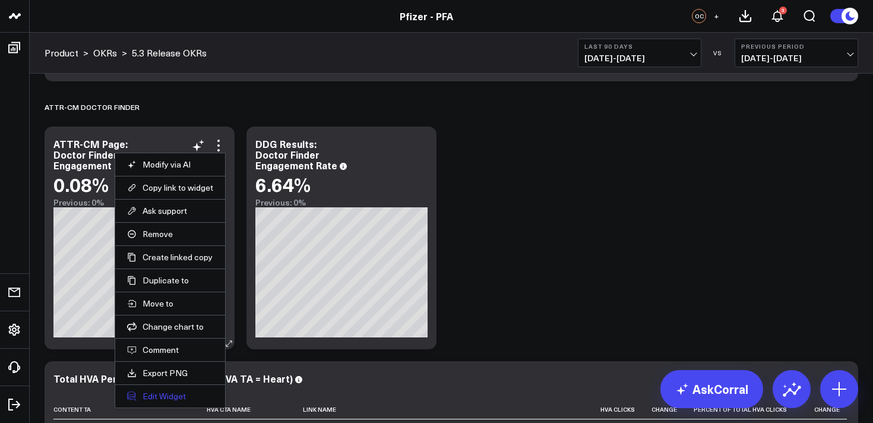
click at [166, 392] on button "Edit Widget" at bounding box center [170, 396] width 86 height 11
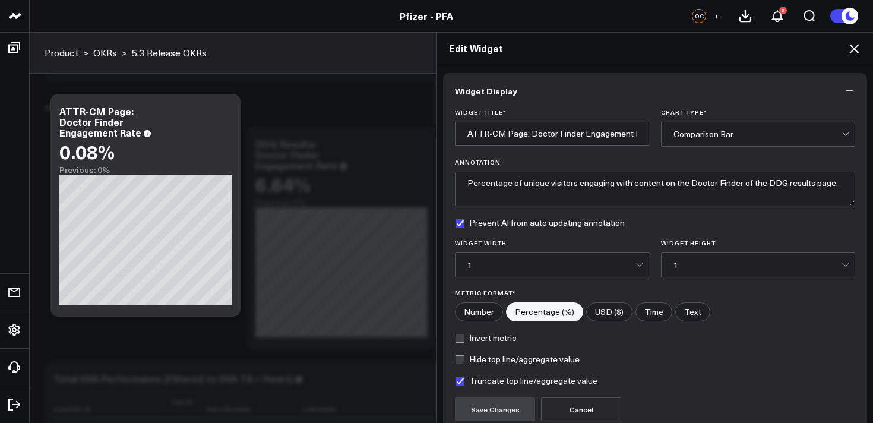
scroll to position [107, 0]
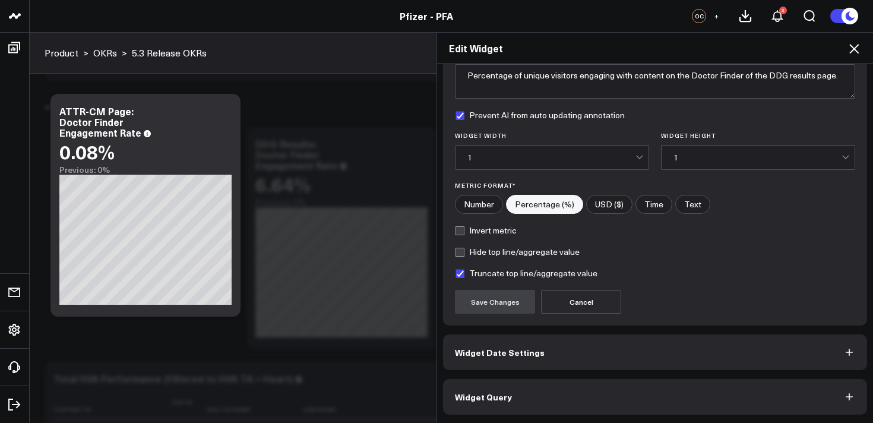
click at [539, 389] on button "Widget Query" at bounding box center [655, 397] width 424 height 36
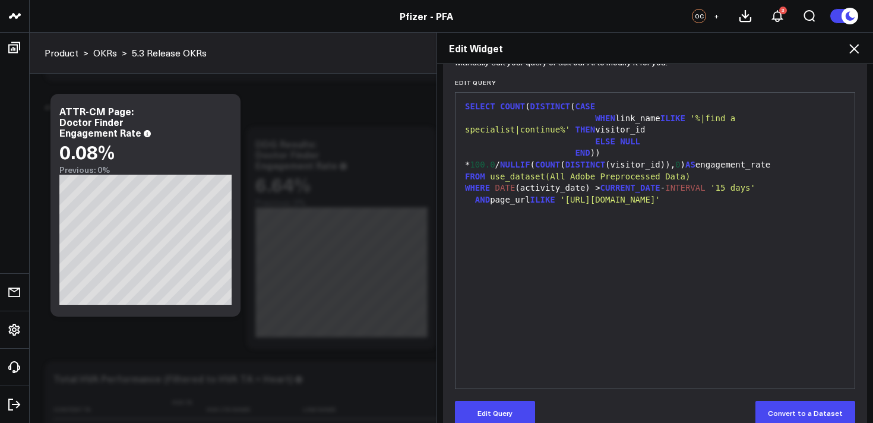
scroll to position [159, 0]
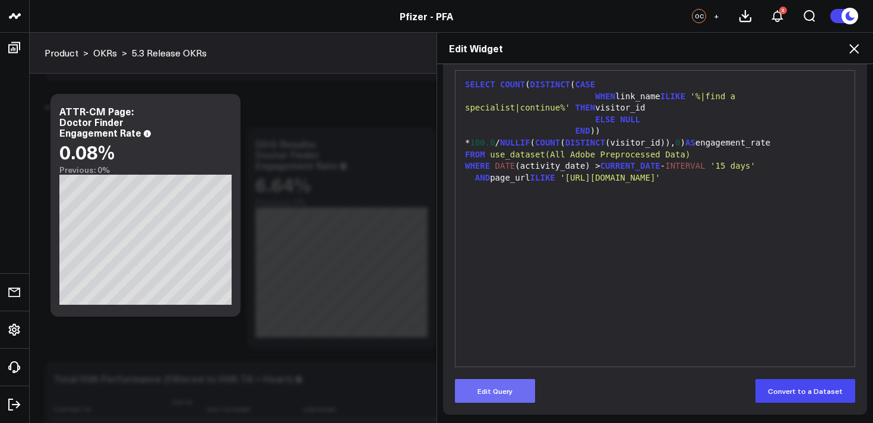
click at [498, 385] on button "Edit Query" at bounding box center [495, 391] width 80 height 24
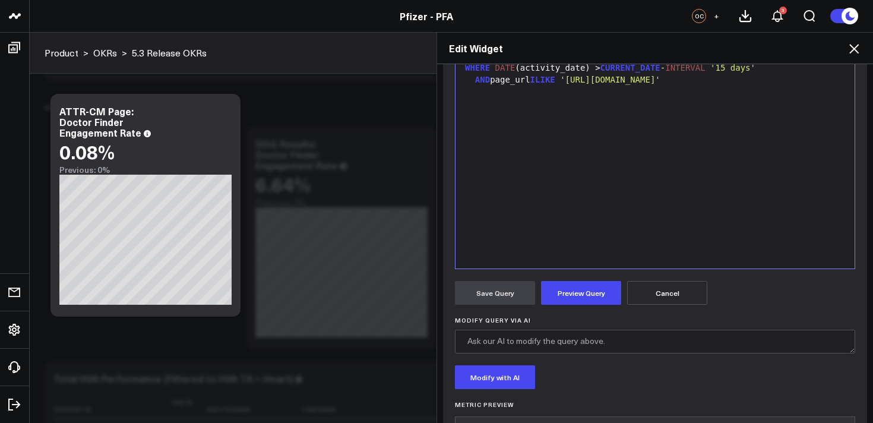
scroll to position [258, 0]
click at [587, 340] on textarea "Modify Query via AI" at bounding box center [655, 340] width 400 height 24
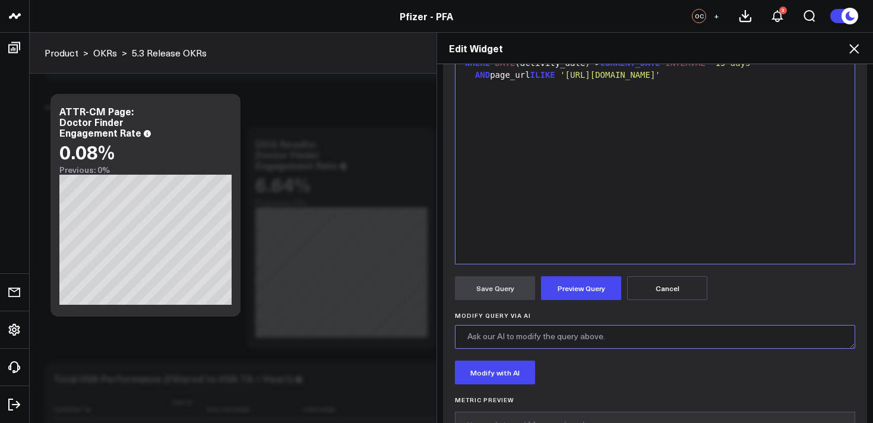
scroll to position [297, 0]
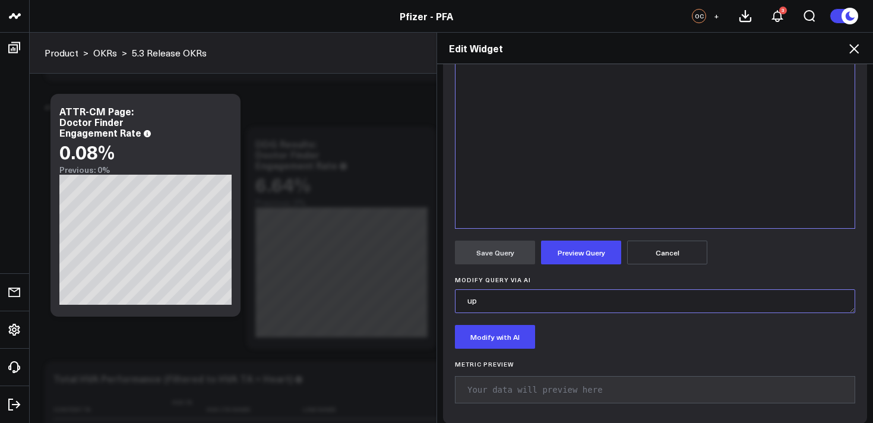
type textarea "u"
click at [600, 303] on textarea "update when link name to be either find a specialist or %find a cardiologist%" at bounding box center [655, 301] width 400 height 24
click at [664, 303] on textarea "update when link name to be either %find a specialist or %find a cardiologist%" at bounding box center [655, 301] width 400 height 24
type textarea "update when link name to be either %find a specialist% or %find a cardiologist%"
click at [512, 341] on button "Modify with AI" at bounding box center [495, 337] width 80 height 24
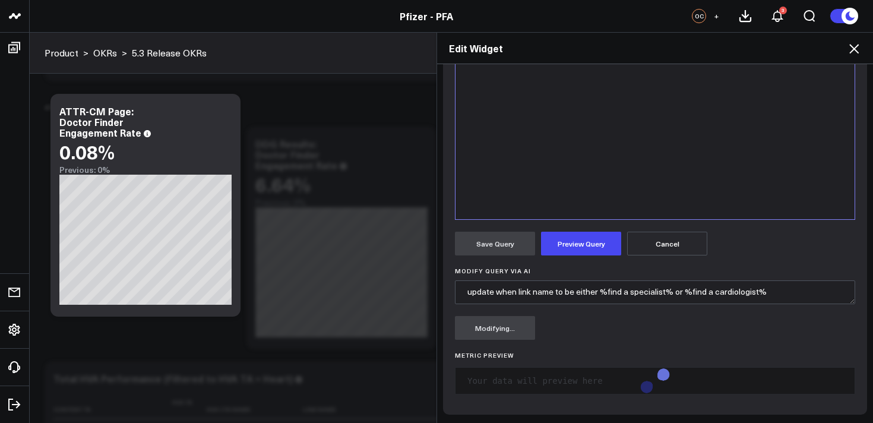
scroll to position [306, 0]
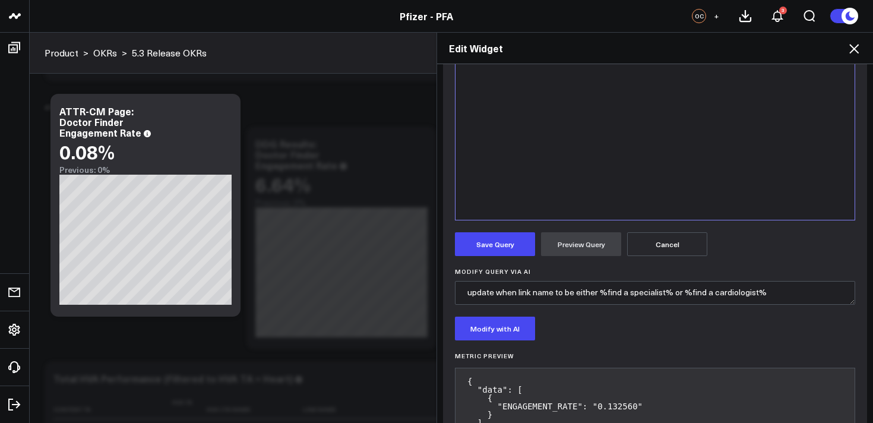
click at [689, 330] on div "Modify with AI" at bounding box center [655, 328] width 400 height 24
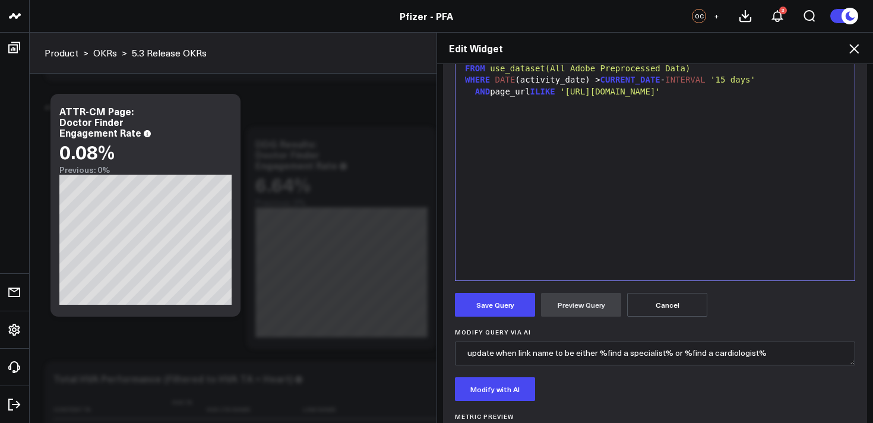
scroll to position [263, 0]
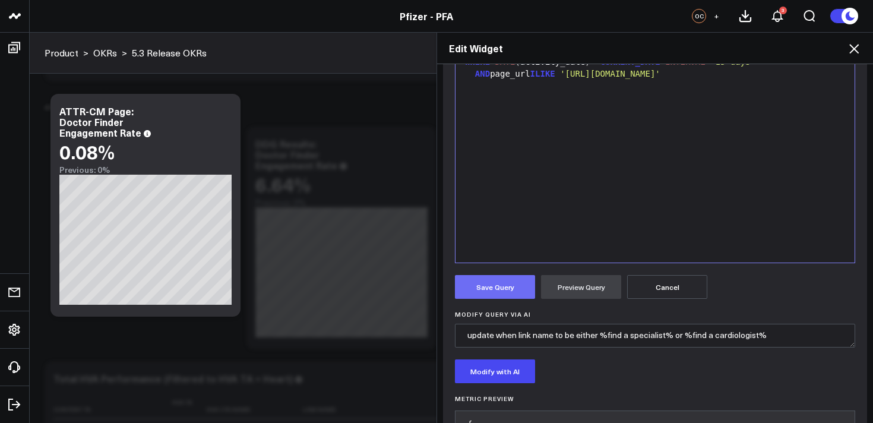
click at [523, 288] on button "Save Query" at bounding box center [495, 287] width 80 height 24
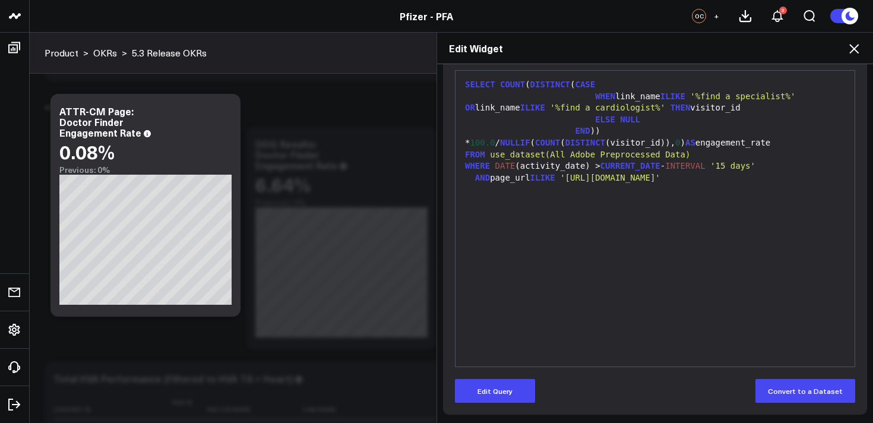
scroll to position [159, 0]
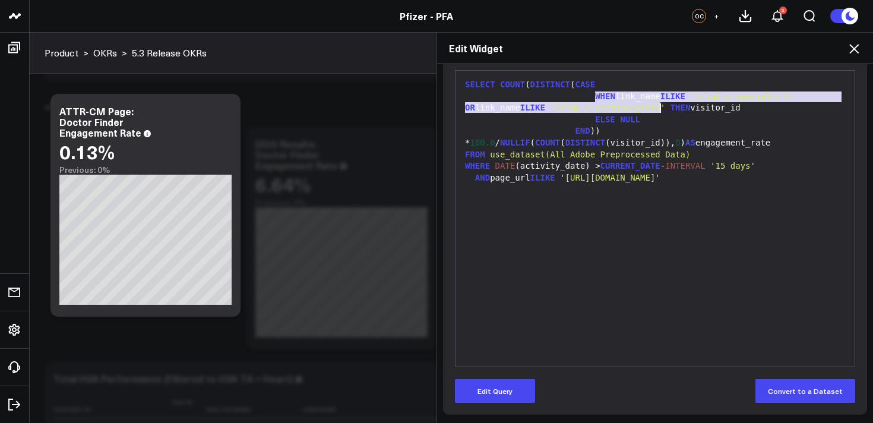
drag, startPoint x: 593, startPoint y: 96, endPoint x: 658, endPoint y: 107, distance: 66.2
click at [658, 107] on div "WHEN link_name ILIKE '%find a specialist%' OR link_name ILIKE '%find a cardiolo…" at bounding box center [654, 102] width 387 height 23
click at [720, 70] on div "9 1 2 3 4 5 6 7 › ⌄ SELECT COUNT ( DISTINCT ( CASE WHEN link_name ILIKE '%find …" at bounding box center [655, 218] width 400 height 297
click at [768, 119] on div "ELSE NULL" at bounding box center [654, 120] width 387 height 12
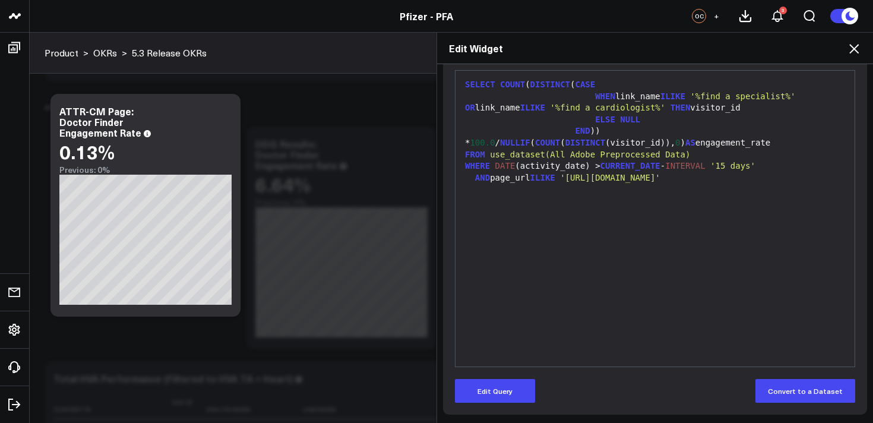
click at [855, 46] on icon at bounding box center [854, 49] width 14 height 14
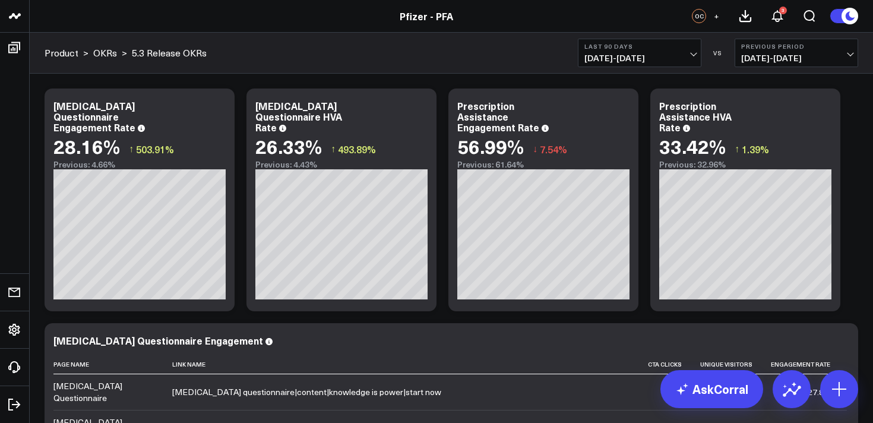
click at [652, 47] on b "Last 90 Days" at bounding box center [639, 46] width 110 height 7
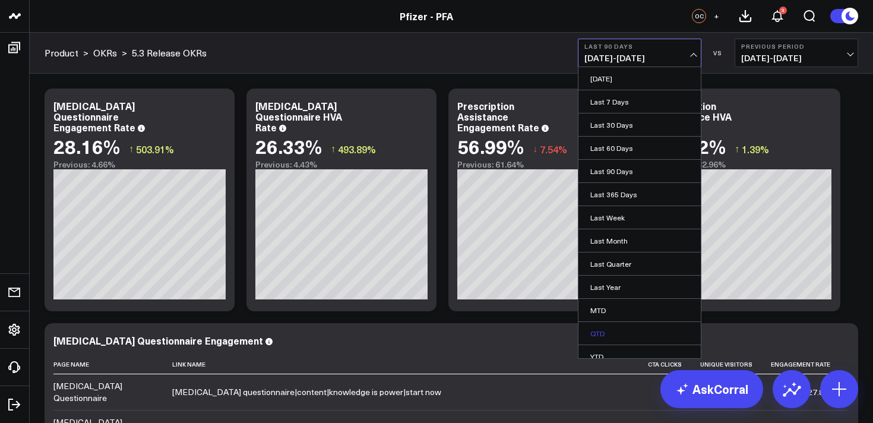
scroll to position [33, 0]
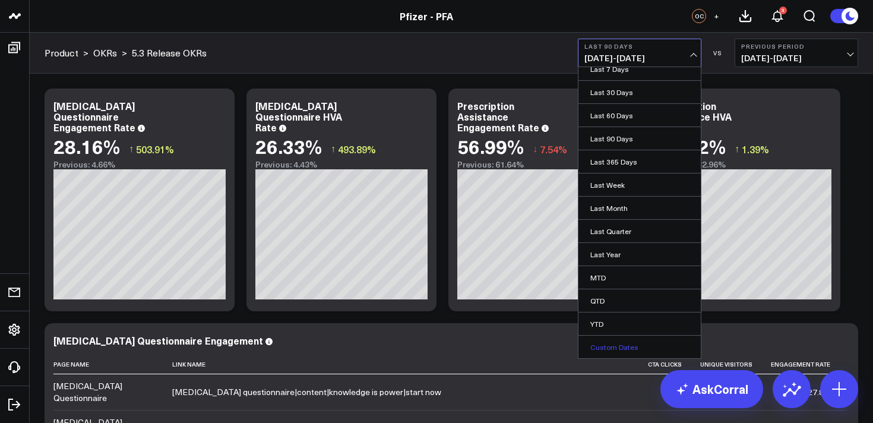
click at [610, 346] on link "Custom Dates" at bounding box center [639, 346] width 122 height 23
select select "7"
select select "2025"
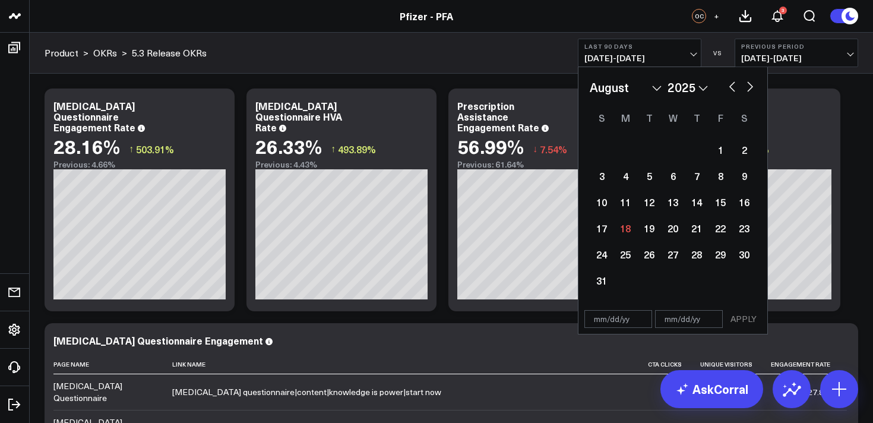
click at [731, 87] on button "button" at bounding box center [732, 85] width 12 height 14
select select "6"
select select "2025"
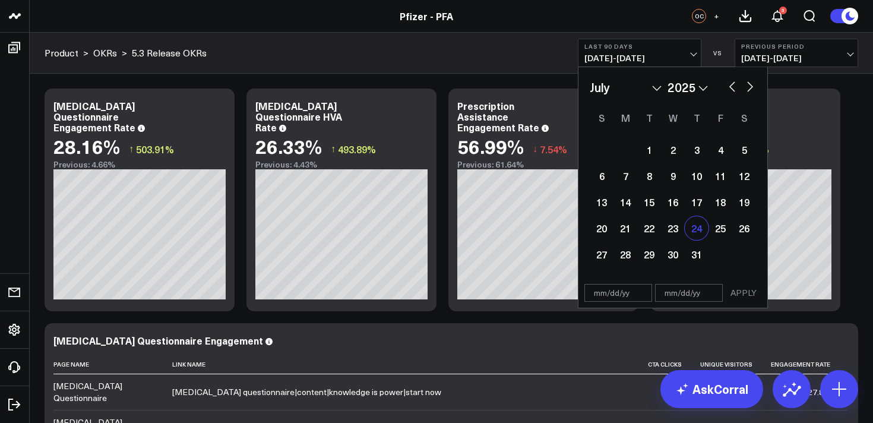
click at [697, 224] on div "24" at bounding box center [697, 228] width 24 height 24
type input "07/24/25"
select select "6"
select select "2025"
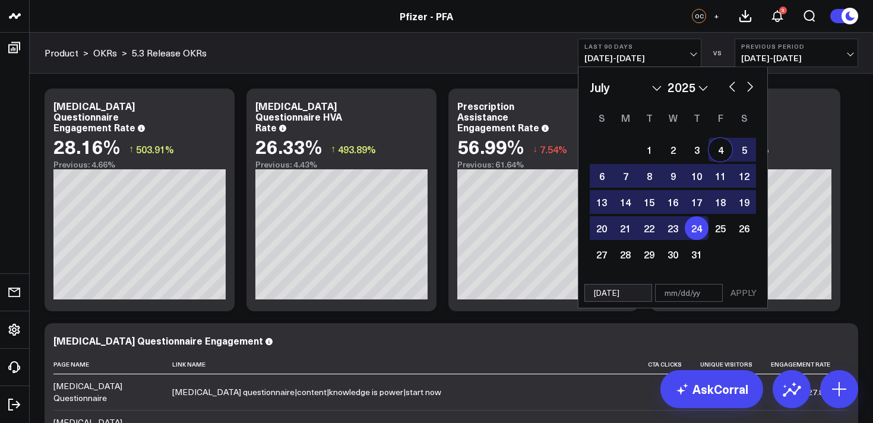
click at [748, 84] on button "button" at bounding box center [750, 85] width 12 height 14
select select "7"
select select "2025"
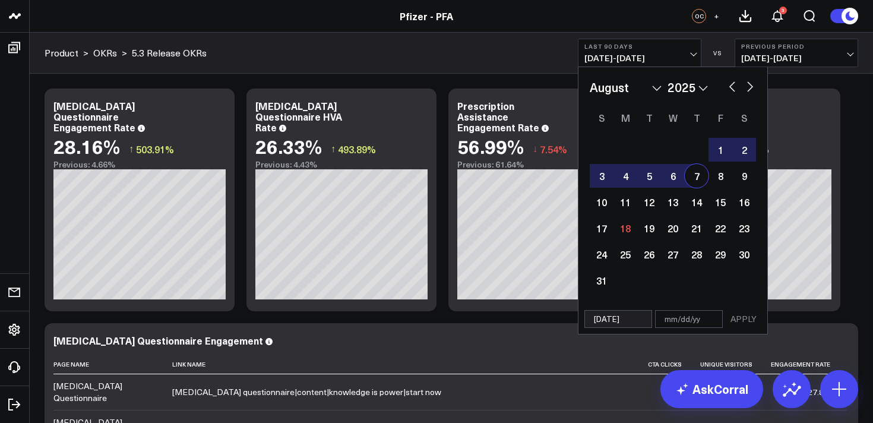
click at [732, 86] on button "button" at bounding box center [732, 85] width 12 height 14
select select "6"
select select "2025"
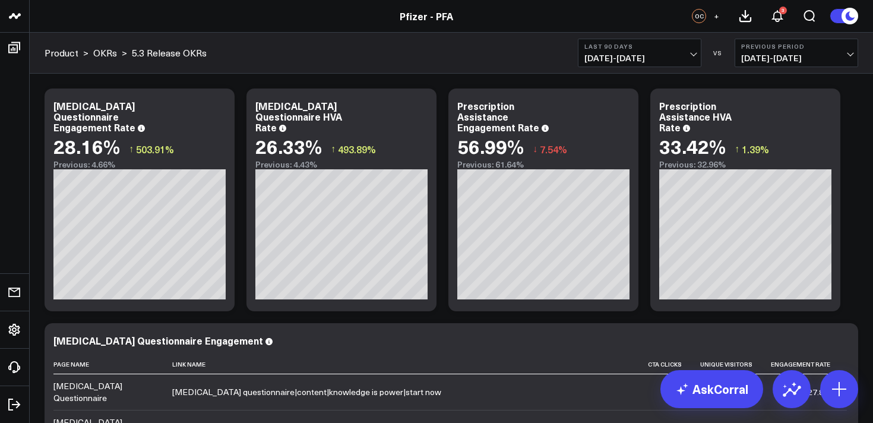
click at [663, 58] on span "05/20/25 - 08/17/25" at bounding box center [639, 57] width 110 height 9
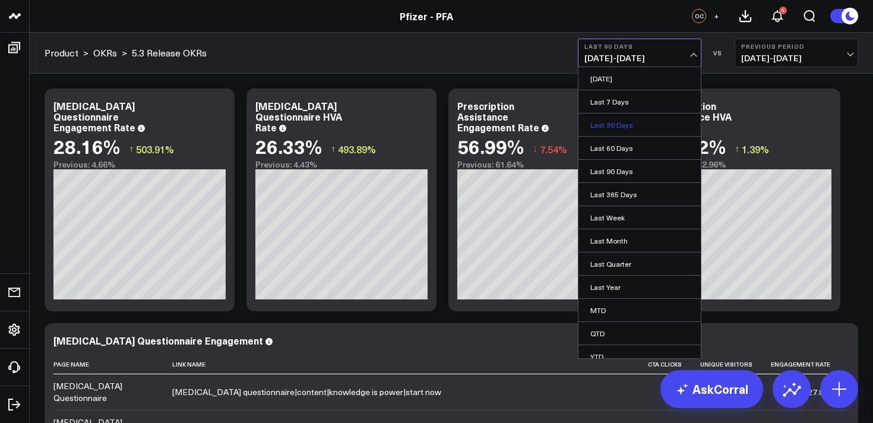
click at [617, 129] on link "Last 30 Days" at bounding box center [639, 124] width 122 height 23
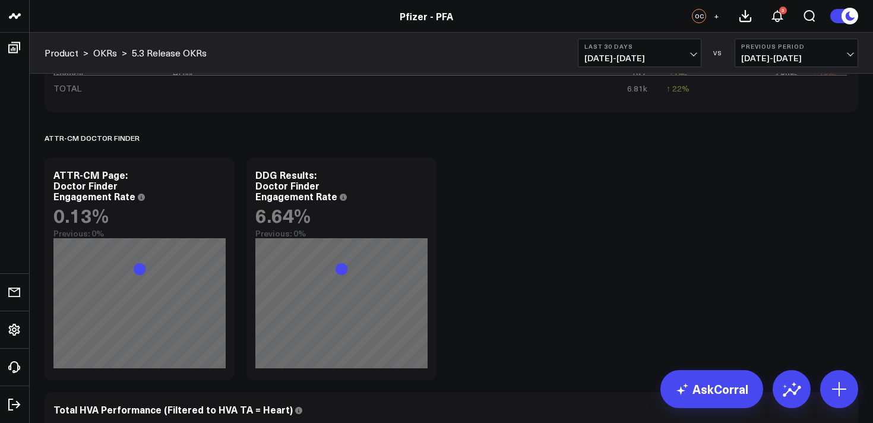
scroll to position [904, 0]
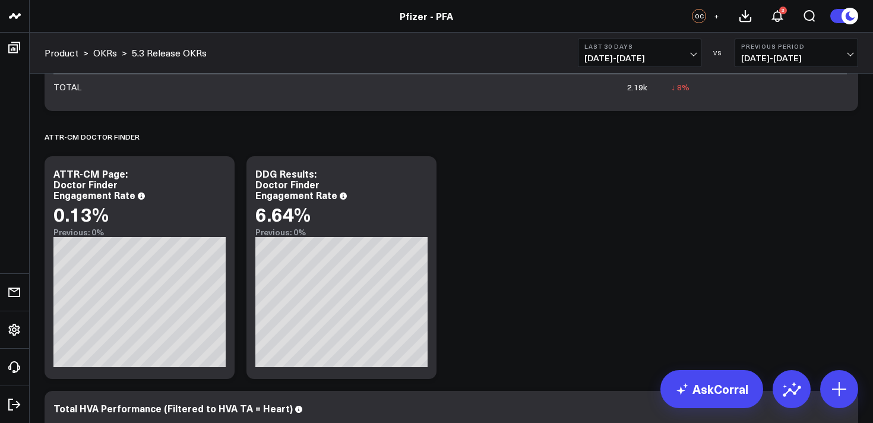
click at [629, 59] on span "07/19/25 - 08/17/25" at bounding box center [639, 57] width 110 height 9
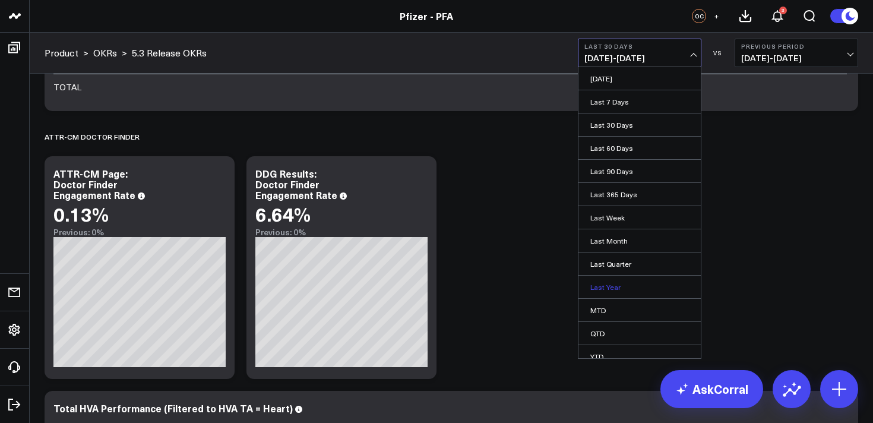
scroll to position [33, 0]
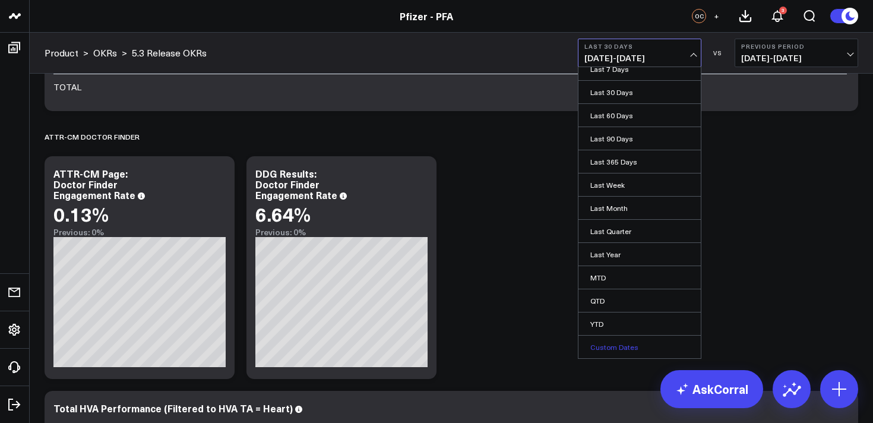
click at [616, 344] on link "Custom Dates" at bounding box center [639, 346] width 122 height 23
select select "7"
select select "2025"
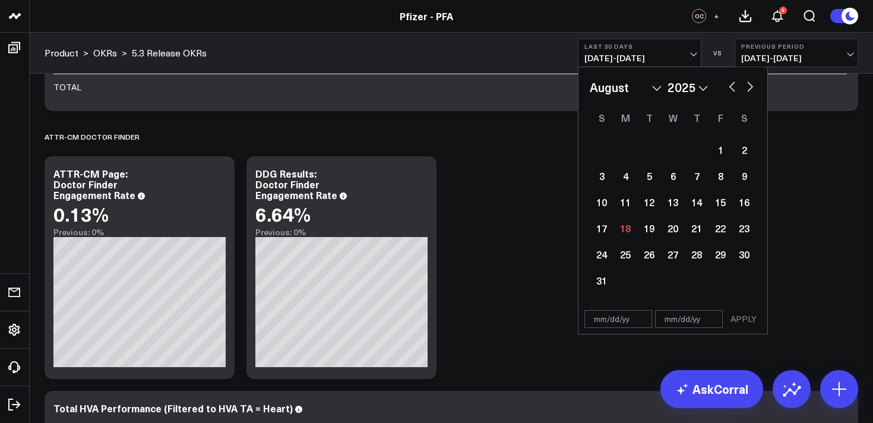
click at [729, 92] on button "button" at bounding box center [732, 85] width 12 height 14
select select "6"
select select "2025"
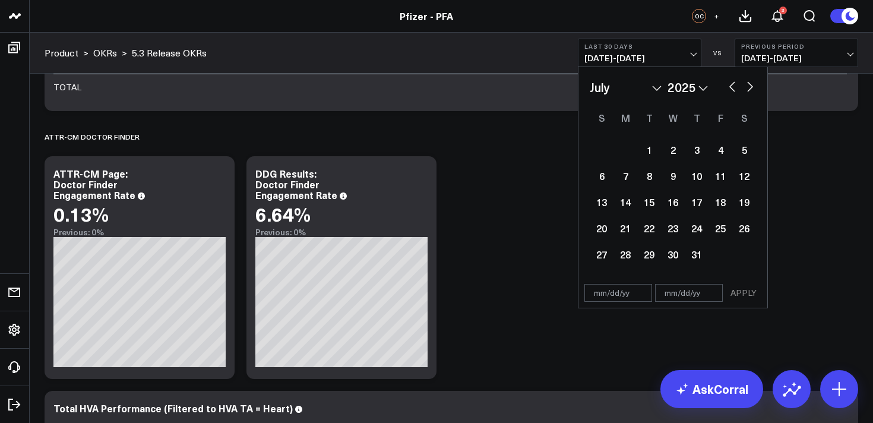
click at [533, 261] on div "Modify via AI Copy link to widget Ask support Remove Create linked copy Executi…" at bounding box center [451, 133] width 825 height 1909
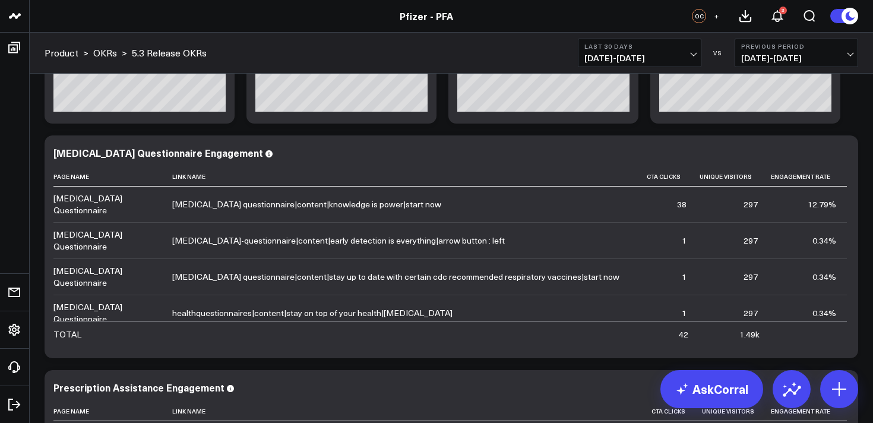
scroll to position [193, 0]
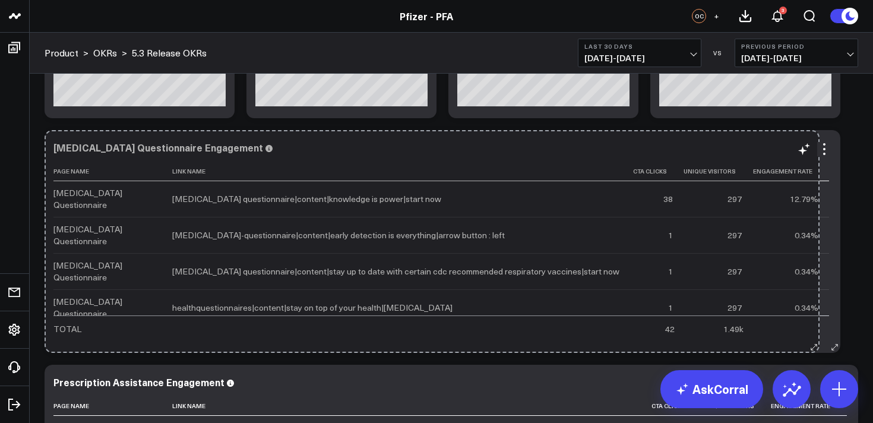
drag, startPoint x: 853, startPoint y: 344, endPoint x: 815, endPoint y: 343, distance: 38.0
click at [815, 343] on div "Cancer Questionnaire Engagement Page Name Link Name Cta Clicks Unique Visitors …" at bounding box center [443, 241] width 796 height 223
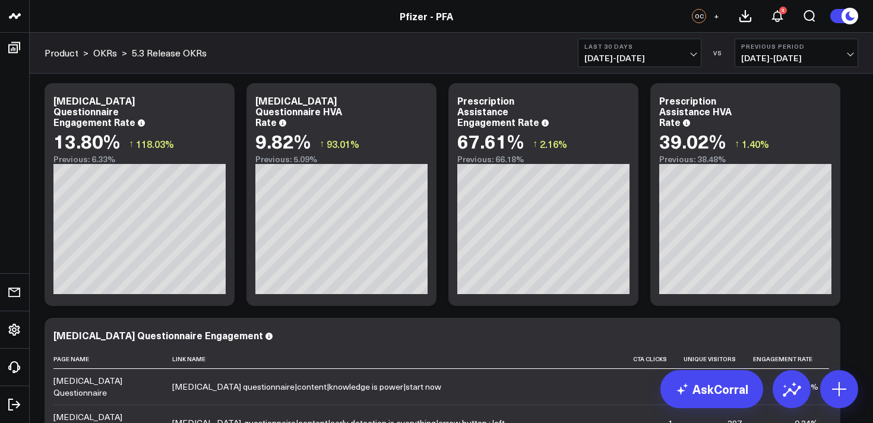
scroll to position [0, 0]
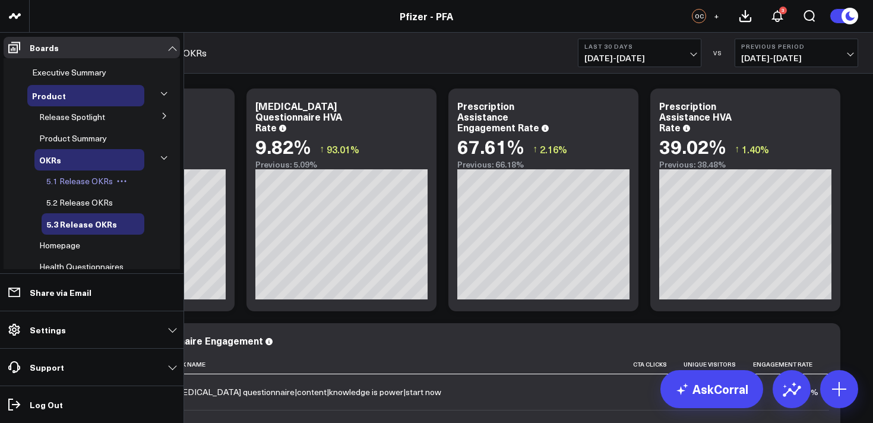
click at [83, 179] on span "5.1 Release OKRs" at bounding box center [79, 180] width 66 height 11
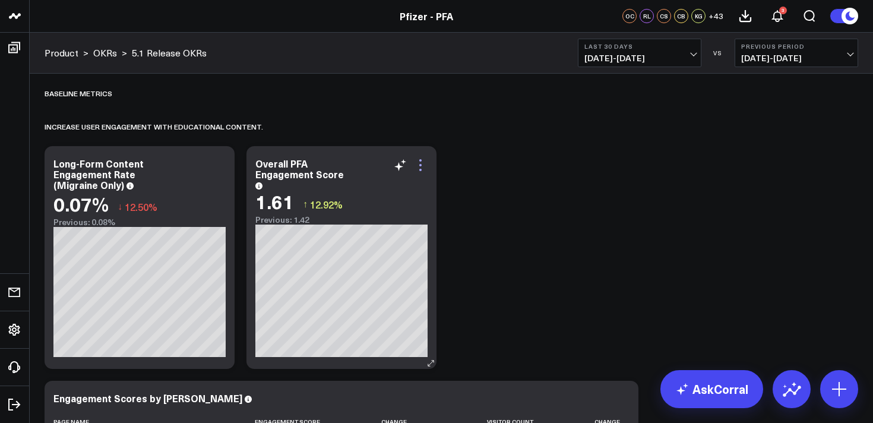
click at [418, 164] on icon at bounding box center [420, 165] width 14 height 14
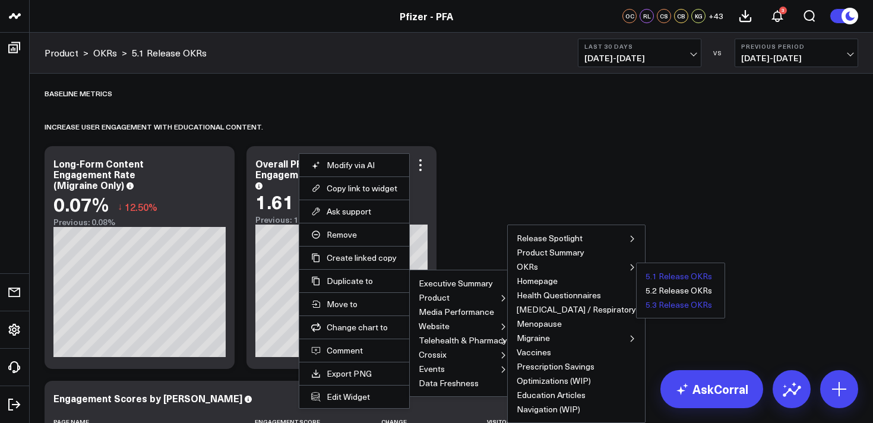
click at [645, 304] on button "5.3 Release OKRs" at bounding box center [678, 304] width 66 height 8
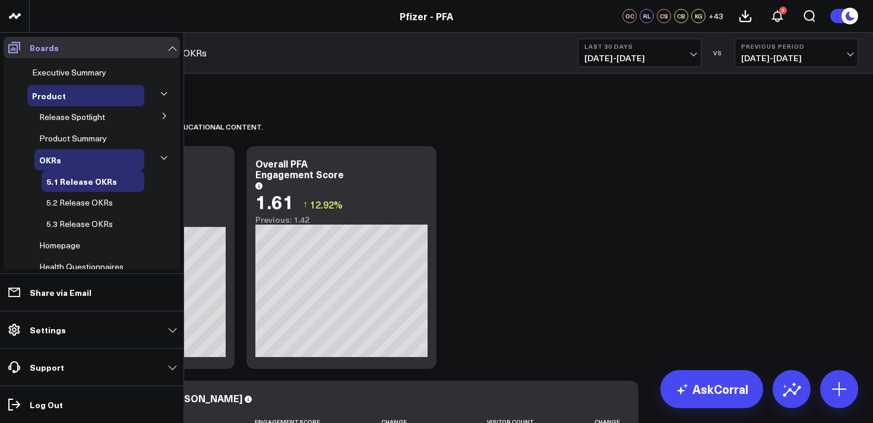
click at [9, 47] on icon at bounding box center [14, 47] width 14 height 14
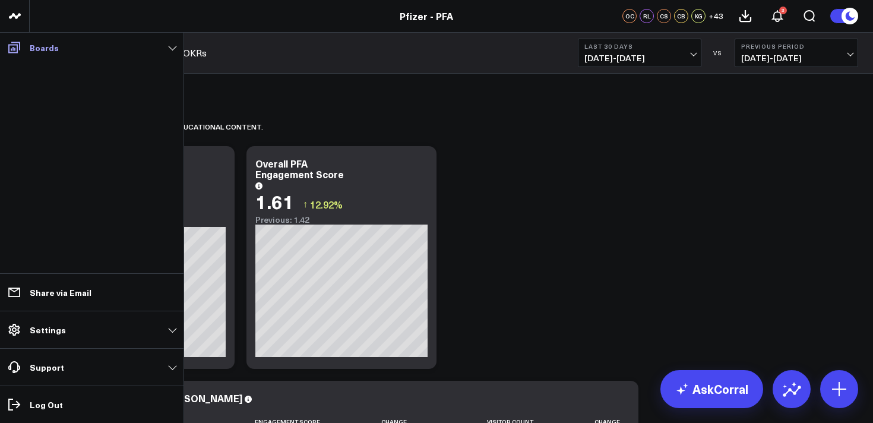
click at [58, 51] on link "Boards" at bounding box center [92, 47] width 176 height 21
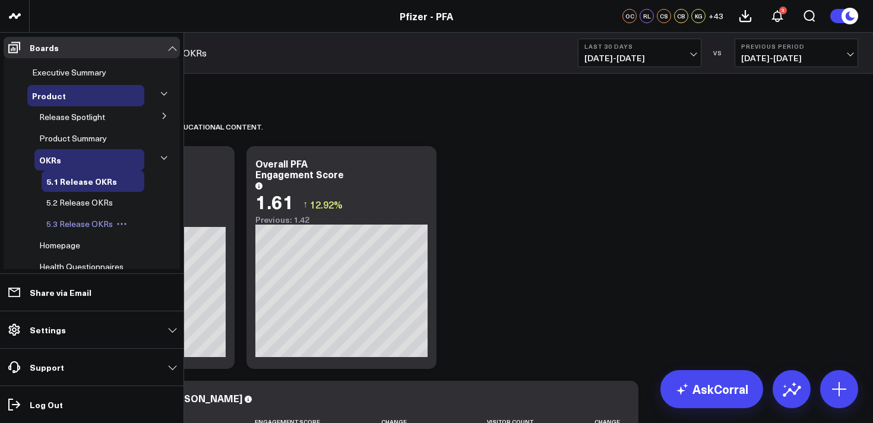
click at [90, 225] on span "5.3 Release OKRs" at bounding box center [79, 223] width 66 height 11
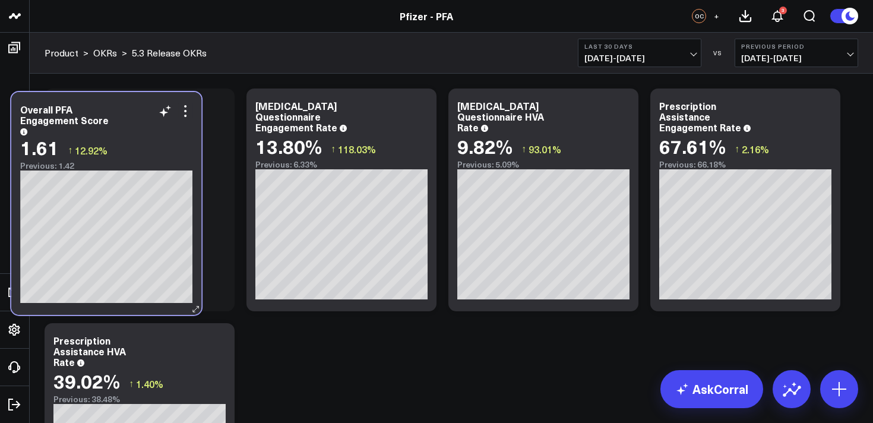
drag, startPoint x: 167, startPoint y: 331, endPoint x: 132, endPoint y: 98, distance: 235.4
click at [132, 98] on div "Overall PFA Engagement Score 1.61 ↑ 12.92% Previous: 1.42" at bounding box center [106, 203] width 190 height 223
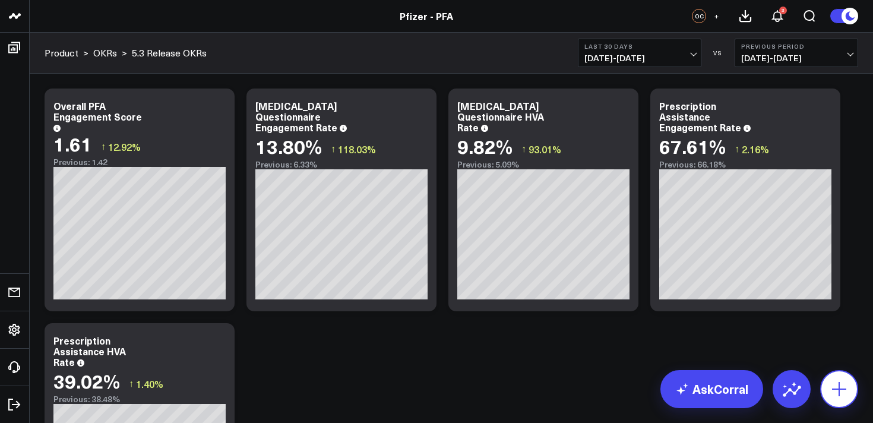
click at [837, 388] on icon at bounding box center [839, 389] width 14 height 14
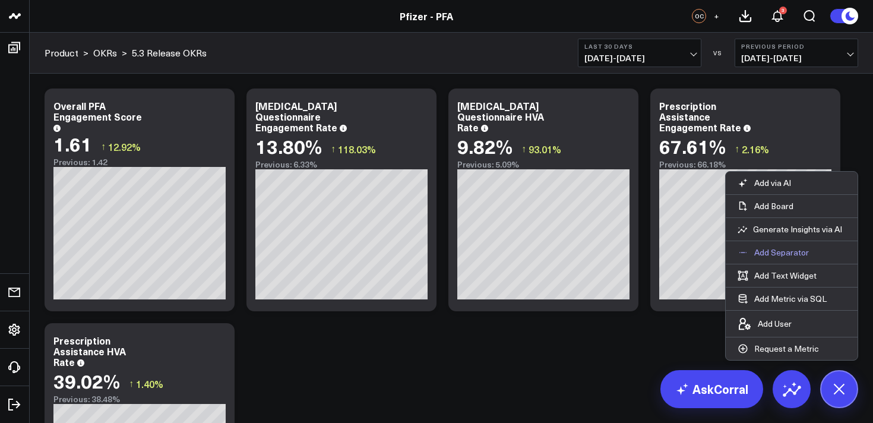
click at [768, 253] on p "Add Separator" at bounding box center [781, 252] width 55 height 11
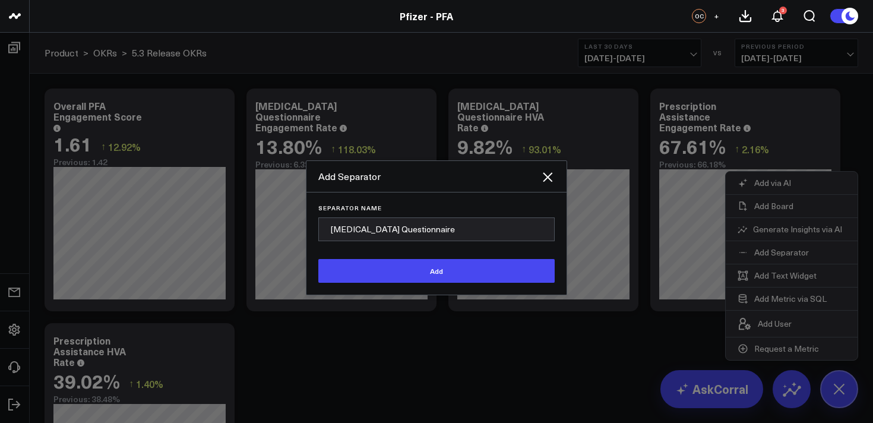
type input "[MEDICAL_DATA] Questionnaire"
click at [318, 259] on button "Add" at bounding box center [436, 271] width 236 height 24
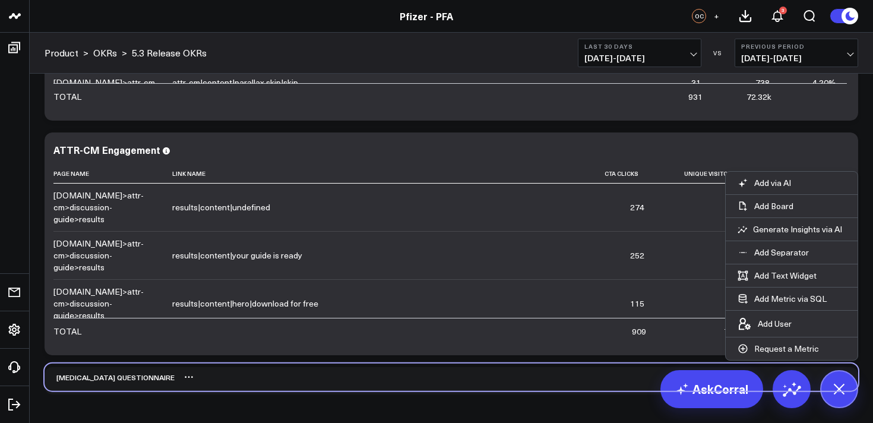
scroll to position [1876, 0]
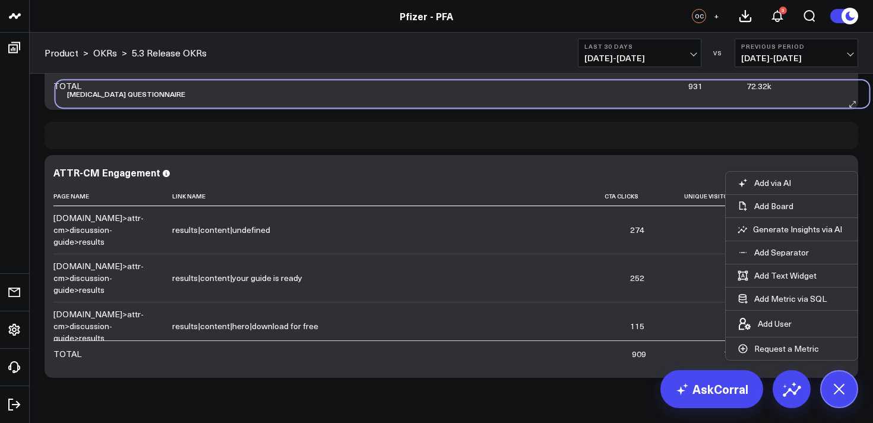
drag, startPoint x: 194, startPoint y: 386, endPoint x: 201, endPoint y: 112, distance: 274.4
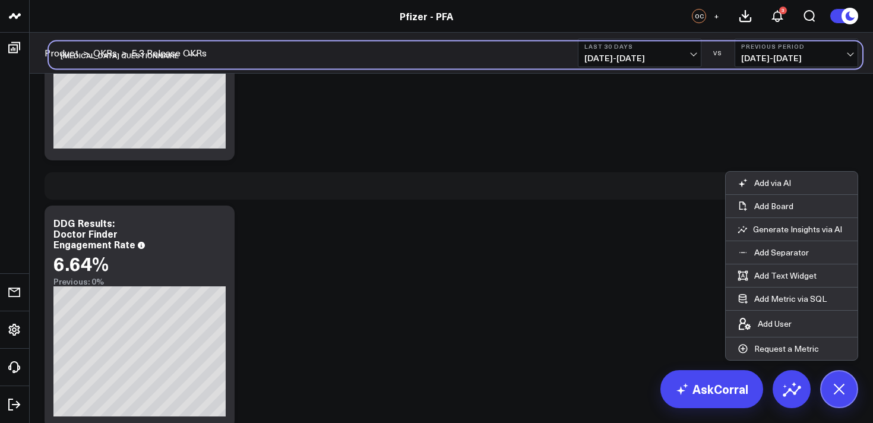
scroll to position [1352, 0]
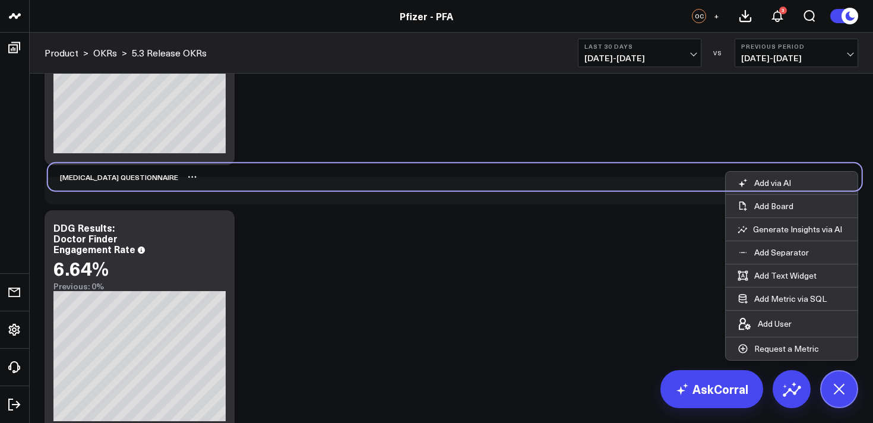
drag, startPoint x: 178, startPoint y: 385, endPoint x: 180, endPoint y: 176, distance: 208.4
click at [181, 178] on div "[MEDICAL_DATA] Questionnaire" at bounding box center [454, 176] width 813 height 27
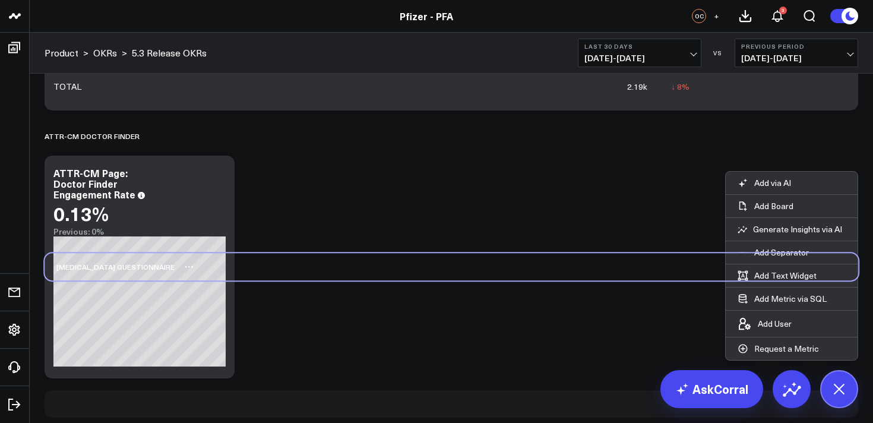
scroll to position [1173, 0]
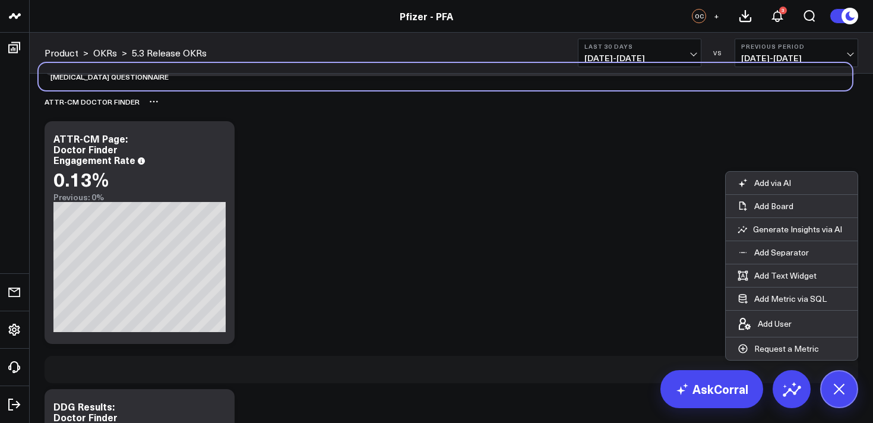
drag, startPoint x: 235, startPoint y: 400, endPoint x: 227, endPoint y: 93, distance: 307.0
click at [228, 93] on div "Modify via AI Copy link to widget Ask support Remove Create linked copy Executi…" at bounding box center [451, 115] width 825 height 2412
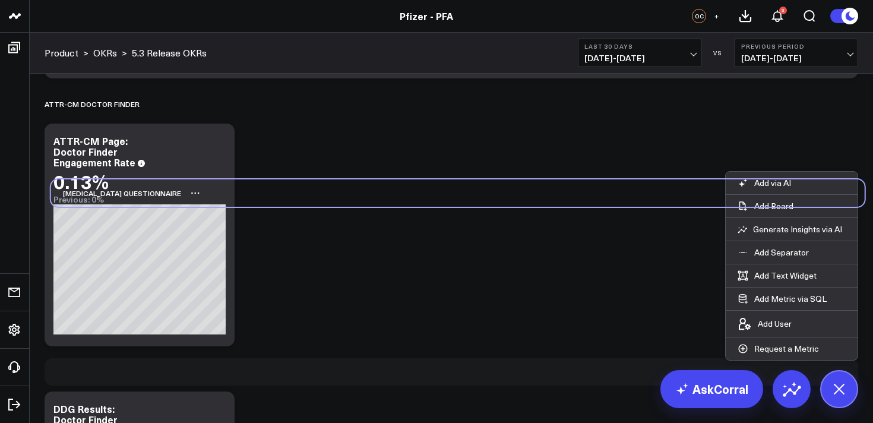
scroll to position [1171, 0]
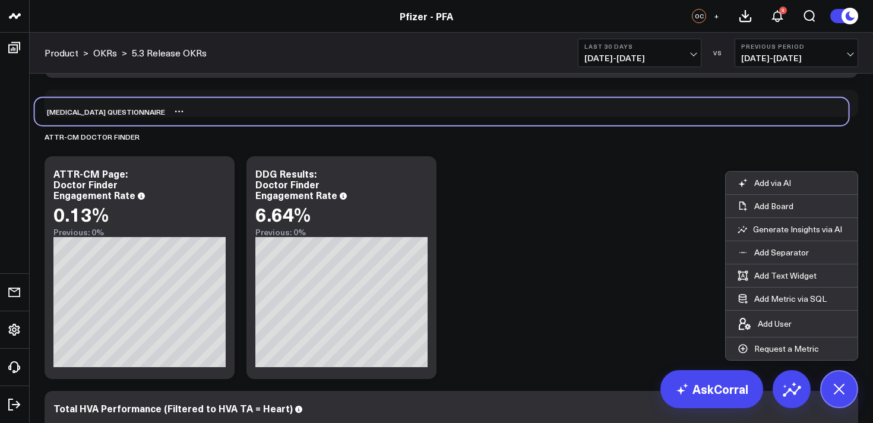
drag, startPoint x: 209, startPoint y: 411, endPoint x: 199, endPoint y: 106, distance: 304.7
click at [199, 106] on div "[MEDICAL_DATA] Questionnaire" at bounding box center [441, 111] width 813 height 27
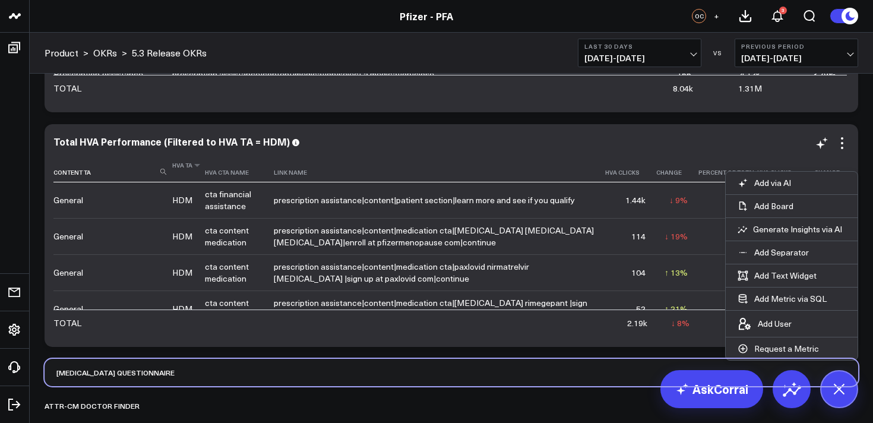
scroll to position [907, 0]
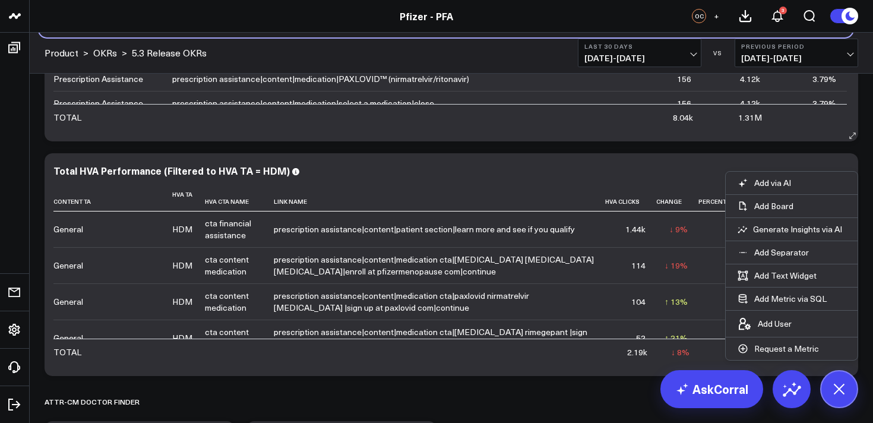
drag, startPoint x: 183, startPoint y: 370, endPoint x: 177, endPoint y: 78, distance: 291.6
click at [177, 78] on div "Modify via AI Copy link to widget Ask support Remove Create linked copy Executi…" at bounding box center [451, 264] width 825 height 2177
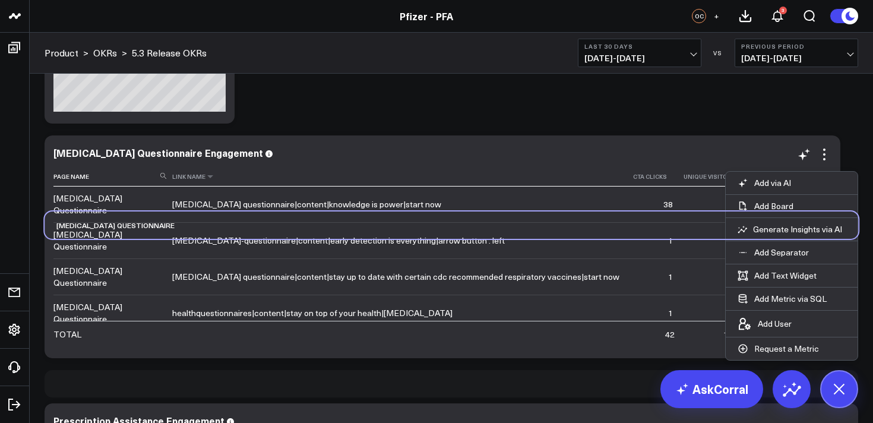
scroll to position [441, 0]
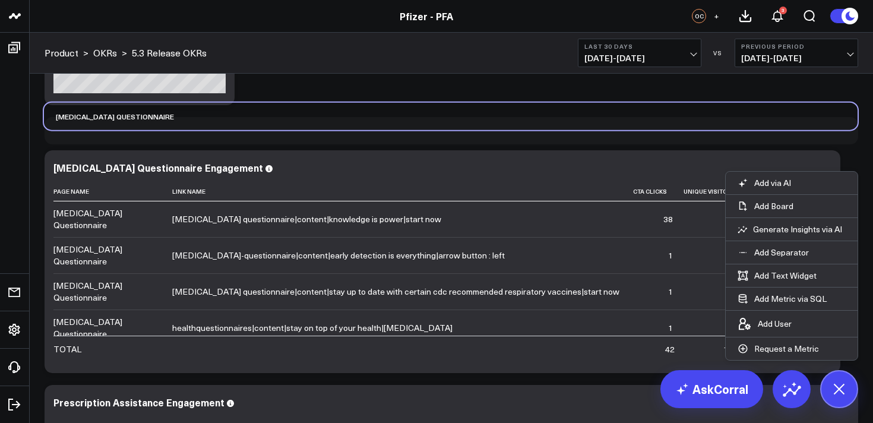
drag, startPoint x: 190, startPoint y: 383, endPoint x: 189, endPoint y: 137, distance: 246.4
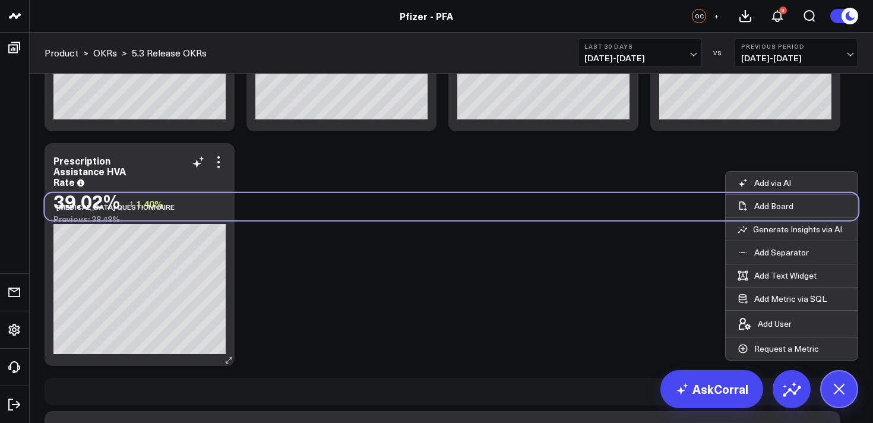
scroll to position [197, 0]
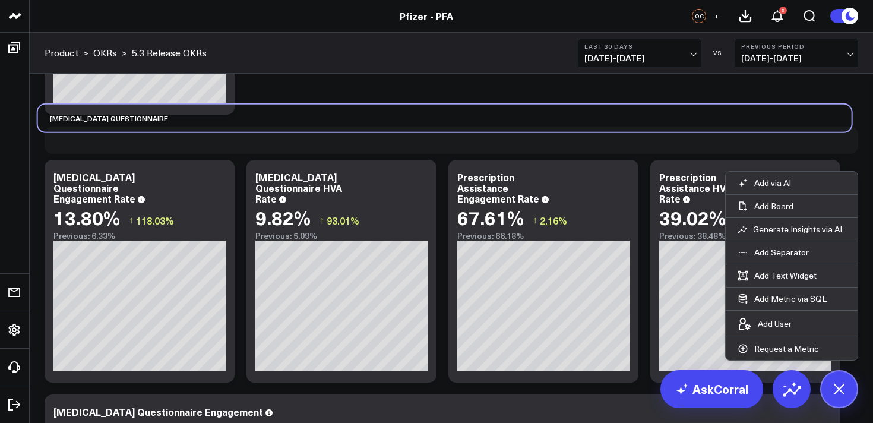
drag, startPoint x: 218, startPoint y: 385, endPoint x: 211, endPoint y: 144, distance: 241.2
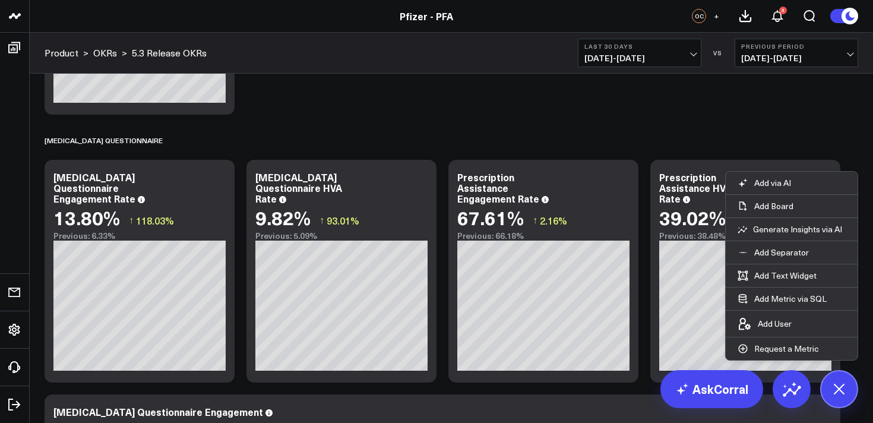
click at [839, 389] on icon at bounding box center [839, 389] width 20 height 20
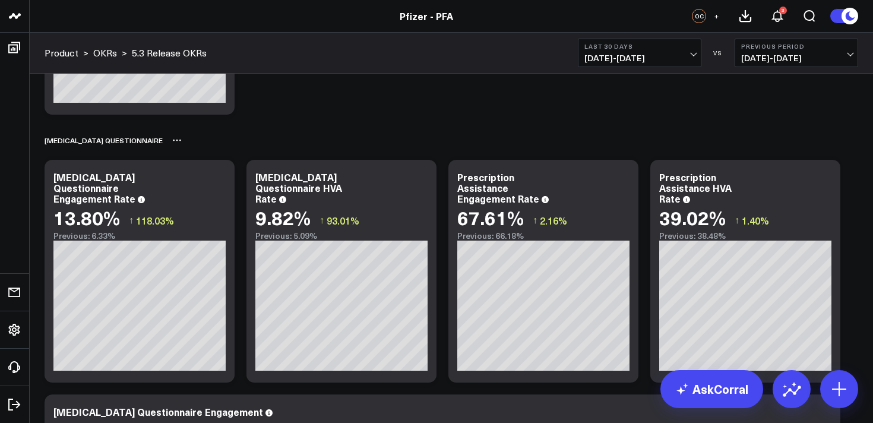
click at [783, 131] on div "Cancer Questionnaire" at bounding box center [451, 139] width 813 height 27
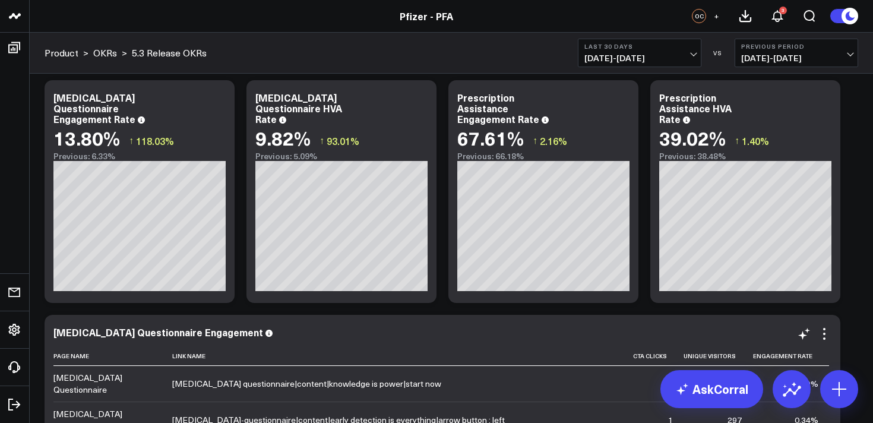
scroll to position [265, 0]
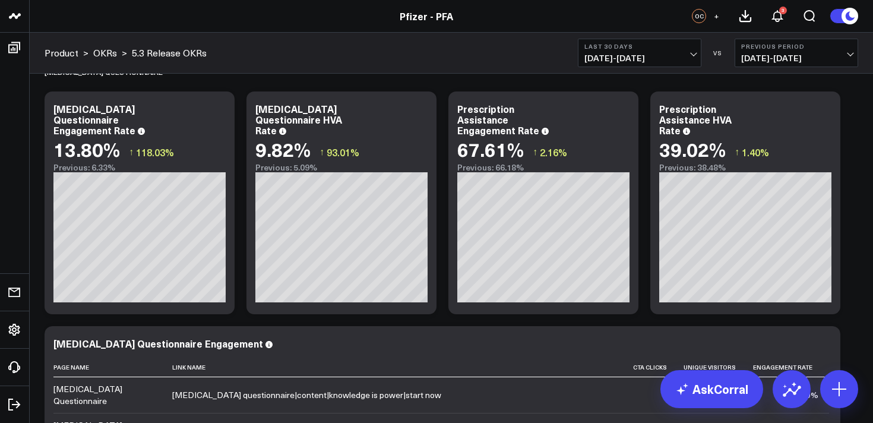
click at [640, 60] on span "07/19/25 - 08/17/25" at bounding box center [639, 57] width 110 height 9
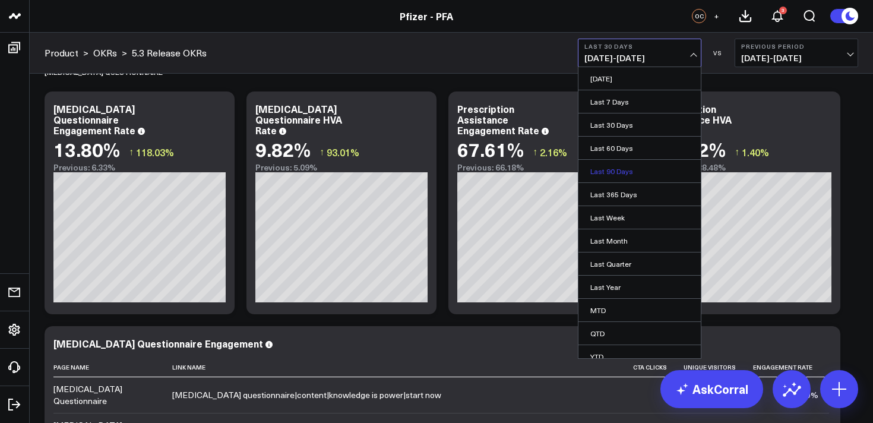
click at [603, 166] on link "Last 90 Days" at bounding box center [639, 171] width 122 height 23
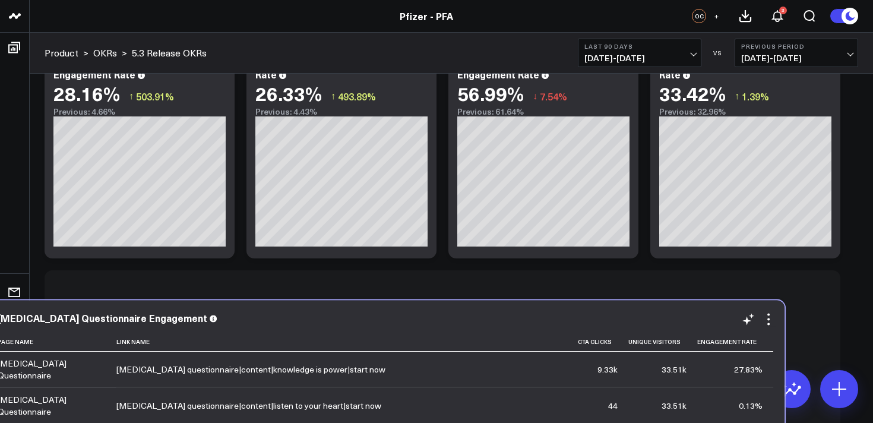
scroll to position [321, 0]
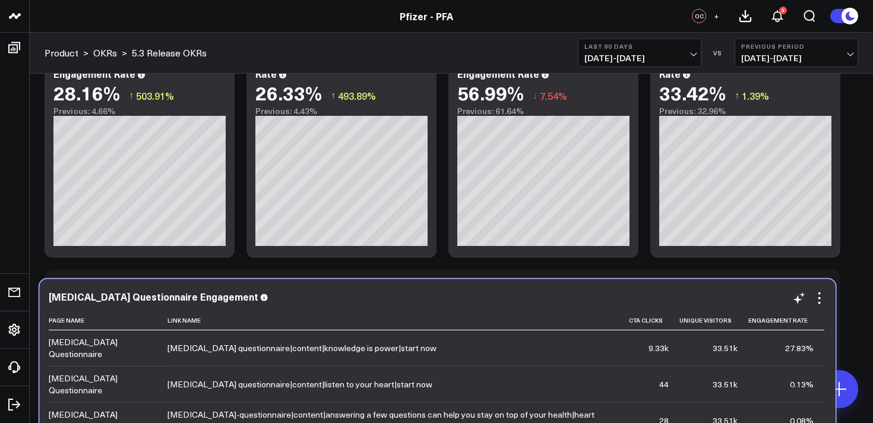
drag, startPoint x: 402, startPoint y: 391, endPoint x: 401, endPoint y: 346, distance: 45.7
click at [401, 346] on td "[MEDICAL_DATA] questionnaire|content|knowledge is power|start now" at bounding box center [397, 348] width 461 height 36
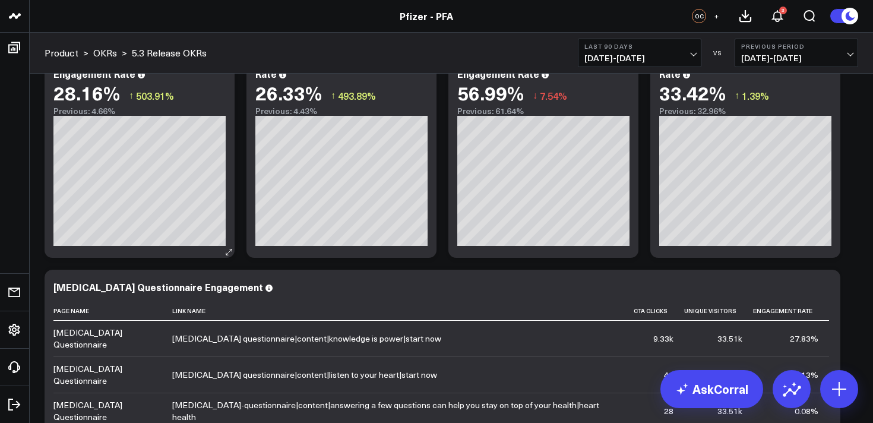
scroll to position [262, 0]
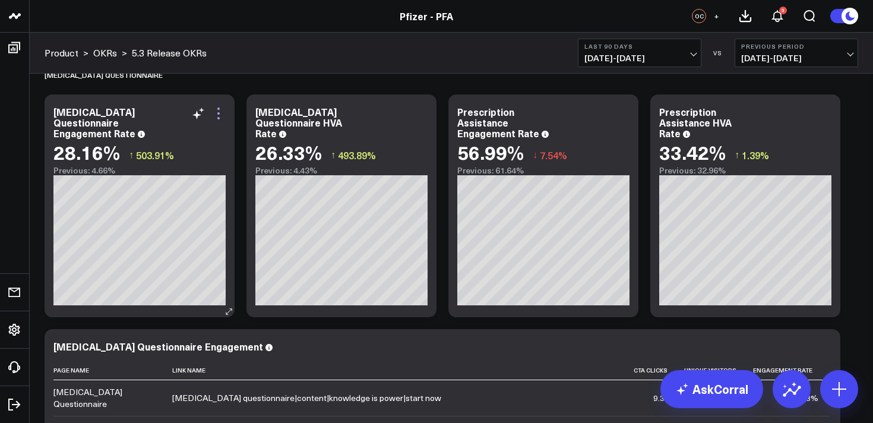
click at [220, 115] on icon at bounding box center [218, 113] width 14 height 14
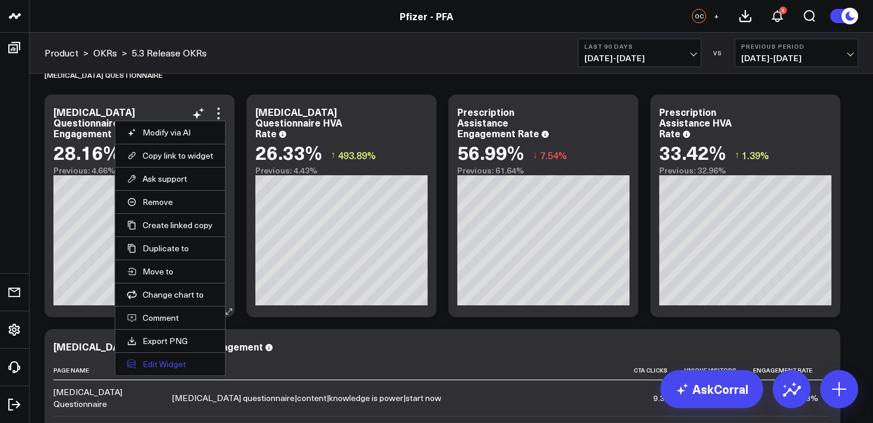
click at [163, 361] on button "Edit Widget" at bounding box center [170, 364] width 86 height 11
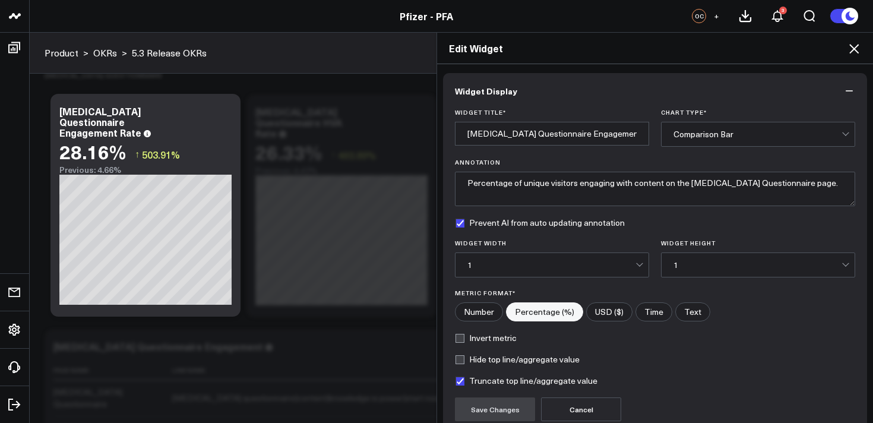
scroll to position [107, 0]
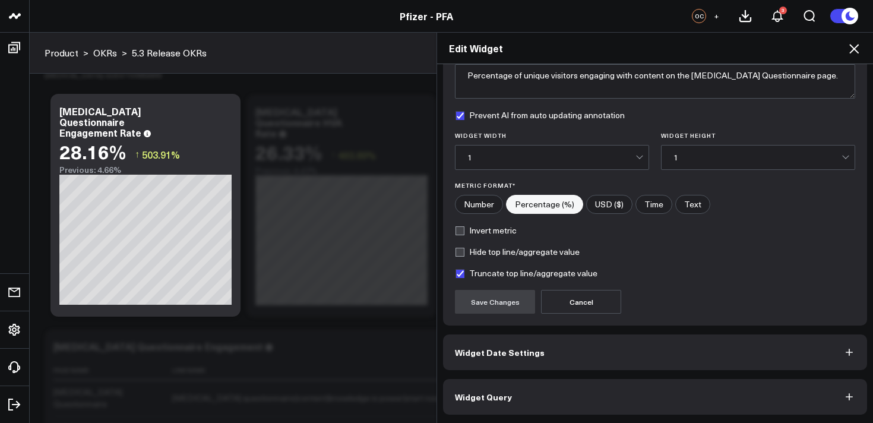
click at [577, 394] on button "Widget Query" at bounding box center [655, 397] width 424 height 36
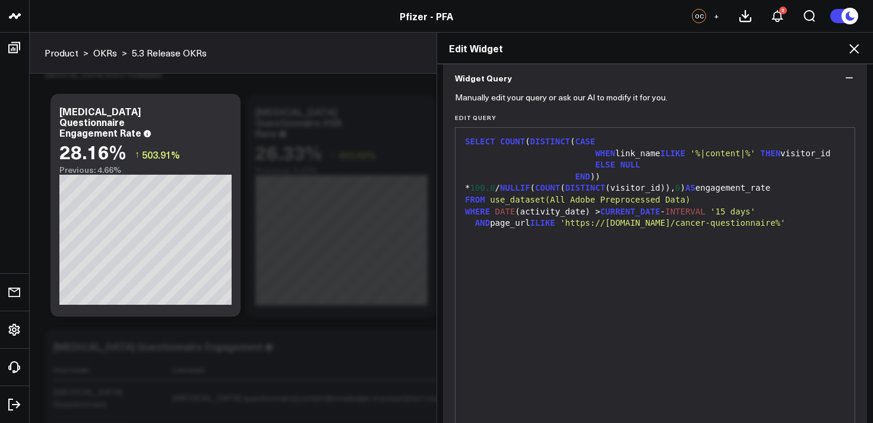
scroll to position [159, 0]
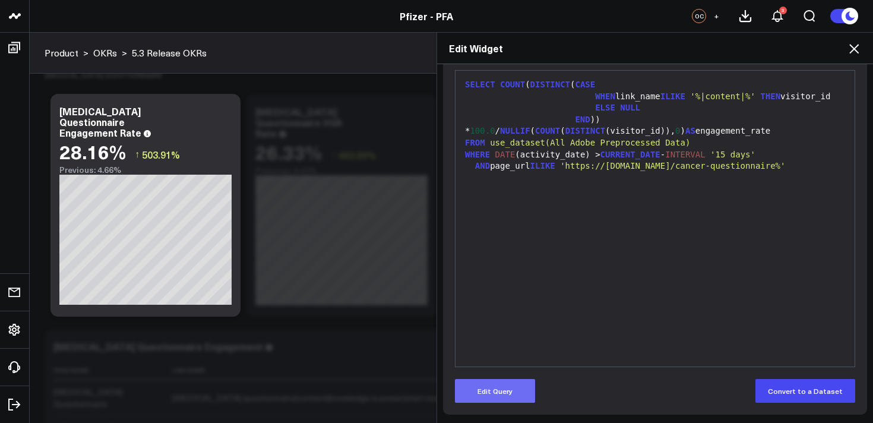
click at [502, 384] on button "Edit Query" at bounding box center [495, 391] width 80 height 24
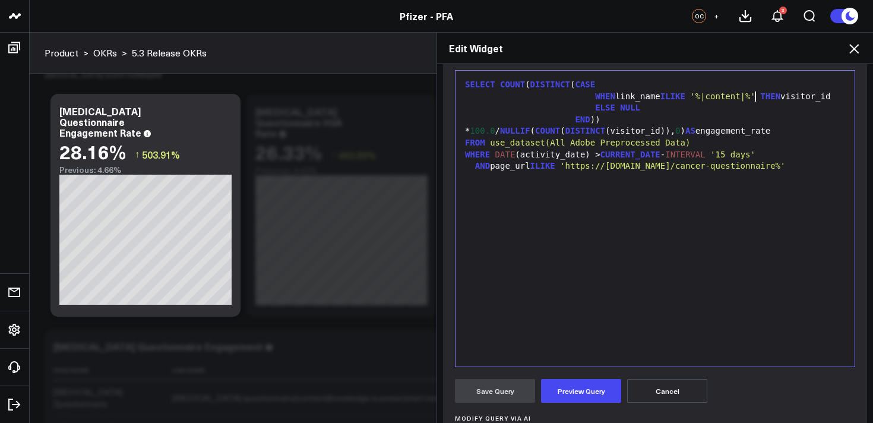
click at [754, 101] on span "'%|content|%'" at bounding box center [722, 95] width 65 height 9
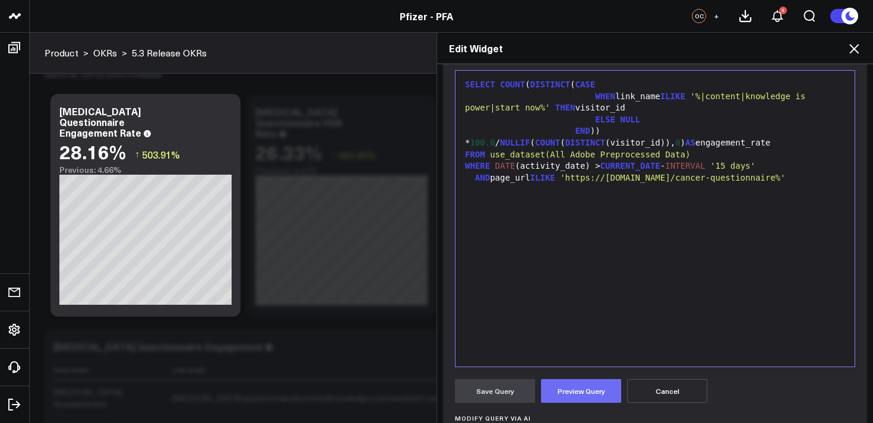
click at [572, 387] on button "Preview Query" at bounding box center [581, 391] width 80 height 24
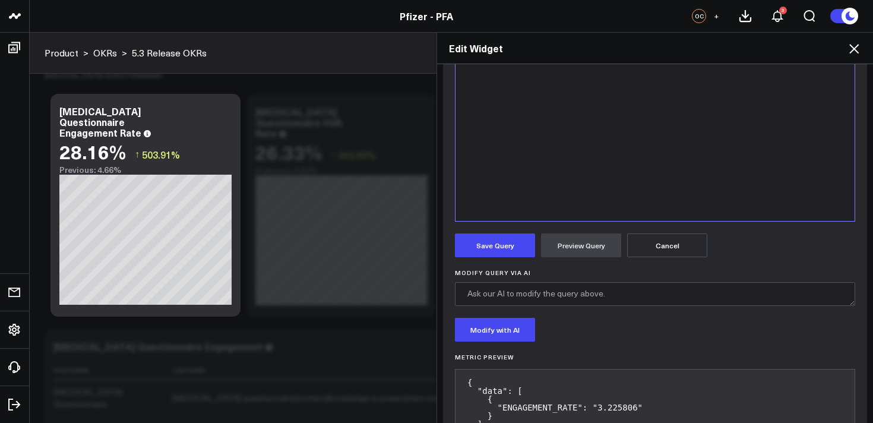
scroll to position [313, 0]
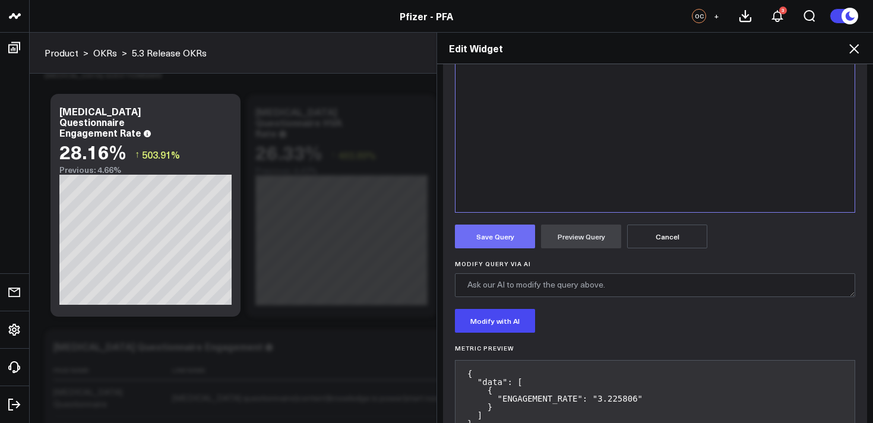
click at [492, 232] on button "Save Query" at bounding box center [495, 236] width 80 height 24
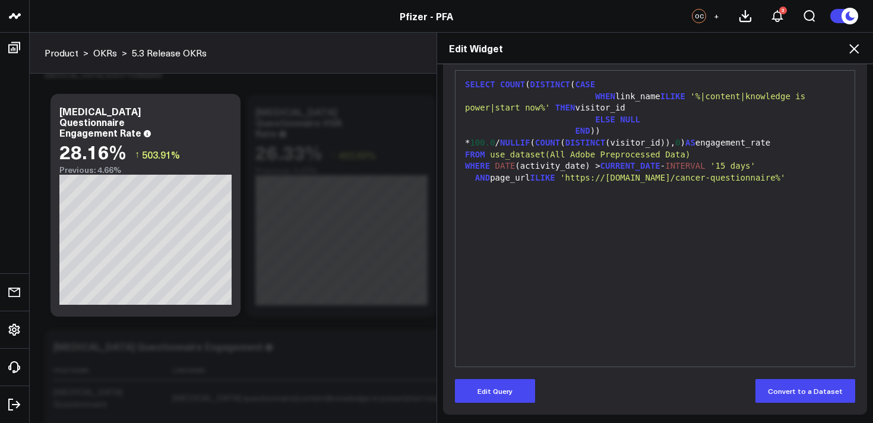
scroll to position [159, 0]
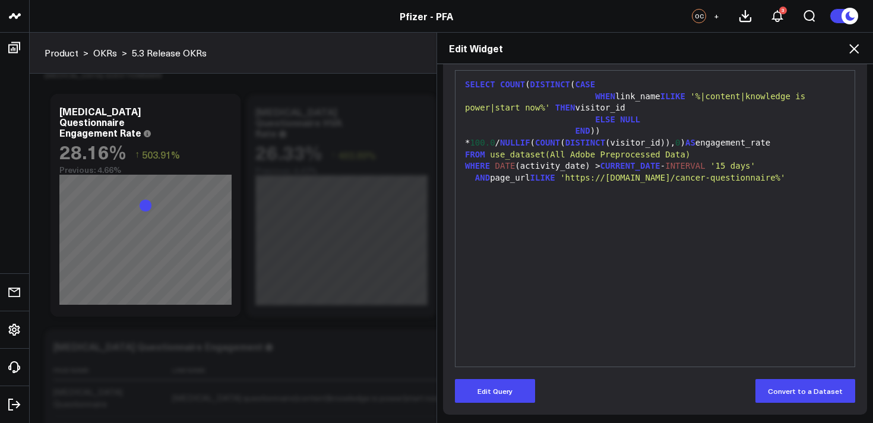
click at [855, 48] on icon at bounding box center [853, 48] width 9 height 9
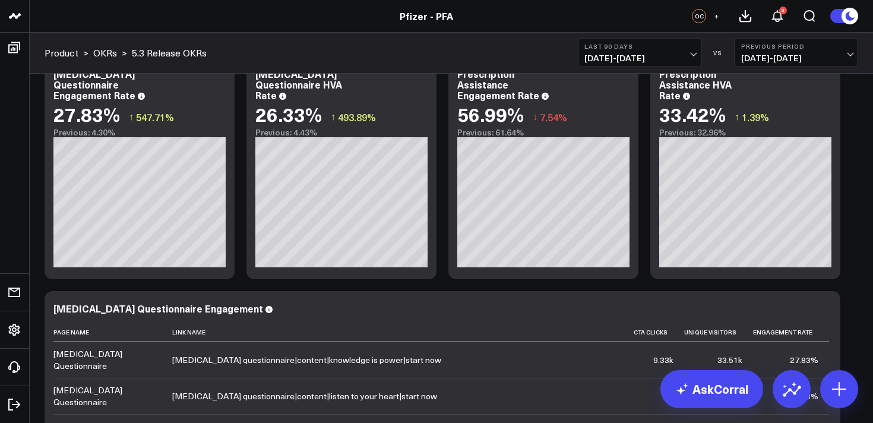
scroll to position [296, 0]
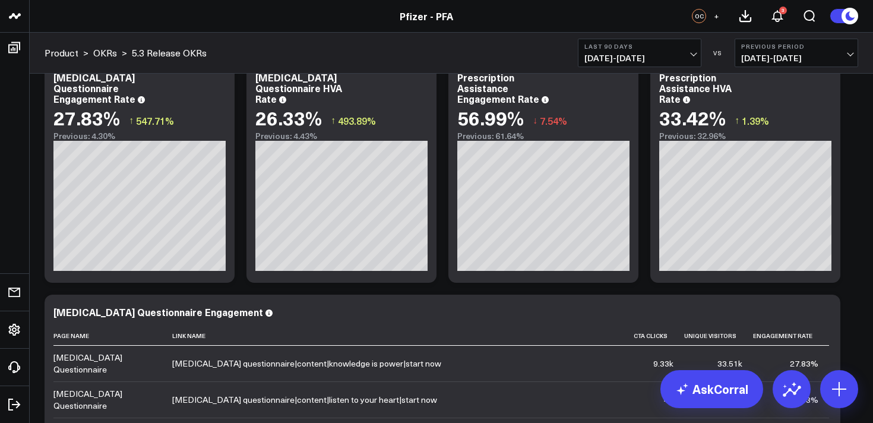
click at [635, 55] on span "05/20/25 - 08/17/25" at bounding box center [639, 57] width 110 height 9
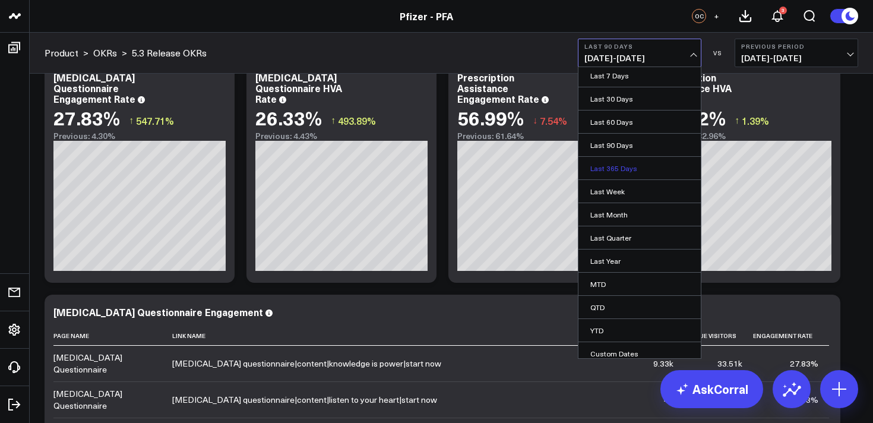
scroll to position [26, 0]
click at [598, 306] on link "QTD" at bounding box center [639, 307] width 122 height 23
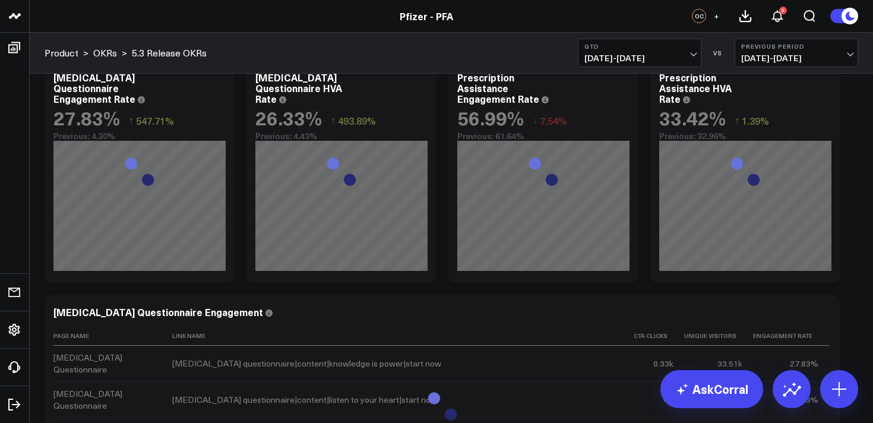
click at [607, 56] on span "07/01/25 - 08/17/25" at bounding box center [639, 57] width 110 height 9
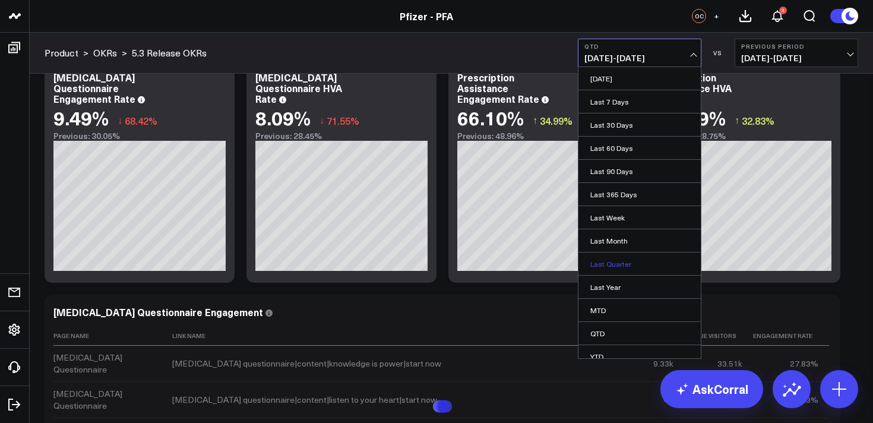
click at [608, 261] on link "Last Quarter" at bounding box center [639, 263] width 122 height 23
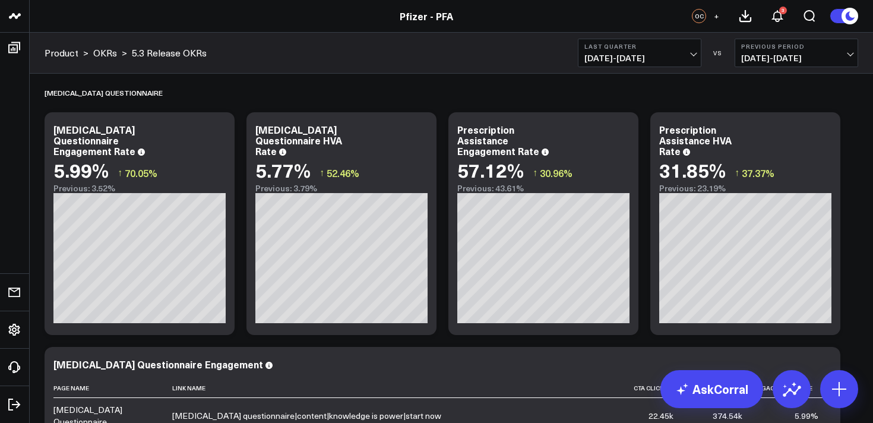
scroll to position [240, 0]
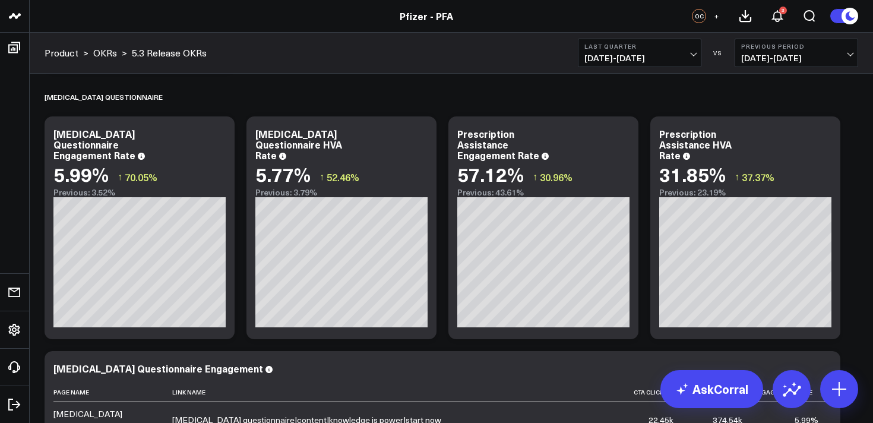
click at [635, 50] on button "Last Quarter [DATE] - [DATE]" at bounding box center [639, 53] width 123 height 28
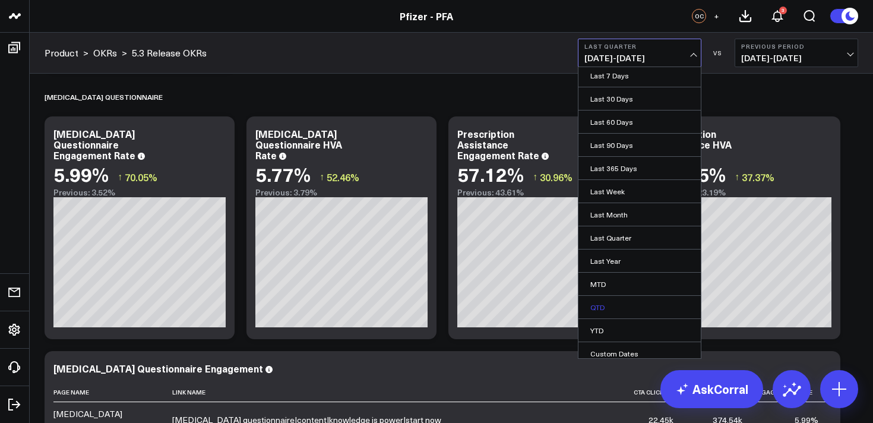
scroll to position [33, 0]
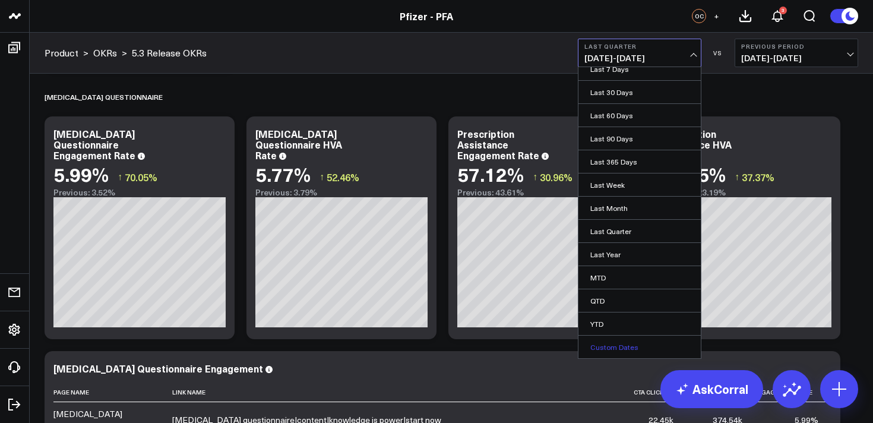
click at [610, 344] on link "Custom Dates" at bounding box center [639, 346] width 122 height 23
select select "7"
select select "2025"
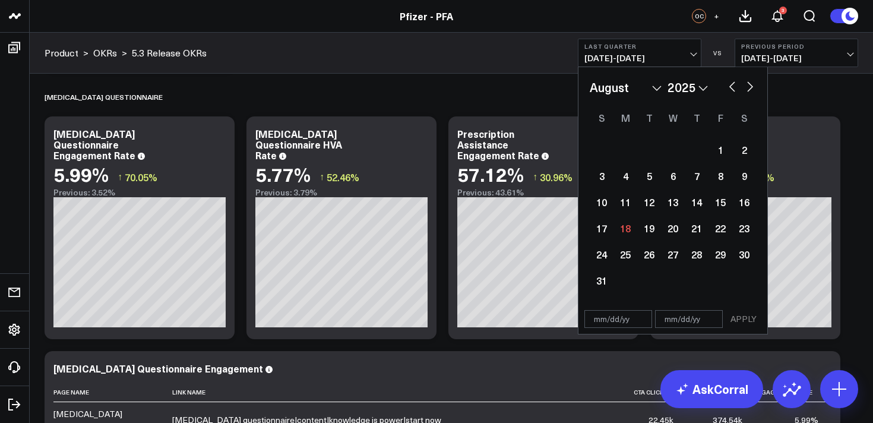
click at [728, 88] on button "button" at bounding box center [732, 85] width 12 height 14
select select "6"
select select "2025"
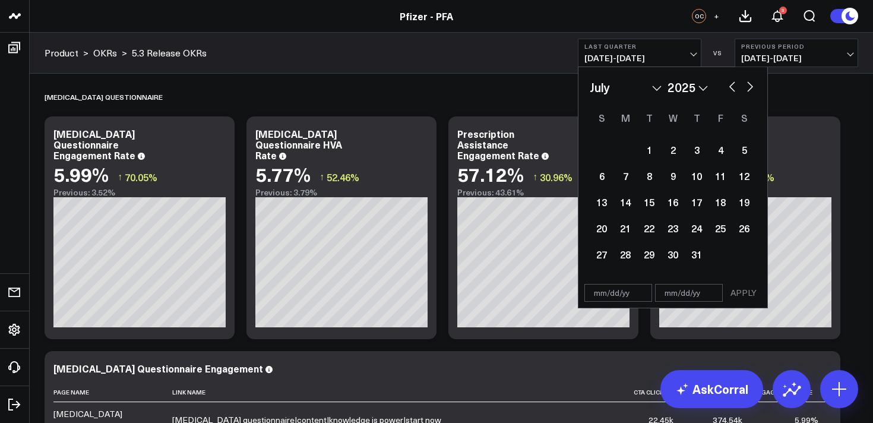
click at [730, 88] on button "button" at bounding box center [732, 85] width 12 height 14
select select "2"
select select "2025"
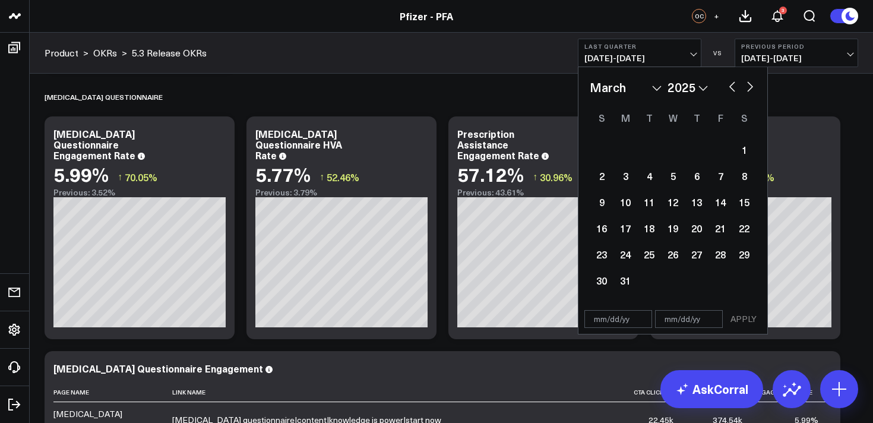
click at [730, 88] on button "button" at bounding box center [732, 85] width 12 height 14
select select "1"
select select "2025"
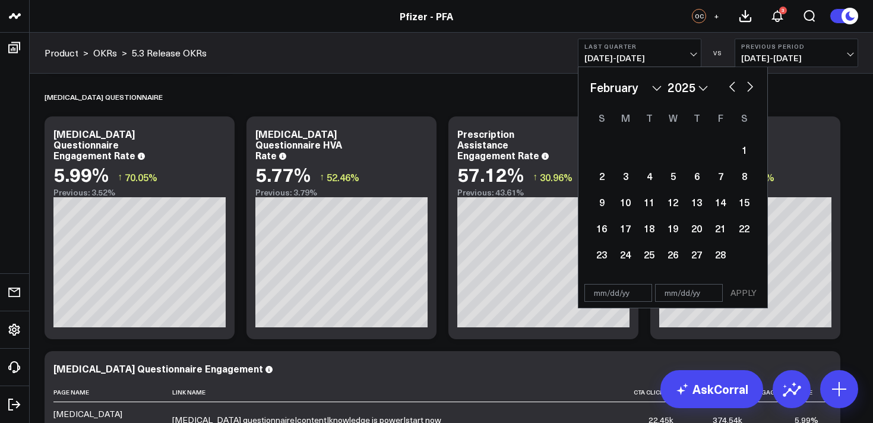
click at [730, 88] on button "button" at bounding box center [732, 85] width 12 height 14
select select "2025"
click at [730, 88] on button "button" at bounding box center [732, 85] width 12 height 14
select select "11"
select select "2024"
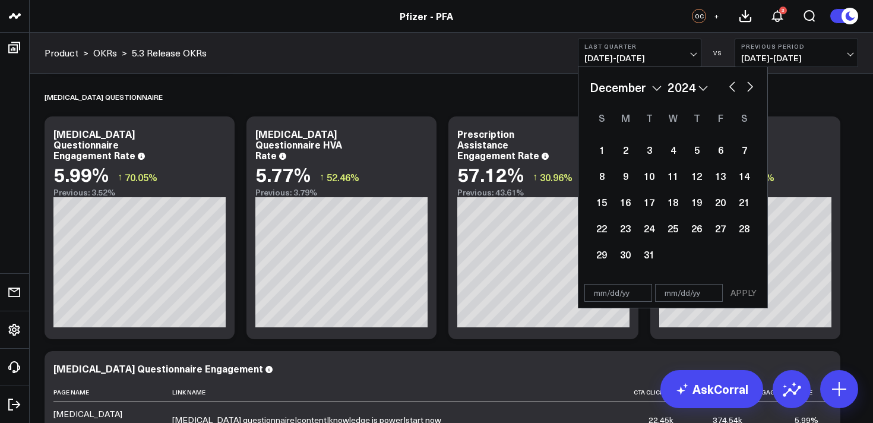
click at [730, 88] on button "button" at bounding box center [732, 85] width 12 height 14
select select "10"
select select "2024"
click at [730, 88] on button "button" at bounding box center [732, 85] width 12 height 14
select select "9"
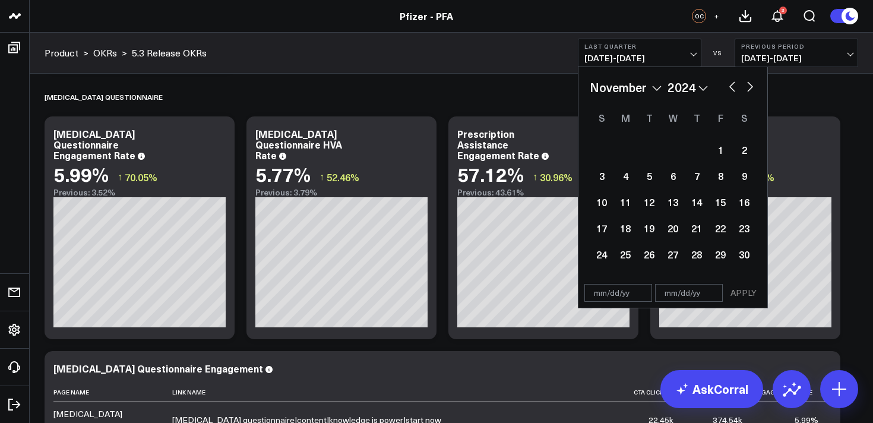
select select "2024"
click at [746, 90] on button "button" at bounding box center [750, 85] width 12 height 14
select select "10"
select select "2024"
click at [733, 85] on button "button" at bounding box center [732, 85] width 12 height 14
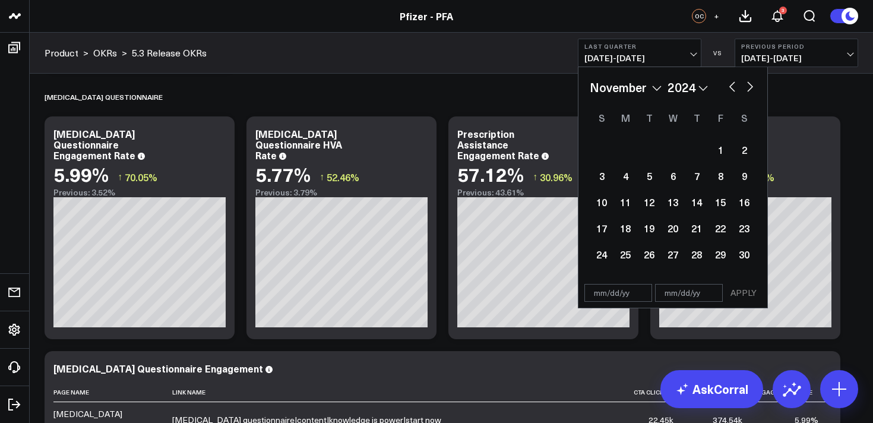
select select "9"
select select "2024"
click at [653, 150] on div "1" at bounding box center [649, 150] width 24 height 24
type input "10/01/24"
select select "9"
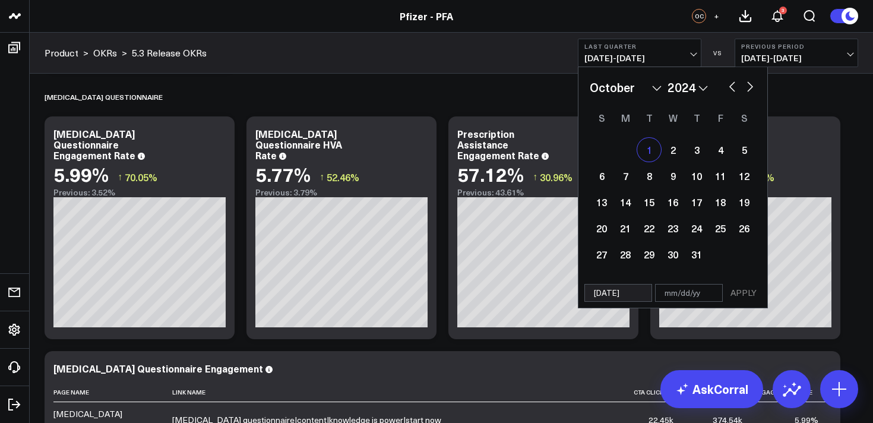
select select "2024"
click at [753, 88] on button "button" at bounding box center [750, 85] width 12 height 14
select select "10"
select select "2024"
click at [752, 88] on button "button" at bounding box center [750, 85] width 12 height 14
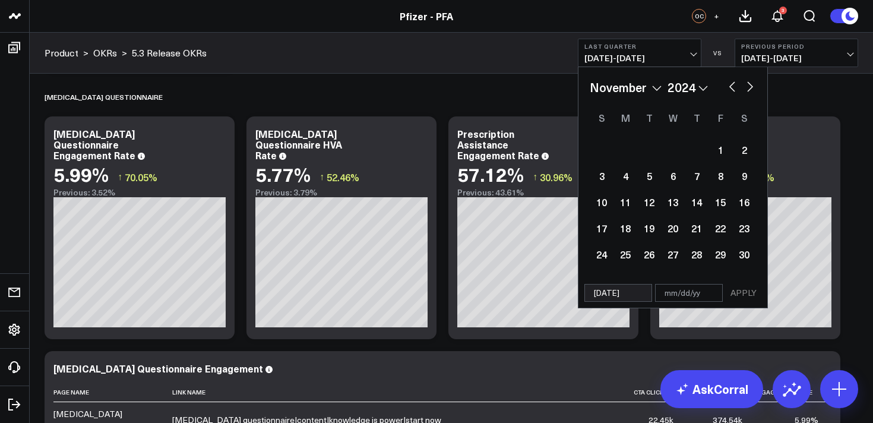
select select "11"
select select "2024"
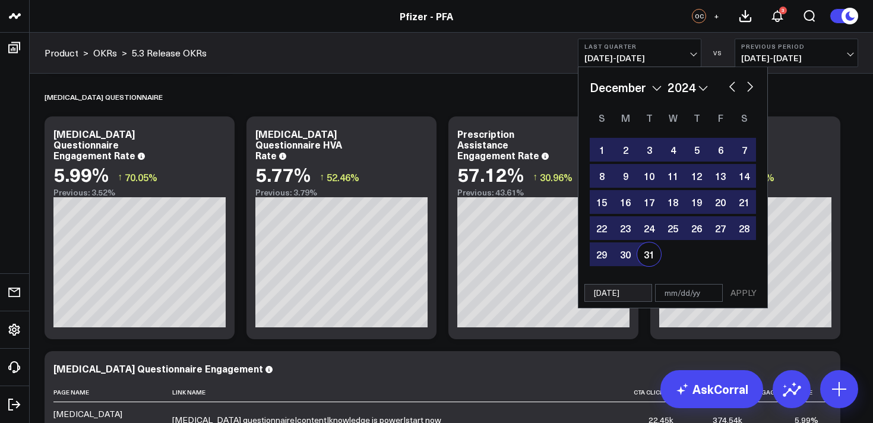
click at [646, 262] on div "31" at bounding box center [649, 254] width 24 height 24
type input "12/31/24"
select select "11"
select select "2024"
click at [747, 293] on button "APPLY" at bounding box center [744, 293] width 36 height 18
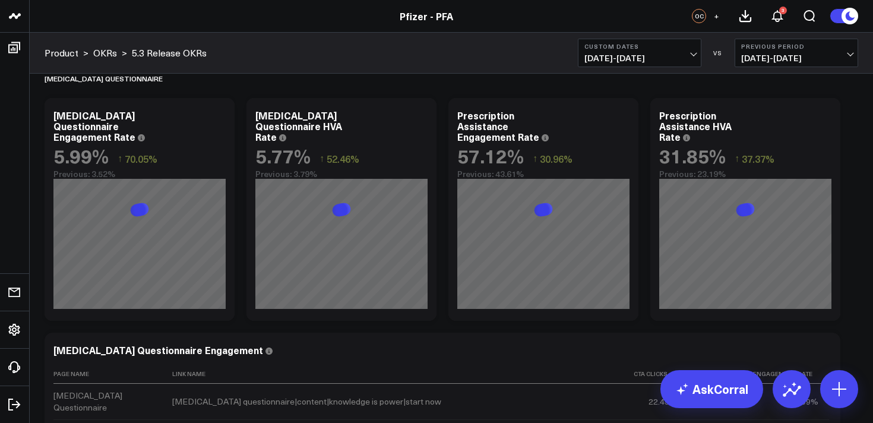
scroll to position [252, 0]
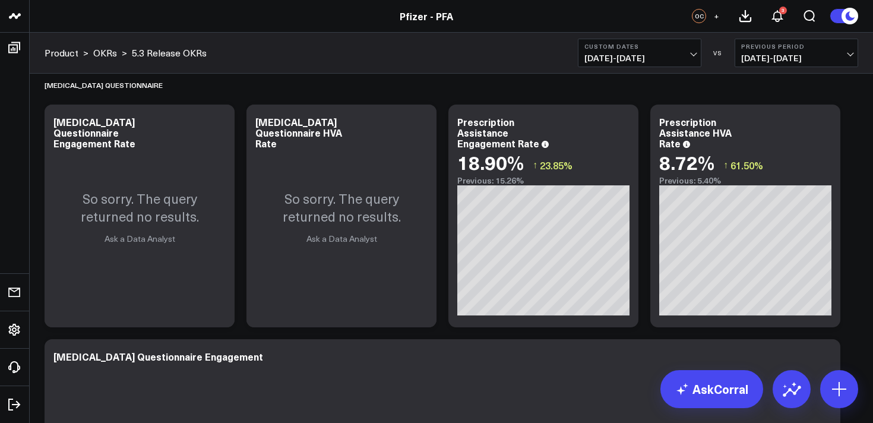
click at [664, 47] on b "Custom Dates" at bounding box center [639, 46] width 110 height 7
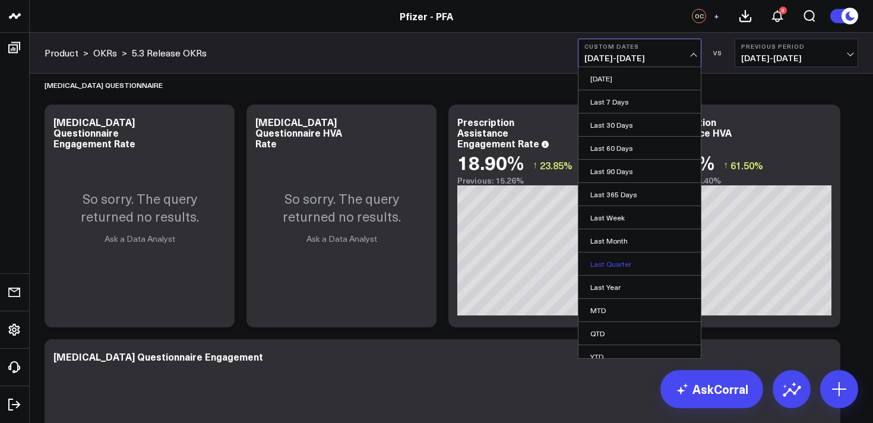
scroll to position [33, 0]
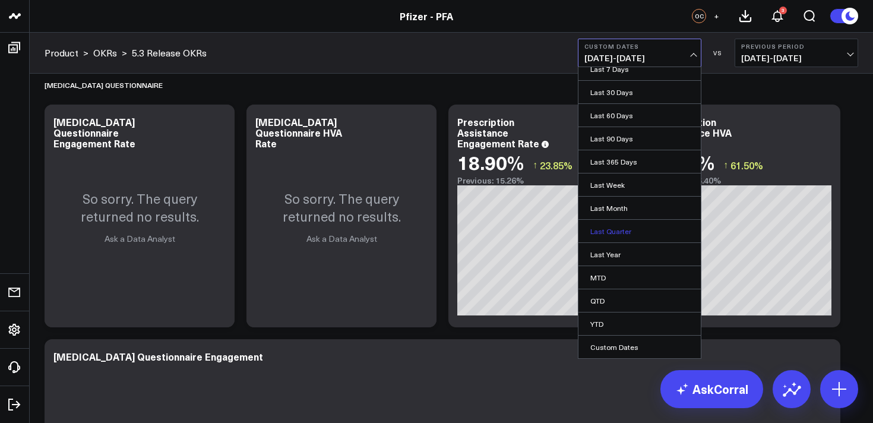
click at [612, 230] on link "Last Quarter" at bounding box center [639, 231] width 122 height 23
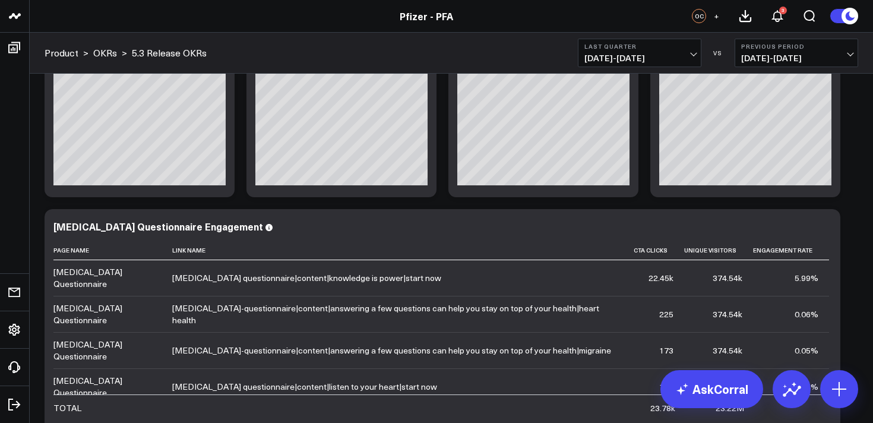
scroll to position [381, 0]
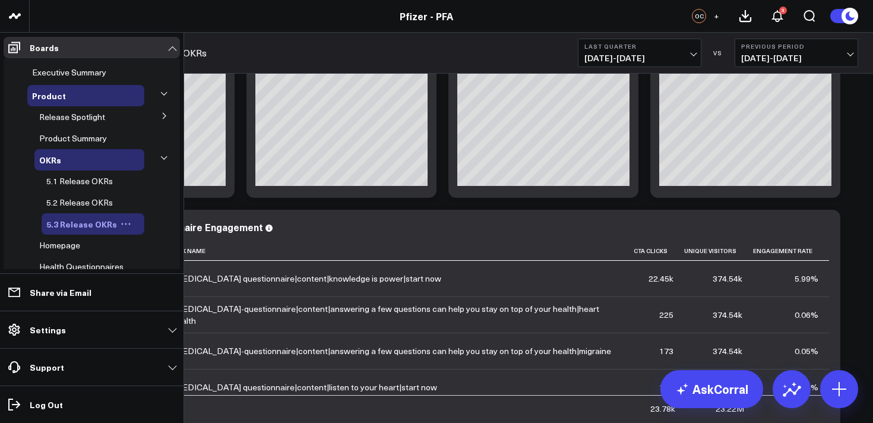
click at [125, 223] on icon at bounding box center [126, 224] width 2 height 2
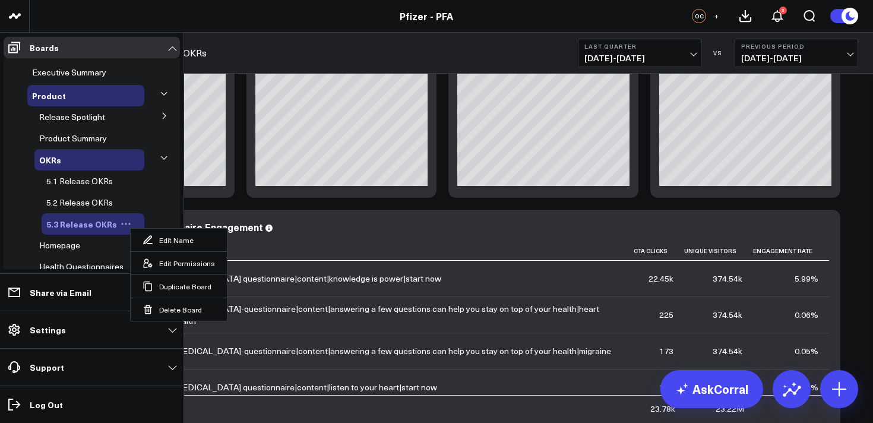
click at [93, 222] on span "5.3 Release OKRs" at bounding box center [81, 224] width 71 height 12
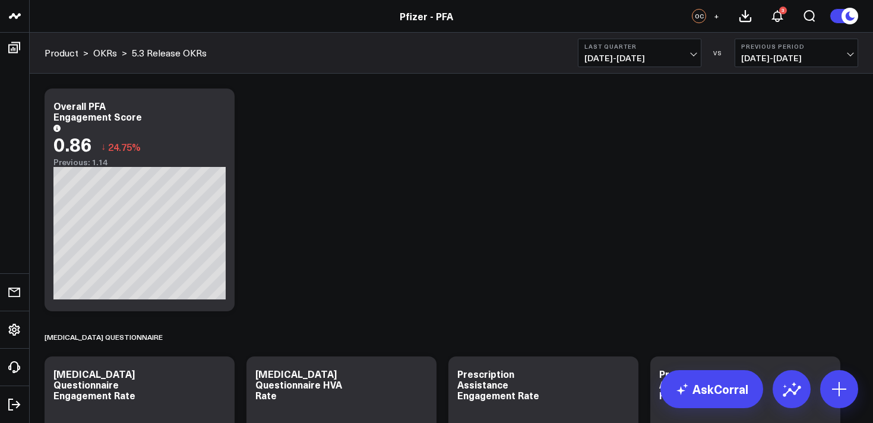
click at [625, 58] on span "[DATE] - [DATE]" at bounding box center [639, 57] width 110 height 9
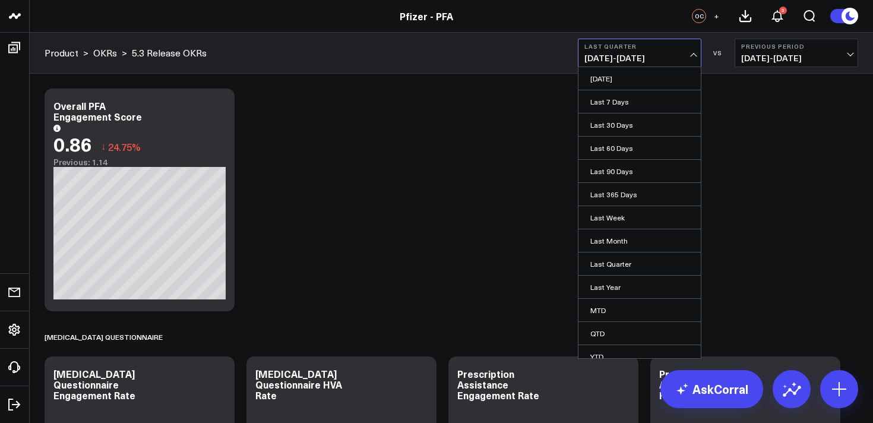
click at [478, 45] on div "Product > OKRs > 5.3 Release OKRs Last Quarter [DATE] - [DATE] [DATE] Last 7 Da…" at bounding box center [451, 53] width 843 height 41
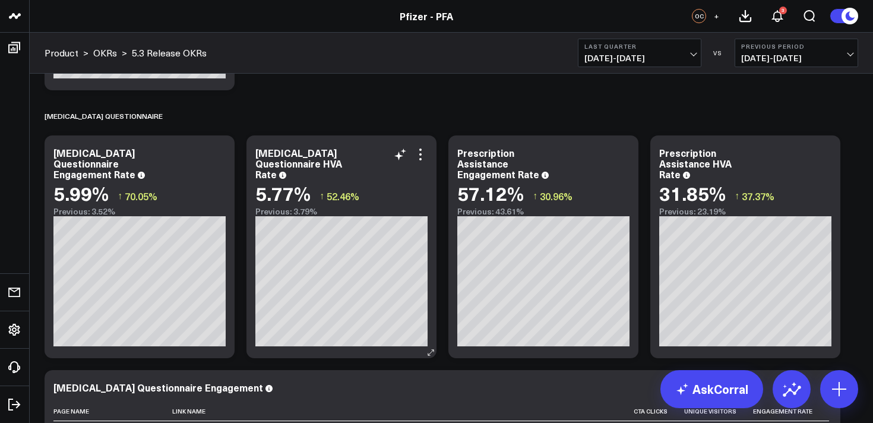
scroll to position [233, 0]
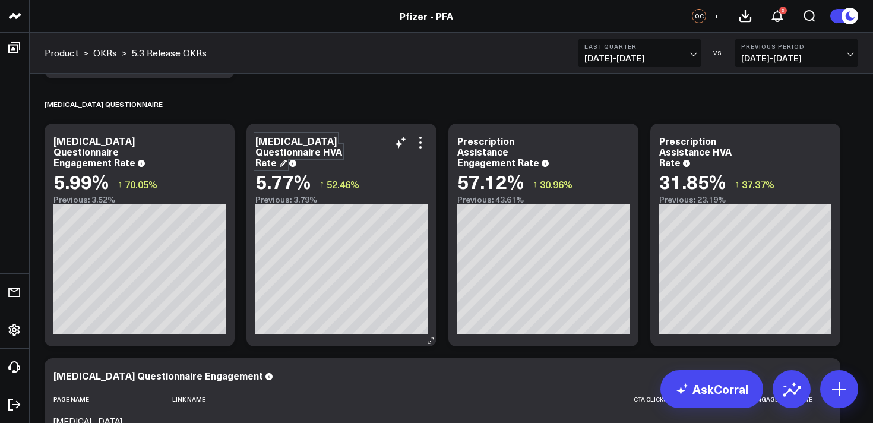
click at [312, 156] on div "[MEDICAL_DATA] Questionnaire HVA Rate" at bounding box center [298, 151] width 87 height 34
click at [321, 151] on div "[MEDICAL_DATA] Questionnaire HVA Rate" at bounding box center [298, 151] width 87 height 34
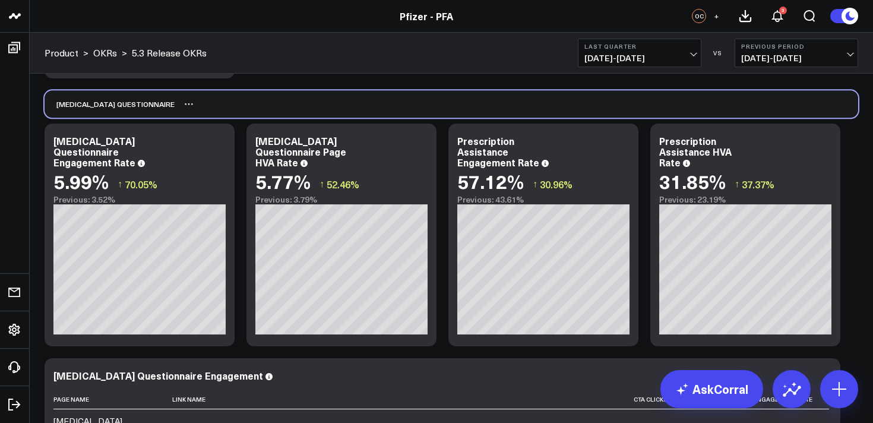
click at [408, 100] on div "[MEDICAL_DATA] Questionnaire" at bounding box center [451, 103] width 813 height 27
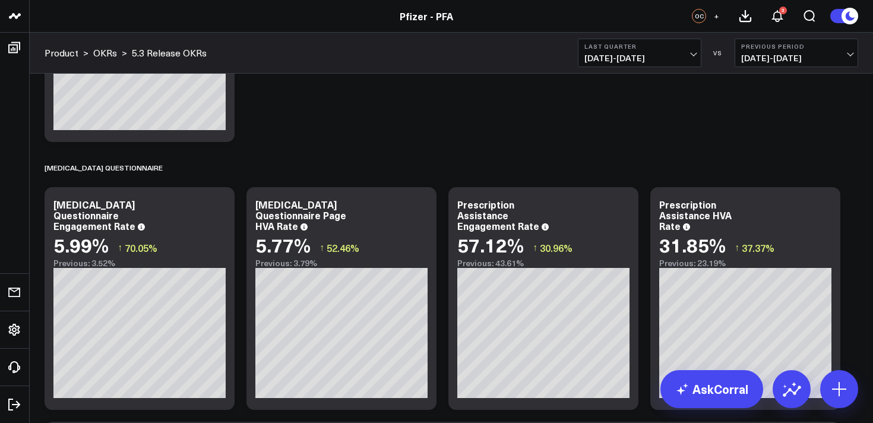
scroll to position [192, 0]
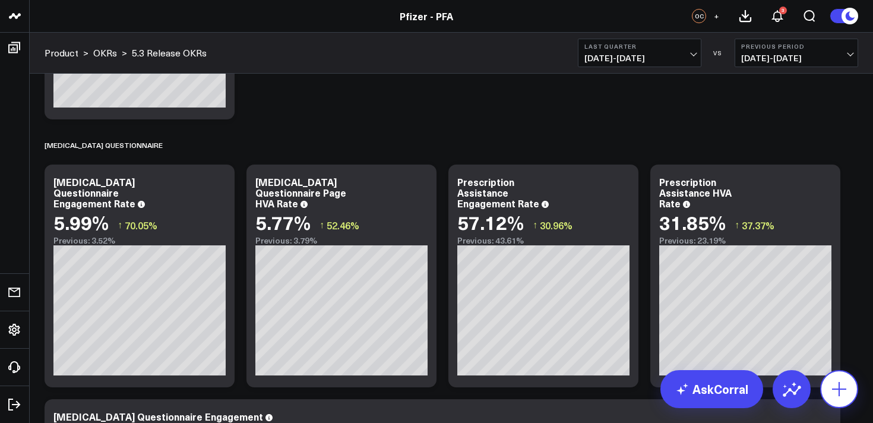
click at [833, 391] on icon at bounding box center [838, 388] width 19 height 19
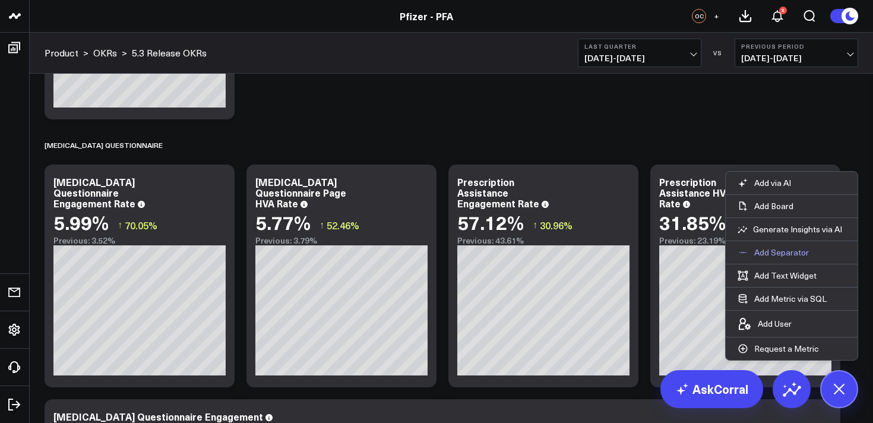
click at [762, 254] on p "Add Separator" at bounding box center [781, 252] width 55 height 11
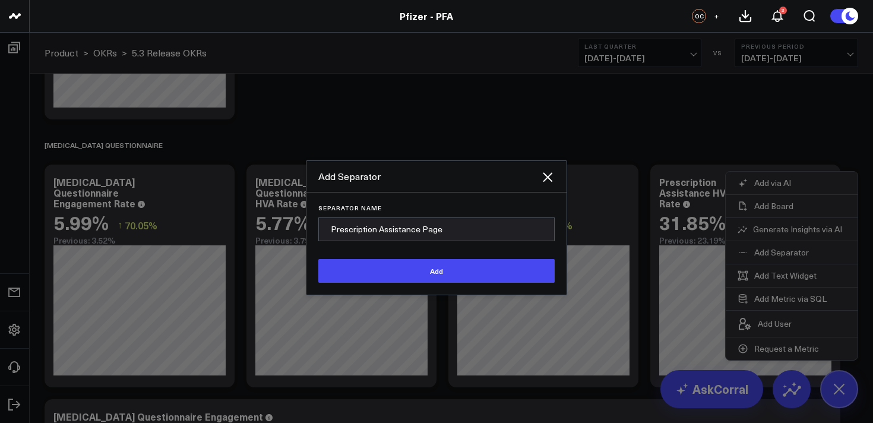
type input "Prescription Assistance Page"
click at [318, 259] on button "Add" at bounding box center [436, 271] width 236 height 24
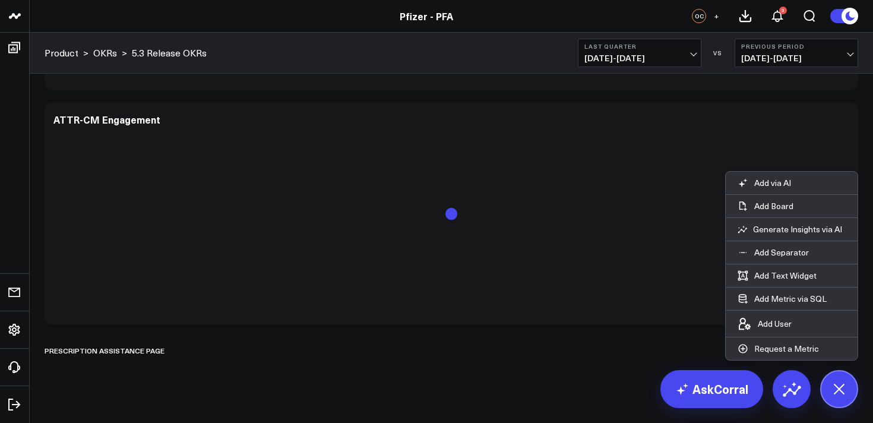
scroll to position [1518, 0]
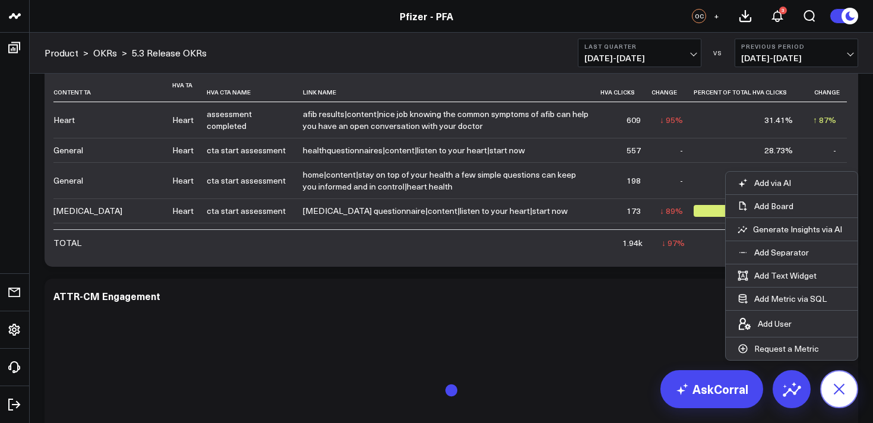
click at [836, 382] on icon at bounding box center [838, 388] width 27 height 27
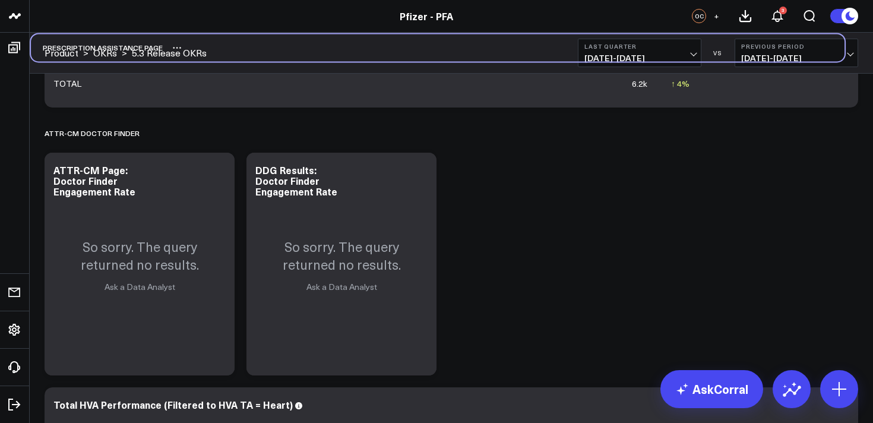
scroll to position [1164, 0]
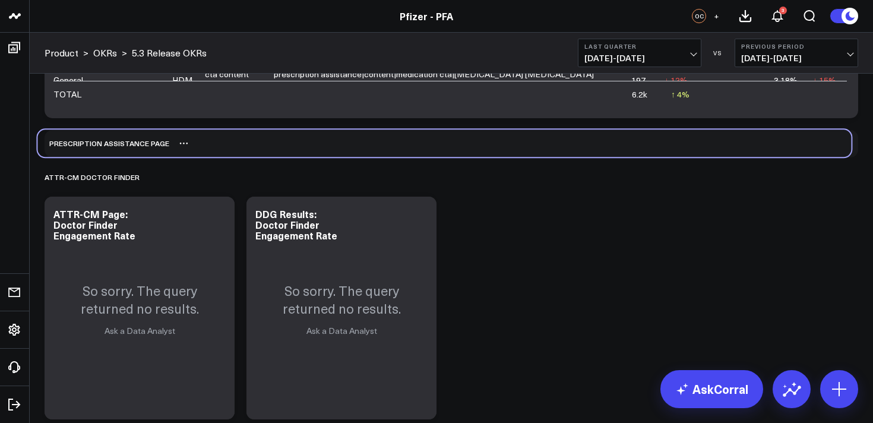
drag, startPoint x: 214, startPoint y: 338, endPoint x: 206, endPoint y: 138, distance: 200.2
click at [207, 139] on div "Prescription Assistance Page" at bounding box center [443, 142] width 813 height 27
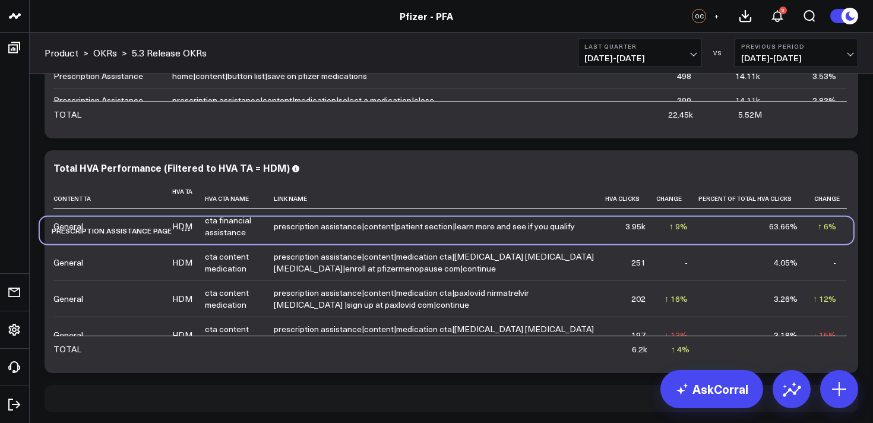
scroll to position [943, 0]
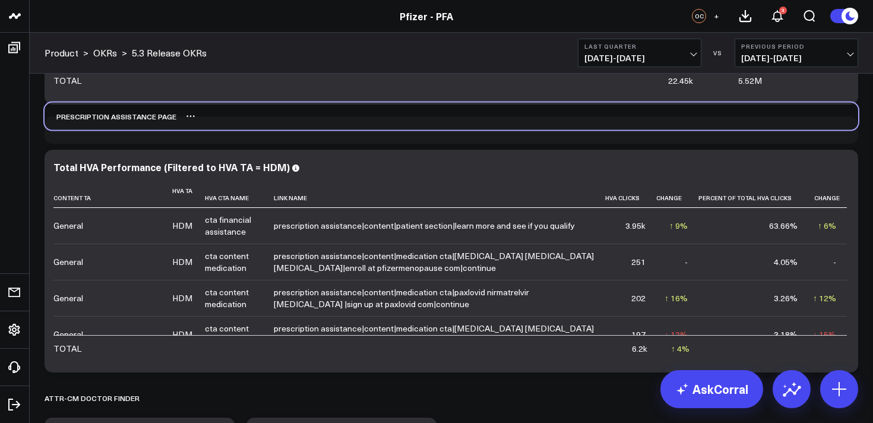
drag, startPoint x: 240, startPoint y: 401, endPoint x: 240, endPoint y: 126, distance: 274.9
click at [240, 126] on div "Prescription Assistance Page" at bounding box center [451, 116] width 813 height 27
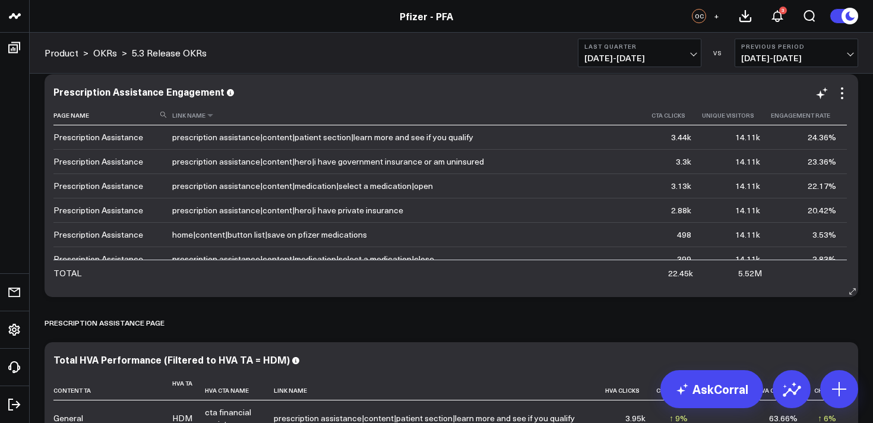
scroll to position [735, 0]
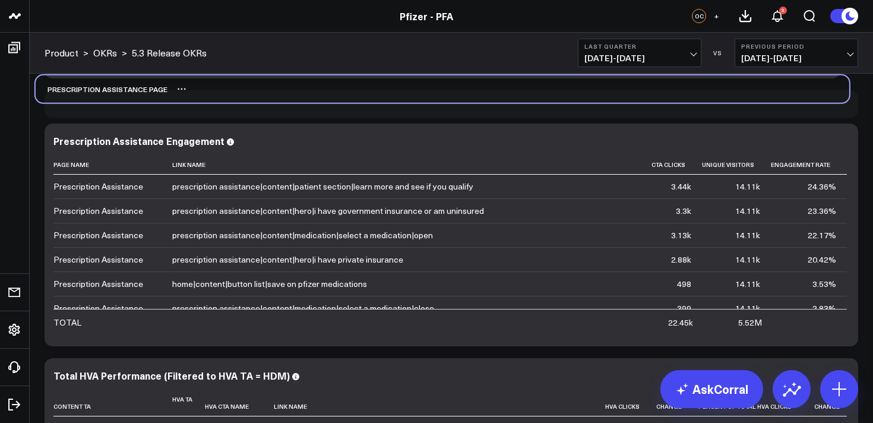
drag, startPoint x: 212, startPoint y: 340, endPoint x: 202, endPoint y: 92, distance: 248.4
click at [202, 92] on div "Prescription Assistance Page" at bounding box center [442, 88] width 813 height 27
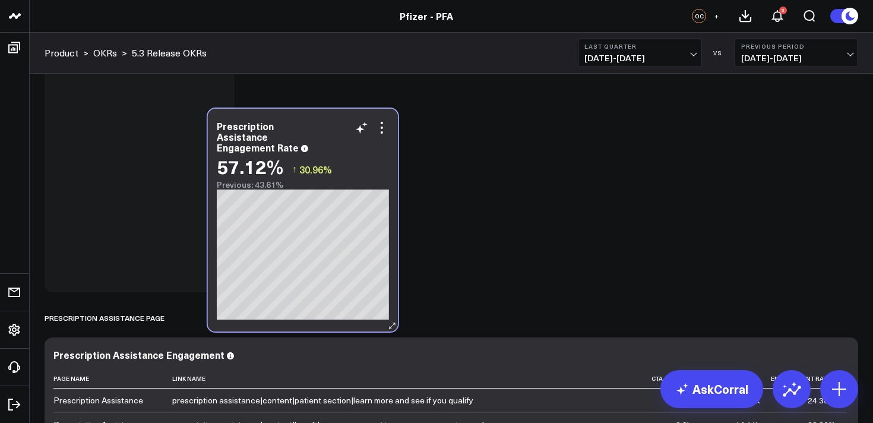
scroll to position [768, 0]
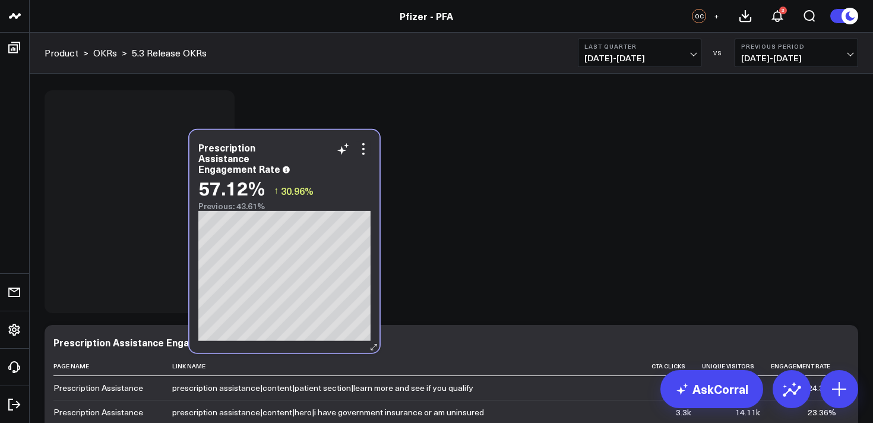
click at [334, 343] on div "Prescription Assistance Engagement Rate 57.12% ↑ 30.96% Previous: 43.61%" at bounding box center [284, 241] width 190 height 223
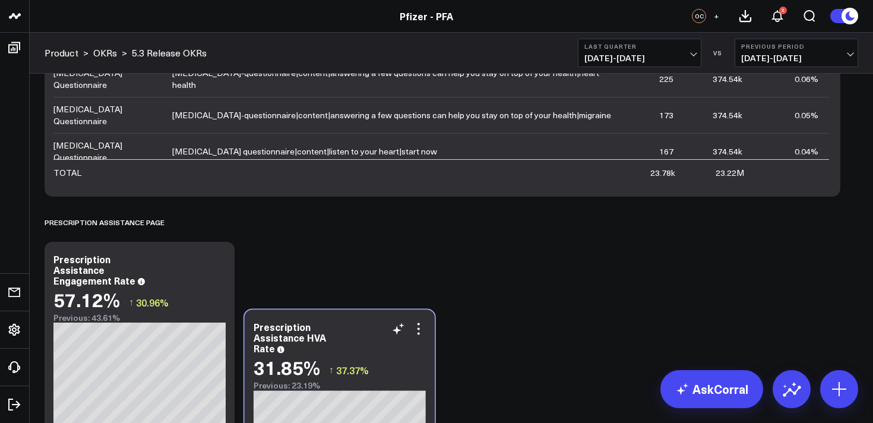
scroll to position [618, 0]
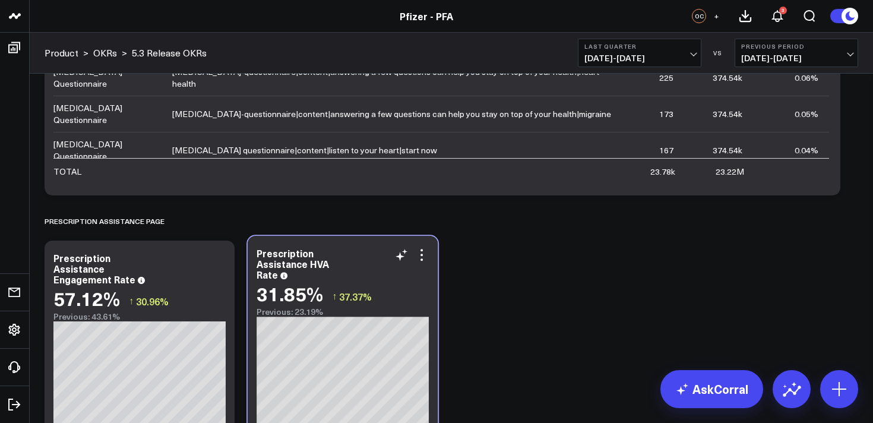
drag, startPoint x: 548, startPoint y: 171, endPoint x: 349, endPoint y: 260, distance: 218.5
click at [349, 260] on div "Prescription Assistance HVA Rate" at bounding box center [342, 264] width 172 height 32
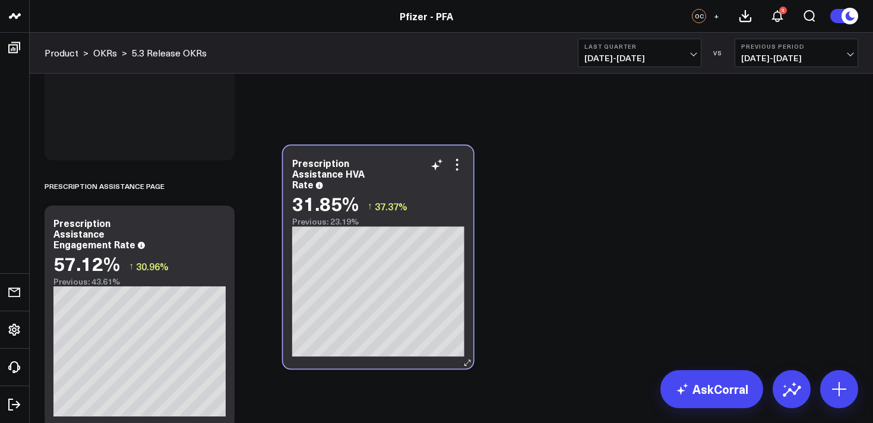
scroll to position [888, 0]
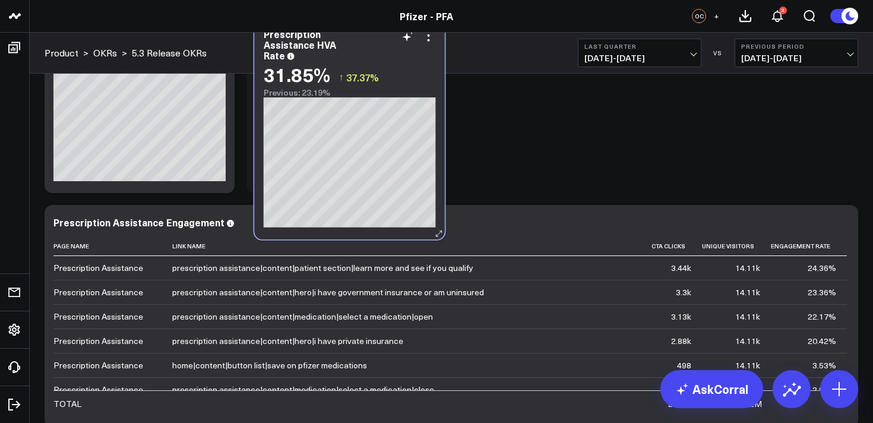
drag, startPoint x: 613, startPoint y: 80, endPoint x: 421, endPoint y: 236, distance: 247.4
click at [421, 236] on div "Prescription Assistance HVA Rate 31.85% ↑ 37.37% Previous: 23.19%" at bounding box center [350, 128] width 190 height 223
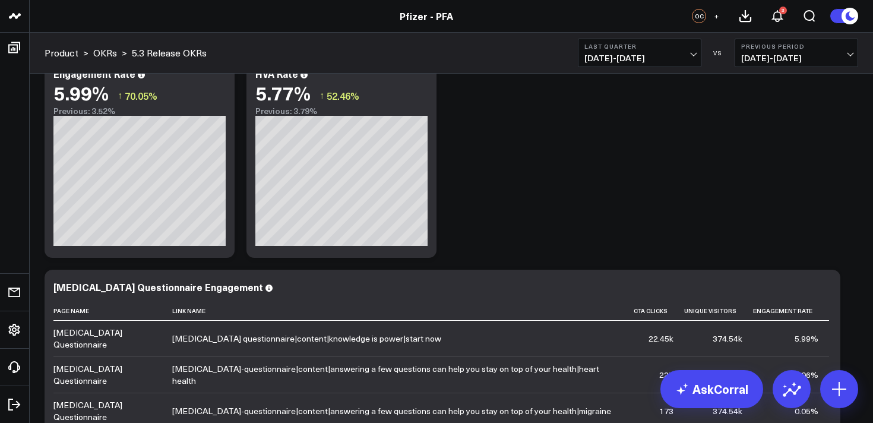
scroll to position [0, 0]
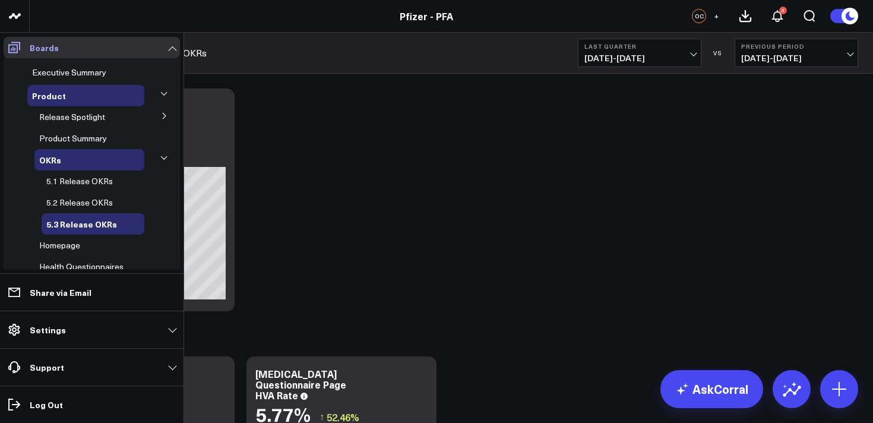
click at [18, 49] on icon at bounding box center [14, 47] width 12 height 11
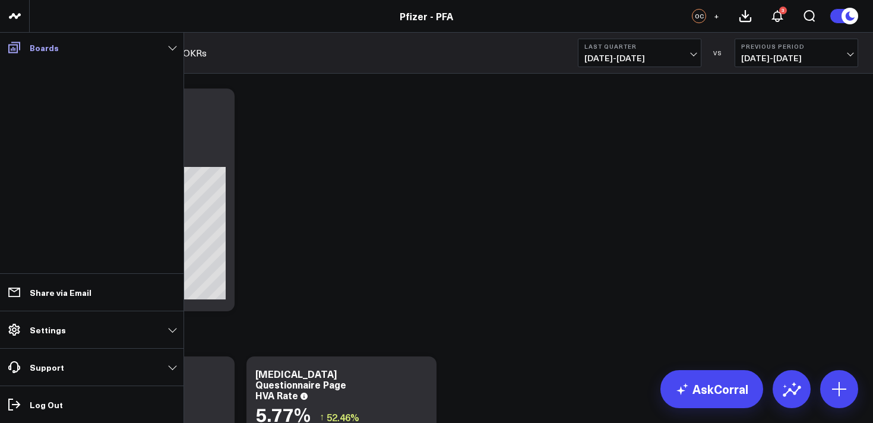
click at [22, 43] on span at bounding box center [14, 47] width 21 height 21
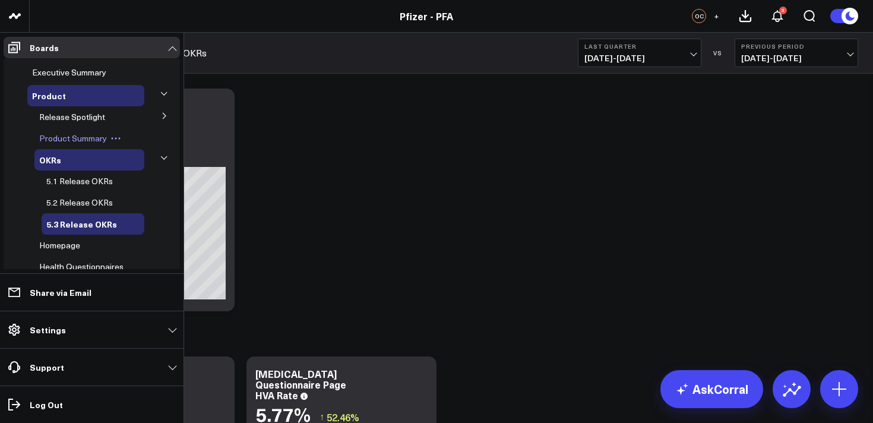
click at [86, 138] on span "Product Summary" at bounding box center [73, 137] width 68 height 11
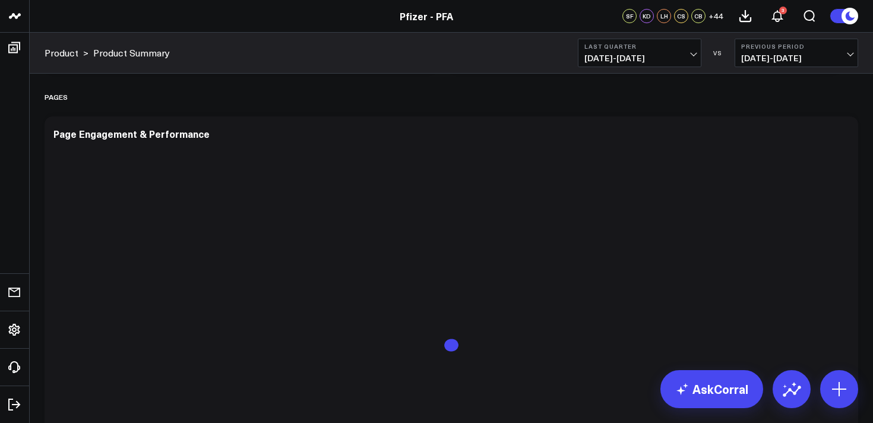
scroll to position [2204, 0]
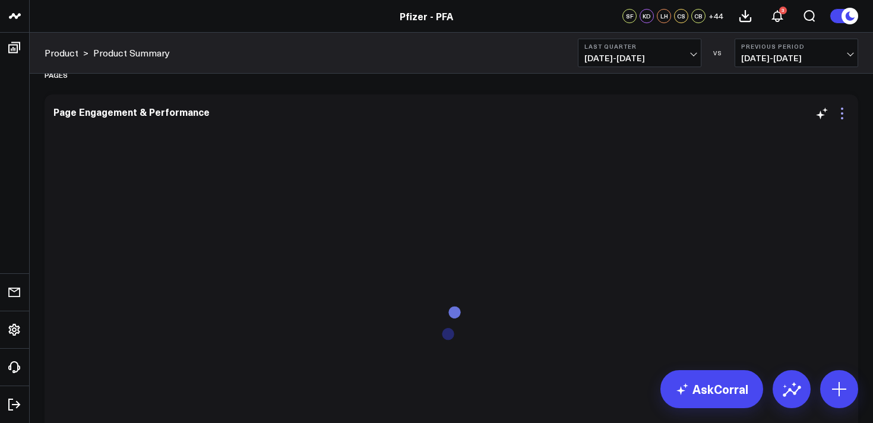
click at [844, 116] on icon at bounding box center [842, 113] width 14 height 14
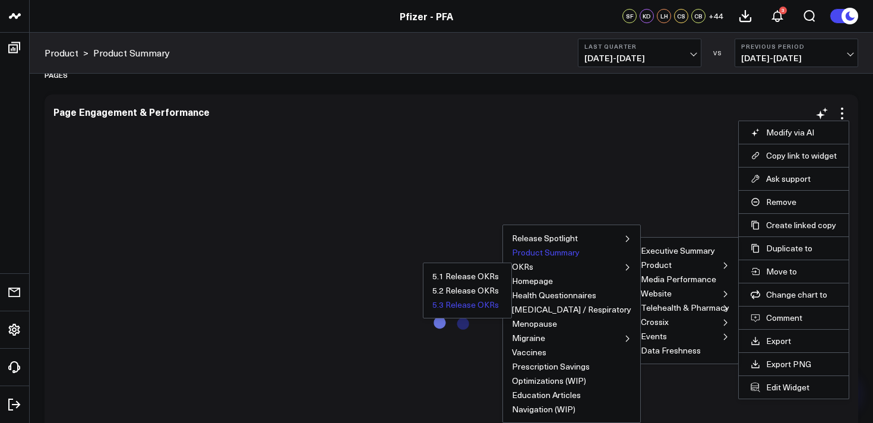
click at [499, 307] on button "5.3 Release OKRs" at bounding box center [465, 304] width 66 height 8
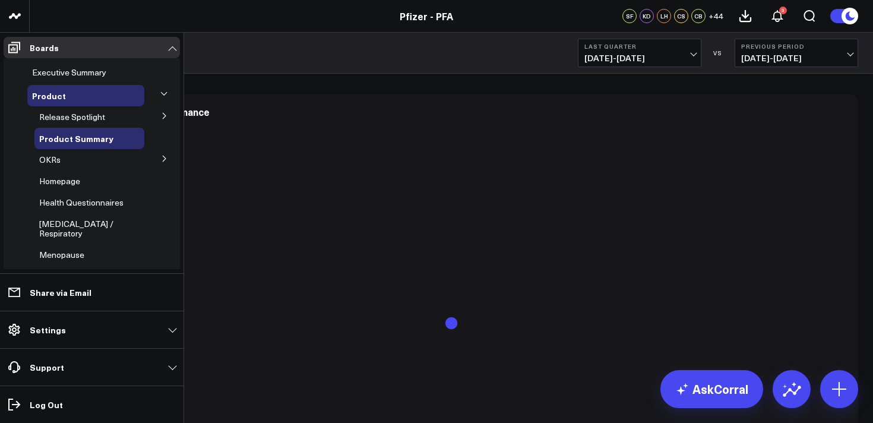
click at [161, 163] on button at bounding box center [164, 158] width 31 height 18
click at [81, 227] on span "5.3 Release OKRs" at bounding box center [79, 223] width 66 height 11
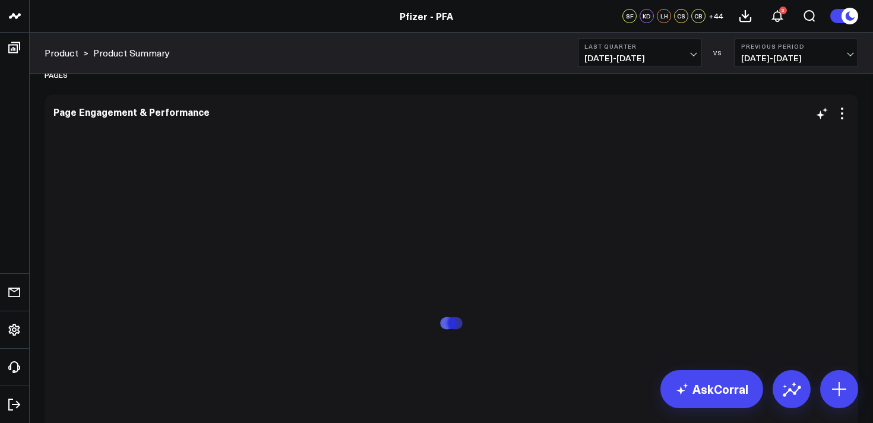
scroll to position [2227, 0]
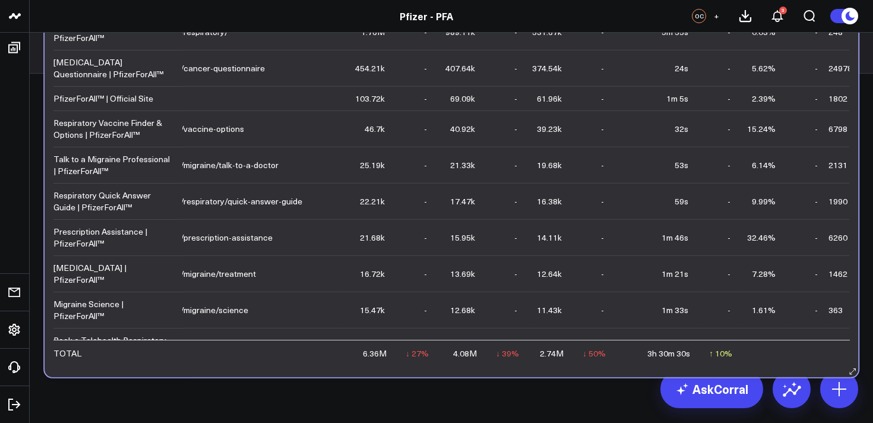
scroll to position [2614, 0]
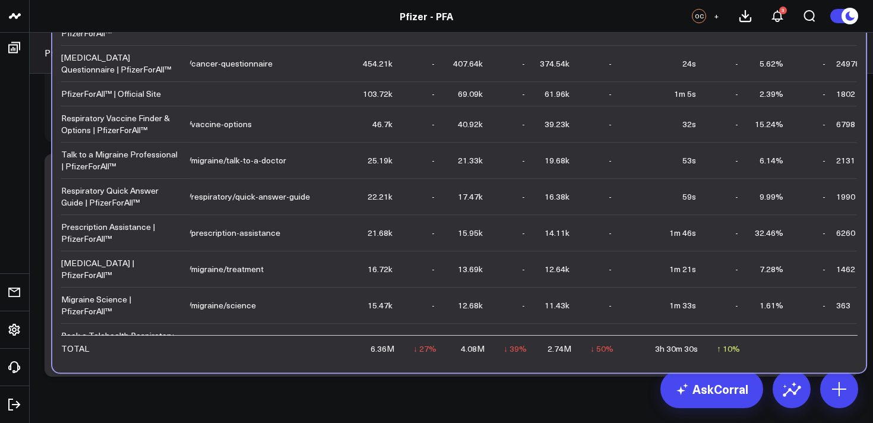
drag, startPoint x: 851, startPoint y: 364, endPoint x: 854, endPoint y: 371, distance: 7.7
click at [854, 371] on div "Page Engagement & Performance Page Title Page Path Page Views Change Sessions C…" at bounding box center [458, 143] width 813 height 457
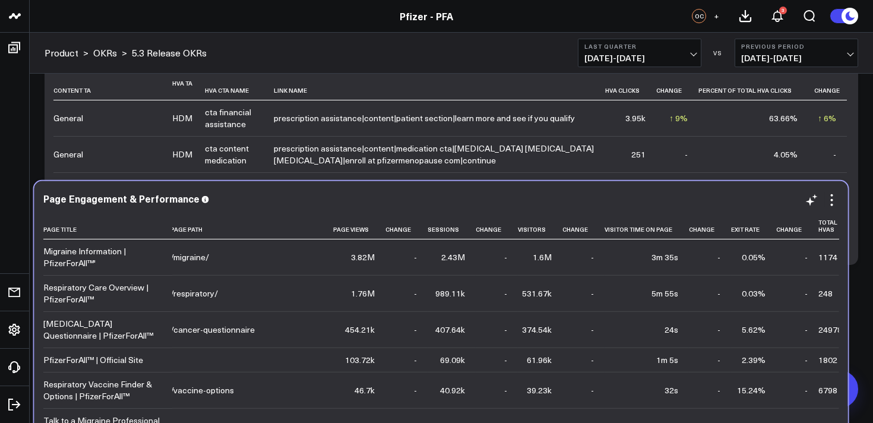
scroll to position [1270, 0]
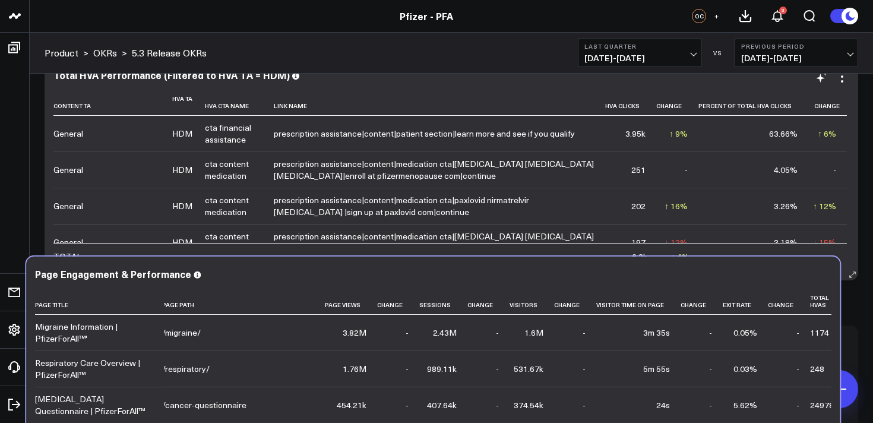
drag, startPoint x: 314, startPoint y: 335, endPoint x: 303, endPoint y: 229, distance: 107.5
click at [303, 229] on div "Modify via AI Copy link to widget Ask support Remove Create linked copy Executi…" at bounding box center [451, 270] width 825 height 2914
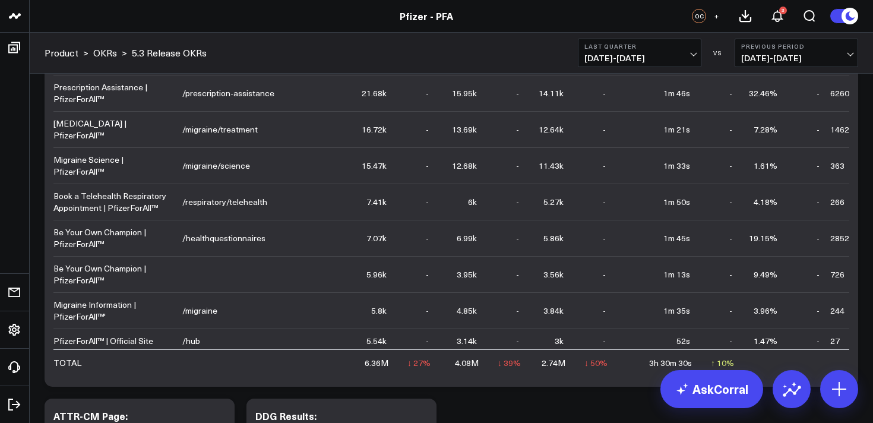
scroll to position [1713, 0]
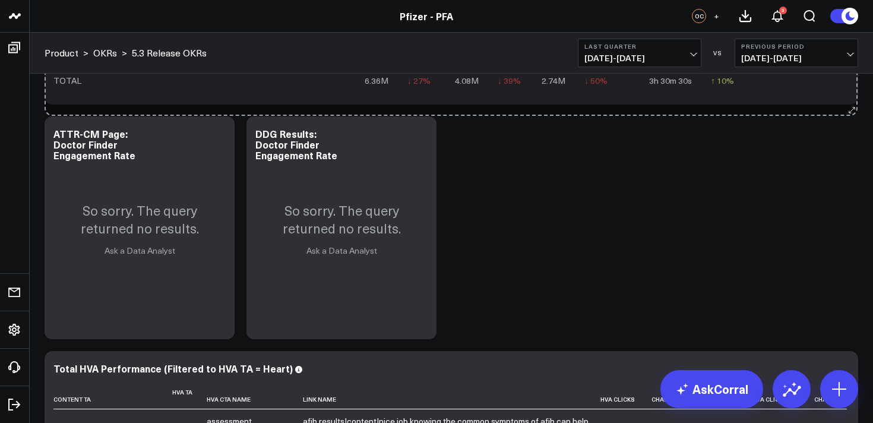
drag, startPoint x: 851, startPoint y: 331, endPoint x: 851, endPoint y: 107, distance: 223.2
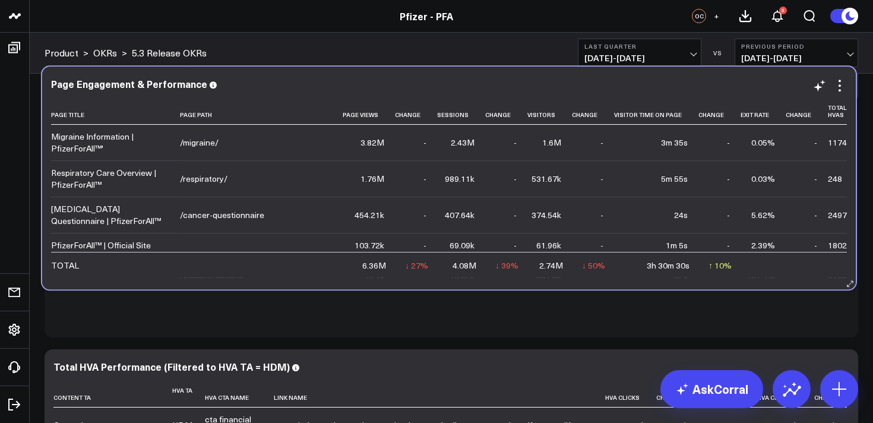
scroll to position [1212, 0]
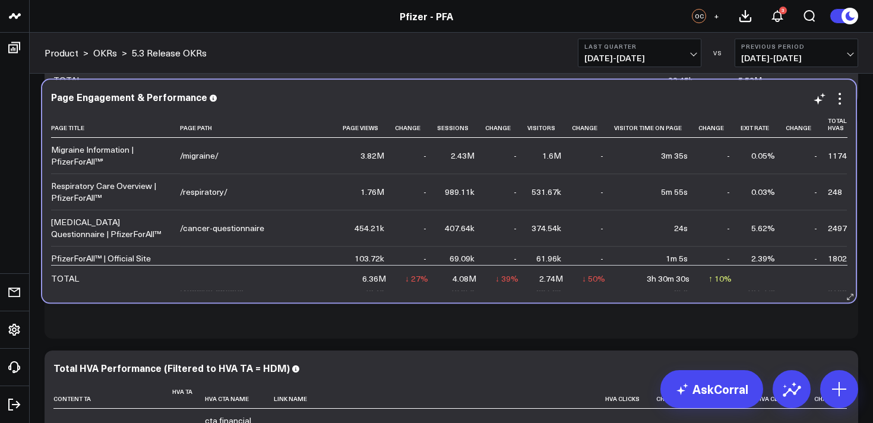
drag, startPoint x: 277, startPoint y: 286, endPoint x: 275, endPoint y: 94, distance: 191.8
click at [275, 95] on div "Page Engagement & Performance" at bounding box center [449, 96] width 796 height 11
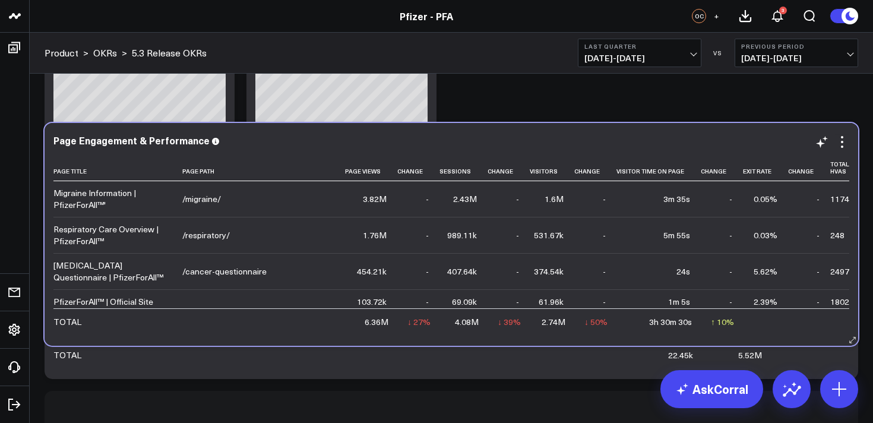
scroll to position [969, 0]
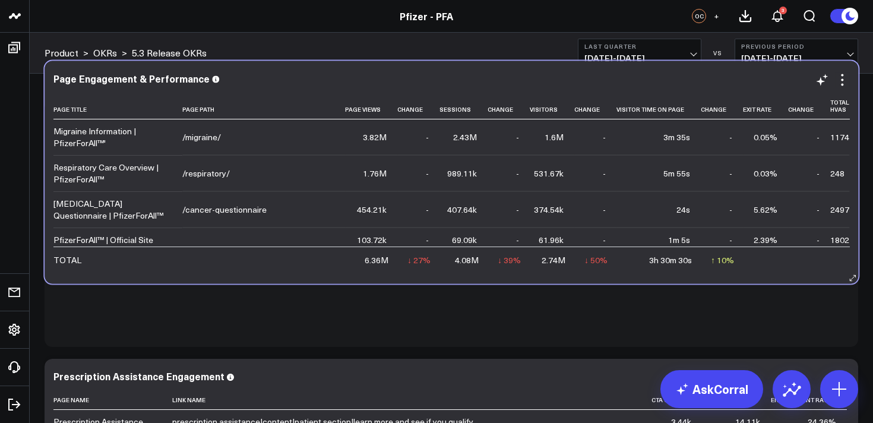
drag, startPoint x: 251, startPoint y: 396, endPoint x: 251, endPoint y: 82, distance: 314.1
click at [251, 82] on div "Page Engagement & Performance Page Title Page Path Page Views Change Sessions C…" at bounding box center [451, 172] width 813 height 223
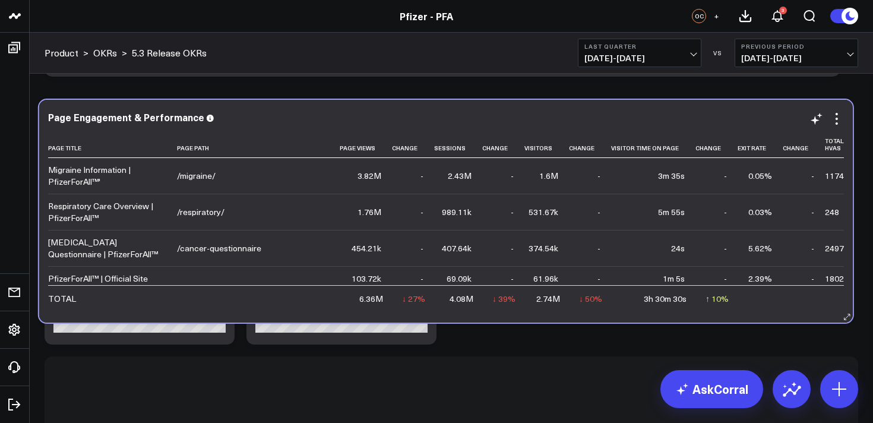
scroll to position [744, 0]
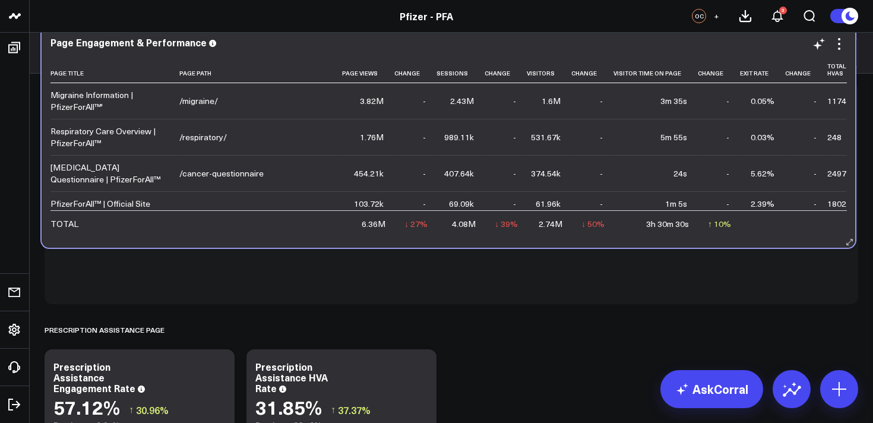
drag, startPoint x: 237, startPoint y: 373, endPoint x: 234, endPoint y: 118, distance: 254.7
click at [234, 119] on div "Page Engagement & Performance Page Title Page Path Page Views Change Sessions C…" at bounding box center [448, 136] width 796 height 199
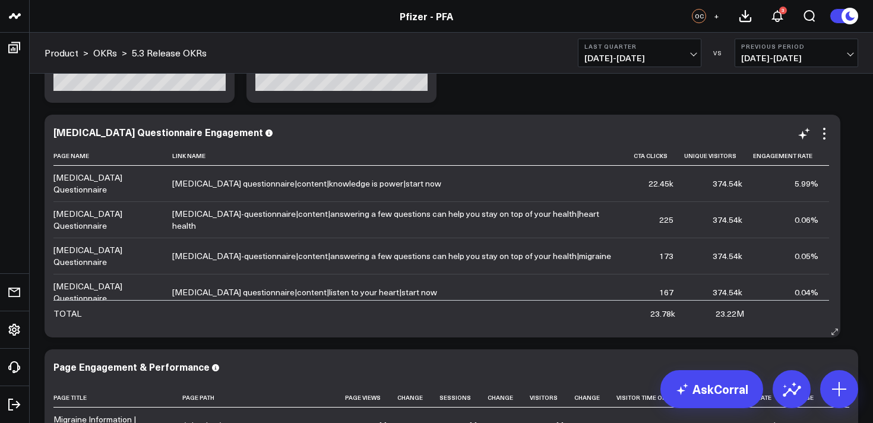
scroll to position [507, 0]
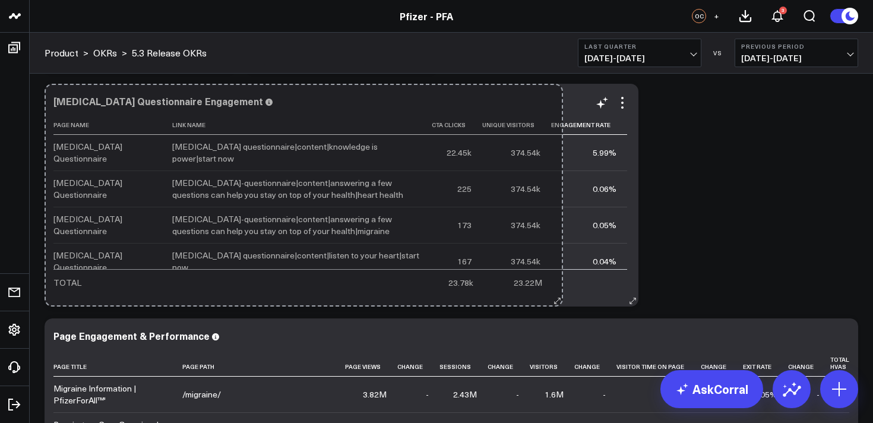
drag, startPoint x: 834, startPoint y: 300, endPoint x: 557, endPoint y: 273, distance: 278.0
click at [556, 273] on div "[MEDICAL_DATA] Questionnaire Engagement Page Name Link Name Cta Clicks Unique V…" at bounding box center [342, 195] width 594 height 223
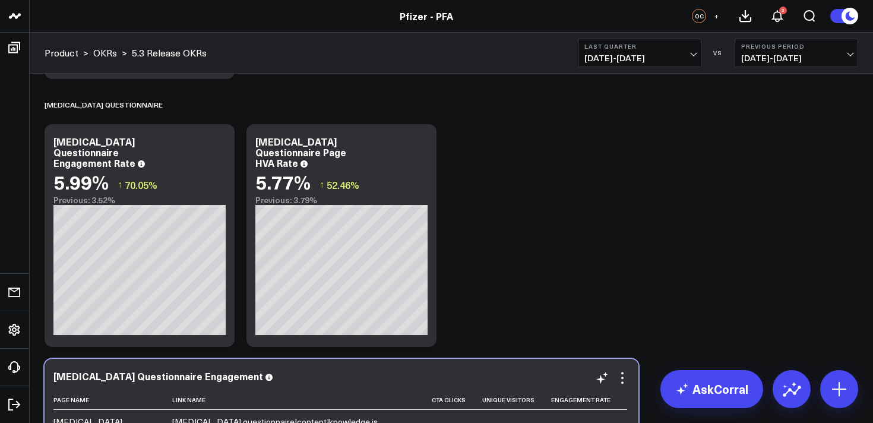
scroll to position [233, 0]
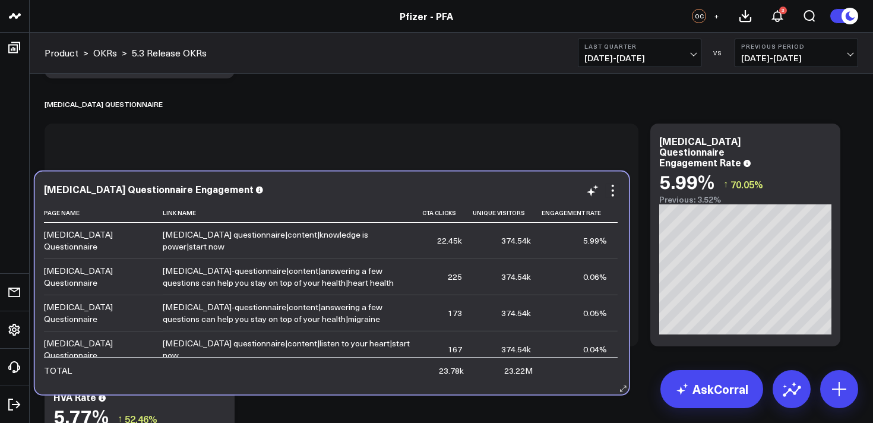
drag, startPoint x: 503, startPoint y: 364, endPoint x: 493, endPoint y: 181, distance: 183.1
click at [493, 181] on div "[MEDICAL_DATA] Questionnaire Engagement Page Name Link Name Cta Clicks Unique V…" at bounding box center [332, 283] width 594 height 223
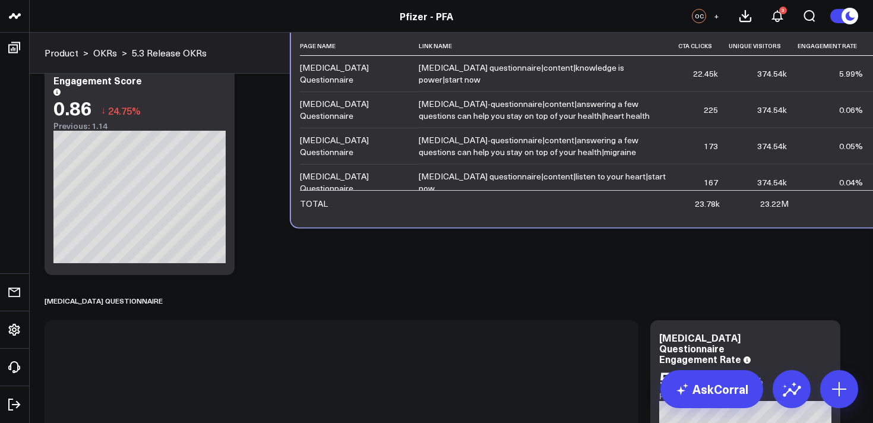
scroll to position [0, 0]
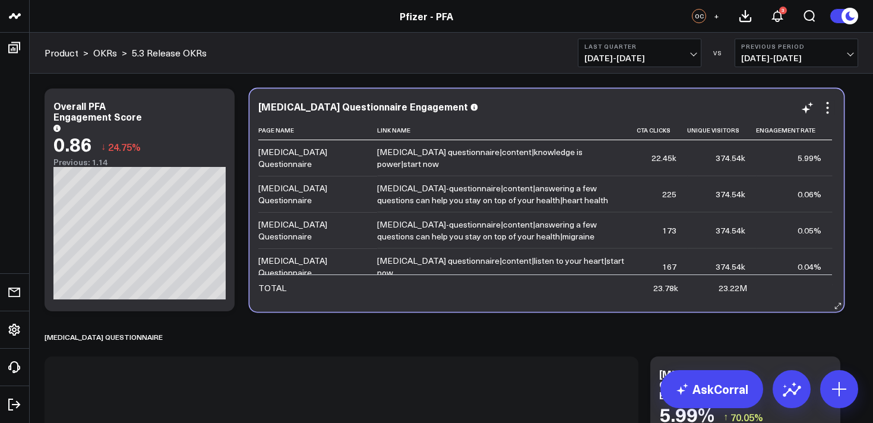
drag, startPoint x: 330, startPoint y: 329, endPoint x: 540, endPoint y: 89, distance: 318.5
click at [540, 89] on div "[MEDICAL_DATA] Questionnaire Engagement Page Name Link Name Cta Clicks Unique V…" at bounding box center [546, 200] width 594 height 223
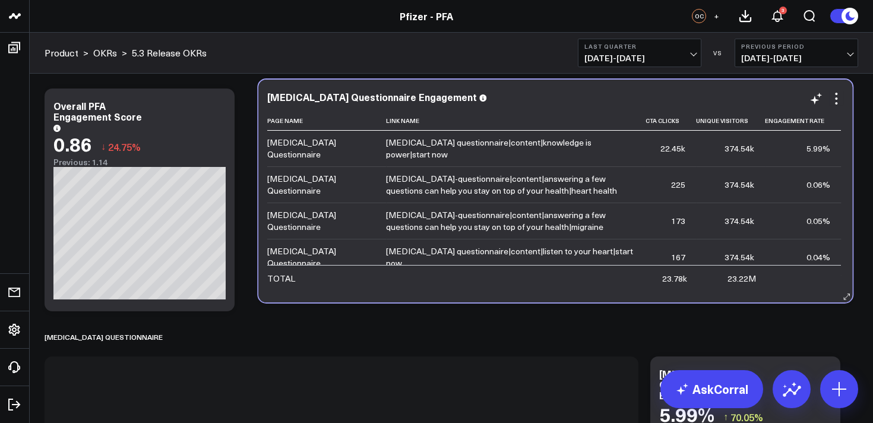
drag, startPoint x: 340, startPoint y: 365, endPoint x: 552, endPoint y: 88, distance: 348.4
click at [552, 88] on div "[MEDICAL_DATA] Questionnaire Engagement Page Name Link Name Cta Clicks Unique V…" at bounding box center [555, 191] width 594 height 223
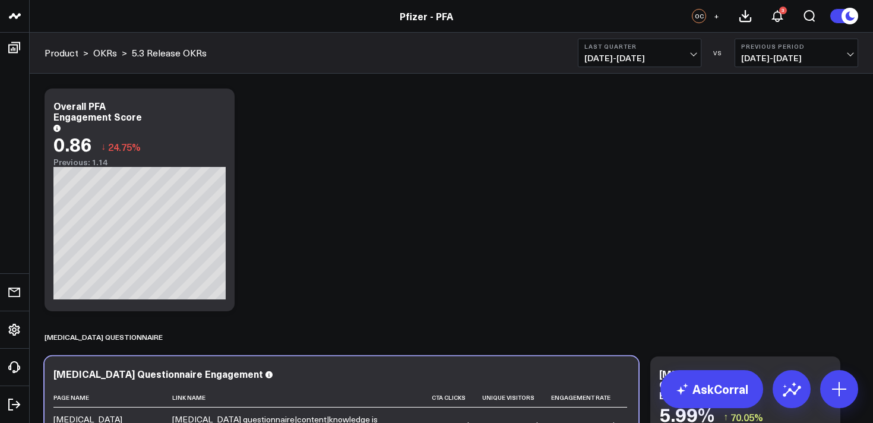
scroll to position [1, 0]
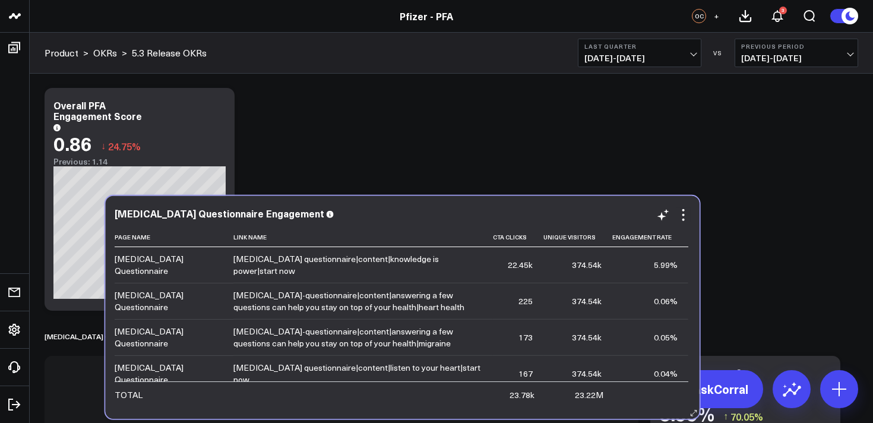
drag, startPoint x: 276, startPoint y: 365, endPoint x: 337, endPoint y: 207, distance: 168.6
click at [337, 207] on div "[MEDICAL_DATA] Questionnaire Engagement Page Name Link Name Cta Clicks Unique V…" at bounding box center [403, 307] width 594 height 223
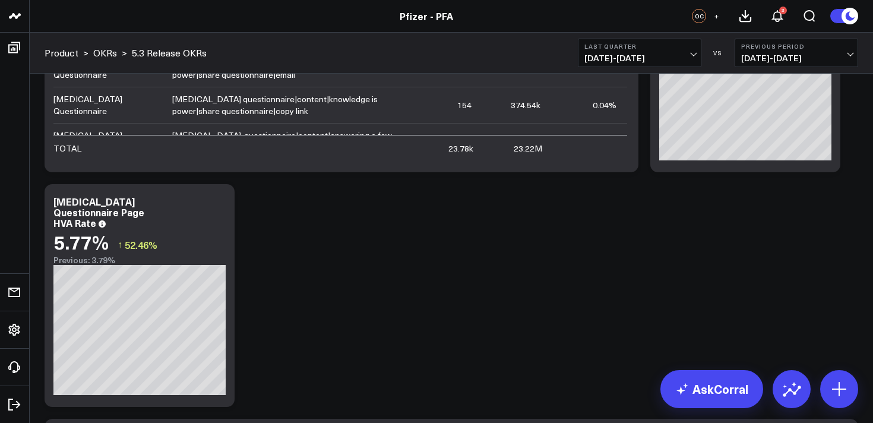
scroll to position [416, 0]
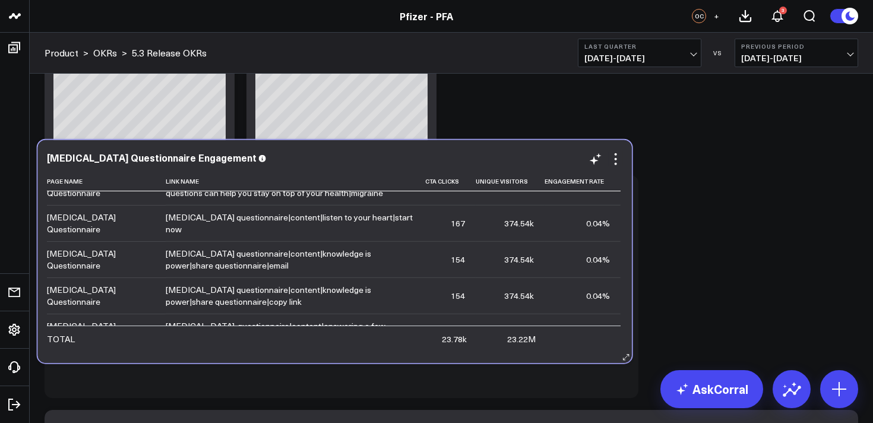
drag, startPoint x: 357, startPoint y: 149, endPoint x: 350, endPoint y: 349, distance: 199.6
click at [350, 349] on td at bounding box center [295, 338] width 259 height 26
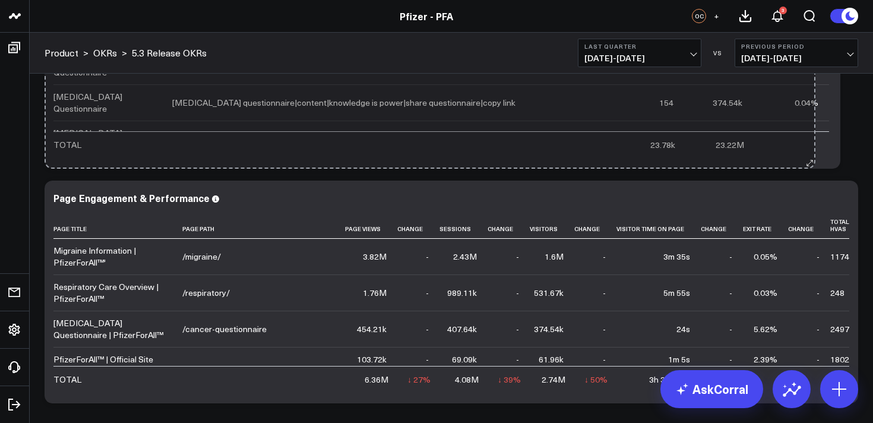
scroll to position [81, 0]
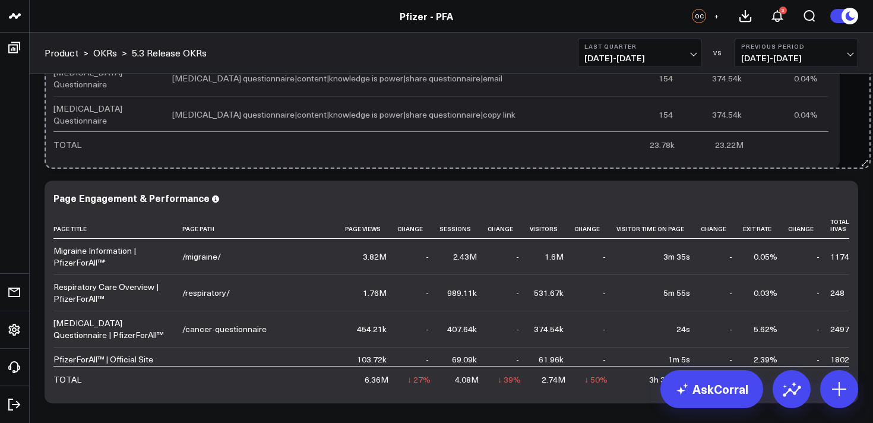
drag, startPoint x: 629, startPoint y: 162, endPoint x: 859, endPoint y: 153, distance: 230.0
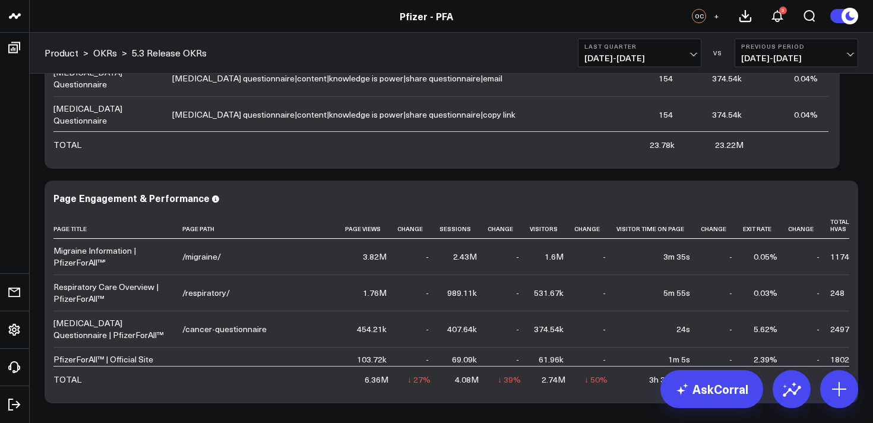
scroll to position [755, 0]
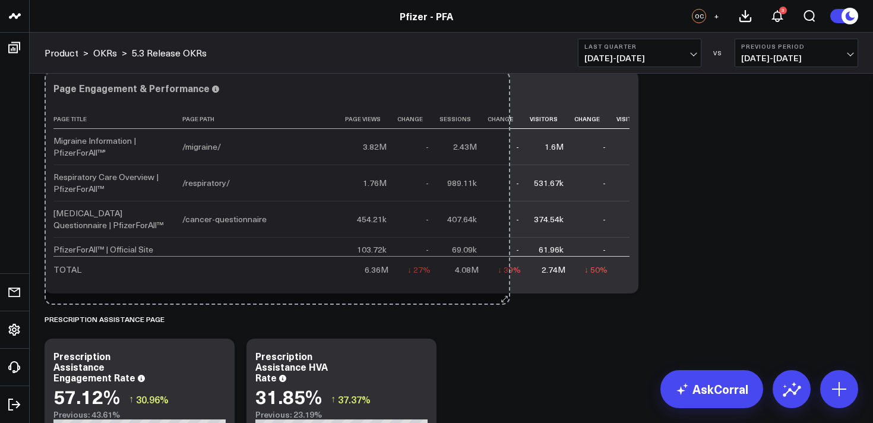
drag, startPoint x: 849, startPoint y: 284, endPoint x: 501, endPoint y: 295, distance: 348.1
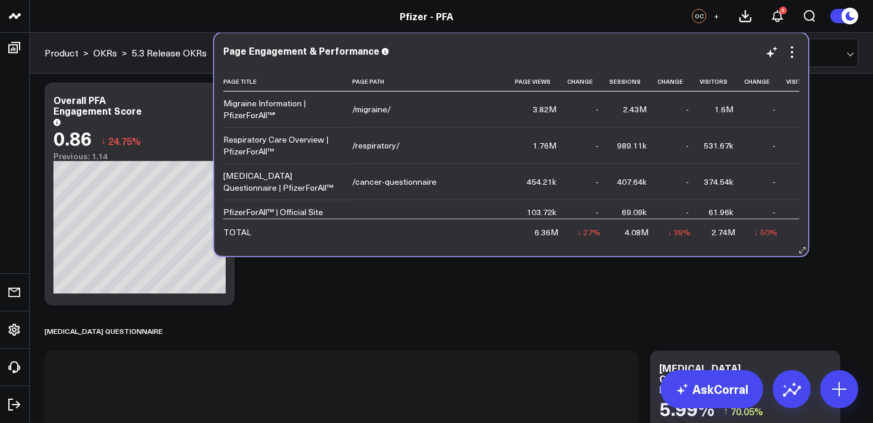
scroll to position [0, 0]
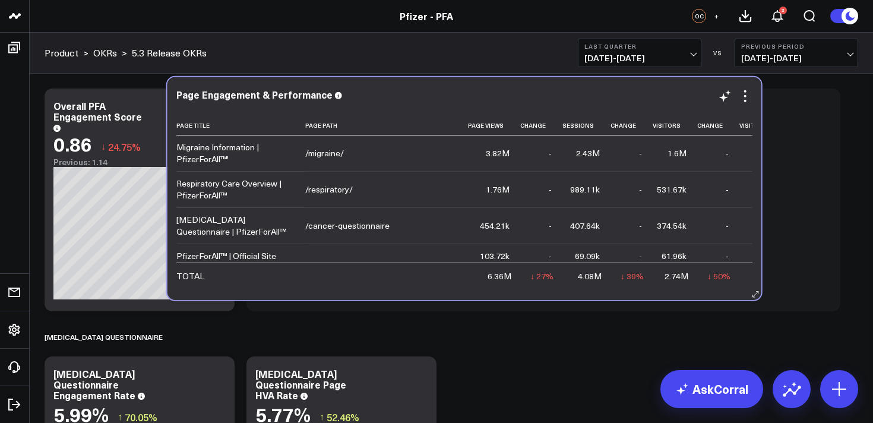
drag, startPoint x: 488, startPoint y: 281, endPoint x: 611, endPoint y: 92, distance: 225.8
click at [611, 92] on div "Page Engagement & Performance" at bounding box center [464, 94] width 576 height 11
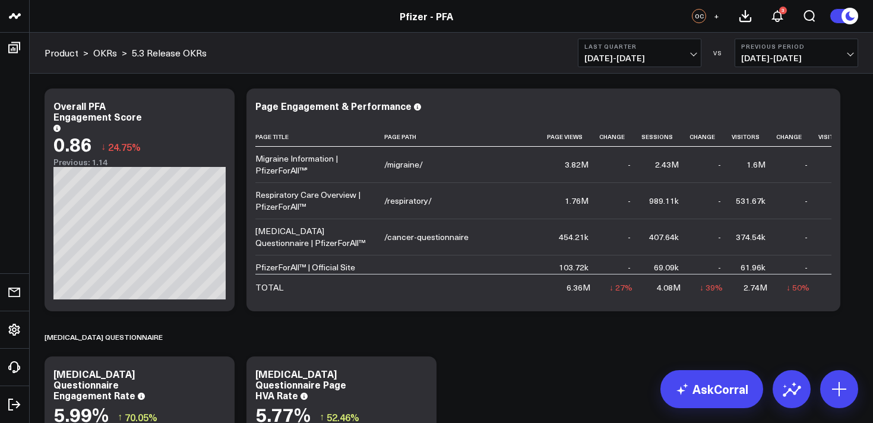
click at [604, 65] on button "Last Quarter [DATE] - [DATE]" at bounding box center [639, 53] width 123 height 28
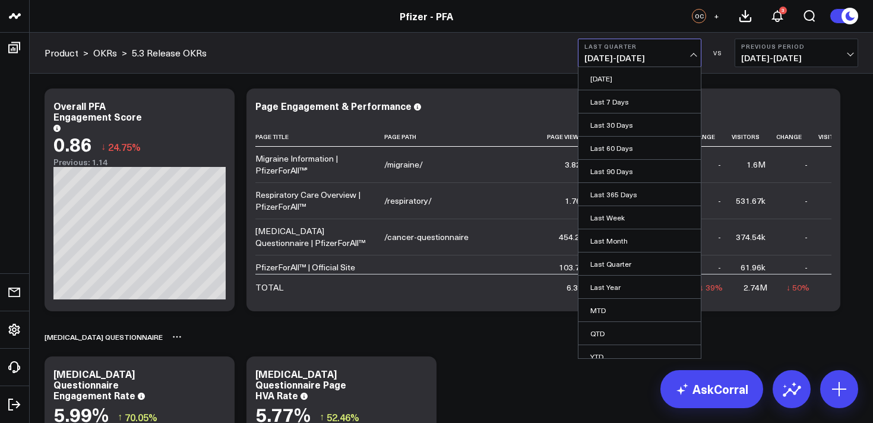
click at [528, 348] on div "[MEDICAL_DATA] Questionnaire" at bounding box center [451, 336] width 813 height 27
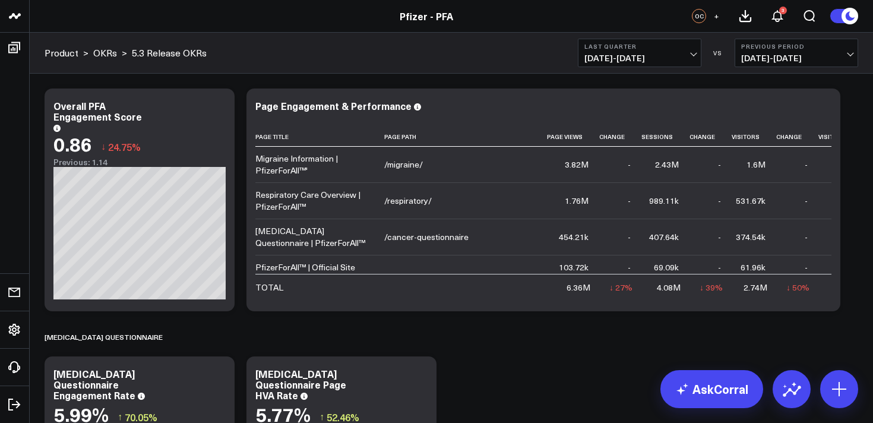
click at [644, 61] on span "[DATE] - [DATE]" at bounding box center [639, 57] width 110 height 9
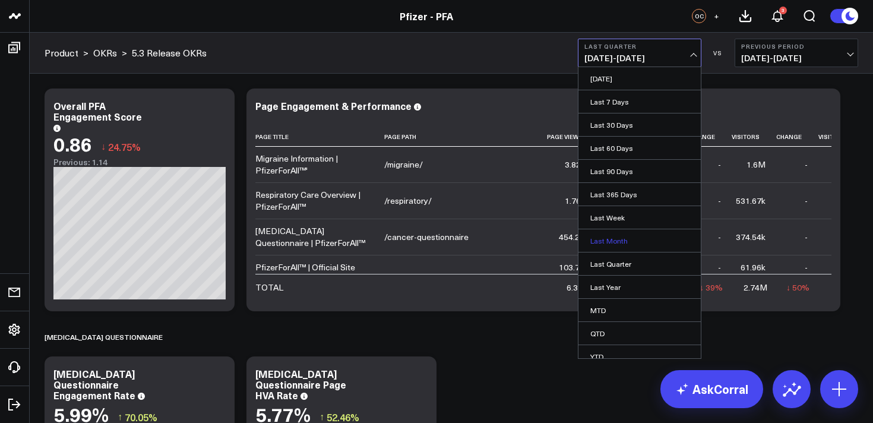
scroll to position [33, 0]
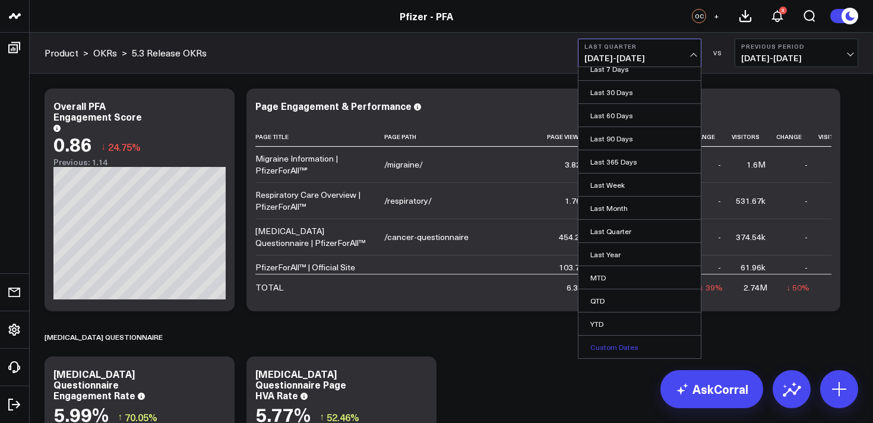
click at [615, 343] on link "Custom Dates" at bounding box center [639, 346] width 122 height 23
select select "7"
select select "2025"
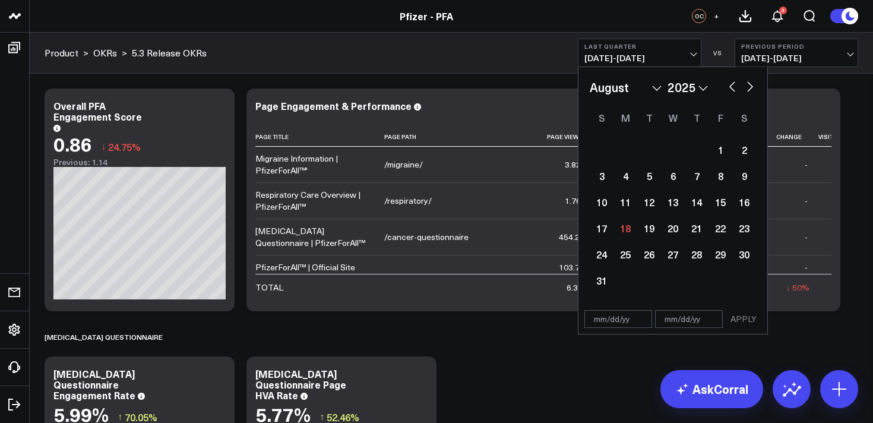
click at [731, 90] on button "button" at bounding box center [732, 85] width 12 height 14
select select "6"
select select "2025"
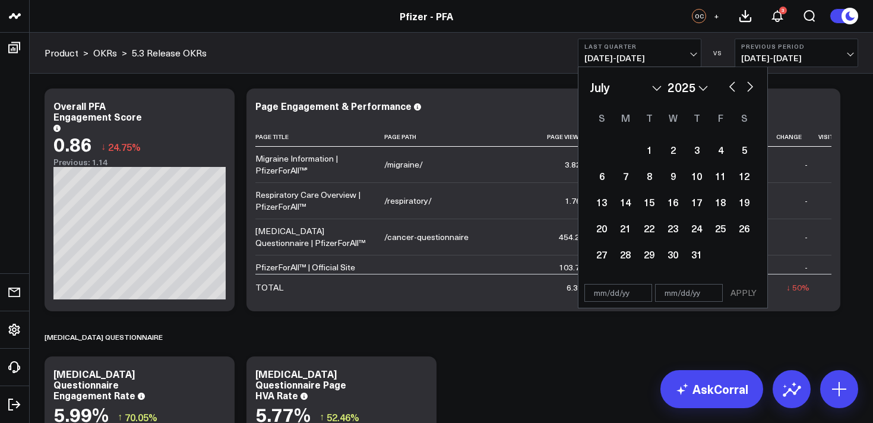
click at [733, 86] on button "button" at bounding box center [732, 85] width 12 height 14
select select "5"
select select "2025"
click at [733, 86] on button "button" at bounding box center [732, 85] width 12 height 14
select select "4"
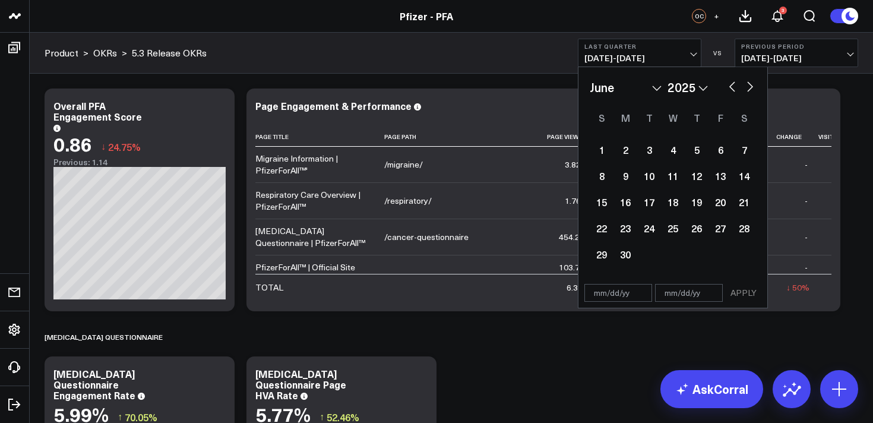
select select "2025"
click at [626, 229] on div "19" at bounding box center [625, 228] width 24 height 24
type input "[DATE]"
select select "4"
select select "2025"
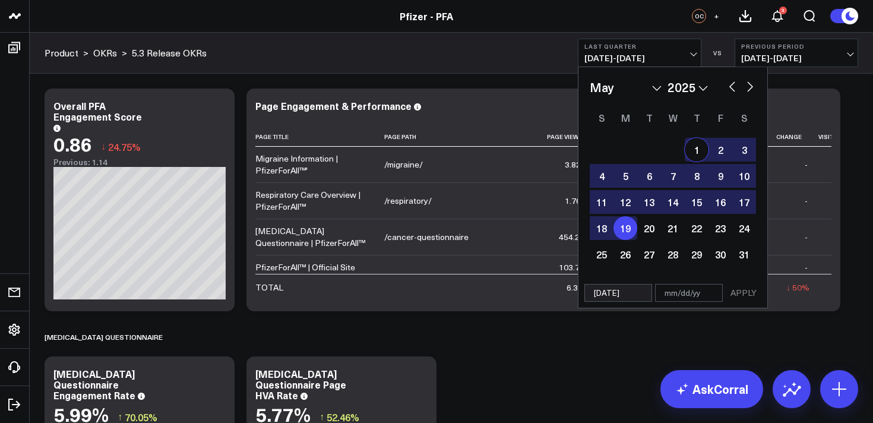
click button "button"
select select "5"
select select "2025"
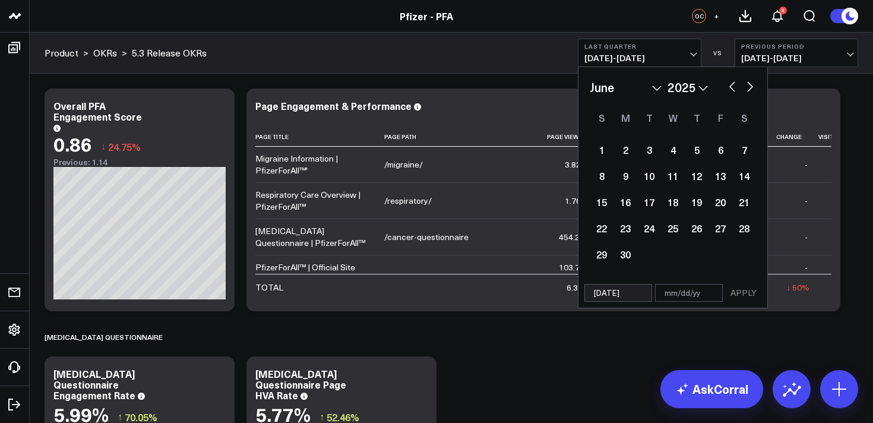
click button "button"
select select "6"
select select "2025"
click button "button"
select select "7"
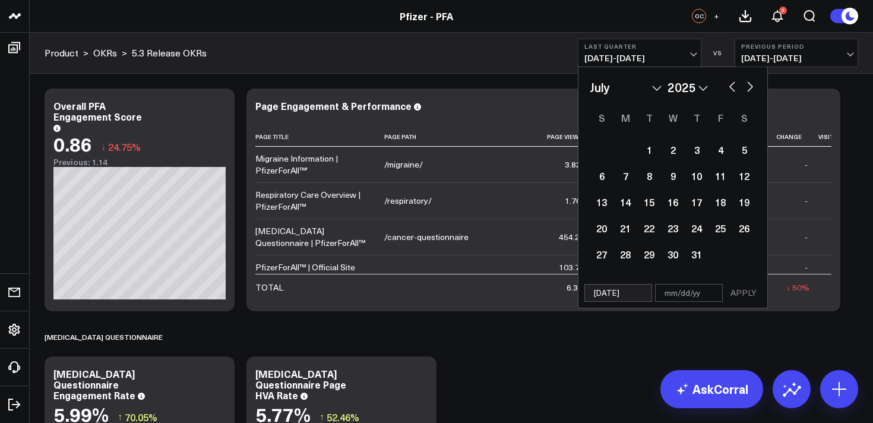
select select "2025"
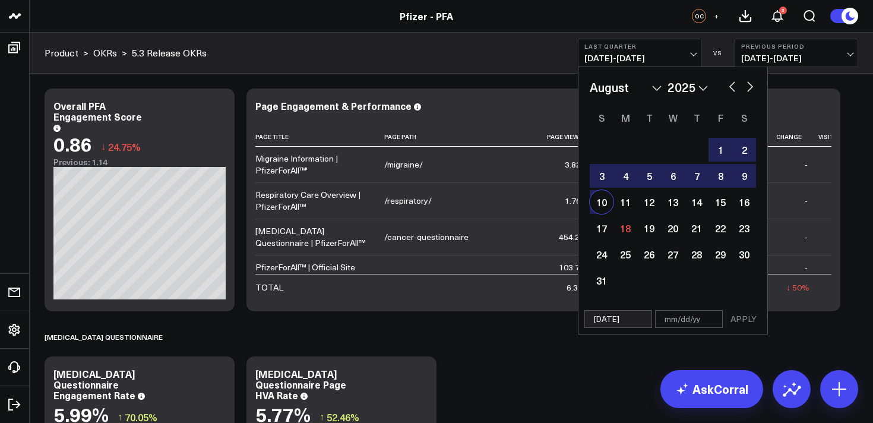
click div "10"
type input "[DATE]"
select select "7"
select select "2025"
click button "APPLY"
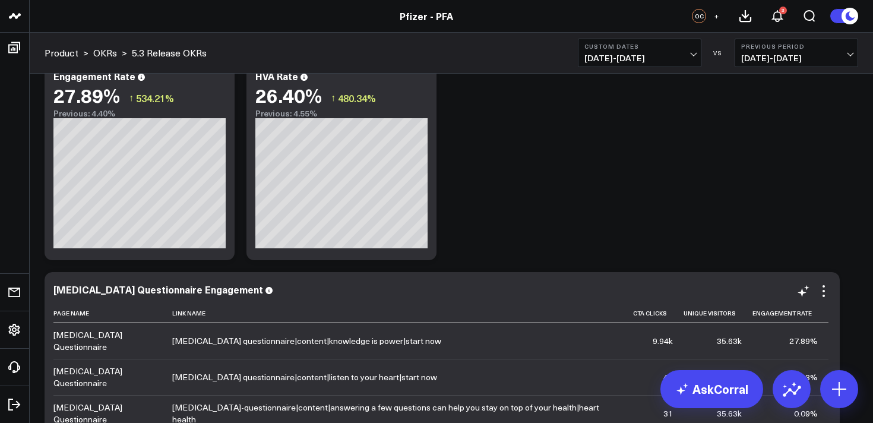
scroll to position [321, 0]
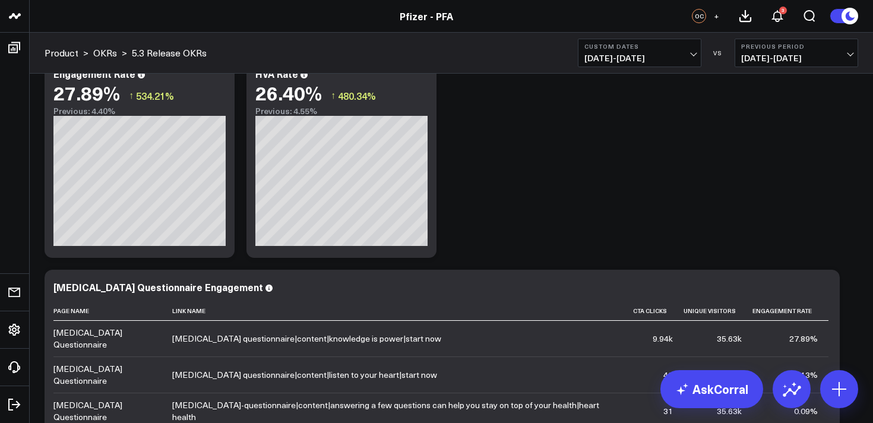
click b "Custom Dates"
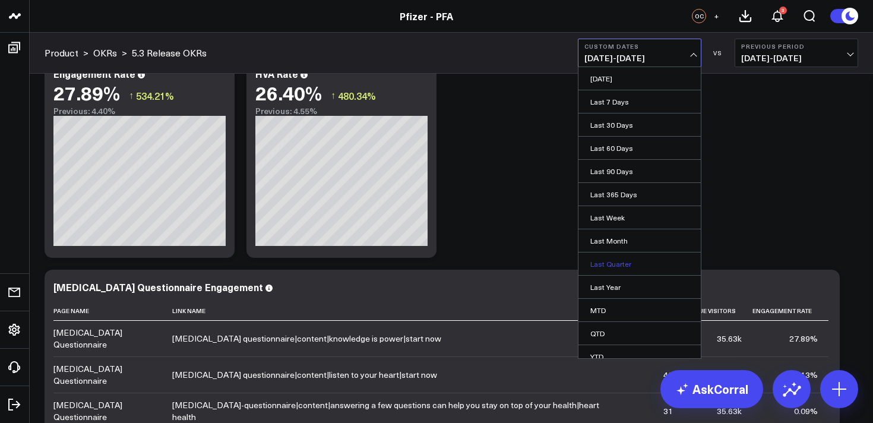
click link "Last Quarter"
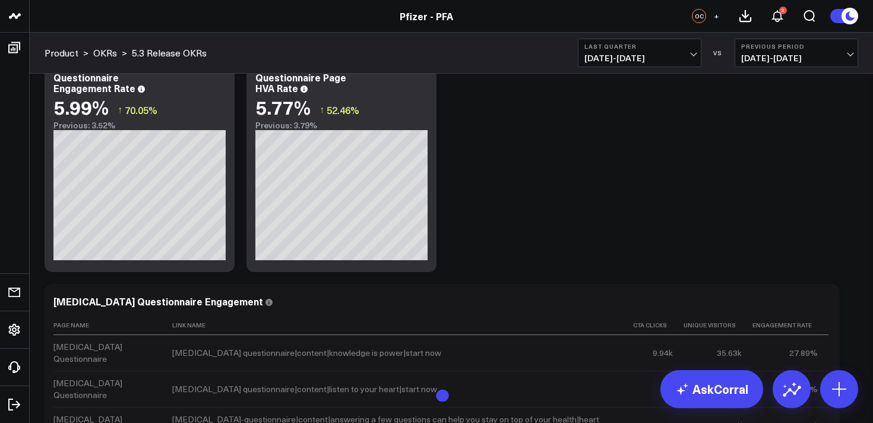
scroll to position [287, 0]
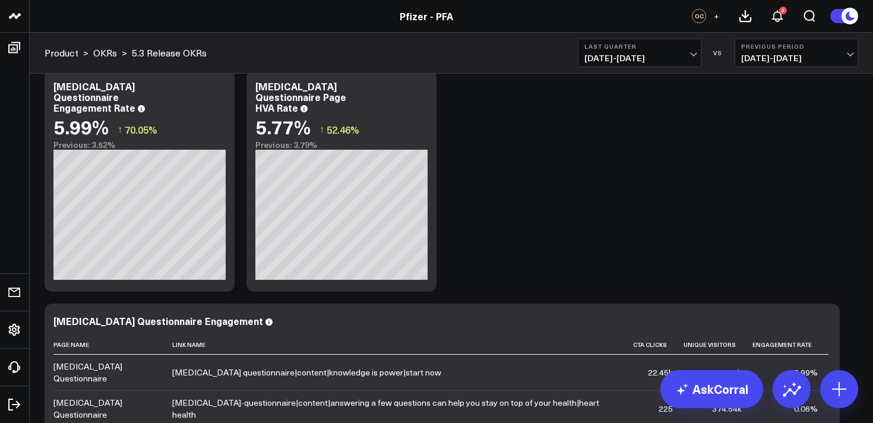
click span "[DATE] - [DATE]"
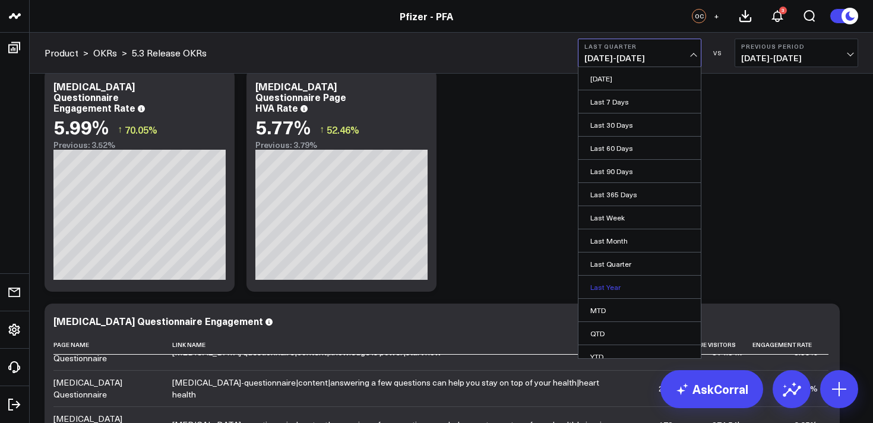
scroll to position [33, 0]
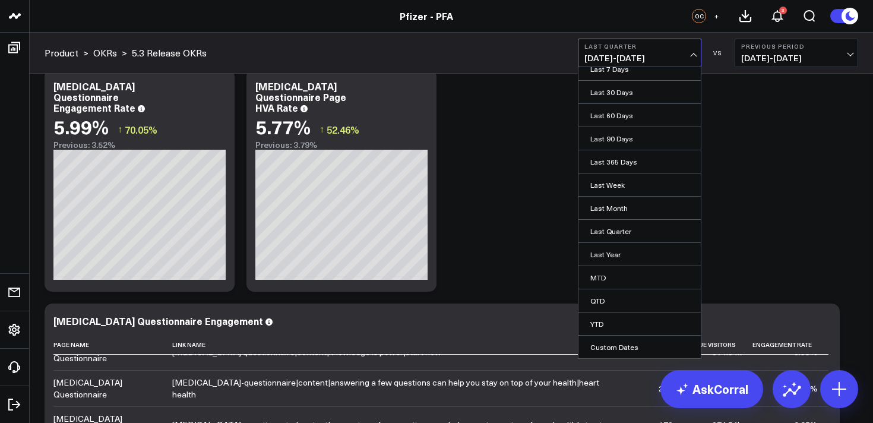
click div "Modify via AI Copy link to widget Ask support Remove Create linked copy Executi…"
